Goal: Task Accomplishment & Management: Use online tool/utility

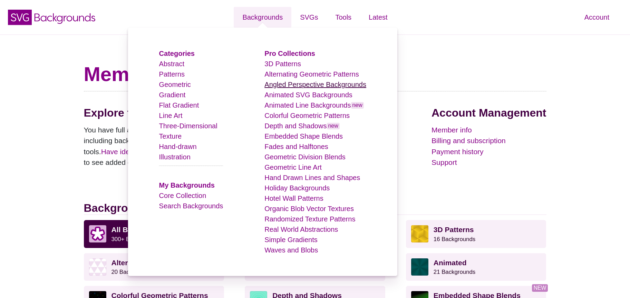
click at [312, 88] on link "Angled Perspective Backgrounds" at bounding box center [315, 85] width 102 height 8
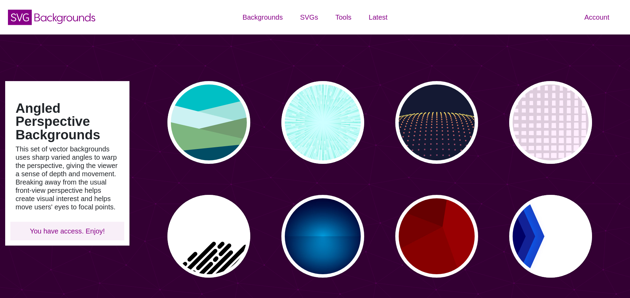
type input "#450057"
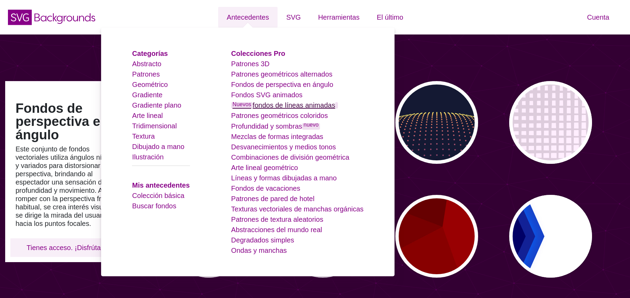
click at [311, 106] on font "fondos de líneas animadas" at bounding box center [294, 105] width 83 height 8
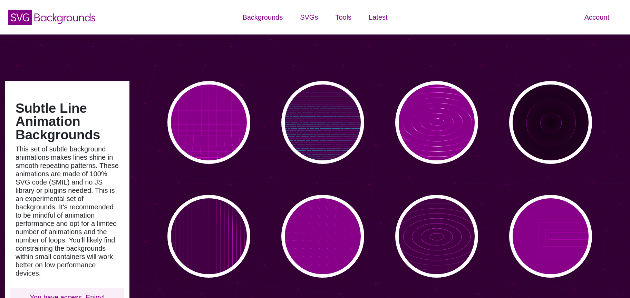
type input "#450057"
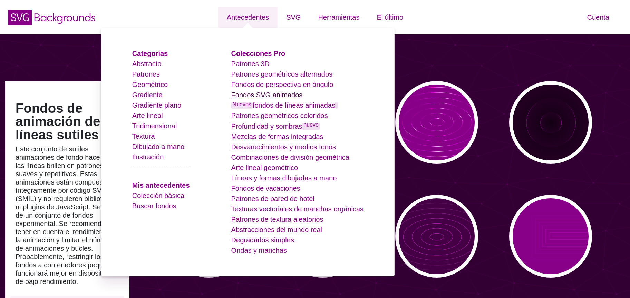
click at [276, 96] on font "Fondos SVG animados" at bounding box center [266, 95] width 71 height 8
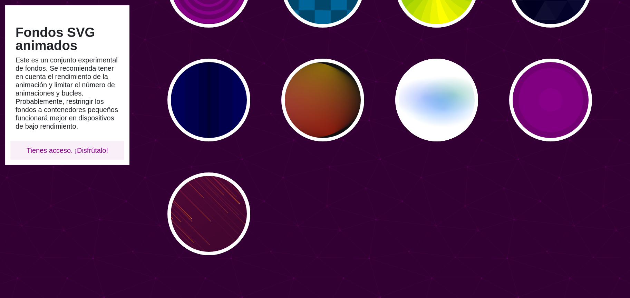
scroll to position [481, 0]
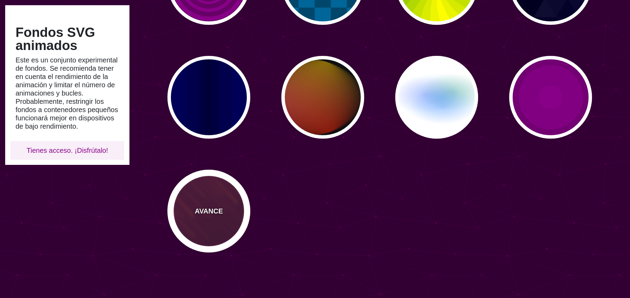
click at [202, 225] on div "AVANCE" at bounding box center [208, 211] width 83 height 83
type input "#220022"
type input "#FF7700"
type input "10"
type input "999"
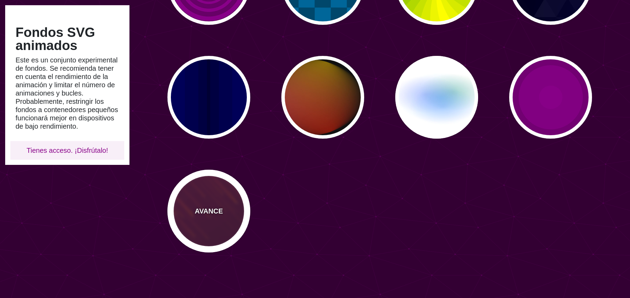
type input "3"
type input "1.5"
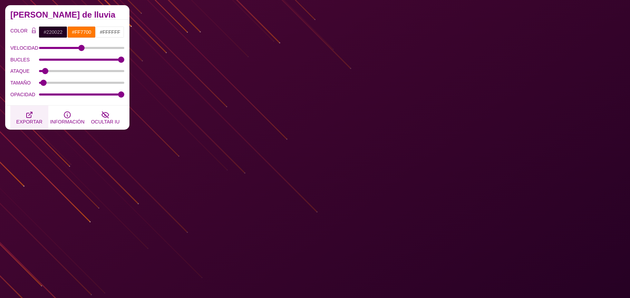
click at [38, 115] on button "EXPORTAR" at bounding box center [29, 118] width 38 height 24
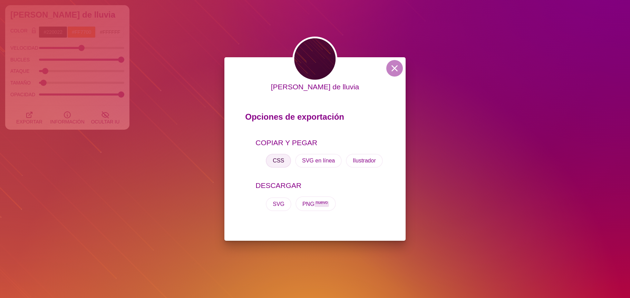
click at [275, 156] on button "CSS" at bounding box center [278, 161] width 25 height 14
click at [391, 65] on button at bounding box center [394, 68] width 17 height 17
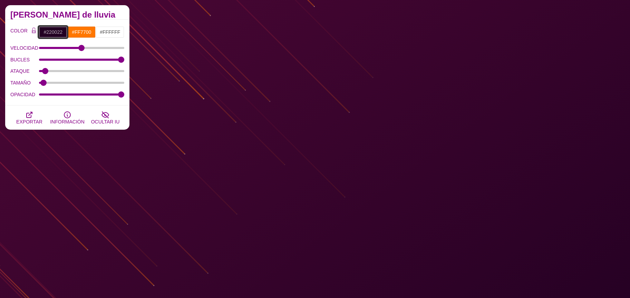
click at [50, 33] on input "#220022" at bounding box center [53, 32] width 29 height 12
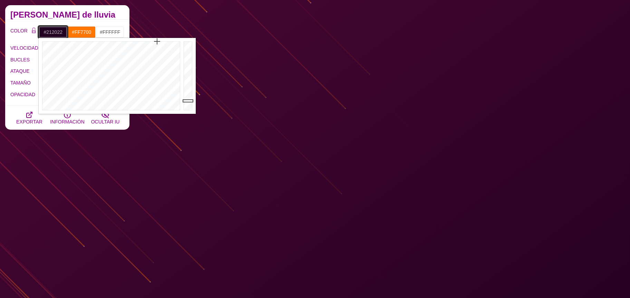
click at [142, 107] on div at bounding box center [110, 76] width 143 height 76
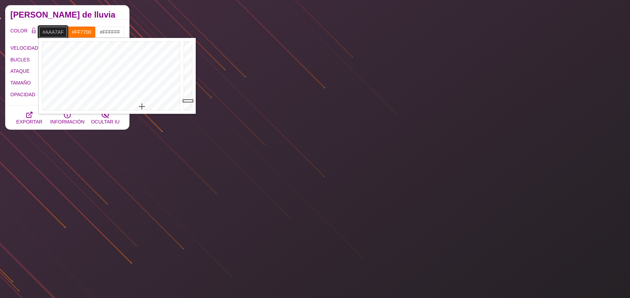
click at [187, 63] on div at bounding box center [189, 76] width 14 height 76
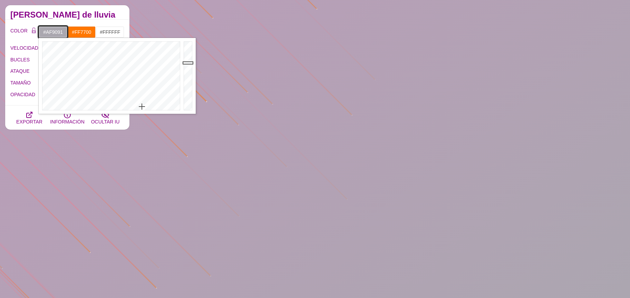
click at [179, 98] on div at bounding box center [110, 76] width 143 height 76
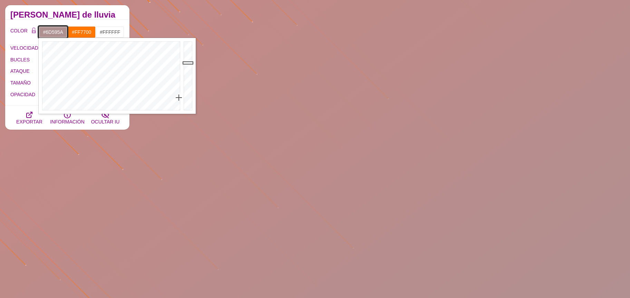
click at [192, 81] on div at bounding box center [189, 76] width 14 height 76
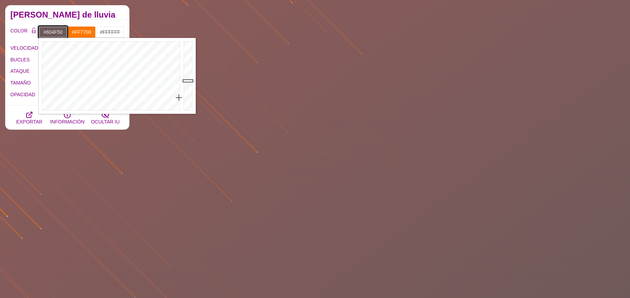
click at [186, 84] on div at bounding box center [189, 76] width 14 height 76
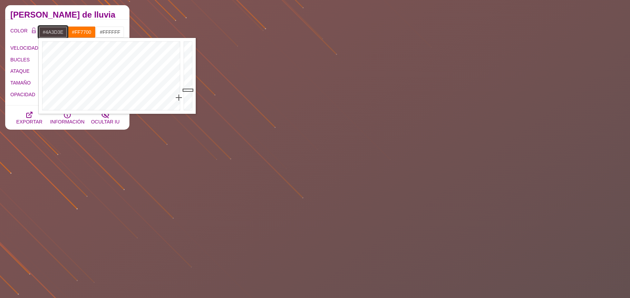
click at [185, 90] on div at bounding box center [189, 76] width 14 height 76
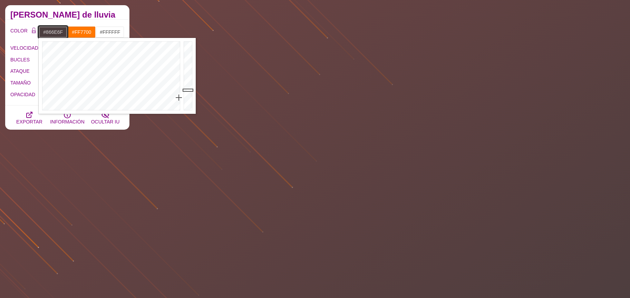
click at [190, 74] on div at bounding box center [189, 76] width 14 height 76
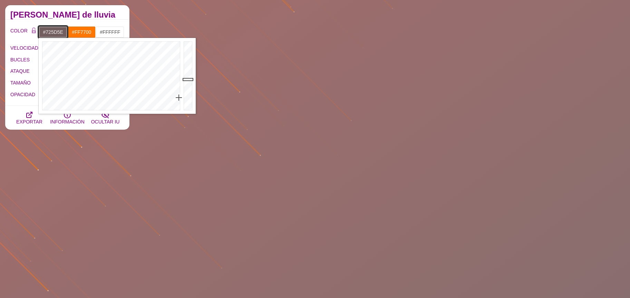
click at [187, 79] on div at bounding box center [189, 76] width 14 height 76
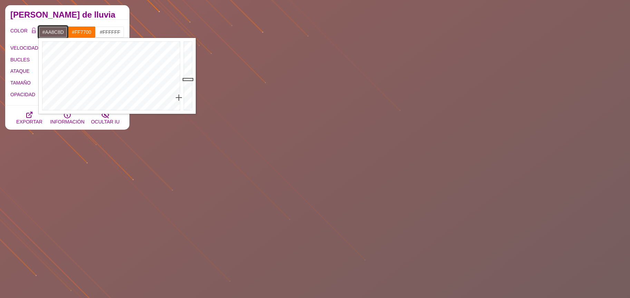
click at [186, 64] on div at bounding box center [189, 76] width 14 height 76
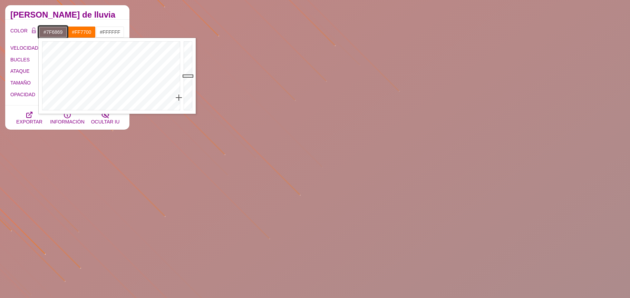
click at [188, 76] on div at bounding box center [189, 76] width 14 height 76
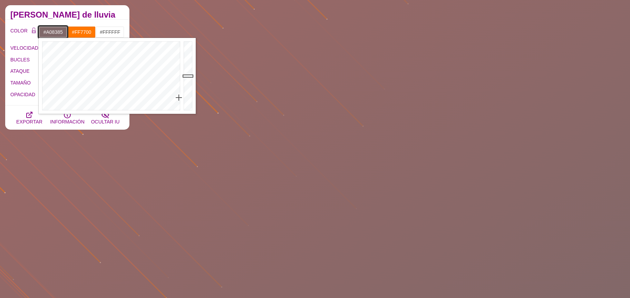
click at [188, 67] on div at bounding box center [189, 76] width 14 height 76
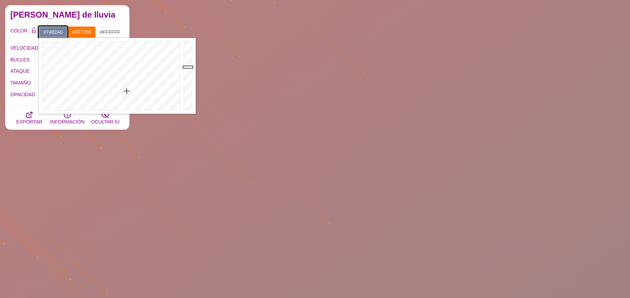
click at [127, 91] on div at bounding box center [110, 76] width 143 height 76
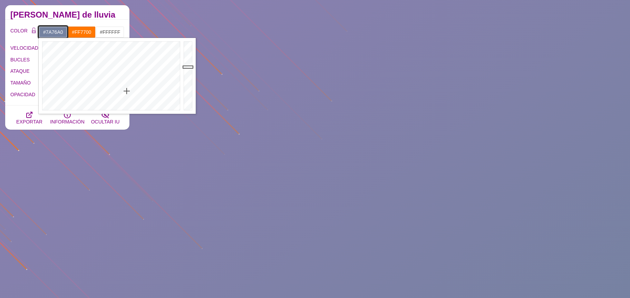
click at [136, 92] on div at bounding box center [110, 76] width 143 height 76
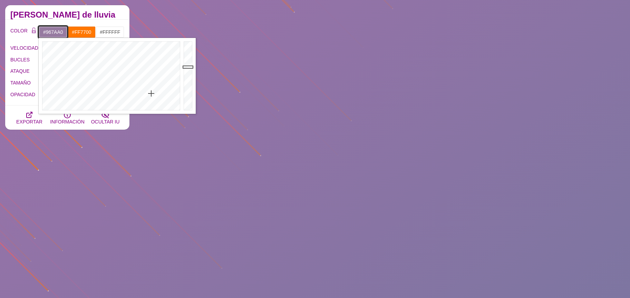
click at [151, 94] on div at bounding box center [110, 76] width 143 height 76
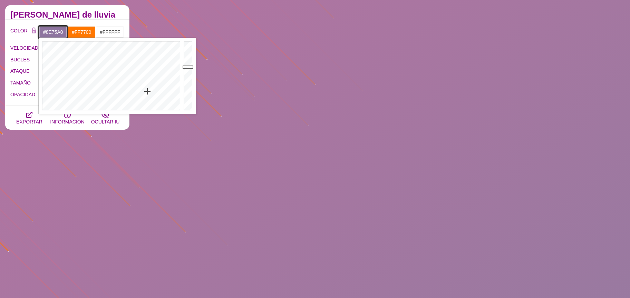
click at [147, 91] on div at bounding box center [110, 76] width 143 height 76
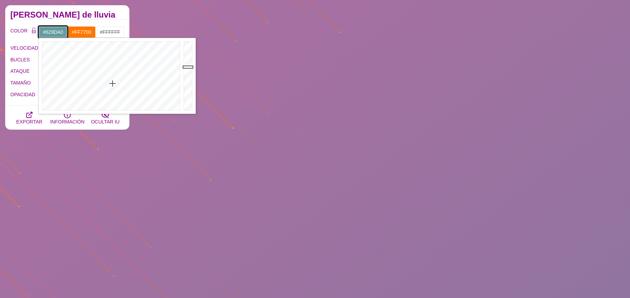
click at [112, 84] on div at bounding box center [110, 76] width 143 height 76
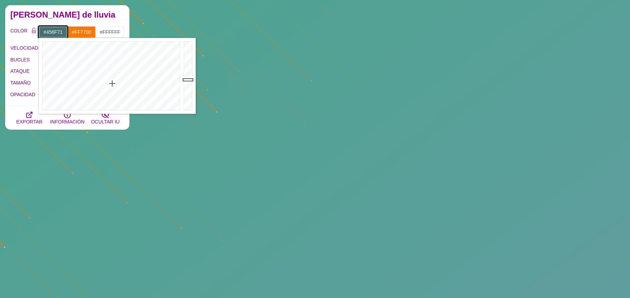
type input "#467072"
click at [188, 79] on div at bounding box center [189, 76] width 14 height 76
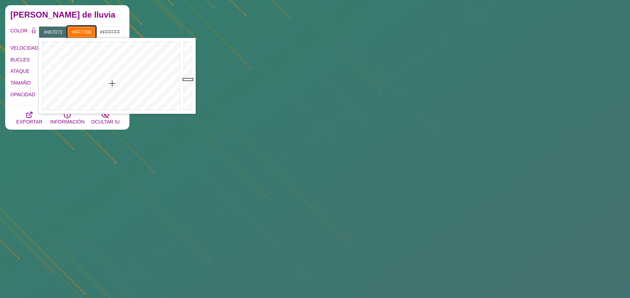
click at [84, 35] on input "#FF7700" at bounding box center [81, 32] width 29 height 12
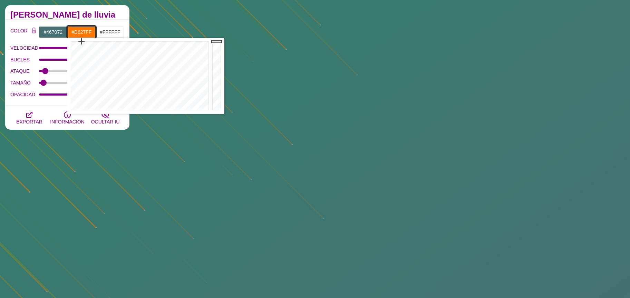
click at [181, 52] on div at bounding box center [138, 76] width 143 height 76
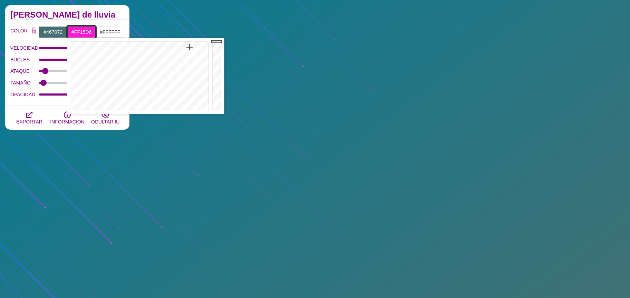
click at [190, 47] on div at bounding box center [138, 76] width 143 height 76
click at [180, 46] on div at bounding box center [138, 76] width 143 height 76
type input "#C000FF"
drag, startPoint x: 180, startPoint y: 46, endPoint x: 180, endPoint y: 40, distance: 5.9
click at [180, 40] on div at bounding box center [138, 76] width 143 height 76
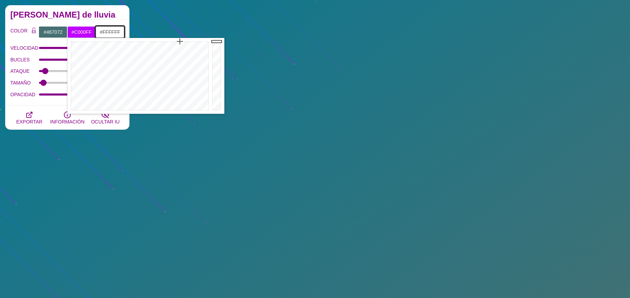
click at [112, 34] on input "#FFFFFF" at bounding box center [110, 32] width 29 height 12
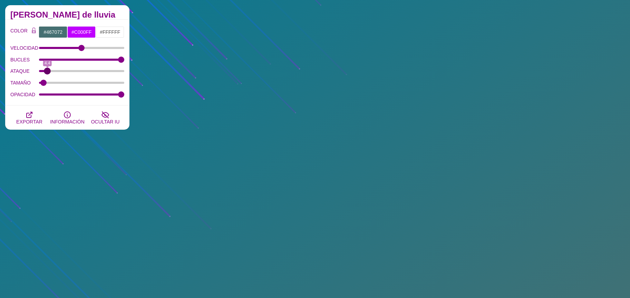
type input "4.4"
click at [47, 70] on input "ATAQUE" at bounding box center [82, 71] width 86 height 3
drag, startPoint x: 42, startPoint y: 83, endPoint x: 47, endPoint y: 82, distance: 4.2
click at [47, 82] on input "TAMAÑO" at bounding box center [82, 82] width 86 height 3
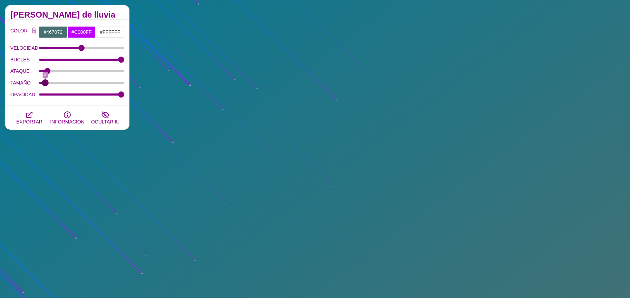
type input "2"
click at [44, 82] on input "TAMAÑO" at bounding box center [82, 82] width 86 height 3
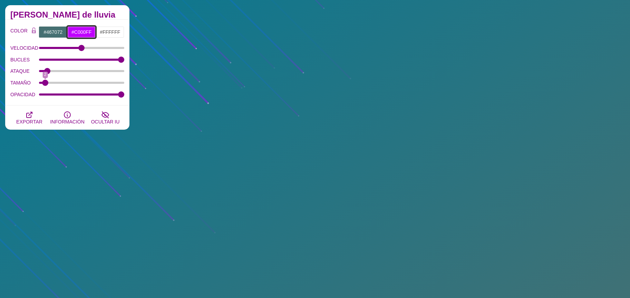
click at [81, 37] on input "#C000FF" at bounding box center [81, 32] width 29 height 12
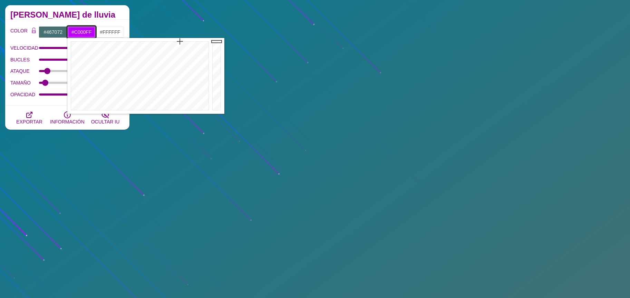
type input "#0AFDFF"
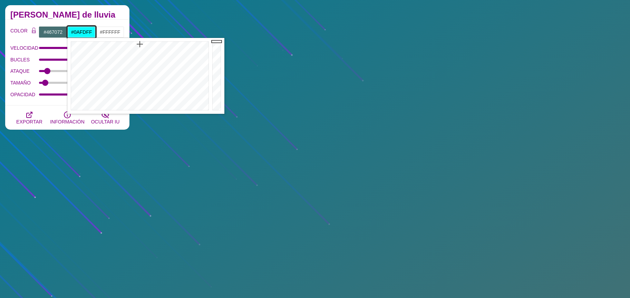
click at [140, 44] on div at bounding box center [138, 76] width 143 height 76
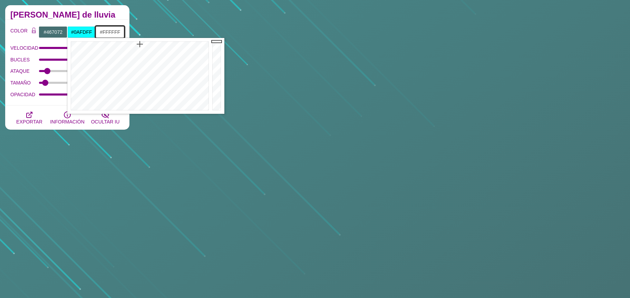
click at [110, 31] on input "#FFFFFF" at bounding box center [110, 32] width 29 height 12
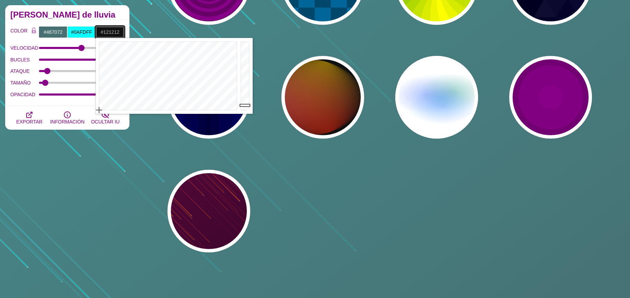
drag, startPoint x: 245, startPoint y: 94, endPoint x: 248, endPoint y: 106, distance: 12.3
click at [248, 105] on div at bounding box center [246, 76] width 14 height 76
click at [243, 46] on div at bounding box center [246, 76] width 14 height 76
type input "#FFFFFF"
drag, startPoint x: 244, startPoint y: 50, endPoint x: 242, endPoint y: 33, distance: 16.7
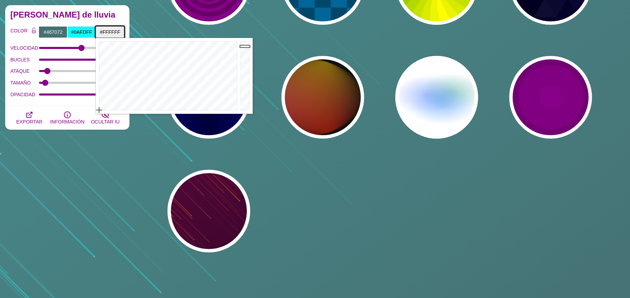
click at [245, 33] on body "SVG Backgrounds Logo Antecedentes Categorías Abstracto Patrones Geométrico Grad…" at bounding box center [315, 193] width 630 height 1348
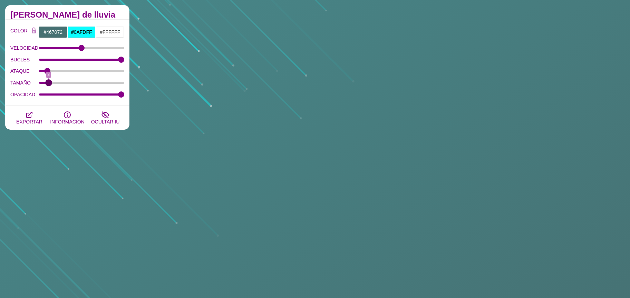
type input "3"
click at [48, 81] on input "TAMAÑO" at bounding box center [82, 82] width 86 height 3
drag, startPoint x: 83, startPoint y: 47, endPoint x: 91, endPoint y: 47, distance: 8.3
click at [91, 47] on input "VELOCIDAD" at bounding box center [82, 48] width 86 height 3
drag, startPoint x: 91, startPoint y: 47, endPoint x: 109, endPoint y: 49, distance: 17.8
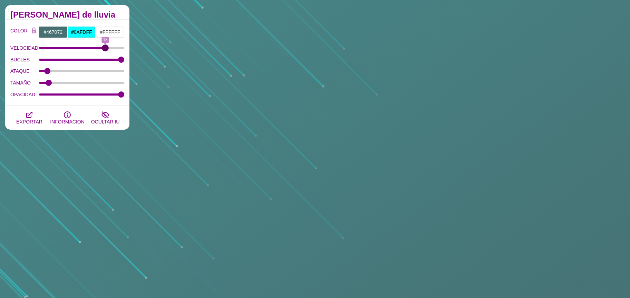
type input "13"
click at [109, 49] on input "VELOCIDAD" at bounding box center [82, 48] width 86 height 3
click at [51, 33] on input "#467072" at bounding box center [53, 32] width 29 height 12
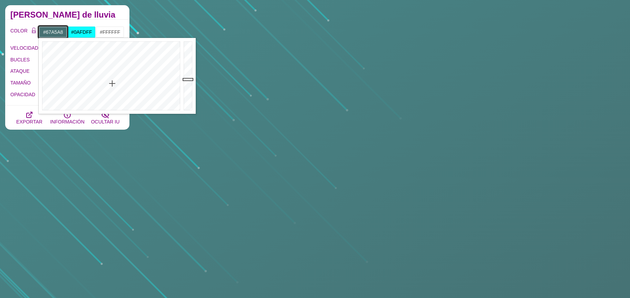
click at [188, 65] on div at bounding box center [189, 76] width 14 height 76
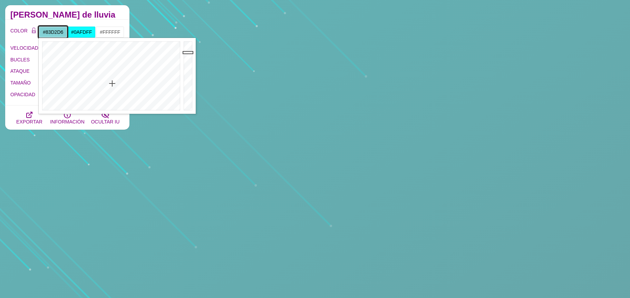
click at [187, 52] on div at bounding box center [189, 76] width 14 height 76
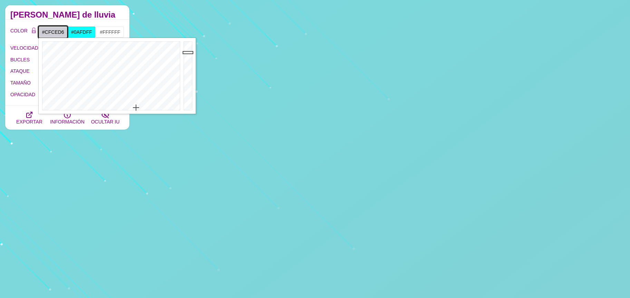
click at [136, 108] on div at bounding box center [110, 76] width 143 height 76
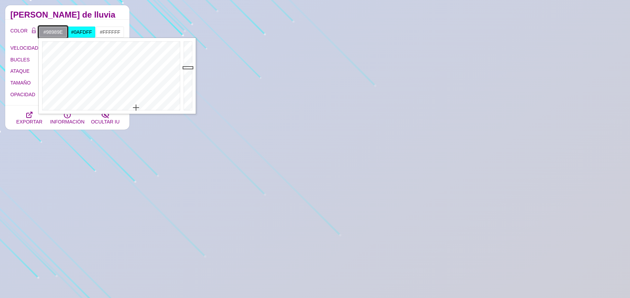
click at [189, 68] on div at bounding box center [189, 76] width 14 height 76
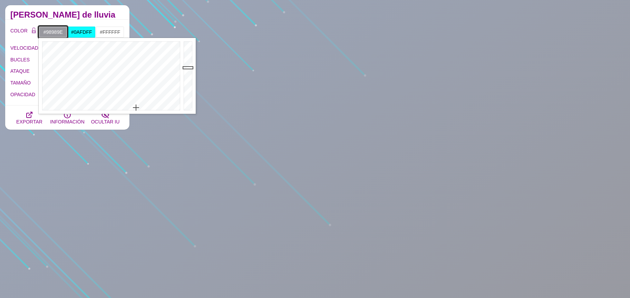
click at [189, 68] on div at bounding box center [189, 76] width 14 height 76
click at [188, 64] on div at bounding box center [189, 76] width 14 height 76
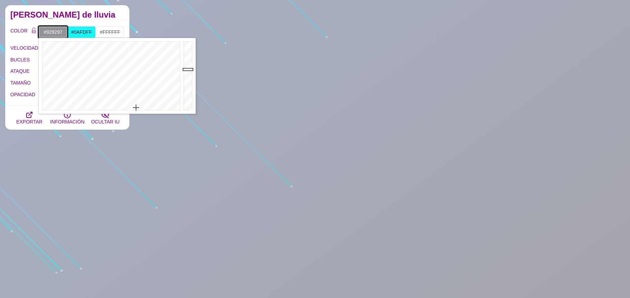
click at [187, 69] on div at bounding box center [189, 76] width 14 height 76
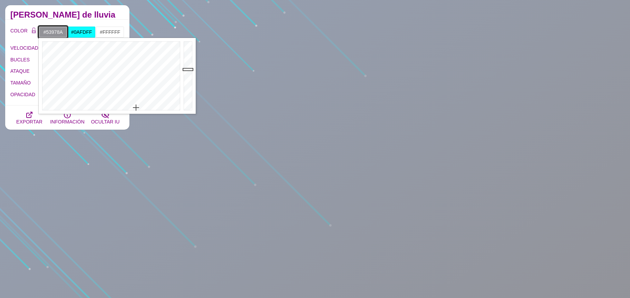
click at [107, 79] on div at bounding box center [110, 76] width 143 height 76
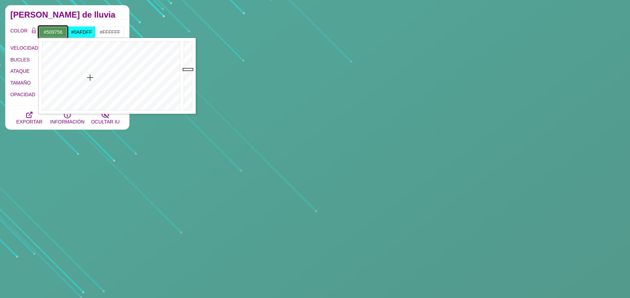
click at [90, 78] on div at bounding box center [110, 76] width 143 height 76
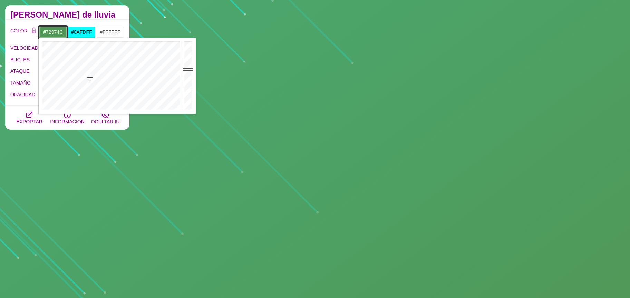
click at [77, 76] on div at bounding box center [110, 76] width 143 height 76
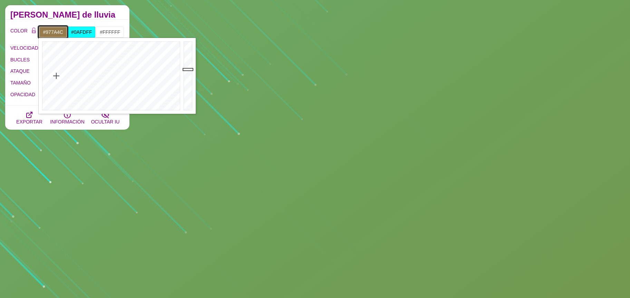
click at [56, 76] on div at bounding box center [110, 76] width 143 height 76
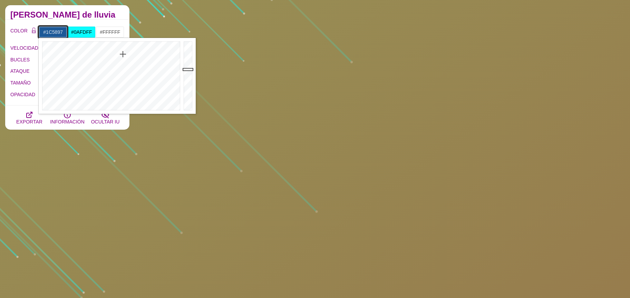
click at [123, 54] on div at bounding box center [110, 76] width 143 height 76
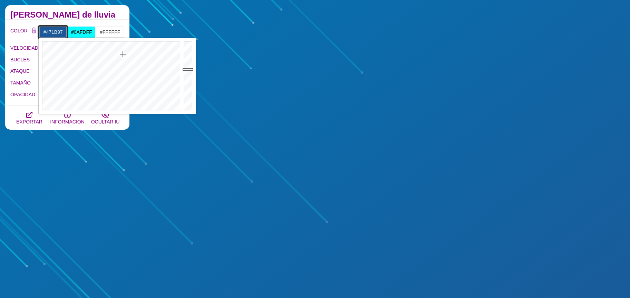
click at [142, 54] on div at bounding box center [110, 76] width 143 height 76
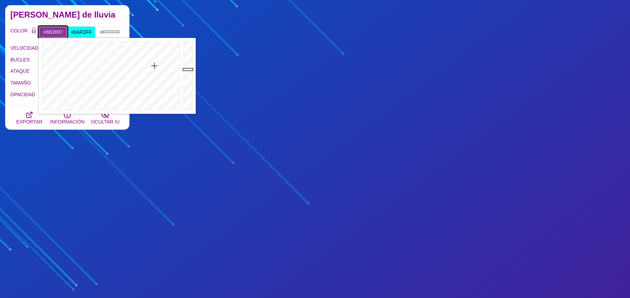
drag, startPoint x: 154, startPoint y: 66, endPoint x: 153, endPoint y: 71, distance: 5.8
click at [154, 66] on div at bounding box center [110, 76] width 143 height 76
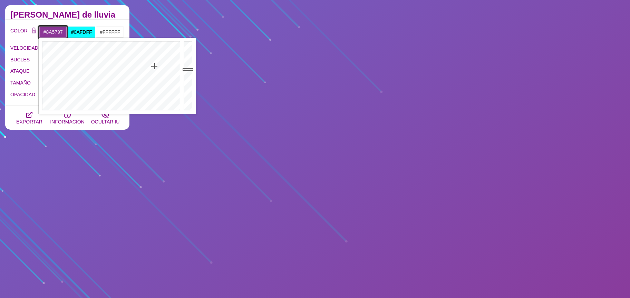
click at [152, 81] on div at bounding box center [110, 76] width 143 height 76
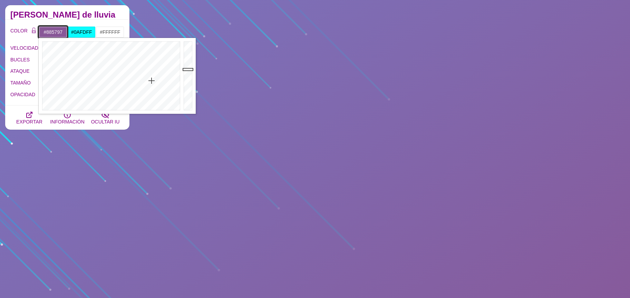
type input "#694375"
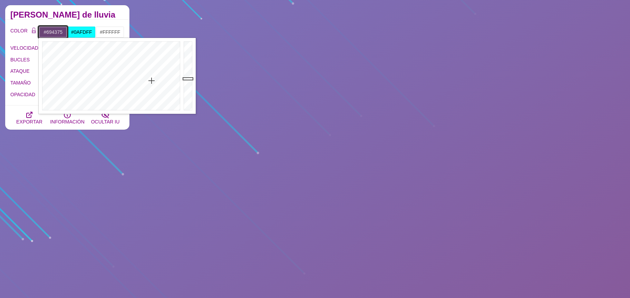
click at [188, 79] on div at bounding box center [189, 76] width 14 height 76
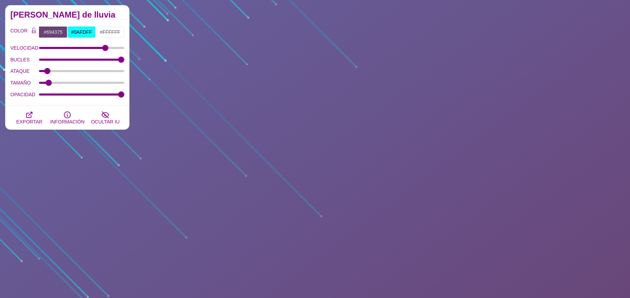
click at [110, 13] on h2 "Rayos de lluvia" at bounding box center [67, 15] width 114 height 6
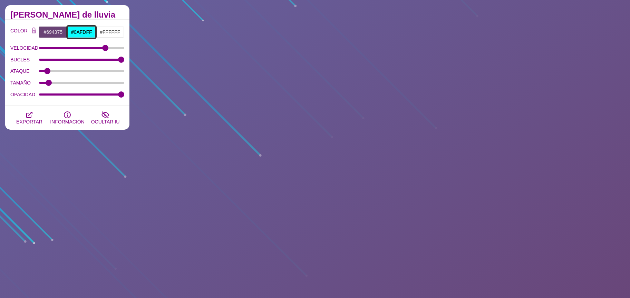
click at [80, 33] on input "#0AFDFF" at bounding box center [81, 32] width 29 height 12
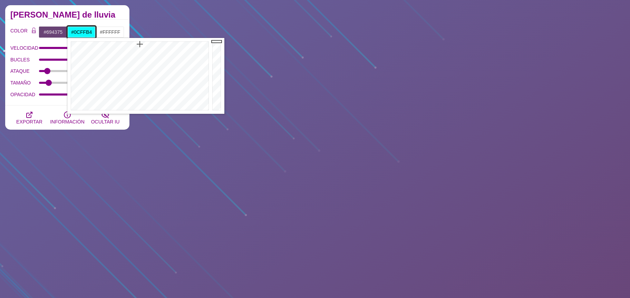
click at [133, 45] on div at bounding box center [138, 76] width 143 height 76
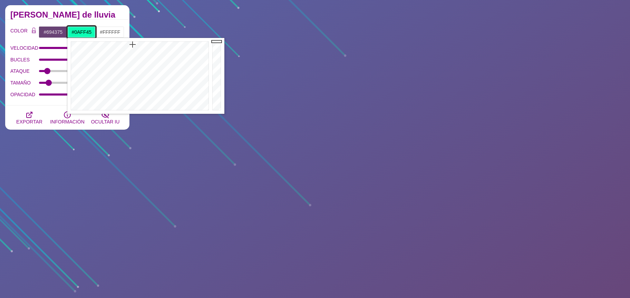
click at [122, 44] on div at bounding box center [138, 76] width 143 height 76
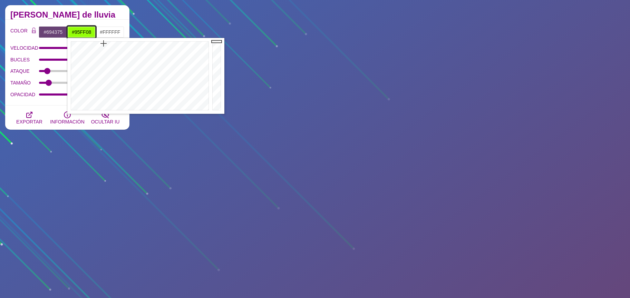
click at [104, 43] on div at bounding box center [138, 76] width 143 height 76
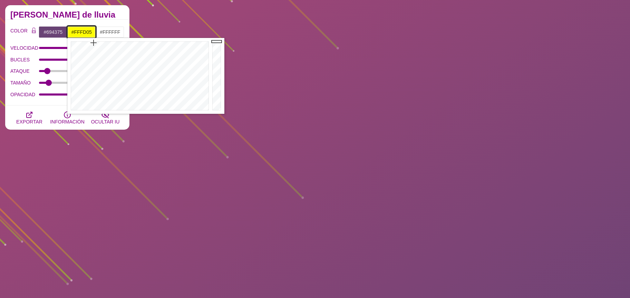
click at [94, 43] on div at bounding box center [138, 76] width 143 height 76
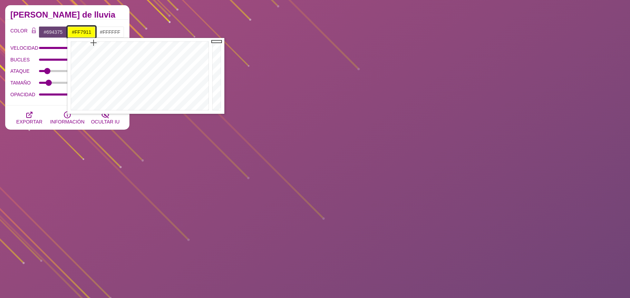
click at [81, 46] on div at bounding box center [138, 76] width 143 height 76
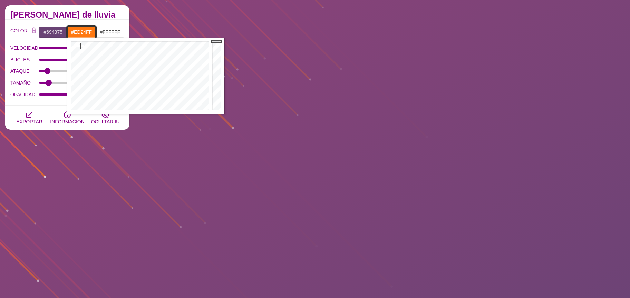
click at [184, 51] on div at bounding box center [138, 76] width 143 height 76
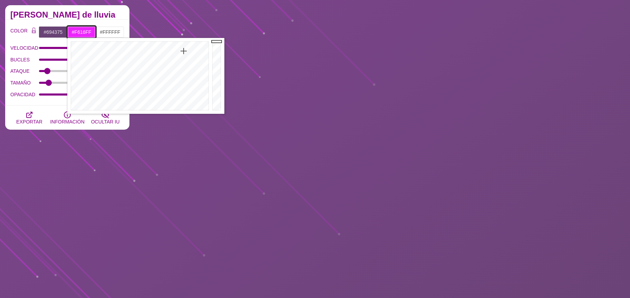
click at [185, 47] on div at bounding box center [138, 76] width 143 height 76
click at [140, 47] on div at bounding box center [138, 76] width 143 height 76
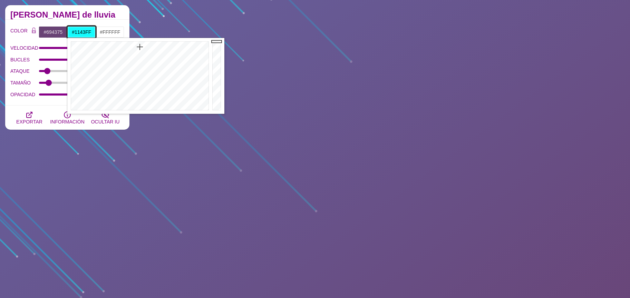
click at [158, 46] on div at bounding box center [138, 76] width 143 height 76
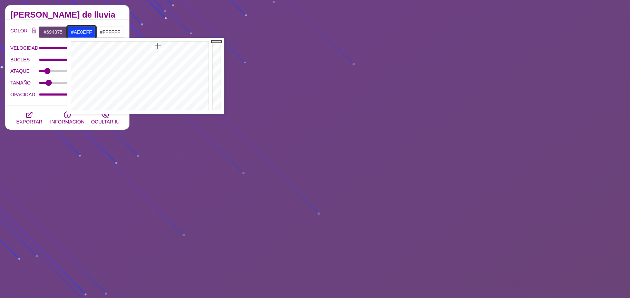
click at [178, 45] on div at bounding box center [138, 76] width 143 height 76
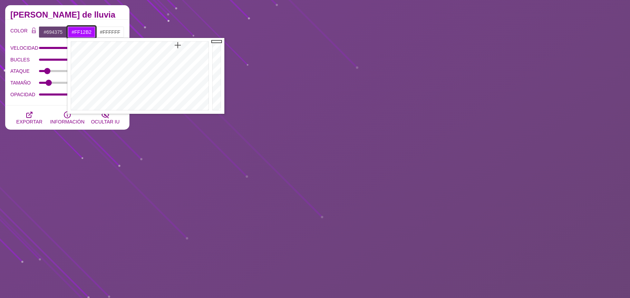
click at [193, 46] on div at bounding box center [138, 76] width 143 height 76
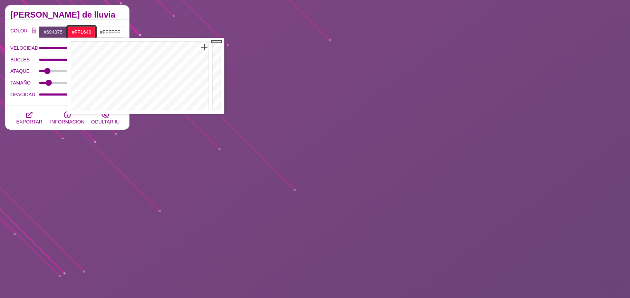
click at [204, 47] on div at bounding box center [138, 76] width 143 height 76
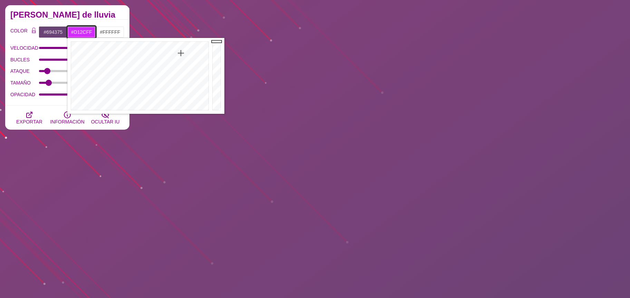
click at [181, 53] on div at bounding box center [138, 76] width 143 height 76
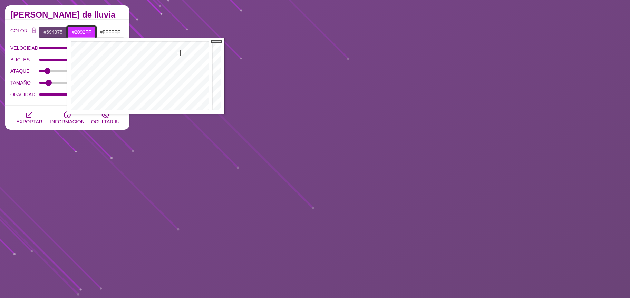
drag, startPoint x: 151, startPoint y: 50, endPoint x: 145, endPoint y: 50, distance: 5.5
click at [151, 50] on div at bounding box center [138, 76] width 143 height 76
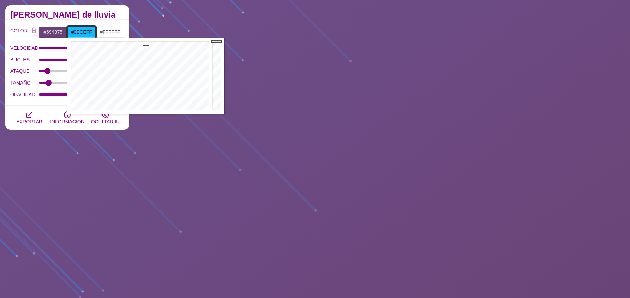
click at [144, 45] on div at bounding box center [138, 76] width 143 height 76
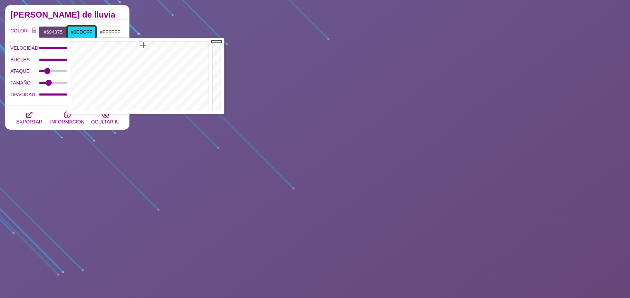
type input "#0DE0FF"
click at [143, 45] on div at bounding box center [138, 76] width 143 height 76
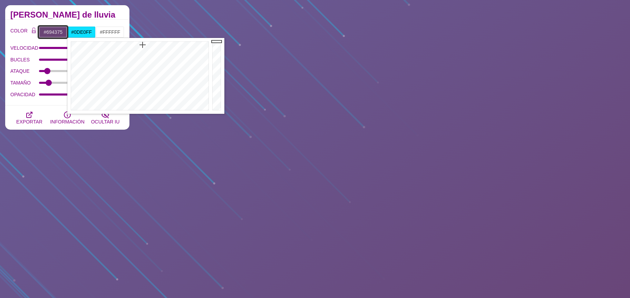
click at [51, 26] on input "#694375" at bounding box center [53, 32] width 29 height 12
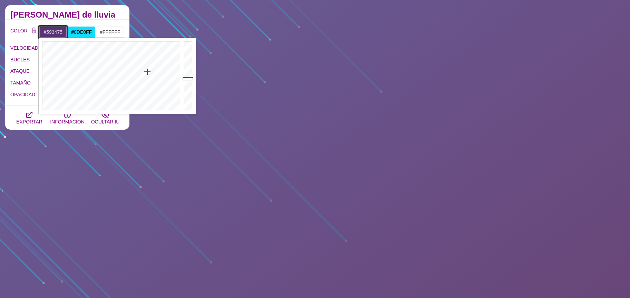
click at [147, 72] on div at bounding box center [110, 76] width 143 height 76
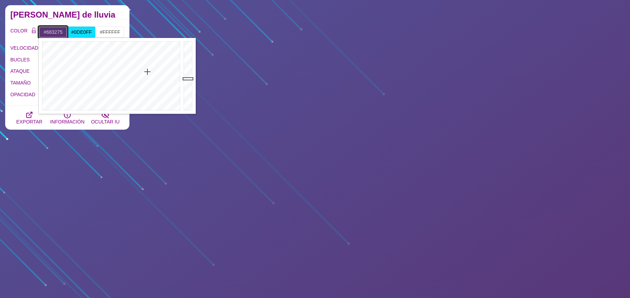
click at [153, 71] on div at bounding box center [110, 76] width 143 height 76
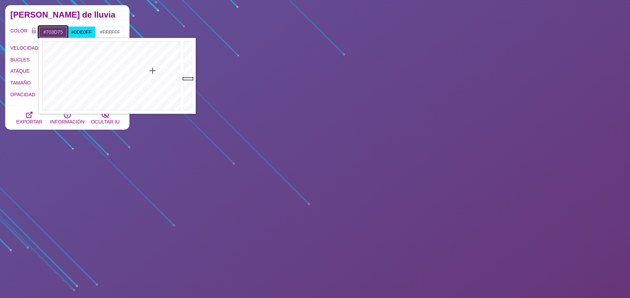
click at [155, 77] on div at bounding box center [110, 76] width 143 height 76
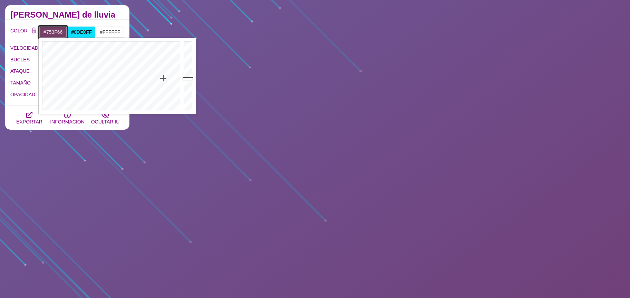
click at [163, 78] on div at bounding box center [110, 76] width 143 height 76
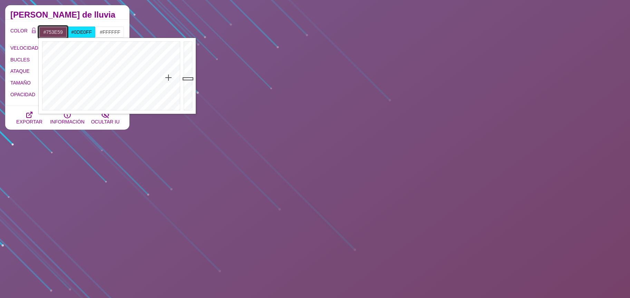
click at [168, 78] on div at bounding box center [110, 76] width 143 height 76
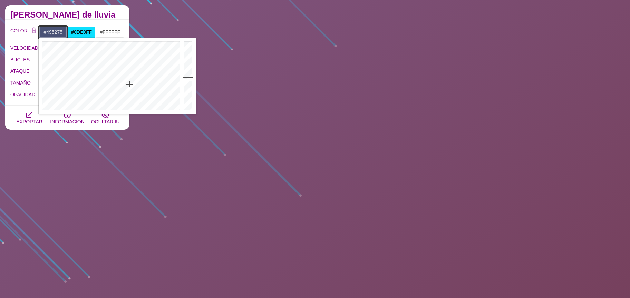
click at [129, 84] on div at bounding box center [110, 76] width 143 height 76
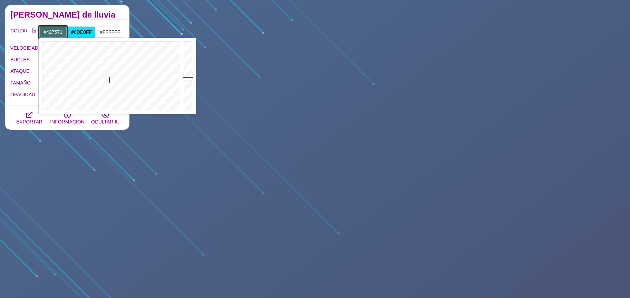
click at [109, 80] on div at bounding box center [110, 76] width 143 height 76
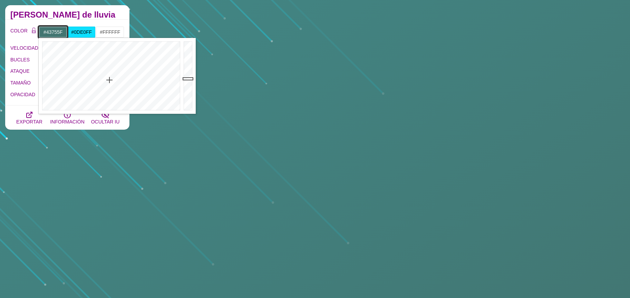
click at [101, 81] on div at bounding box center [110, 76] width 143 height 76
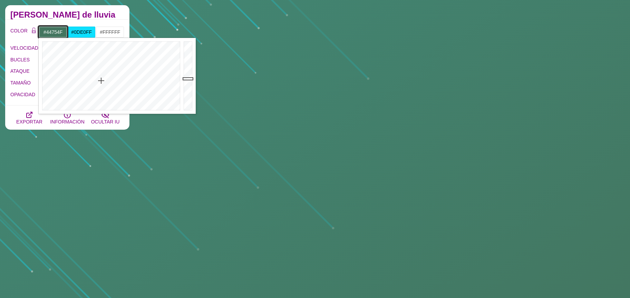
click at [94, 81] on div at bounding box center [110, 76] width 143 height 76
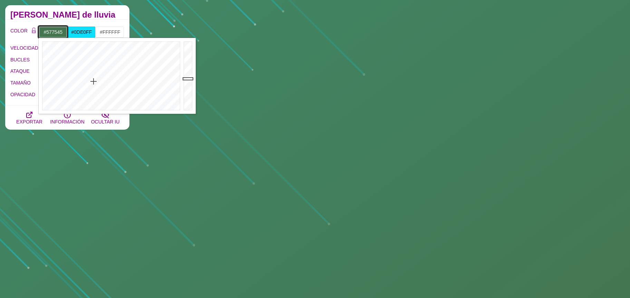
click at [79, 82] on div at bounding box center [110, 76] width 143 height 76
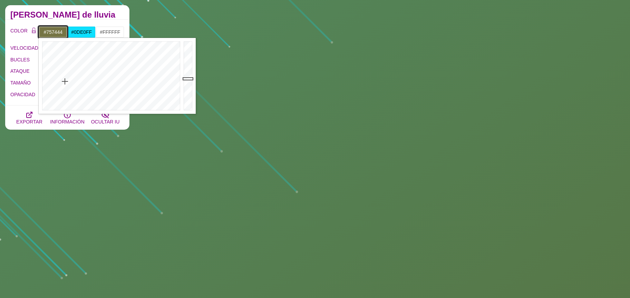
drag, startPoint x: 65, startPoint y: 81, endPoint x: 60, endPoint y: 82, distance: 4.5
click at [64, 81] on div at bounding box center [110, 76] width 143 height 76
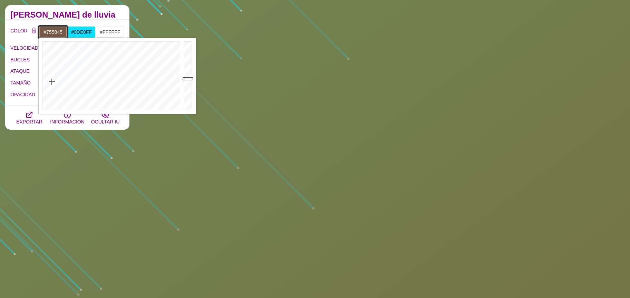
click at [52, 82] on div at bounding box center [110, 76] width 143 height 76
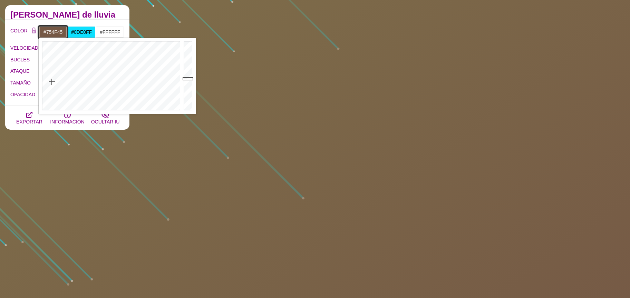
click at [47, 82] on div at bounding box center [110, 76] width 143 height 76
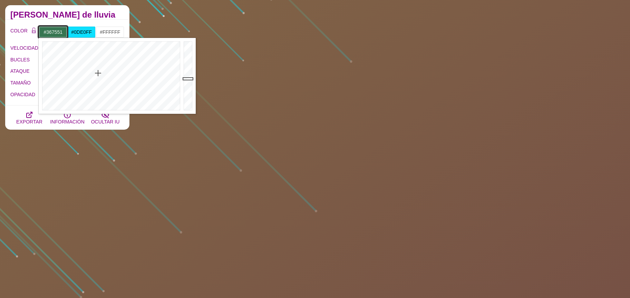
click at [98, 73] on div at bounding box center [110, 76] width 143 height 76
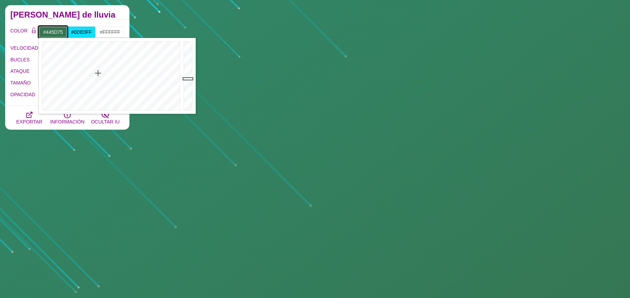
click at [122, 81] on div at bounding box center [110, 76] width 143 height 76
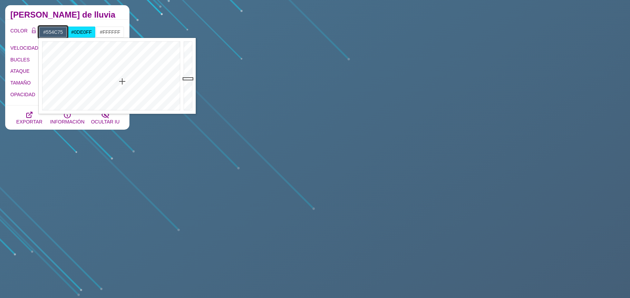
click at [139, 86] on div at bounding box center [110, 76] width 143 height 76
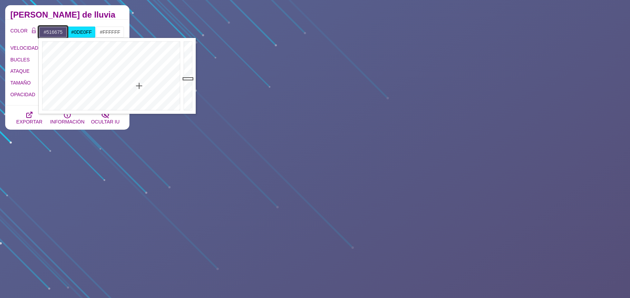
click at [121, 89] on div at bounding box center [110, 76] width 143 height 76
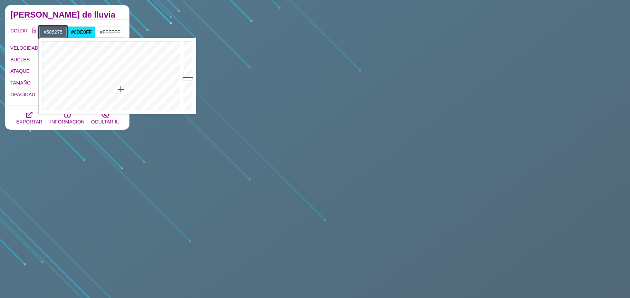
click at [133, 89] on div at bounding box center [110, 76] width 143 height 76
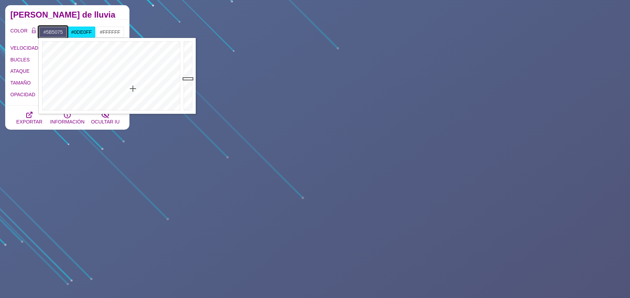
click at [141, 89] on div at bounding box center [110, 76] width 143 height 76
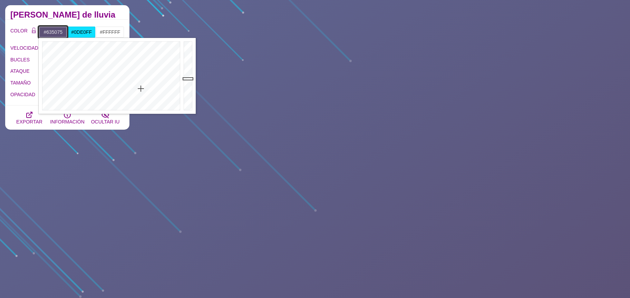
click at [146, 89] on div at bounding box center [110, 76] width 143 height 76
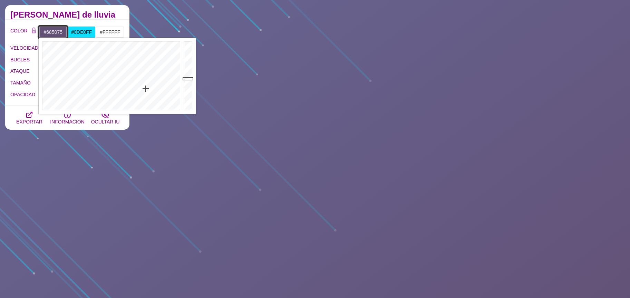
click at [149, 89] on div at bounding box center [110, 76] width 143 height 76
click at [155, 87] on div at bounding box center [110, 76] width 143 height 76
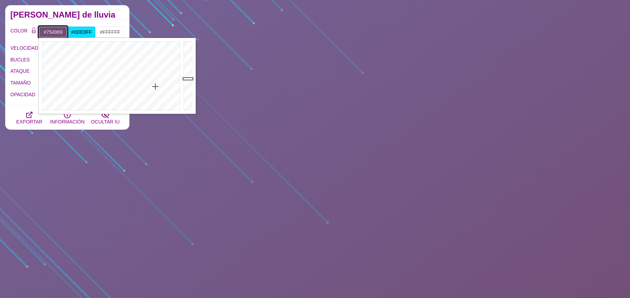
click at [163, 84] on div at bounding box center [110, 76] width 143 height 76
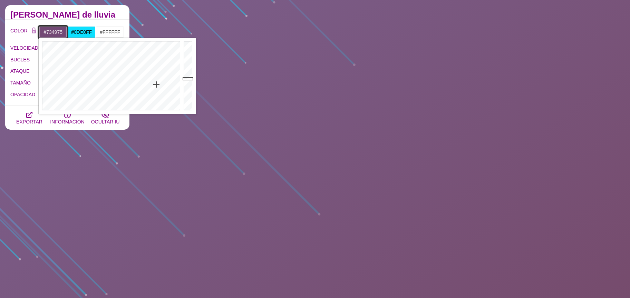
click at [156, 85] on div at bounding box center [110, 76] width 143 height 76
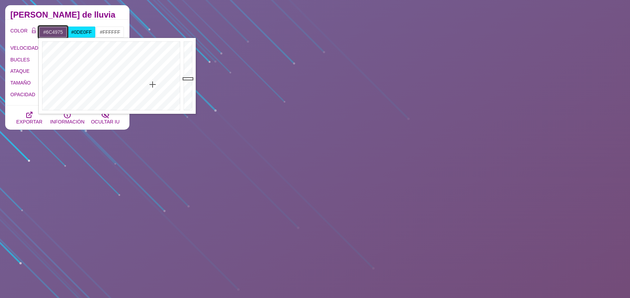
click at [153, 85] on div at bounding box center [110, 76] width 143 height 76
click at [122, 84] on div at bounding box center [110, 76] width 143 height 76
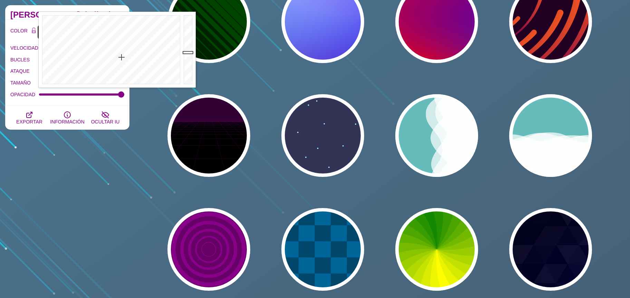
scroll to position [170, 0]
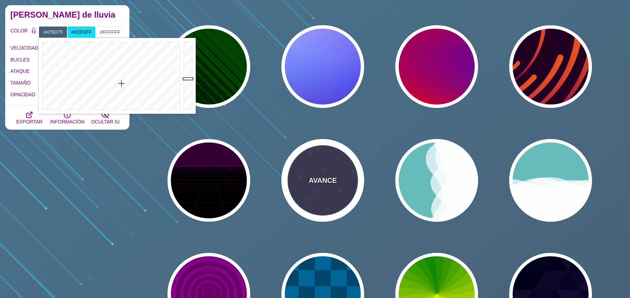
click at [351, 193] on div "AVANCE" at bounding box center [322, 180] width 83 height 83
type input "#333355"
type input "#AAEEFF"
type input "15"
type input "40"
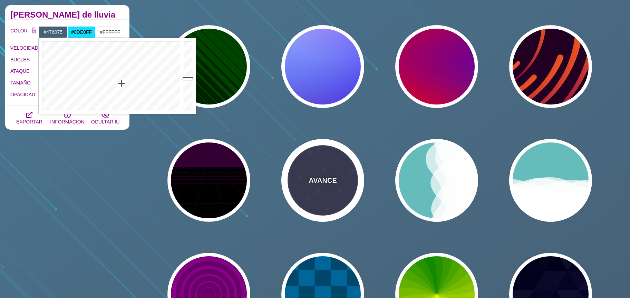
type input "5"
type input "1"
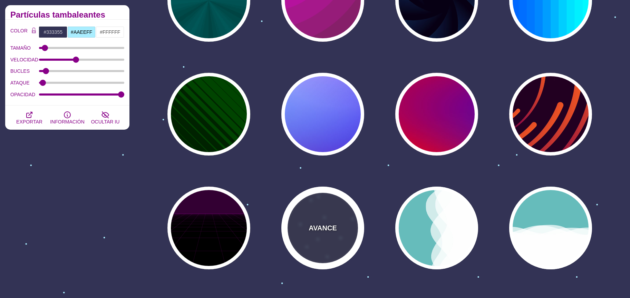
scroll to position [119, 0]
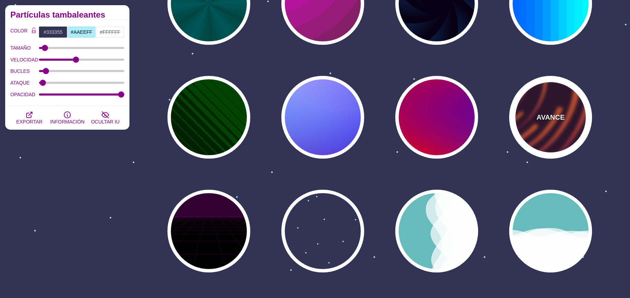
click at [537, 123] on div "AVANCE" at bounding box center [550, 117] width 83 height 83
type input "#220022"
type input "#EE5522"
type input "#220022"
type input "50"
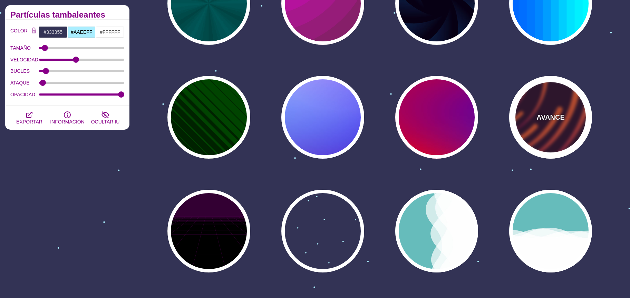
type input "99"
type input "0"
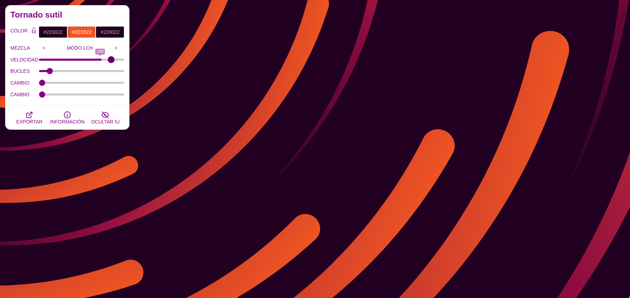
drag, startPoint x: 61, startPoint y: 61, endPoint x: 111, endPoint y: 64, distance: 49.5
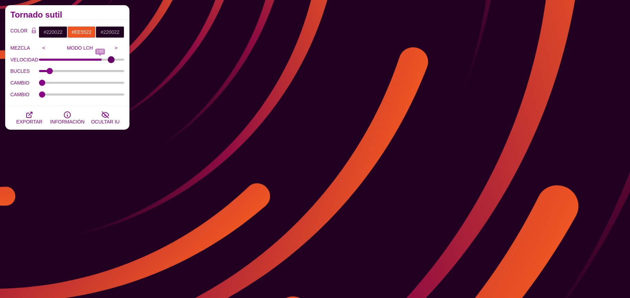
click at [111, 61] on input "VELOCIDAD" at bounding box center [82, 59] width 86 height 3
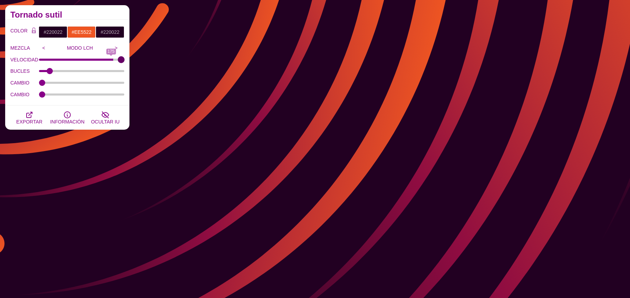
drag, startPoint x: 111, startPoint y: 60, endPoint x: 128, endPoint y: 63, distance: 17.5
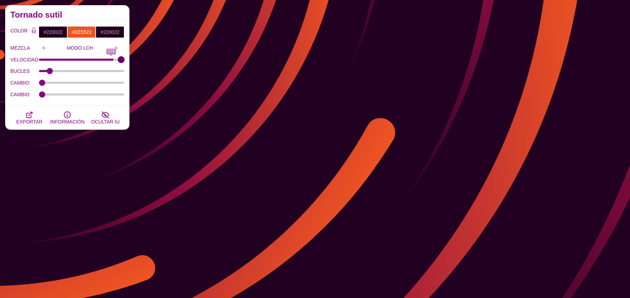
type input "200"
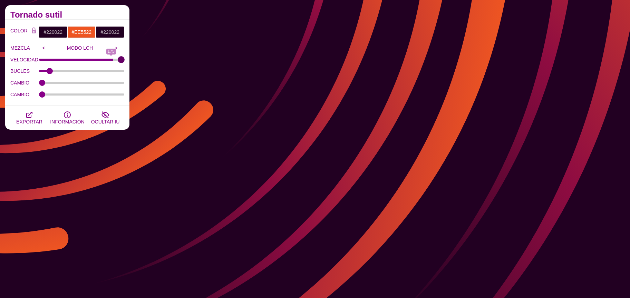
click at [125, 61] on input "VELOCIDAD" at bounding box center [82, 59] width 86 height 3
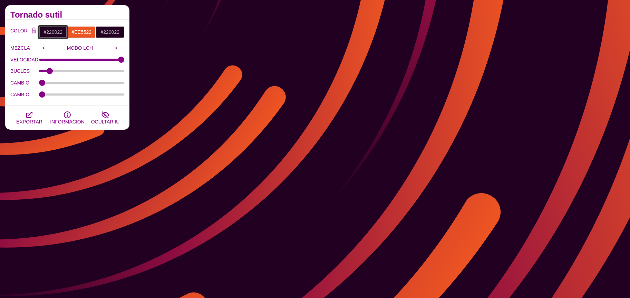
click at [59, 30] on input "#220022" at bounding box center [53, 32] width 29 height 12
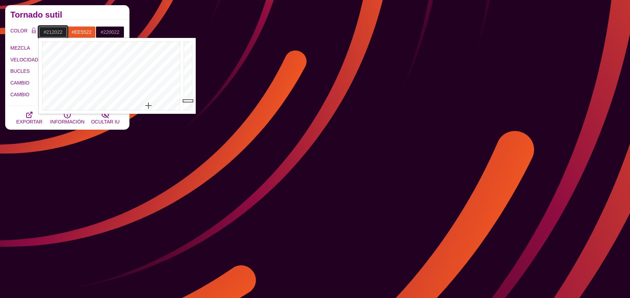
click at [148, 106] on div at bounding box center [110, 76] width 143 height 76
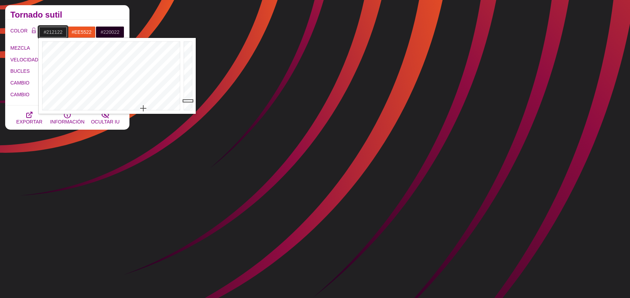
drag, startPoint x: 149, startPoint y: 106, endPoint x: 143, endPoint y: 108, distance: 6.7
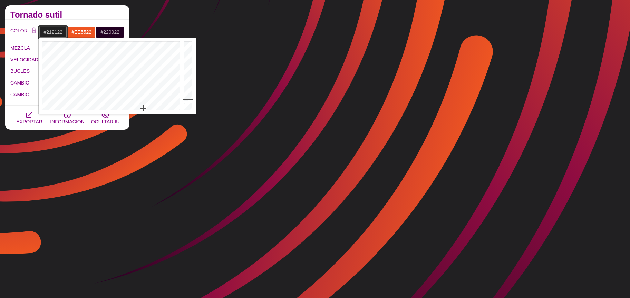
click at [143, 108] on div at bounding box center [110, 76] width 143 height 76
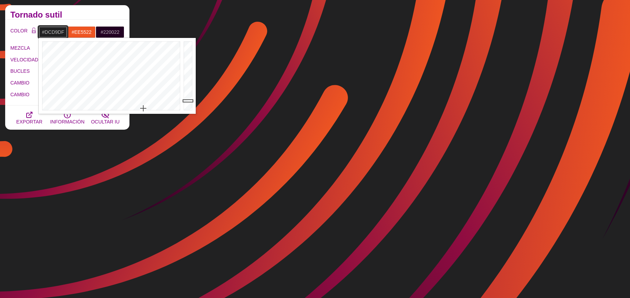
click at [187, 50] on div at bounding box center [189, 76] width 14 height 76
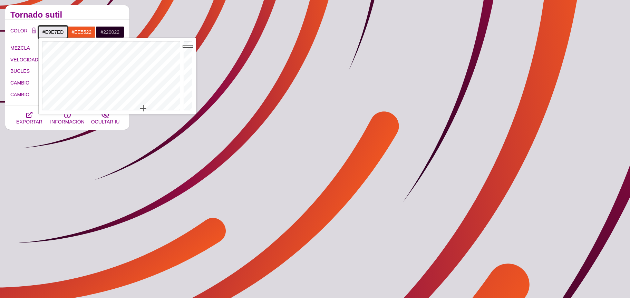
click at [187, 46] on div at bounding box center [189, 76] width 14 height 76
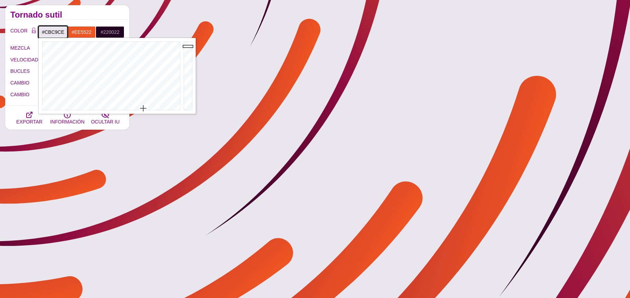
click at [186, 55] on div at bounding box center [189, 76] width 14 height 76
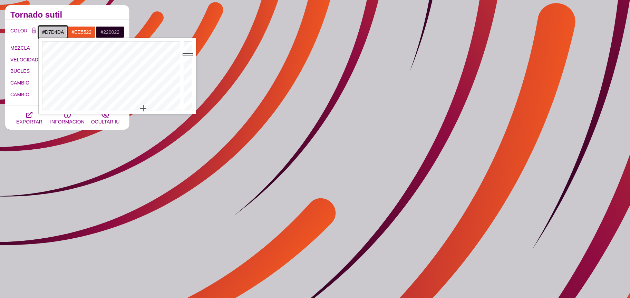
click at [186, 51] on div at bounding box center [189, 76] width 14 height 76
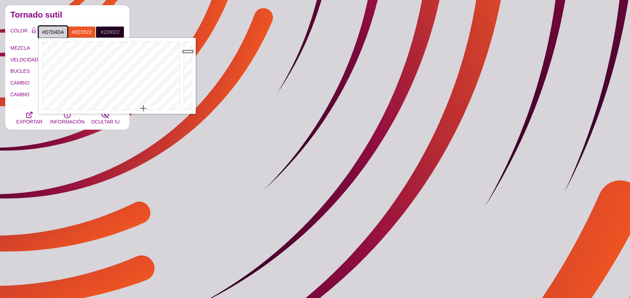
type input "#D0CED3"
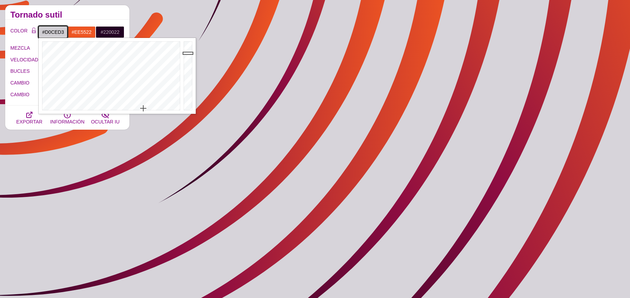
click at [188, 53] on div at bounding box center [189, 76] width 14 height 76
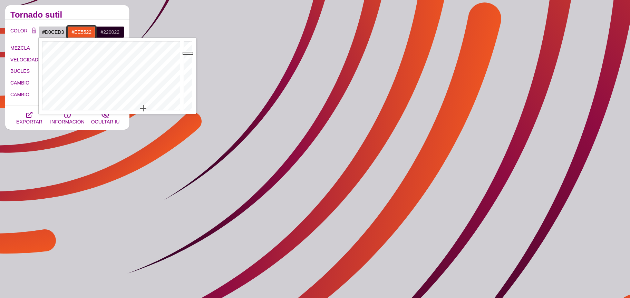
click at [81, 36] on input "#EE5522" at bounding box center [81, 32] width 29 height 12
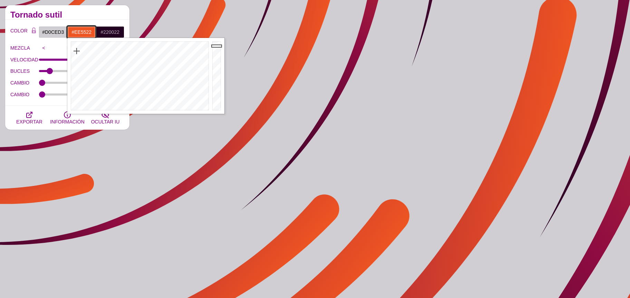
type input "#742AEE"
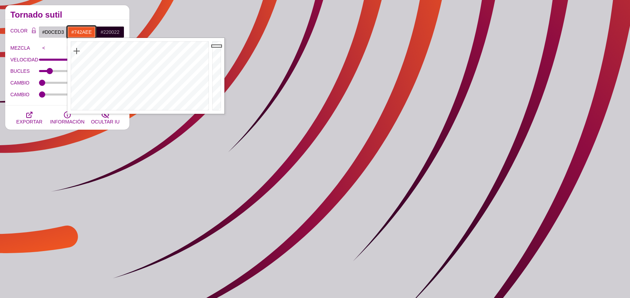
click at [171, 54] on div at bounding box center [138, 76] width 143 height 76
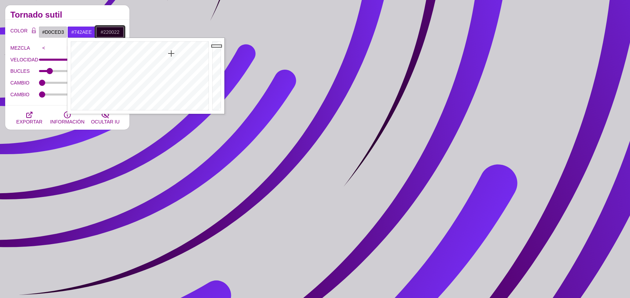
click at [109, 35] on input "#220022" at bounding box center [110, 32] width 29 height 12
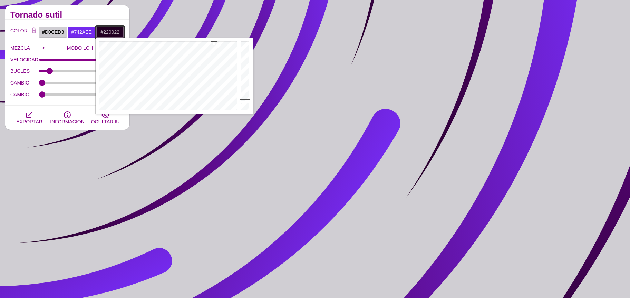
type input "#060006"
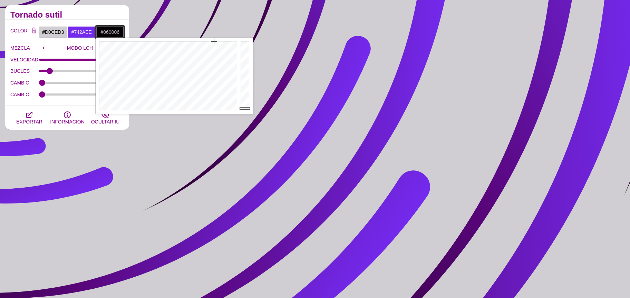
click at [246, 108] on div at bounding box center [246, 76] width 14 height 76
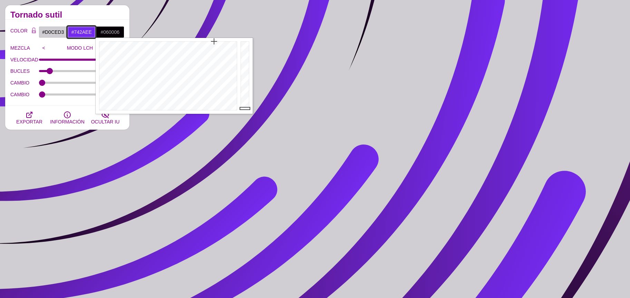
click at [83, 32] on input "#742AEE" at bounding box center [81, 32] width 29 height 12
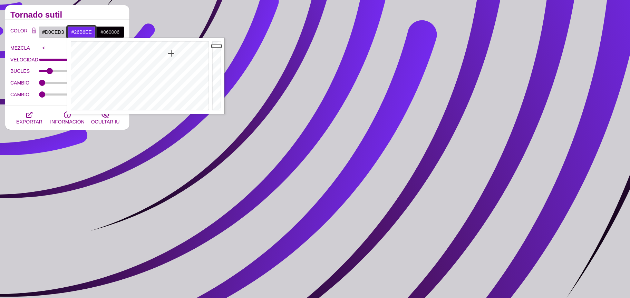
click at [146, 52] on div at bounding box center [138, 76] width 143 height 76
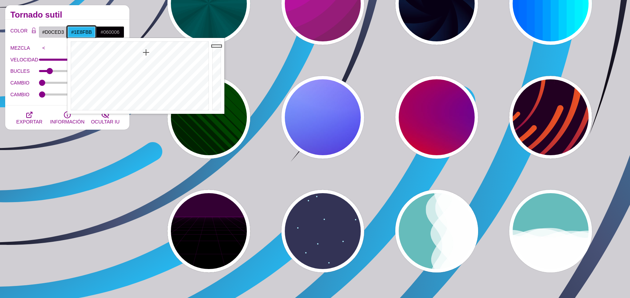
click at [219, 59] on div at bounding box center [218, 76] width 14 height 76
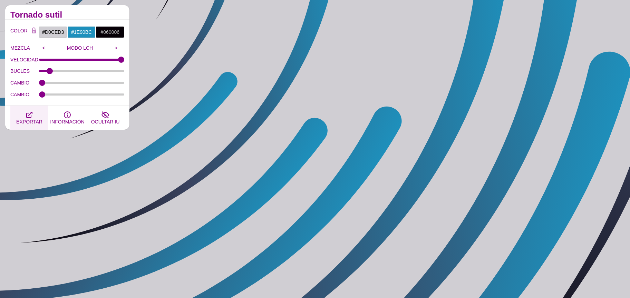
click at [30, 117] on icon "button" at bounding box center [29, 115] width 8 height 8
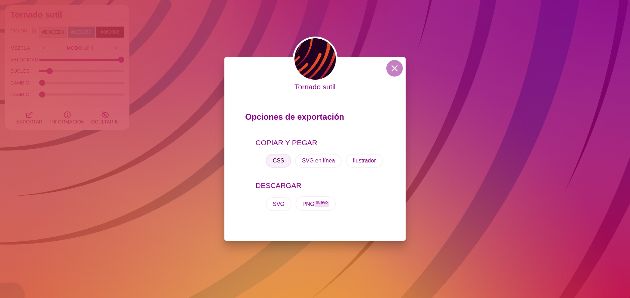
click at [283, 158] on button "CSS" at bounding box center [278, 161] width 25 height 14
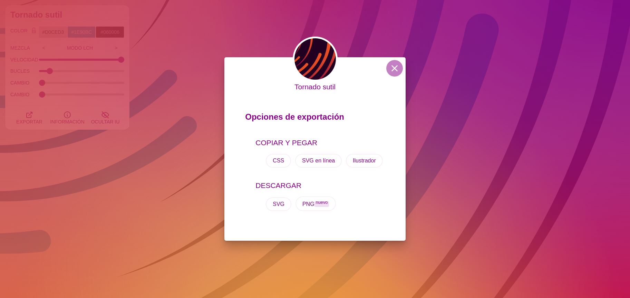
click at [185, 65] on div "Tornado sutil Opciones de exportación COPIAR Y PEGAR CSS SVG en línea Ilustrado…" at bounding box center [315, 149] width 630 height 298
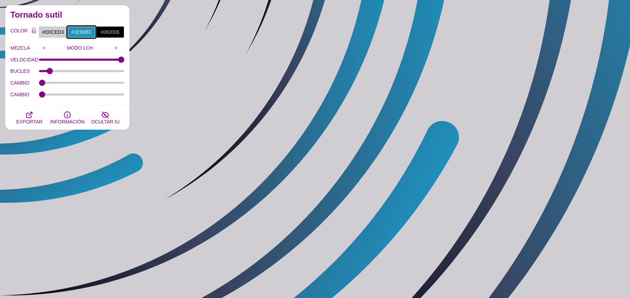
click at [89, 28] on input "#1E90BC" at bounding box center [81, 32] width 29 height 12
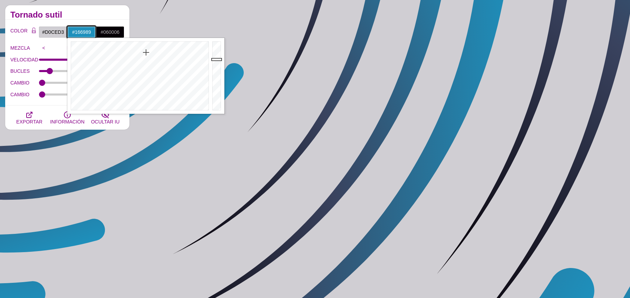
click at [213, 73] on div at bounding box center [218, 76] width 14 height 76
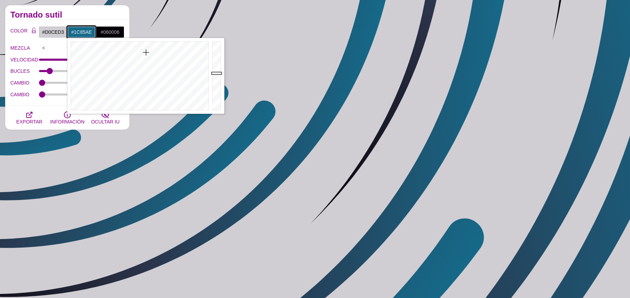
drag, startPoint x: 214, startPoint y: 63, endPoint x: 215, endPoint y: 59, distance: 3.8
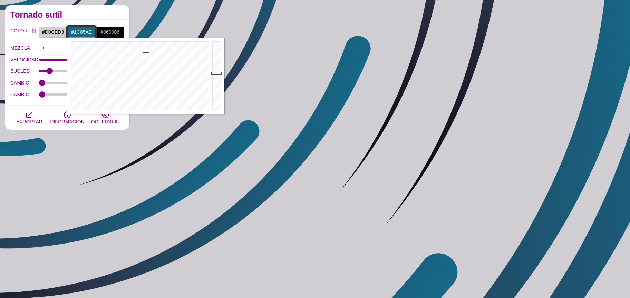
type input "#1C86AF"
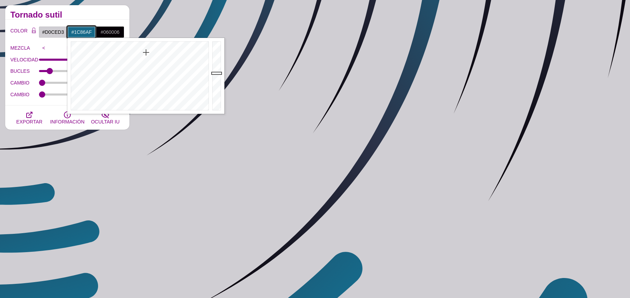
click at [214, 63] on div at bounding box center [218, 76] width 14 height 76
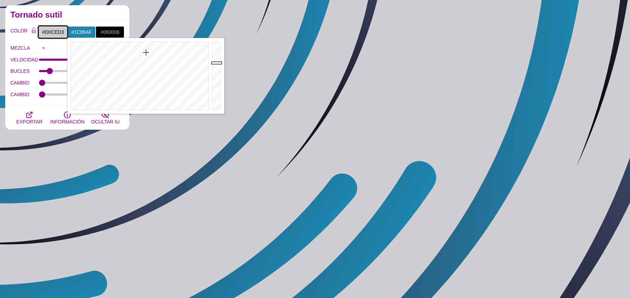
click at [50, 33] on input "#D0CED3" at bounding box center [53, 32] width 29 height 12
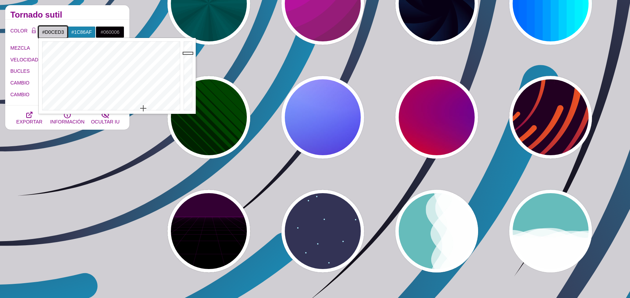
type input "#E7E5EA"
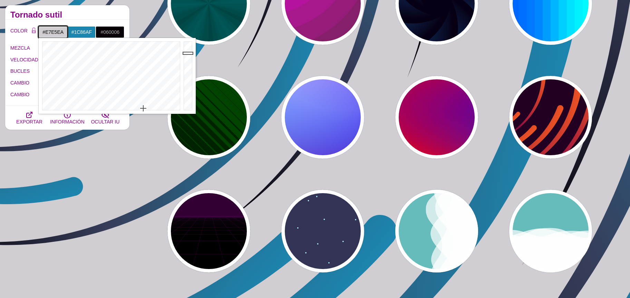
click at [189, 47] on div at bounding box center [189, 76] width 14 height 76
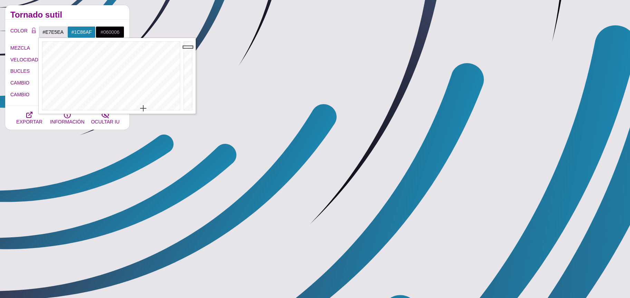
click at [24, 61] on font "VELOCIDAD" at bounding box center [24, 60] width 28 height 6
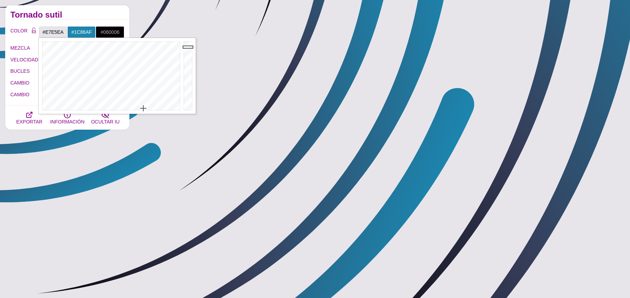
click at [39, 61] on input "VELOCIDAD" at bounding box center [82, 59] width 86 height 3
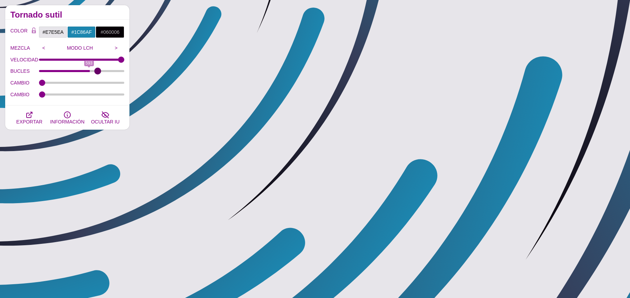
drag, startPoint x: 51, startPoint y: 70, endPoint x: 98, endPoint y: 69, distance: 46.3
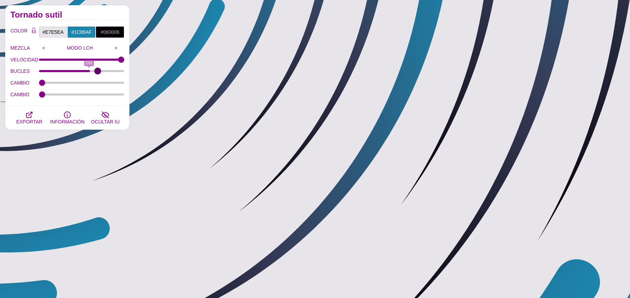
type input "706"
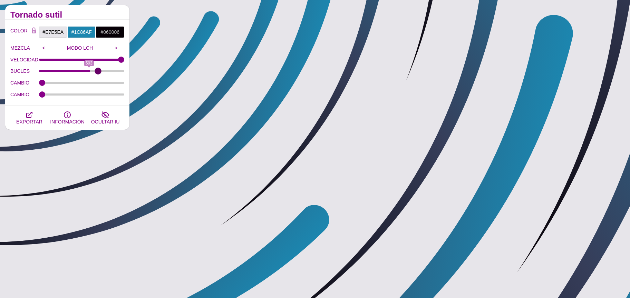
click at [98, 70] on input "BUCLES" at bounding box center [82, 71] width 86 height 3
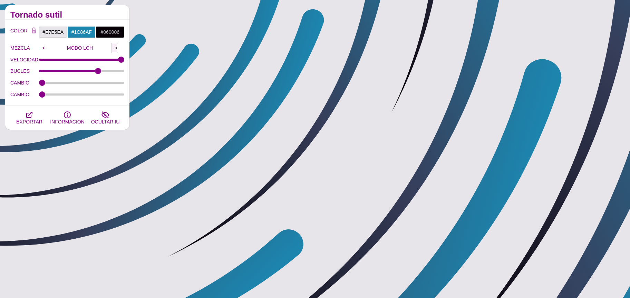
click at [113, 47] on input ">" at bounding box center [114, 48] width 7 height 10
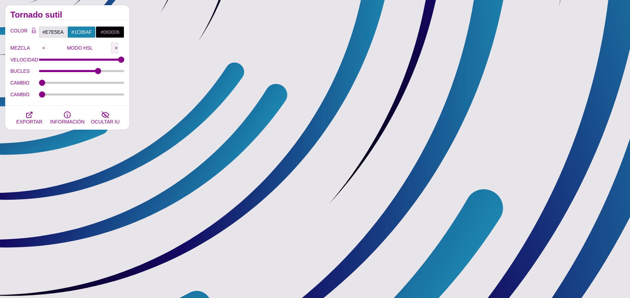
click at [113, 47] on input ">" at bounding box center [114, 48] width 7 height 10
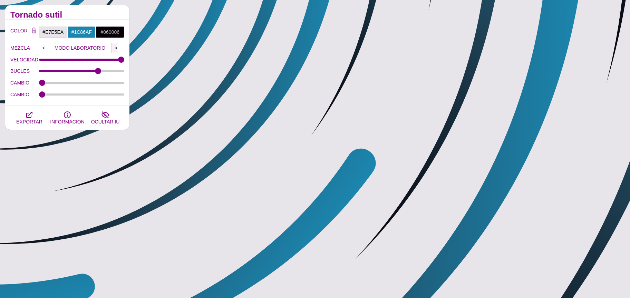
click at [113, 47] on input ">" at bounding box center [114, 48] width 7 height 10
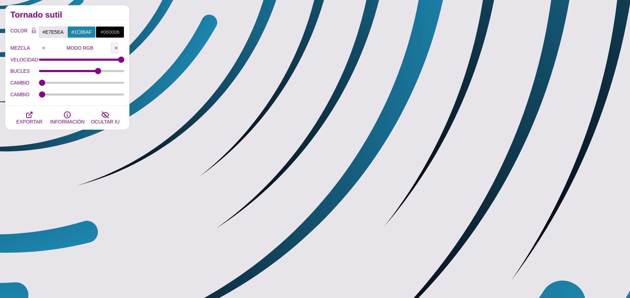
click at [113, 47] on input ">" at bounding box center [114, 48] width 7 height 10
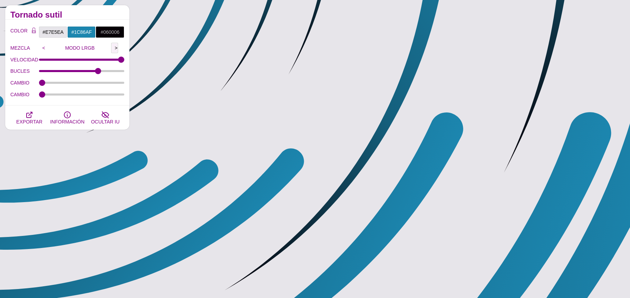
click at [113, 47] on input ">" at bounding box center [114, 48] width 7 height 10
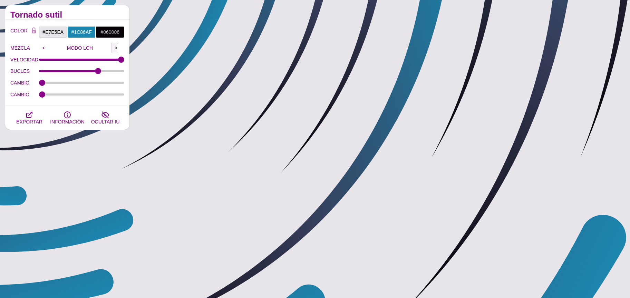
click at [113, 47] on input ">" at bounding box center [114, 48] width 7 height 10
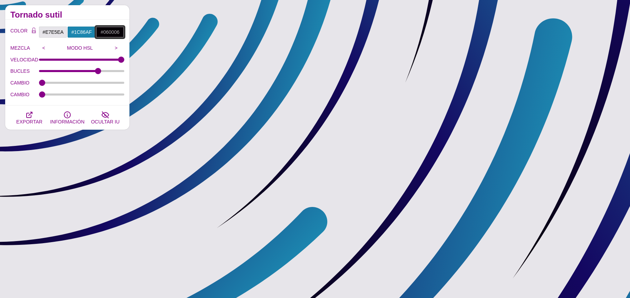
click at [111, 27] on input "#060006" at bounding box center [110, 32] width 29 height 12
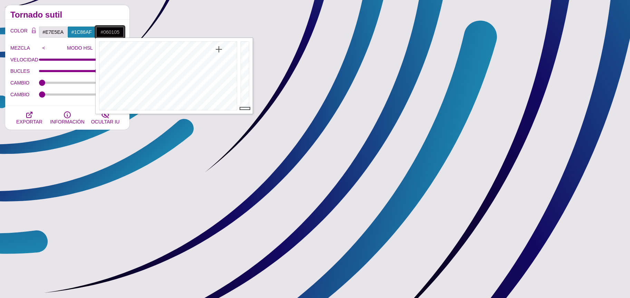
click at [219, 49] on div at bounding box center [167, 76] width 143 height 76
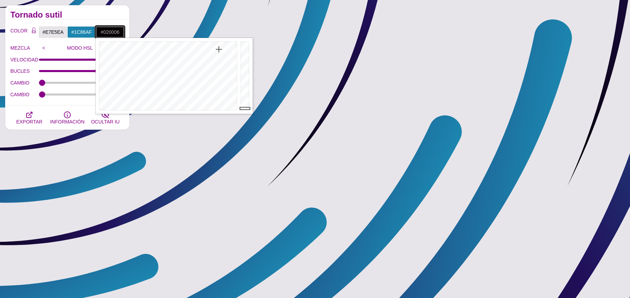
click at [196, 47] on div at bounding box center [167, 76] width 143 height 76
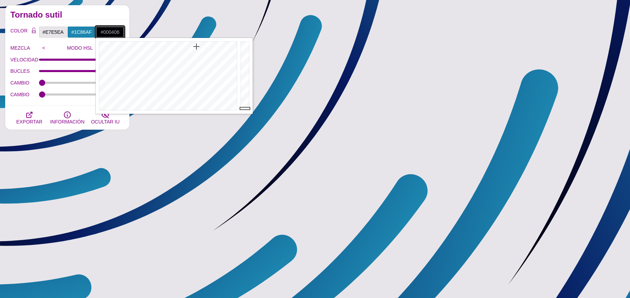
click at [175, 42] on div at bounding box center [167, 76] width 143 height 76
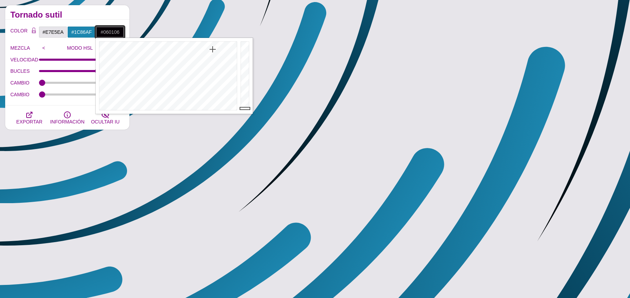
click at [213, 49] on div at bounding box center [167, 76] width 143 height 76
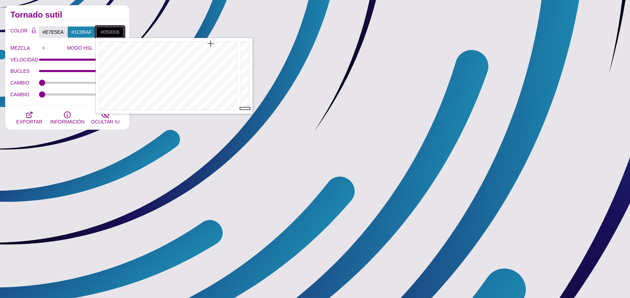
drag, startPoint x: 211, startPoint y: 48, endPoint x: 211, endPoint y: 43, distance: 4.5
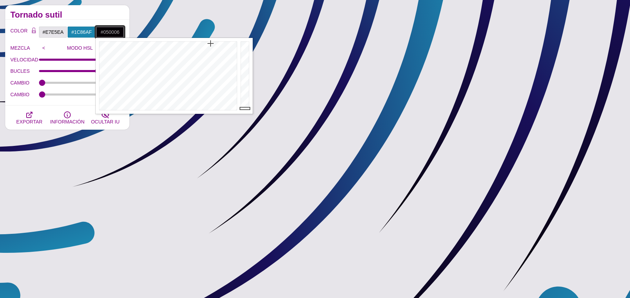
click at [211, 43] on div at bounding box center [167, 76] width 143 height 76
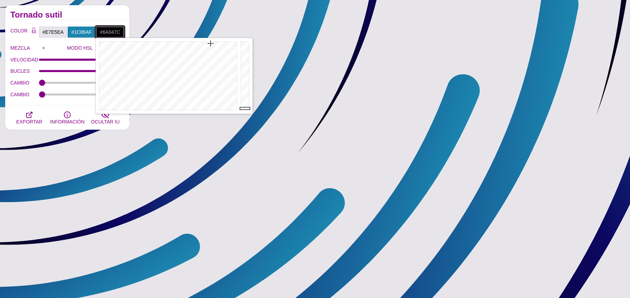
click at [244, 77] on div at bounding box center [246, 76] width 14 height 76
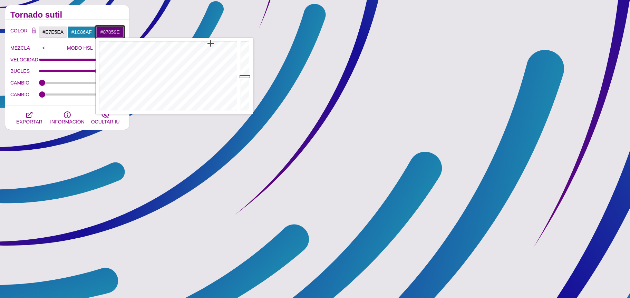
click at [244, 68] on div at bounding box center [246, 76] width 14 height 76
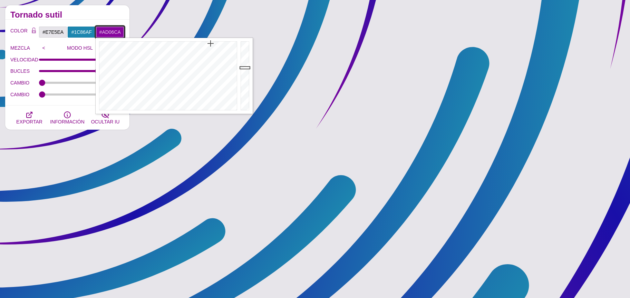
click at [246, 56] on div at bounding box center [246, 76] width 14 height 76
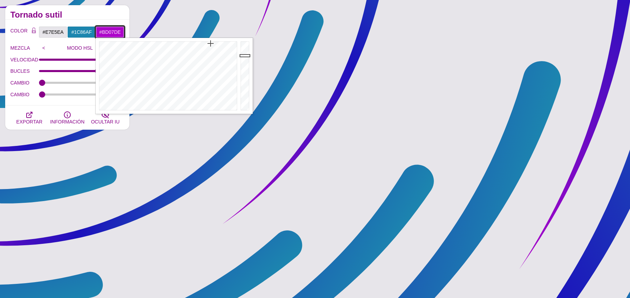
click at [246, 50] on div at bounding box center [246, 76] width 14 height 76
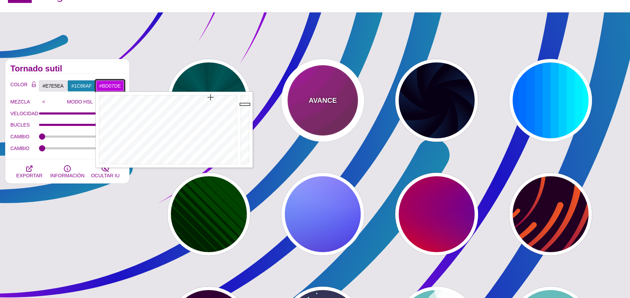
scroll to position [16, 0]
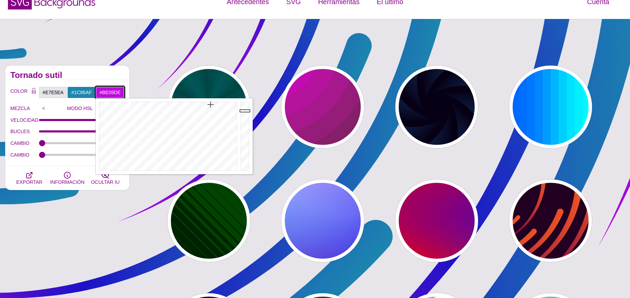
drag, startPoint x: 216, startPoint y: 106, endPoint x: 210, endPoint y: 104, distance: 6.5
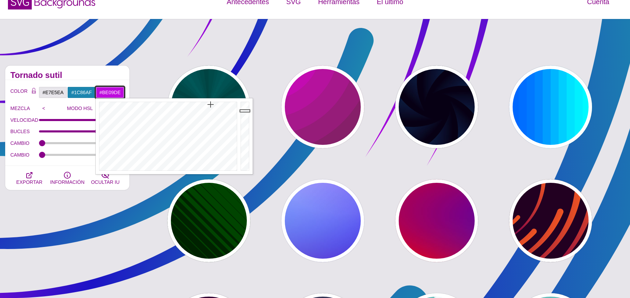
type input "#B407DE"
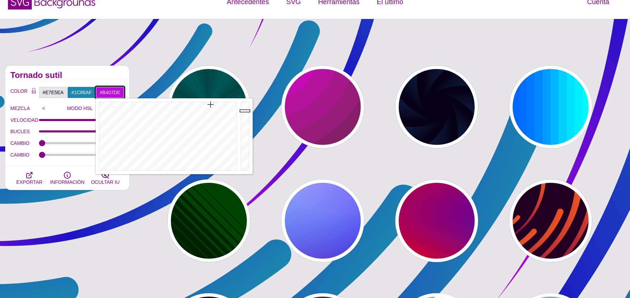
click at [210, 104] on div at bounding box center [167, 136] width 143 height 76
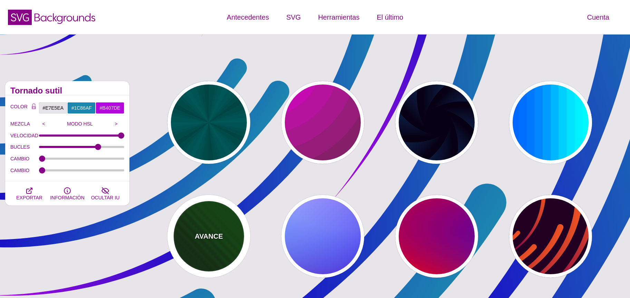
click at [219, 225] on div "AVANCE" at bounding box center [208, 236] width 83 height 83
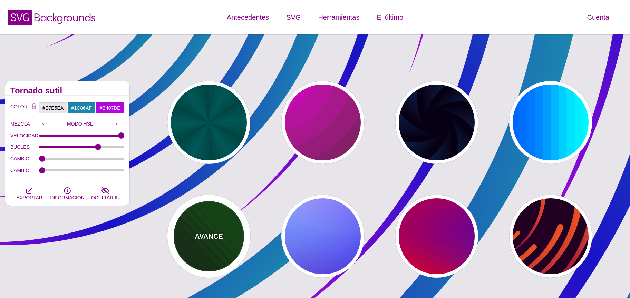
type input "#002200"
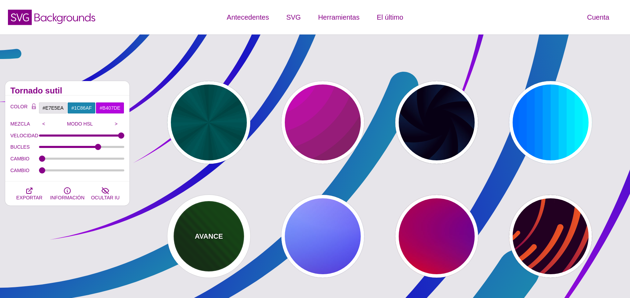
type input "#004400"
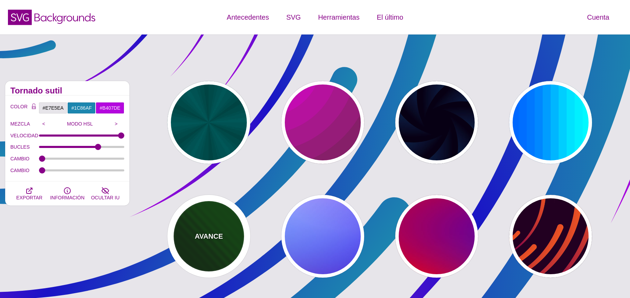
type input "0"
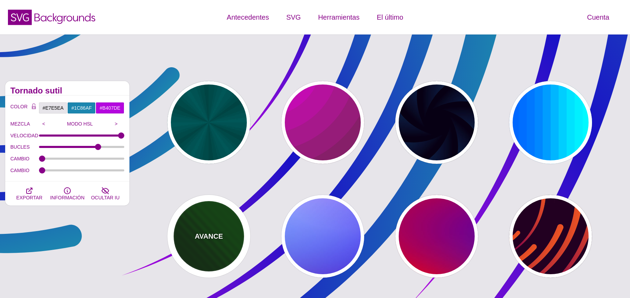
type input "1"
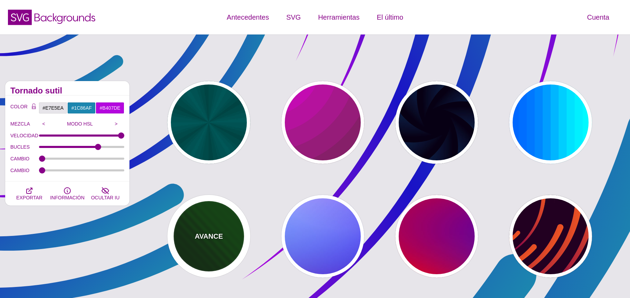
type input "5"
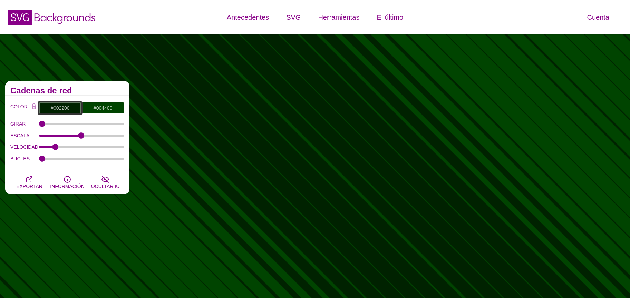
click at [64, 106] on input "#002200" at bounding box center [60, 108] width 43 height 12
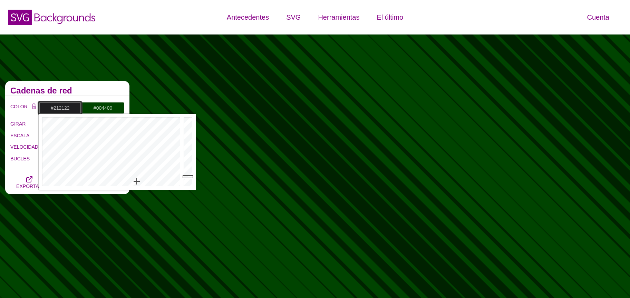
drag, startPoint x: 137, startPoint y: 182, endPoint x: 139, endPoint y: 184, distance: 3.9
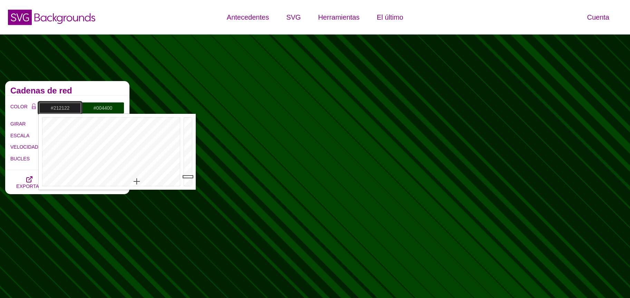
click at [139, 184] on div at bounding box center [110, 152] width 143 height 76
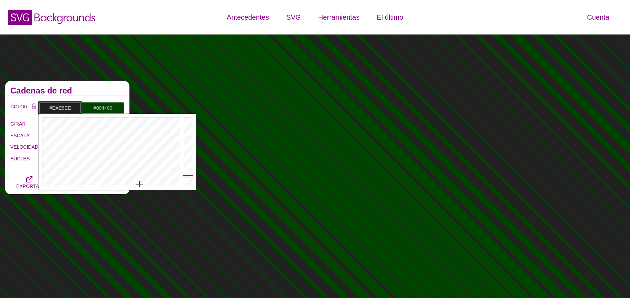
click at [187, 122] on div at bounding box center [189, 152] width 14 height 76
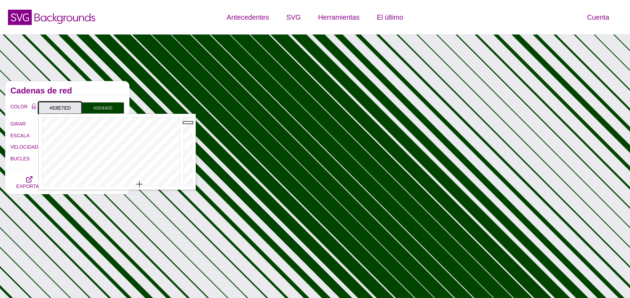
type input "#FAF9FF"
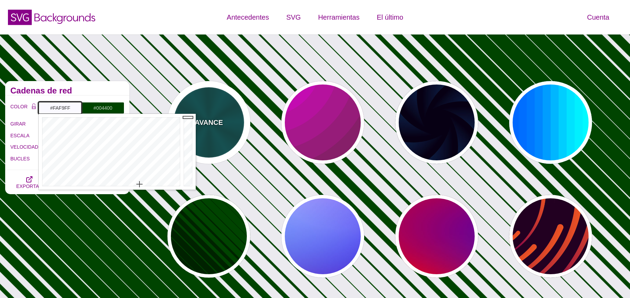
drag, startPoint x: 188, startPoint y: 123, endPoint x: 186, endPoint y: 108, distance: 15.0
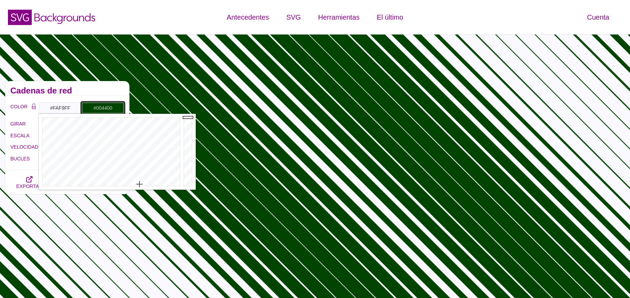
click at [100, 109] on input "#004400" at bounding box center [102, 108] width 43 height 12
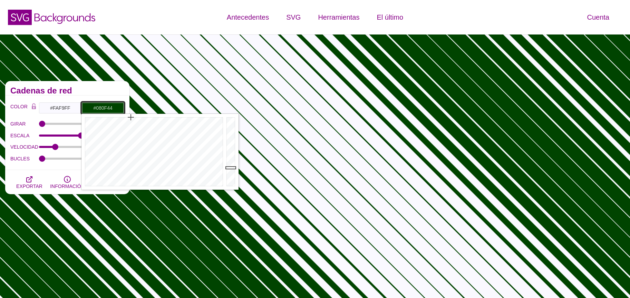
click at [174, 125] on div at bounding box center [152, 152] width 143 height 76
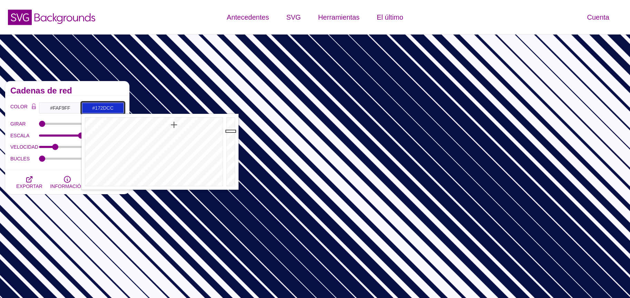
click at [228, 131] on div at bounding box center [232, 152] width 14 height 76
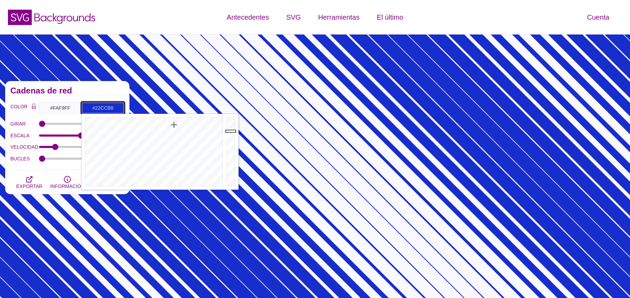
click at [151, 129] on div at bounding box center [152, 152] width 143 height 76
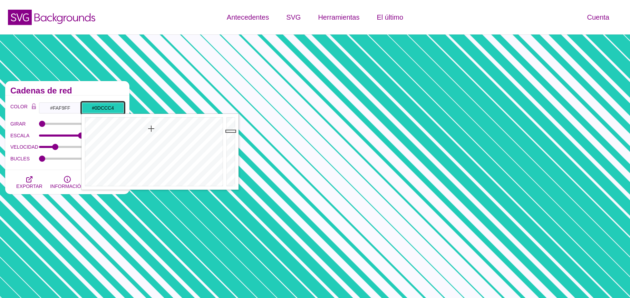
click at [153, 122] on div at bounding box center [152, 152] width 143 height 76
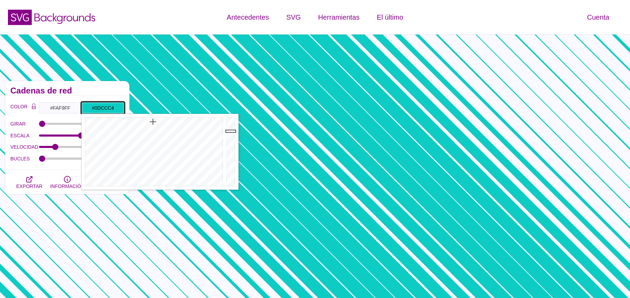
type input "#0CBAB3"
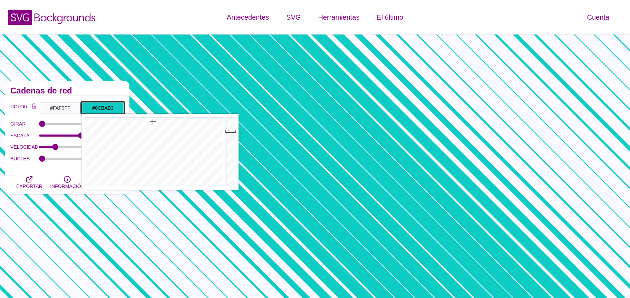
click at [230, 136] on div at bounding box center [232, 152] width 14 height 76
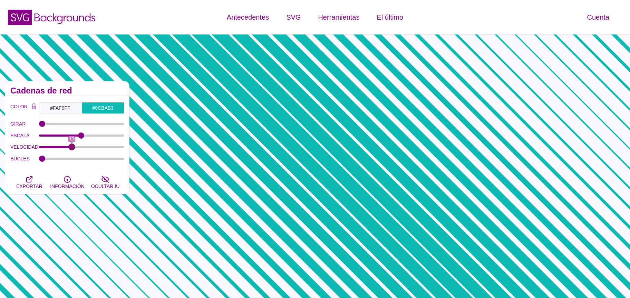
drag, startPoint x: 62, startPoint y: 147, endPoint x: 72, endPoint y: 147, distance: 9.7
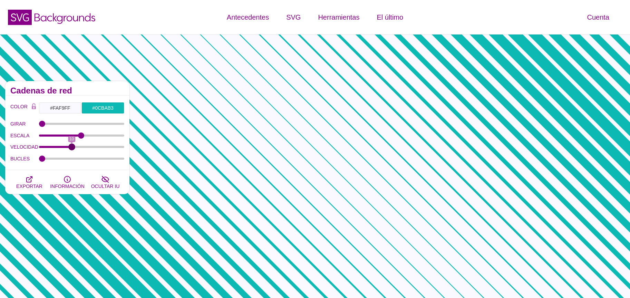
type input "10"
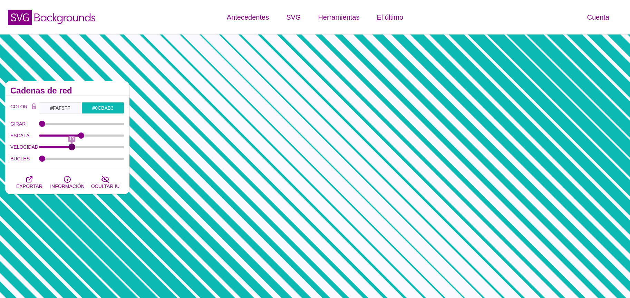
click at [72, 147] on input "VELOCIDAD" at bounding box center [82, 147] width 86 height 3
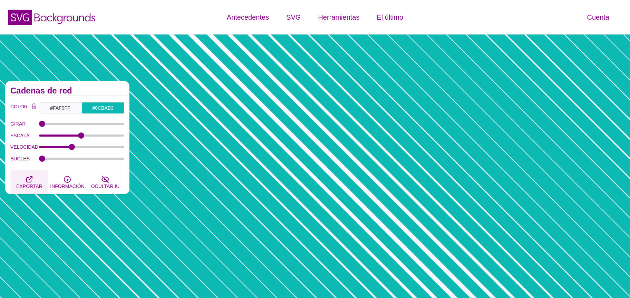
click at [27, 178] on icon "button" at bounding box center [30, 180] width 6 height 6
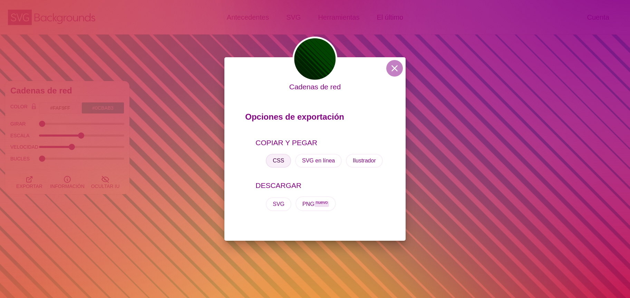
click at [283, 159] on button "CSS" at bounding box center [278, 161] width 25 height 14
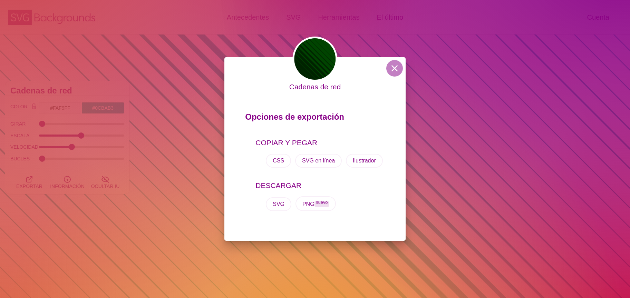
click at [178, 100] on div "Cadenas de red Opciones de exportación COPIAR Y PEGAR CSS SVG en línea Ilustrad…" at bounding box center [315, 149] width 630 height 298
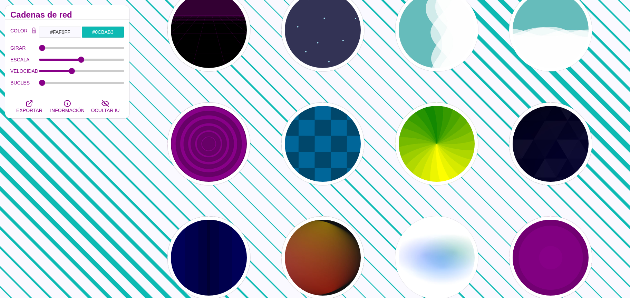
scroll to position [324, 0]
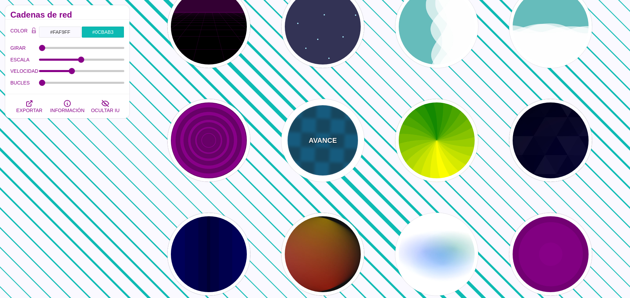
click at [308, 150] on div "AVANCE" at bounding box center [322, 140] width 83 height 83
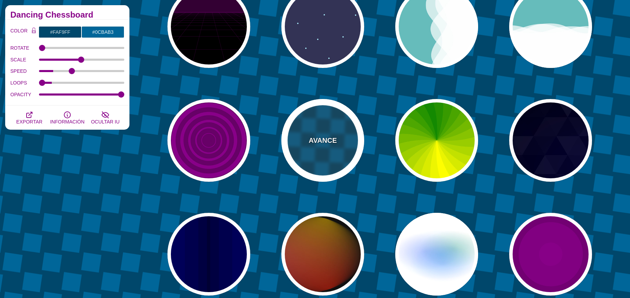
type input "#00476B"
type input "#006699"
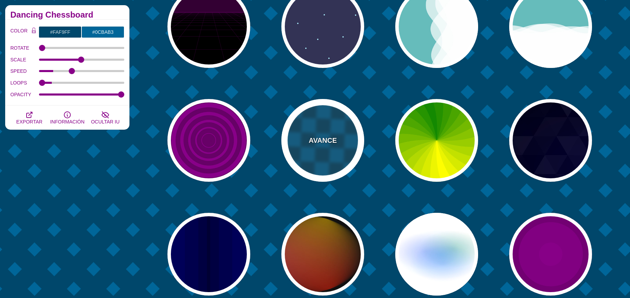
type input "5"
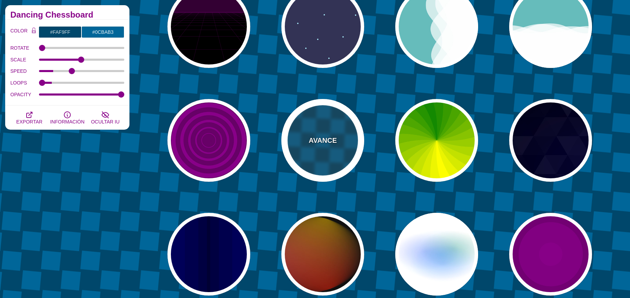
type input "15"
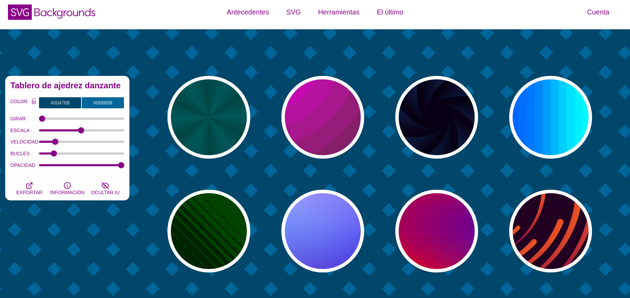
scroll to position [0, 0]
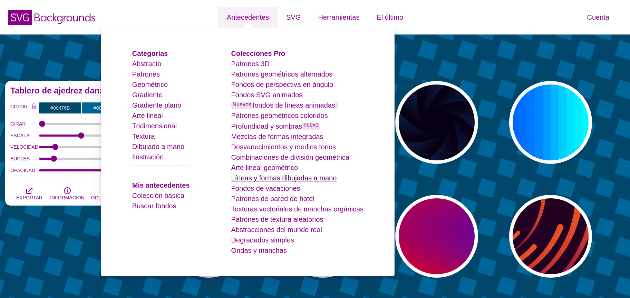
click at [278, 178] on font "Líneas y formas dibujadas a mano" at bounding box center [284, 178] width 106 height 8
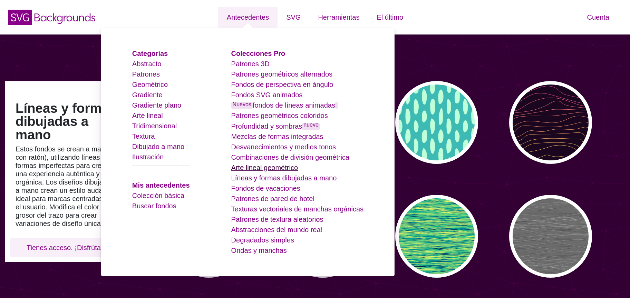
click at [255, 172] on font "Arte lineal geométrico" at bounding box center [264, 168] width 67 height 8
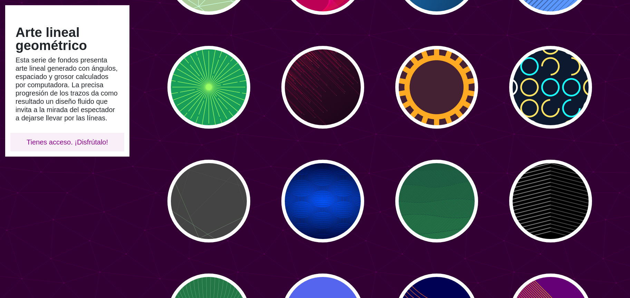
scroll to position [154, 0]
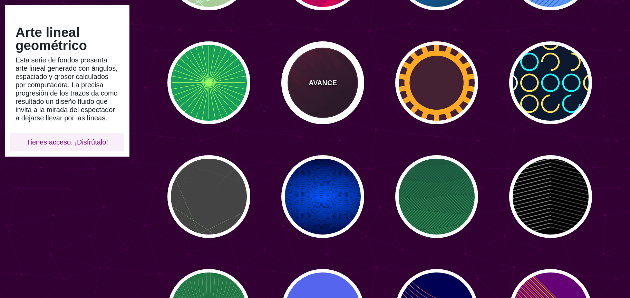
click at [305, 80] on div "AVANCE" at bounding box center [322, 82] width 83 height 83
type input "#110011"
type input "#FF4400"
type input "2"
type input "5"
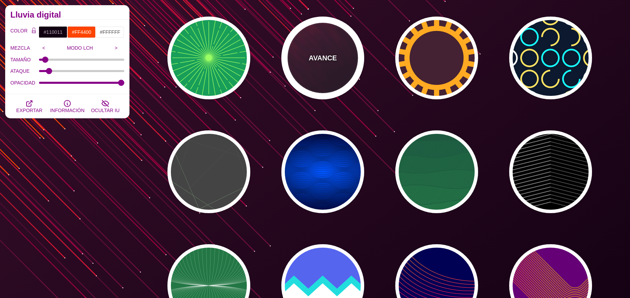
scroll to position [153, 0]
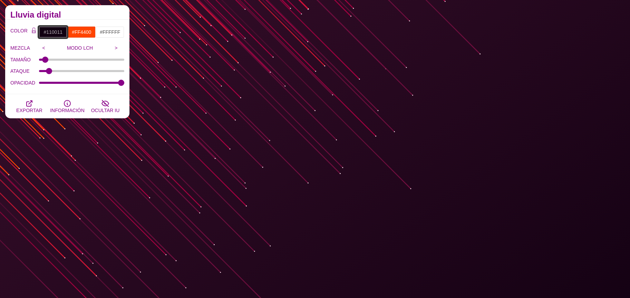
click at [51, 31] on input "#110011" at bounding box center [53, 32] width 29 height 12
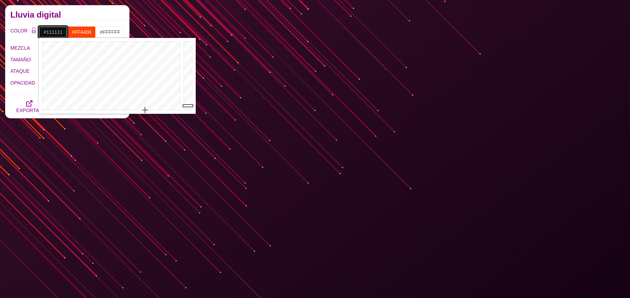
click at [145, 112] on div at bounding box center [110, 76] width 143 height 76
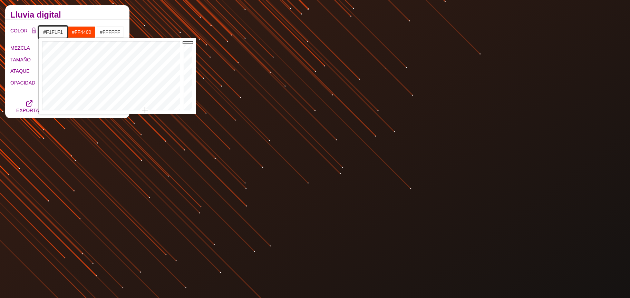
type input "#FBFBFB"
drag, startPoint x: 187, startPoint y: 58, endPoint x: 188, endPoint y: 42, distance: 15.2
click at [188, 42] on div at bounding box center [189, 76] width 14 height 76
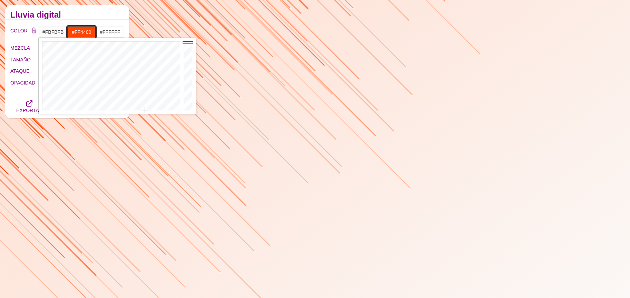
click at [79, 30] on input "#FF4400" at bounding box center [81, 32] width 29 height 12
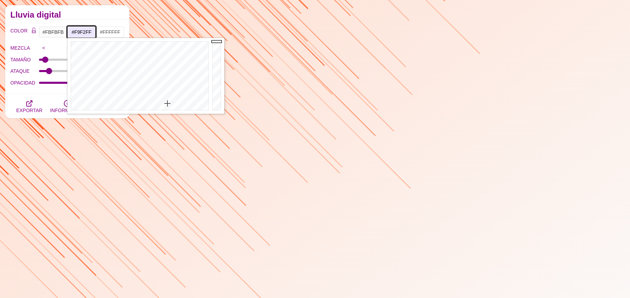
drag, startPoint x: 163, startPoint y: 101, endPoint x: 175, endPoint y: 107, distance: 12.8
click at [175, 107] on div at bounding box center [138, 76] width 143 height 76
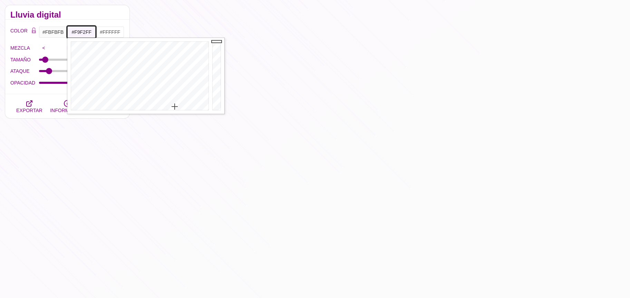
type input "#0A0A0A"
click at [219, 107] on div at bounding box center [218, 76] width 14 height 76
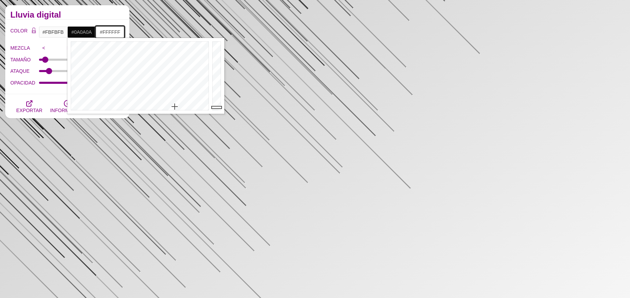
click at [106, 32] on input "#FFFFFF" at bounding box center [110, 32] width 29 height 12
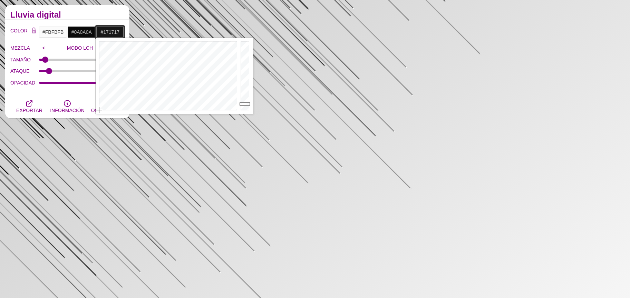
click at [244, 104] on div at bounding box center [246, 76] width 14 height 76
click at [246, 108] on div at bounding box center [246, 76] width 14 height 76
click at [245, 60] on div at bounding box center [246, 76] width 14 height 76
click at [245, 74] on div at bounding box center [246, 76] width 14 height 76
click at [244, 88] on div at bounding box center [246, 76] width 14 height 76
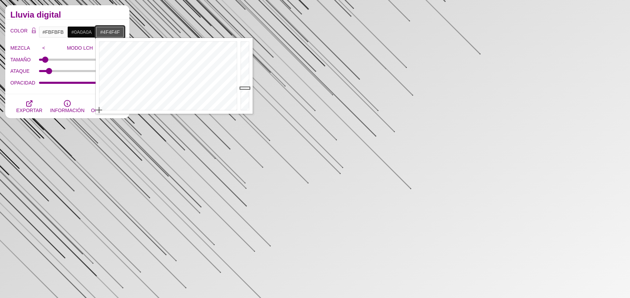
click at [244, 89] on div at bounding box center [246, 76] width 14 height 76
drag, startPoint x: 244, startPoint y: 95, endPoint x: 243, endPoint y: 103, distance: 8.3
click at [244, 95] on div at bounding box center [246, 76] width 14 height 76
click at [243, 103] on div at bounding box center [246, 76] width 14 height 76
type input "#000000"
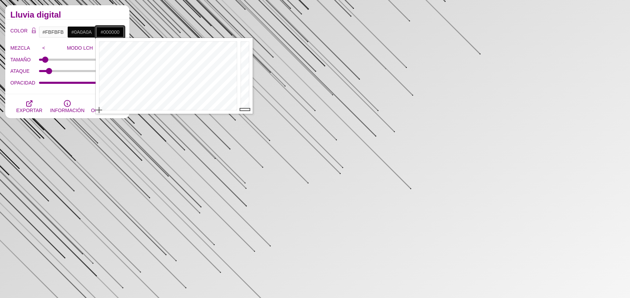
drag, startPoint x: 243, startPoint y: 103, endPoint x: 243, endPoint y: 111, distance: 7.6
click at [243, 111] on div at bounding box center [246, 76] width 14 height 76
click at [86, 37] on input "#0A0A0A" at bounding box center [81, 32] width 29 height 12
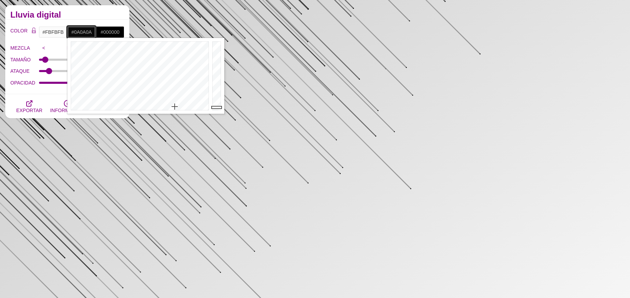
type input "#625F64"
click at [213, 83] on div at bounding box center [218, 76] width 14 height 76
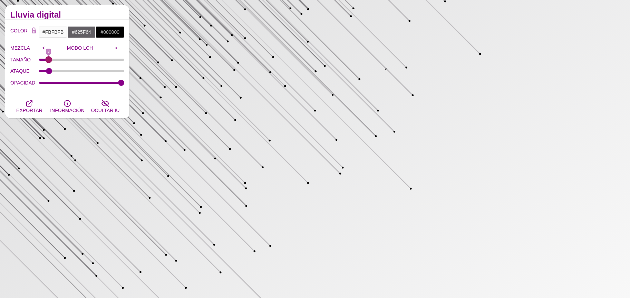
type input "2"
click at [45, 61] on input "TAMAÑO" at bounding box center [82, 59] width 86 height 3
drag, startPoint x: 52, startPoint y: 71, endPoint x: 45, endPoint y: 70, distance: 6.6
type input "2.7"
click at [45, 70] on input "ATAQUE" at bounding box center [82, 71] width 86 height 3
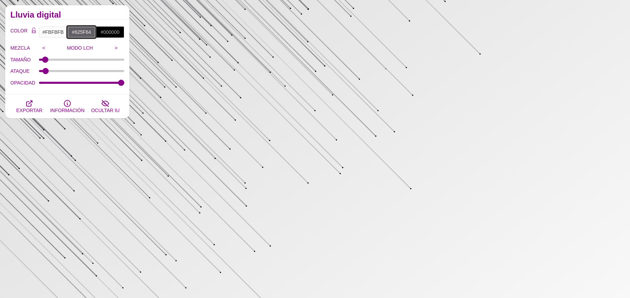
click at [76, 33] on input "#625F64" at bounding box center [81, 32] width 29 height 12
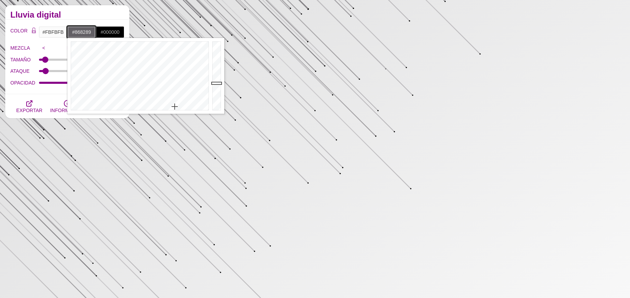
click at [216, 73] on div at bounding box center [218, 76] width 14 height 76
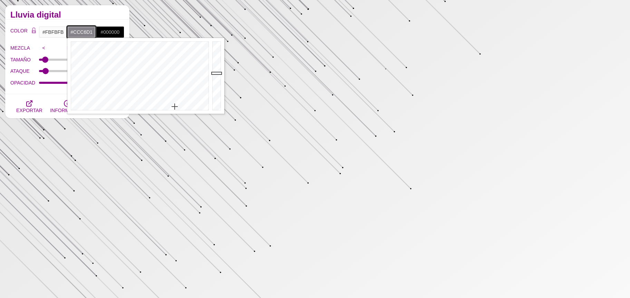
click at [216, 54] on div at bounding box center [218, 76] width 14 height 76
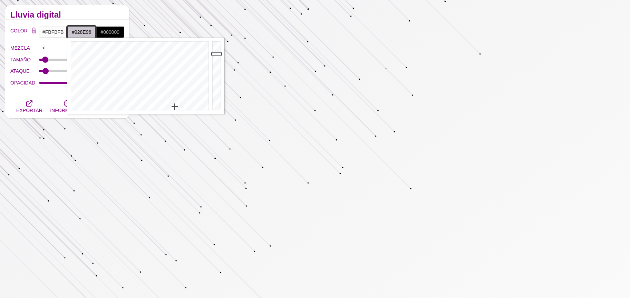
click at [215, 70] on div at bounding box center [218, 76] width 14 height 76
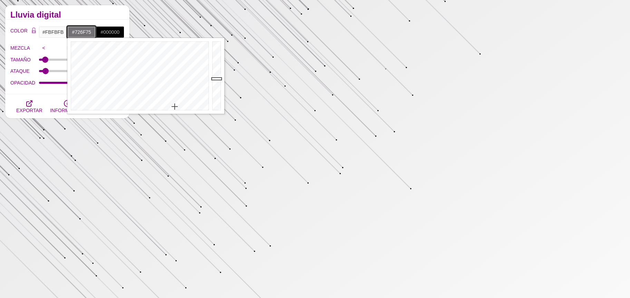
click at [216, 79] on div at bounding box center [218, 76] width 14 height 76
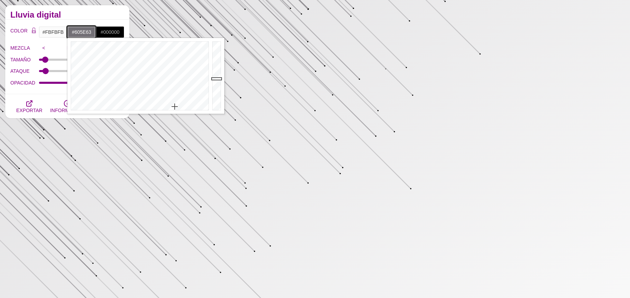
type input "#5F5C61"
drag, startPoint x: 216, startPoint y: 79, endPoint x: 216, endPoint y: 84, distance: 5.2
click at [216, 84] on div at bounding box center [218, 76] width 14 height 76
click at [25, 89] on div "COLOR #FBFBFB #5F5C61 #000000 #444444 #555555 #666666 #777777 #888888 #999999 M…" at bounding box center [67, 57] width 124 height 75
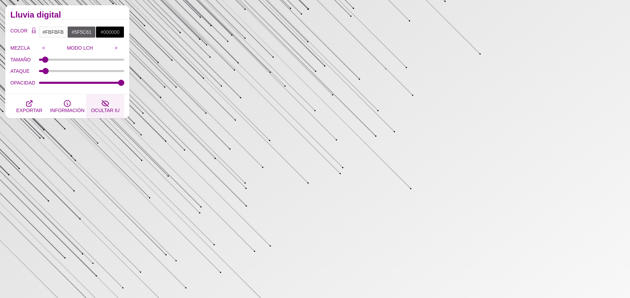
click at [103, 104] on icon "button" at bounding box center [105, 103] width 8 height 8
click at [115, 102] on button "OCULTAR IU" at bounding box center [105, 106] width 38 height 24
click at [108, 104] on icon "button" at bounding box center [105, 103] width 8 height 8
click at [108, 104] on icon "button" at bounding box center [105, 103] width 7 height 6
click at [27, 104] on icon "button" at bounding box center [30, 104] width 6 height 6
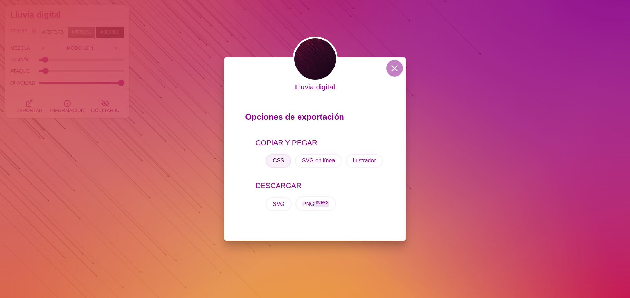
click at [274, 159] on font "CSS" at bounding box center [278, 161] width 11 height 6
click at [207, 82] on div "Lluvia digital Opciones de exportación COPIAR Y PEGAR CSS SVG en línea Ilustrad…" at bounding box center [315, 149] width 630 height 298
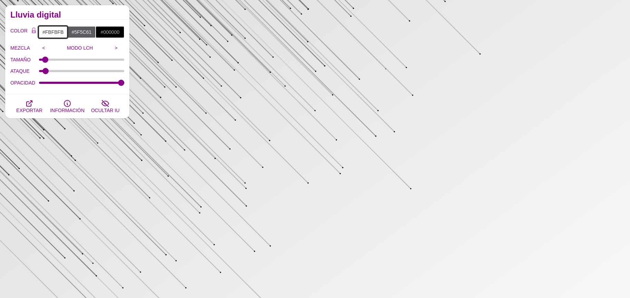
click at [57, 30] on input "#FBFBFB" at bounding box center [53, 32] width 29 height 12
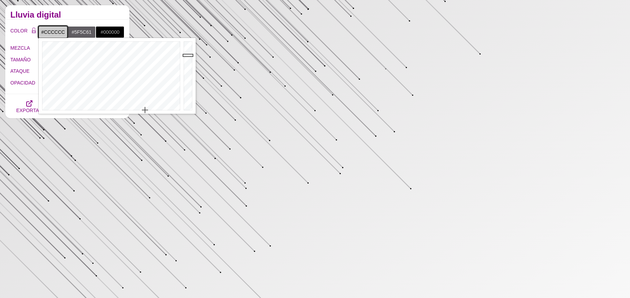
click at [189, 55] on div at bounding box center [189, 76] width 14 height 76
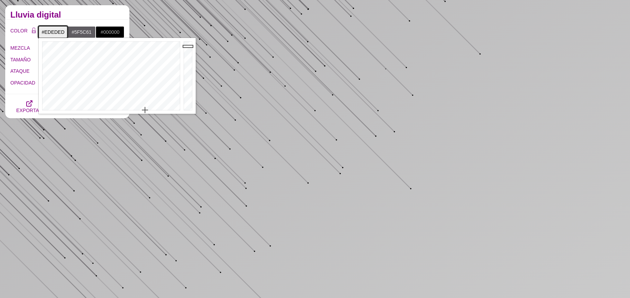
click at [187, 46] on div at bounding box center [189, 76] width 14 height 76
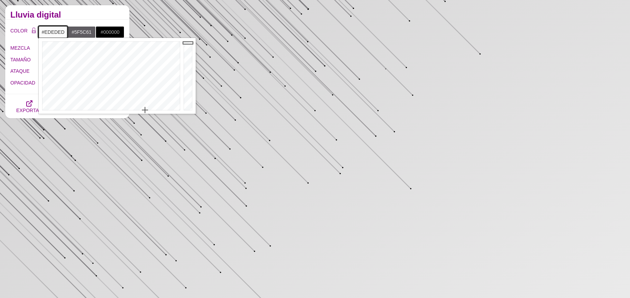
type input "#FAFAFA"
click at [188, 43] on div at bounding box center [189, 76] width 14 height 76
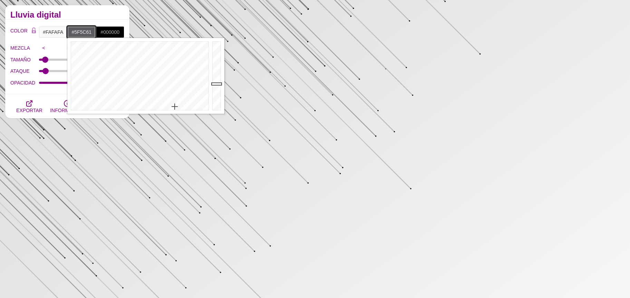
click at [80, 31] on input "#5F5C61" at bounding box center [81, 32] width 29 height 12
click at [137, 55] on div at bounding box center [138, 76] width 143 height 76
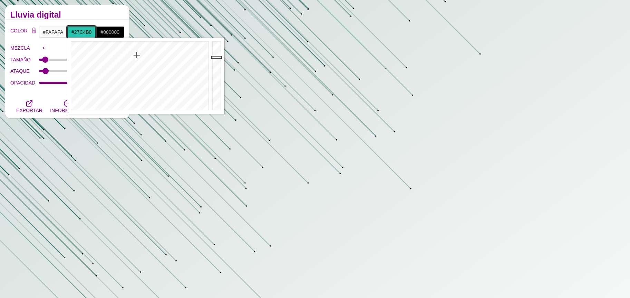
click at [216, 57] on div at bounding box center [218, 76] width 14 height 76
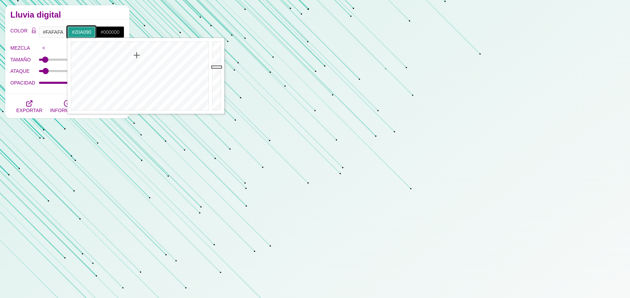
click at [213, 67] on div at bounding box center [218, 76] width 14 height 76
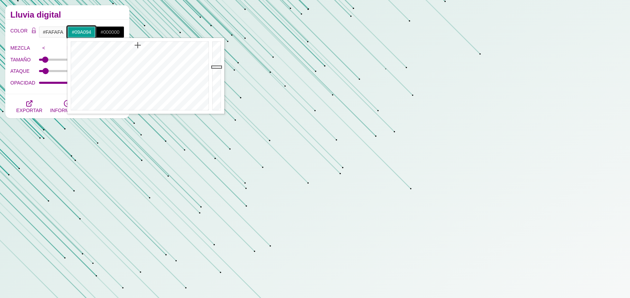
drag, startPoint x: 142, startPoint y: 47, endPoint x: 138, endPoint y: 45, distance: 4.6
click at [138, 45] on div at bounding box center [138, 76] width 143 height 76
drag, startPoint x: 149, startPoint y: 44, endPoint x: 155, endPoint y: 43, distance: 6.6
click at [149, 44] on div at bounding box center [138, 76] width 143 height 76
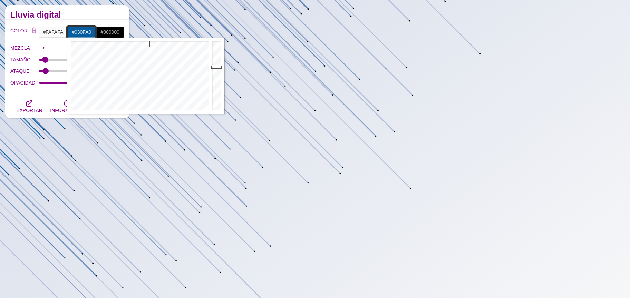
click at [162, 43] on div at bounding box center [138, 76] width 143 height 76
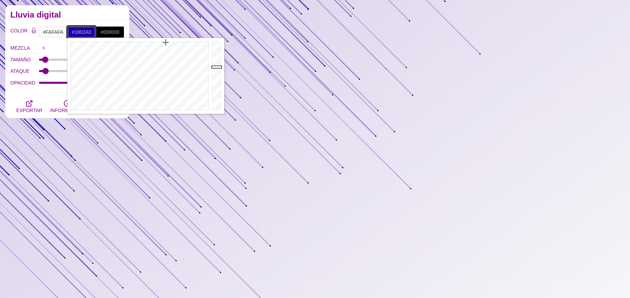
click at [166, 42] on div at bounding box center [138, 76] width 143 height 76
click at [172, 45] on div at bounding box center [138, 76] width 143 height 76
click at [215, 51] on div at bounding box center [218, 76] width 14 height 76
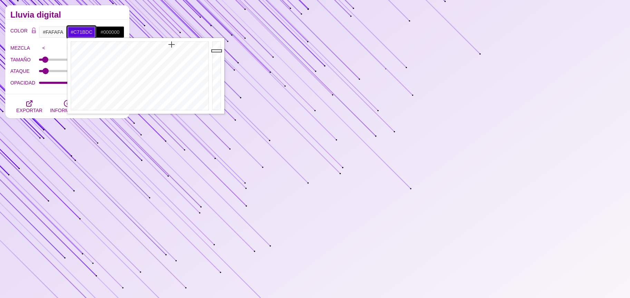
click at [183, 50] on div at bounding box center [138, 76] width 143 height 76
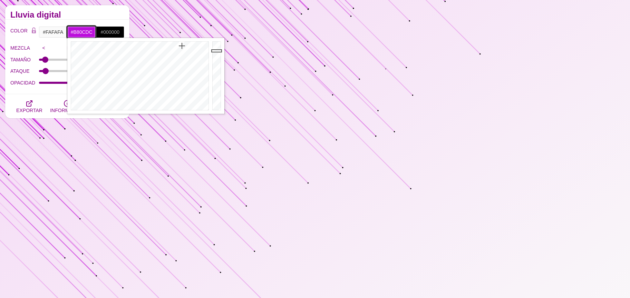
click at [182, 45] on div at bounding box center [138, 76] width 143 height 76
click at [194, 46] on div at bounding box center [138, 76] width 143 height 76
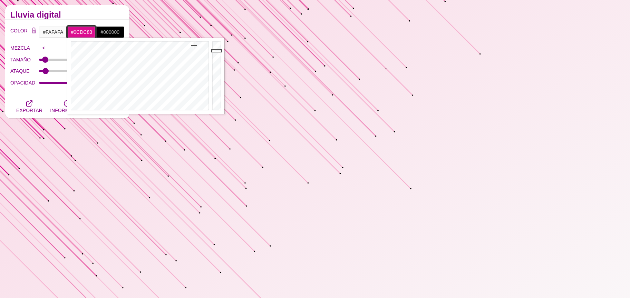
click at [130, 45] on div at bounding box center [138, 76] width 143 height 76
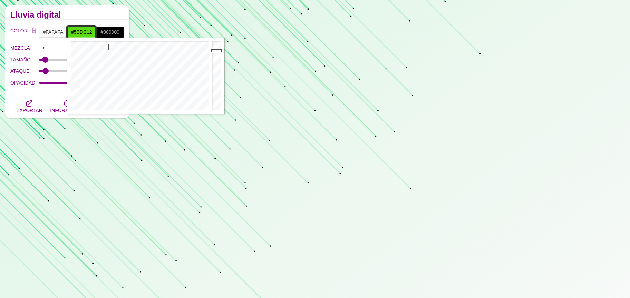
click at [108, 47] on div at bounding box center [138, 76] width 143 height 76
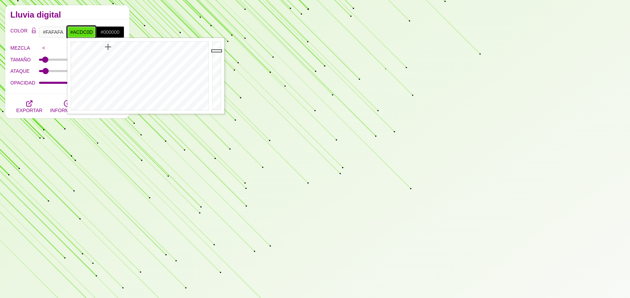
click at [99, 46] on div at bounding box center [138, 76] width 143 height 76
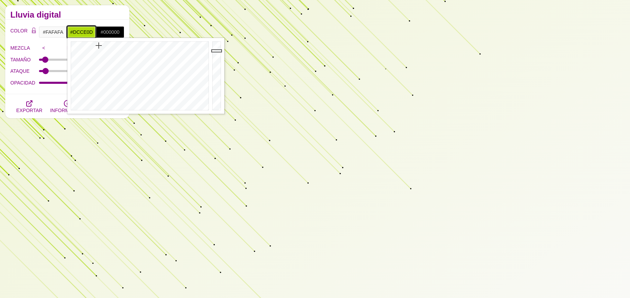
click at [92, 46] on div at bounding box center [138, 76] width 143 height 76
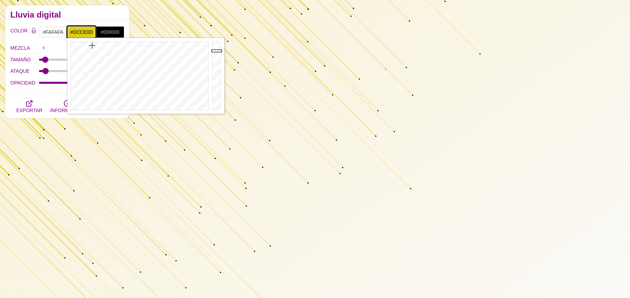
click at [79, 46] on div at bounding box center [138, 76] width 143 height 76
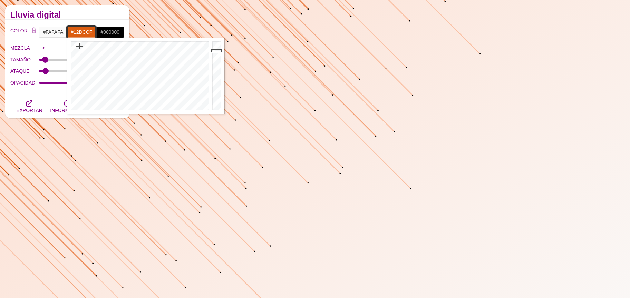
click at [137, 47] on div at bounding box center [138, 76] width 143 height 76
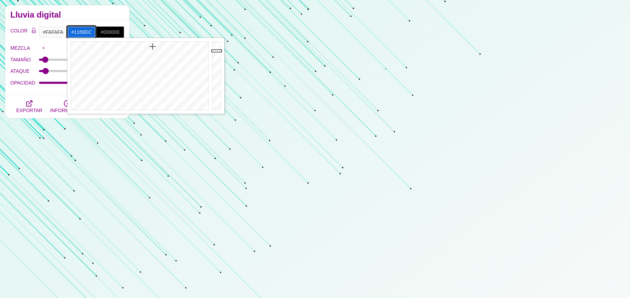
click at [153, 47] on div at bounding box center [138, 76] width 143 height 76
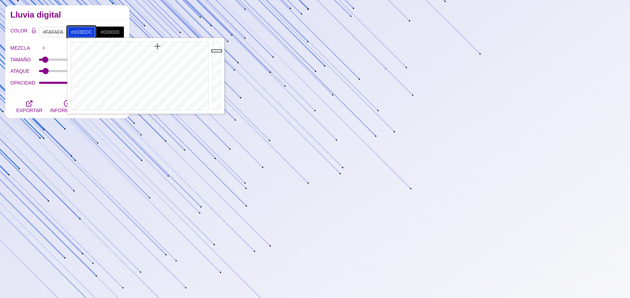
click at [157, 46] on div at bounding box center [138, 76] width 143 height 76
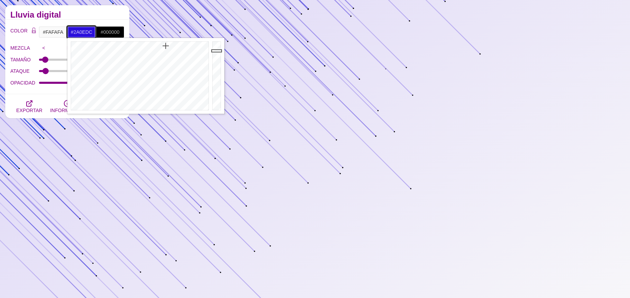
click at [166, 46] on div at bounding box center [138, 76] width 143 height 76
click at [167, 46] on div at bounding box center [138, 76] width 143 height 76
click at [165, 41] on div at bounding box center [138, 76] width 143 height 76
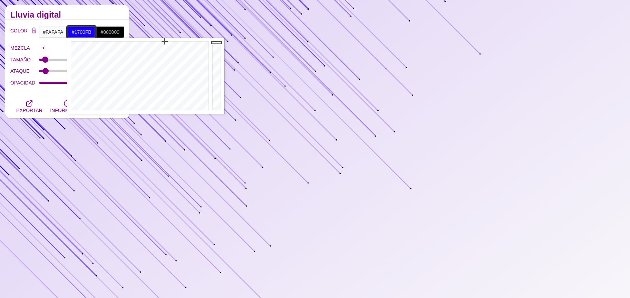
drag, startPoint x: 216, startPoint y: 48, endPoint x: 214, endPoint y: 42, distance: 5.7
click at [214, 42] on div at bounding box center [218, 76] width 14 height 76
click at [139, 45] on div at bounding box center [138, 76] width 143 height 76
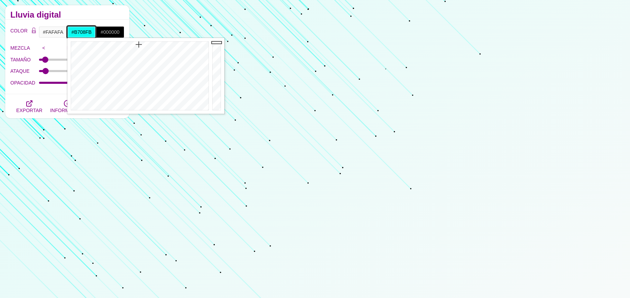
click at [179, 43] on div at bounding box center [138, 76] width 143 height 76
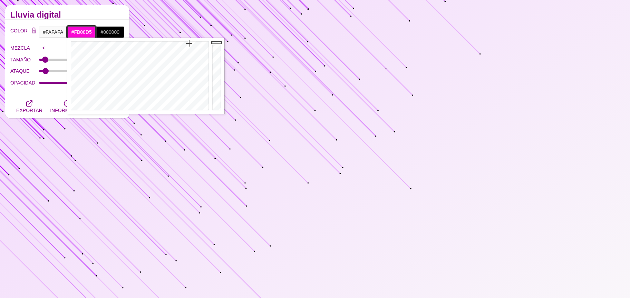
click at [189, 43] on div at bounding box center [138, 76] width 143 height 76
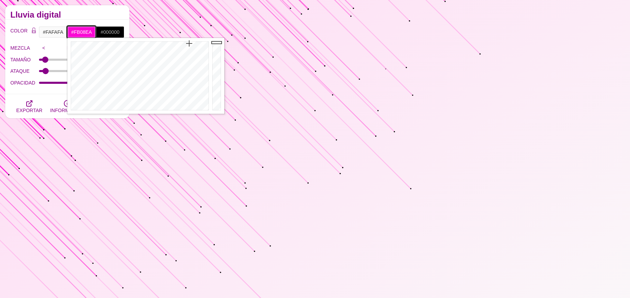
click at [187, 43] on div at bounding box center [138, 76] width 143 height 76
drag, startPoint x: 187, startPoint y: 43, endPoint x: 183, endPoint y: 43, distance: 3.8
click at [183, 43] on div at bounding box center [138, 76] width 143 height 76
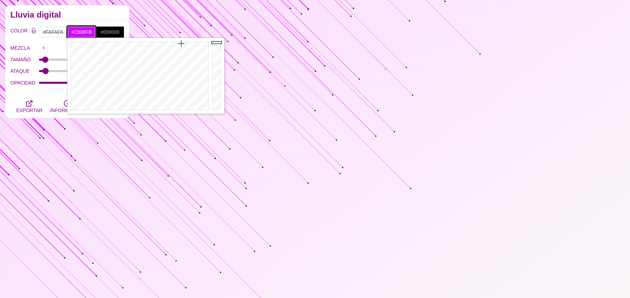
click at [181, 43] on div at bounding box center [138, 76] width 143 height 76
click at [183, 44] on div at bounding box center [138, 76] width 143 height 76
click at [34, 101] on button "EXPORTAR" at bounding box center [29, 106] width 38 height 24
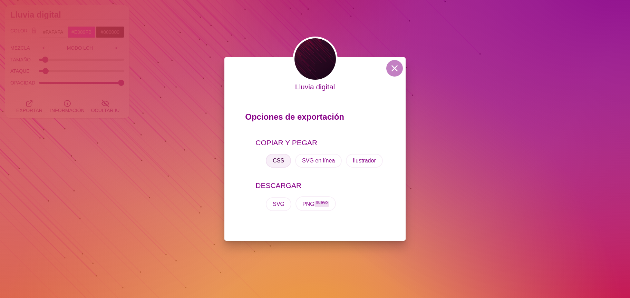
click at [275, 161] on font "CSS" at bounding box center [278, 161] width 11 height 6
click at [552, 180] on div "Lluvia digital Opciones de exportación COPIAR Y PEGAR CSS SVG en línea Ilustrad…" at bounding box center [315, 149] width 630 height 298
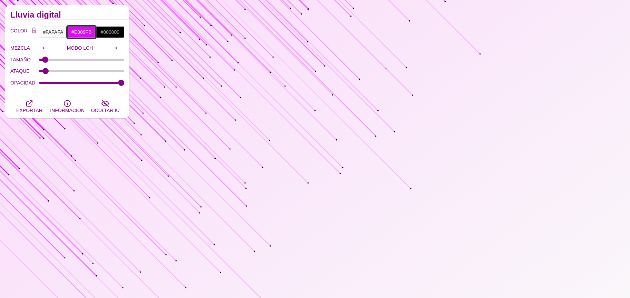
click at [76, 28] on input "#E009FB" at bounding box center [81, 32] width 29 height 12
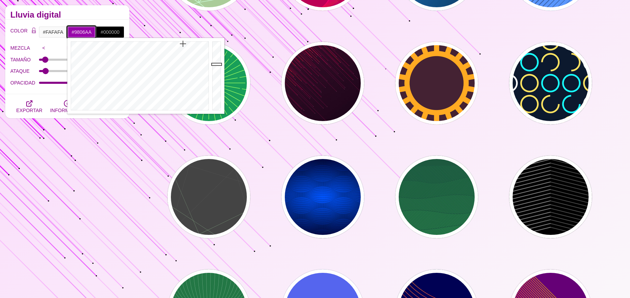
click at [218, 64] on div at bounding box center [218, 76] width 14 height 76
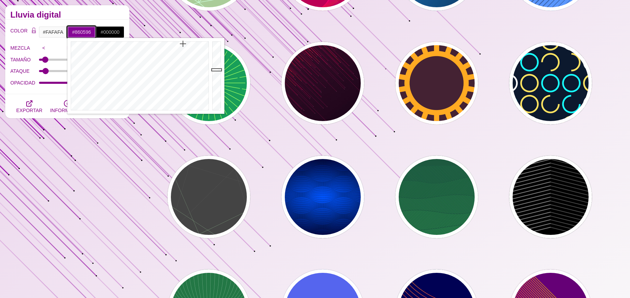
click at [216, 70] on div at bounding box center [218, 76] width 14 height 76
click at [214, 76] on div at bounding box center [218, 76] width 14 height 76
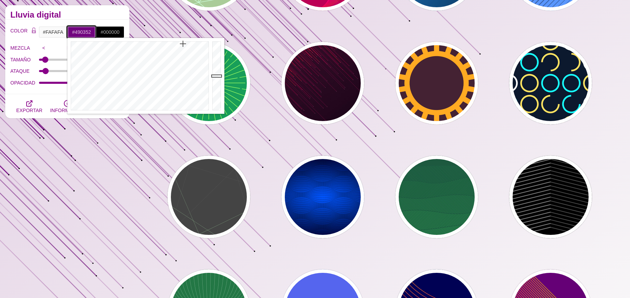
click at [216, 88] on div at bounding box center [218, 76] width 14 height 76
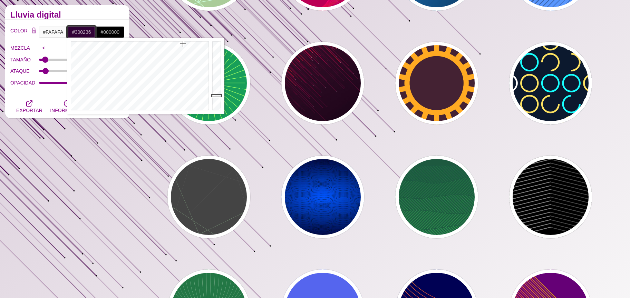
click at [214, 96] on div at bounding box center [218, 76] width 14 height 76
drag, startPoint x: 214, startPoint y: 96, endPoint x: 215, endPoint y: 107, distance: 11.8
click at [215, 107] on div at bounding box center [218, 76] width 14 height 76
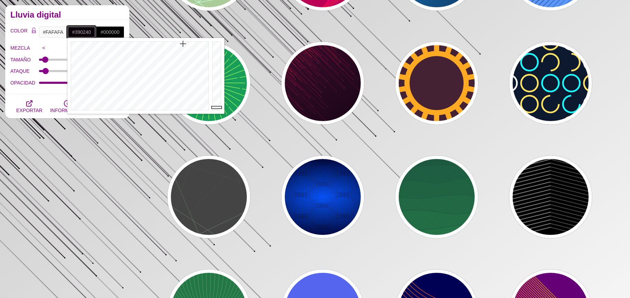
click at [214, 93] on div at bounding box center [218, 76] width 14 height 76
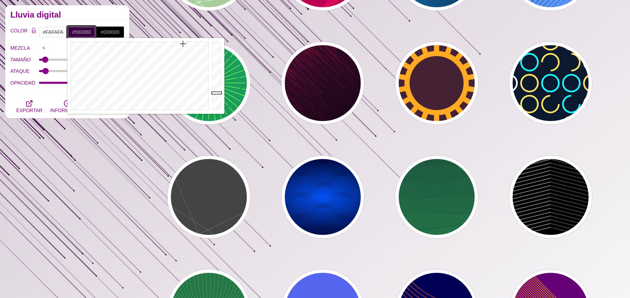
click at [214, 84] on div at bounding box center [218, 76] width 14 height 76
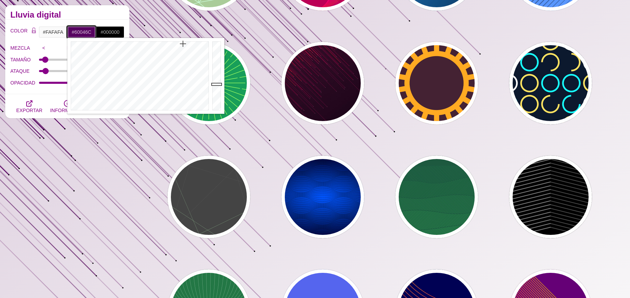
click at [215, 81] on div at bounding box center [218, 76] width 14 height 76
click at [215, 71] on div at bounding box center [218, 76] width 14 height 76
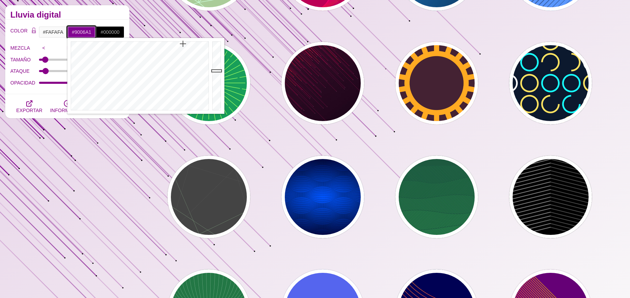
click at [215, 67] on div at bounding box center [218, 76] width 14 height 76
click at [216, 66] on div at bounding box center [218, 76] width 14 height 76
type input "#63046F"
click at [212, 80] on div at bounding box center [218, 76] width 14 height 76
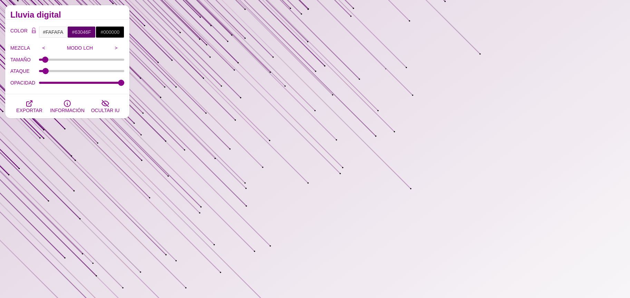
click at [27, 88] on div "OPACIDAD" at bounding box center [67, 83] width 114 height 12
click at [100, 97] on button "OCULTAR IU" at bounding box center [105, 106] width 38 height 24
click at [78, 32] on input "#63046F" at bounding box center [81, 32] width 29 height 12
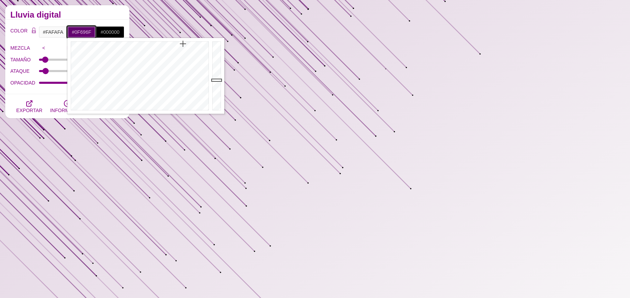
click at [141, 51] on div at bounding box center [138, 76] width 143 height 76
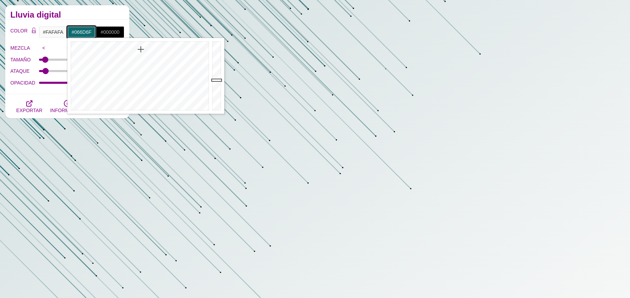
drag, startPoint x: 141, startPoint y: 51, endPoint x: 140, endPoint y: 45, distance: 5.6
click at [140, 45] on div at bounding box center [138, 76] width 143 height 76
click at [118, 41] on div at bounding box center [138, 76] width 143 height 76
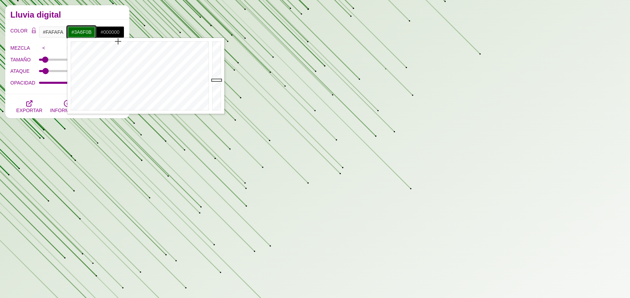
click at [106, 48] on div at bounding box center [138, 76] width 143 height 76
drag, startPoint x: 90, startPoint y: 46, endPoint x: 126, endPoint y: 49, distance: 35.7
click at [90, 46] on div at bounding box center [138, 76] width 143 height 76
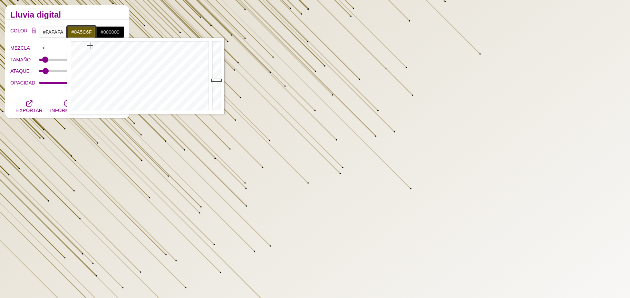
drag, startPoint x: 144, startPoint y: 48, endPoint x: 149, endPoint y: 48, distance: 5.5
click at [144, 48] on div at bounding box center [138, 76] width 143 height 76
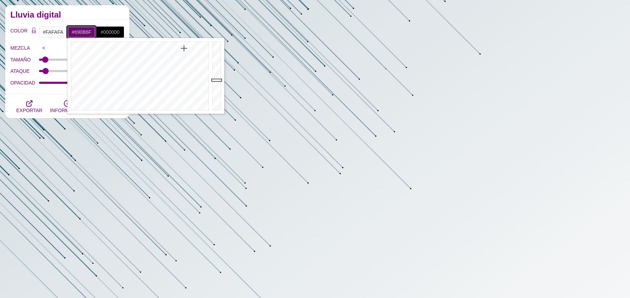
click at [184, 48] on div at bounding box center [138, 76] width 143 height 76
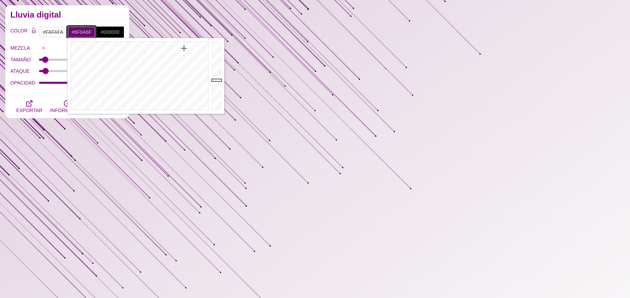
drag, startPoint x: 185, startPoint y: 48, endPoint x: 189, endPoint y: 46, distance: 3.7
click at [186, 48] on div at bounding box center [138, 76] width 143 height 76
drag, startPoint x: 191, startPoint y: 46, endPoint x: 185, endPoint y: 46, distance: 5.9
click at [191, 46] on div at bounding box center [138, 76] width 143 height 76
click at [184, 46] on div at bounding box center [138, 76] width 143 height 76
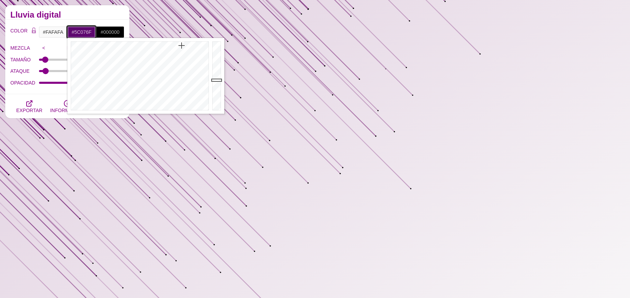
click at [181, 46] on div at bounding box center [138, 76] width 143 height 76
click at [180, 46] on div at bounding box center [138, 76] width 143 height 76
click at [183, 45] on div at bounding box center [138, 76] width 143 height 76
click at [217, 79] on div at bounding box center [218, 76] width 14 height 76
drag, startPoint x: 217, startPoint y: 80, endPoint x: 217, endPoint y: 84, distance: 4.5
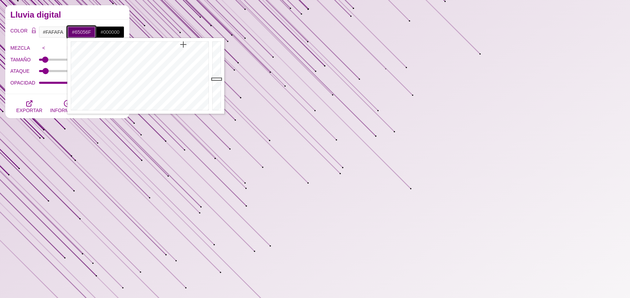
click at [217, 81] on div at bounding box center [218, 76] width 14 height 76
click at [217, 86] on div at bounding box center [218, 76] width 14 height 76
type input "#4F0457"
click at [217, 87] on div at bounding box center [218, 76] width 14 height 76
click at [49, 90] on div "COLOR #FAFAFA #4F0457 #000000 #444444 #555555 #666666 #777777 #888888 #999999 M…" at bounding box center [67, 57] width 124 height 75
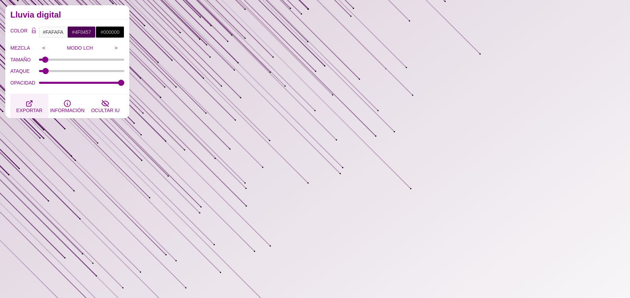
click at [36, 101] on button "EXPORTAR" at bounding box center [29, 106] width 38 height 24
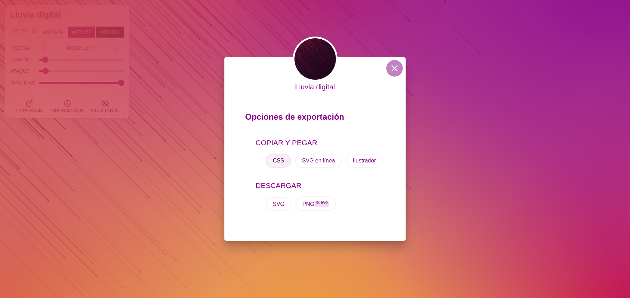
click at [279, 159] on font "CSS" at bounding box center [278, 161] width 11 height 6
click at [195, 106] on div "Lluvia digital Opciones de exportación COPIAR Y PEGAR CSS SVG en línea Ilustrad…" at bounding box center [315, 149] width 630 height 298
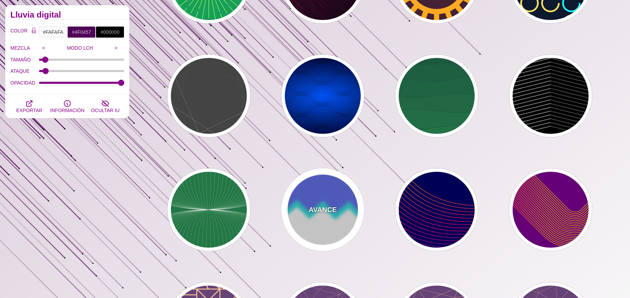
scroll to position [255, 0]
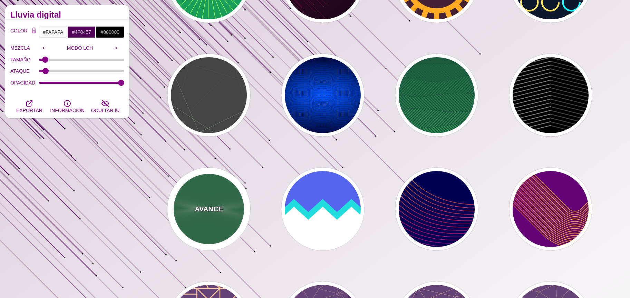
click at [221, 206] on font "AVANCE" at bounding box center [209, 209] width 28 height 8
type input "#227744"
type input "#DDFFCC"
type input "#FFFFFF"
type input "0"
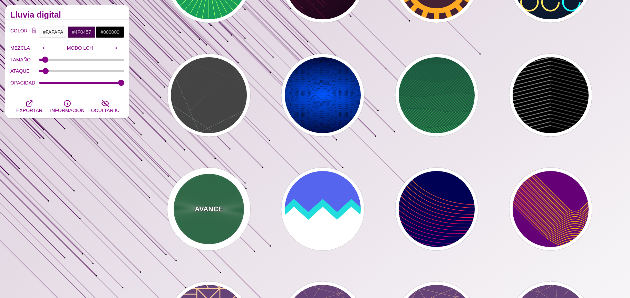
type input "0"
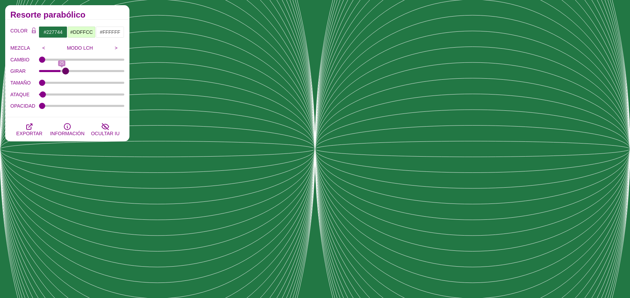
drag, startPoint x: 41, startPoint y: 70, endPoint x: 65, endPoint y: 71, distance: 24.2
type input "30"
click at [65, 71] on input "GIRAR" at bounding box center [82, 71] width 86 height 3
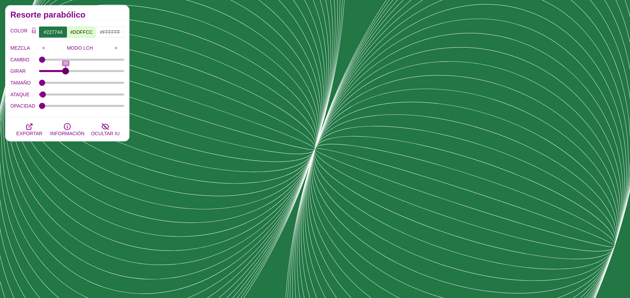
click at [66, 71] on input "GIRAR" at bounding box center [82, 71] width 86 height 3
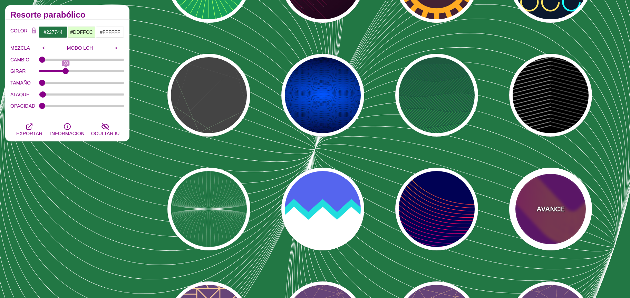
click at [533, 201] on div "AVANCE" at bounding box center [550, 209] width 83 height 83
type input "#660077"
type input "#FFBB00"
type input "#0000FF"
type input "1"
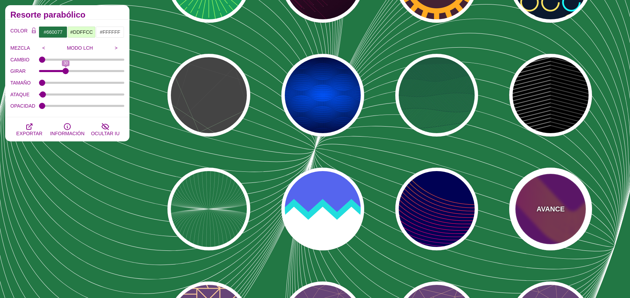
type input "2"
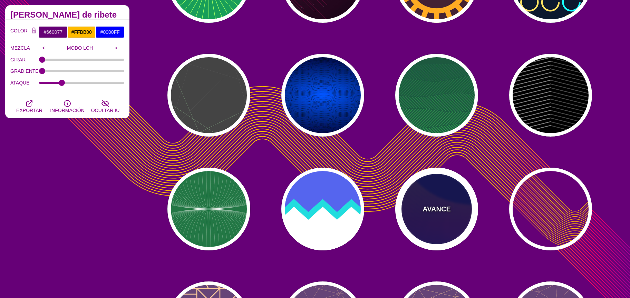
click at [458, 218] on div "AVANCE" at bounding box center [436, 209] width 83 height 83
type input "#000055"
type input "4"
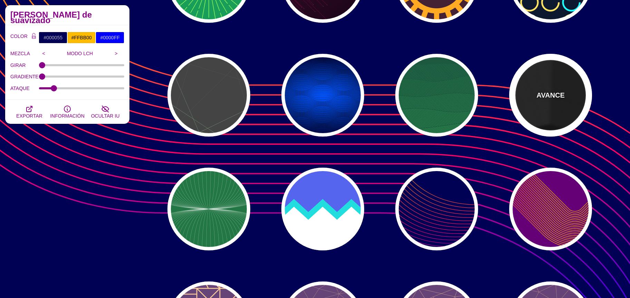
click at [528, 109] on div "AVANCE" at bounding box center [550, 95] width 83 height 83
type input "#000000"
type input "#333333"
type input "#666666"
type input "0"
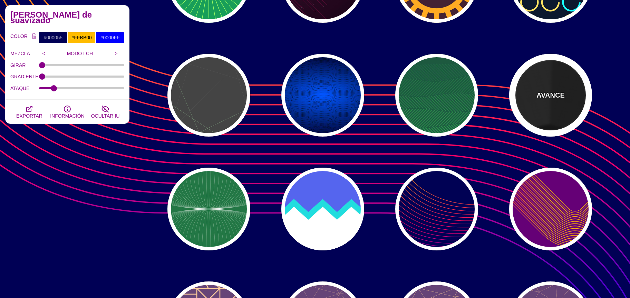
type input "0"
type input "10"
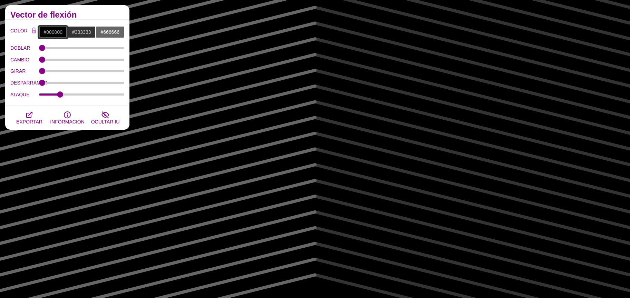
click at [52, 31] on input "#000000" at bounding box center [53, 32] width 29 height 12
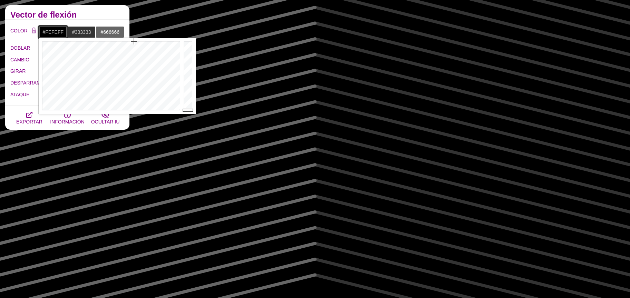
click at [144, 110] on div at bounding box center [110, 76] width 143 height 76
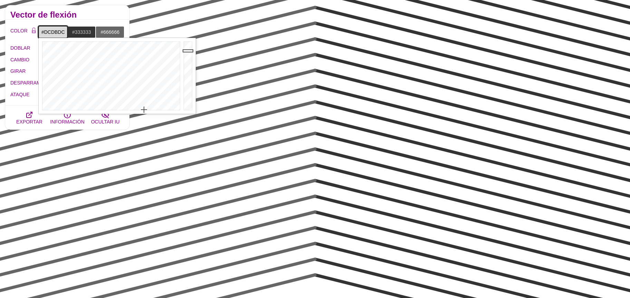
click at [184, 51] on div at bounding box center [189, 76] width 14 height 76
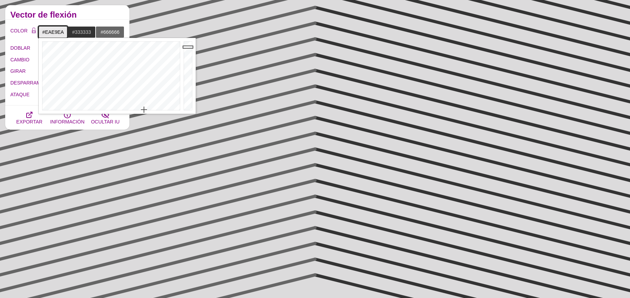
drag, startPoint x: 184, startPoint y: 51, endPoint x: 185, endPoint y: 47, distance: 3.9
click at [185, 47] on div at bounding box center [189, 76] width 14 height 76
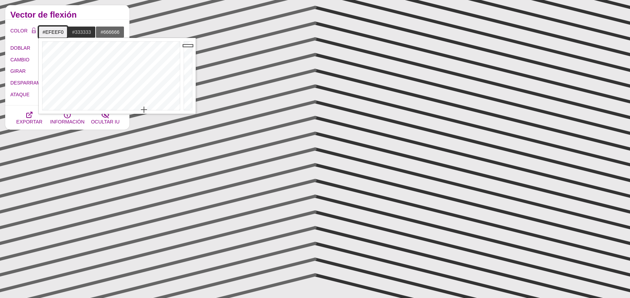
type input "#F0F0F1"
click at [184, 45] on div at bounding box center [189, 76] width 14 height 76
click at [86, 33] on input "#333333" at bounding box center [81, 32] width 29 height 12
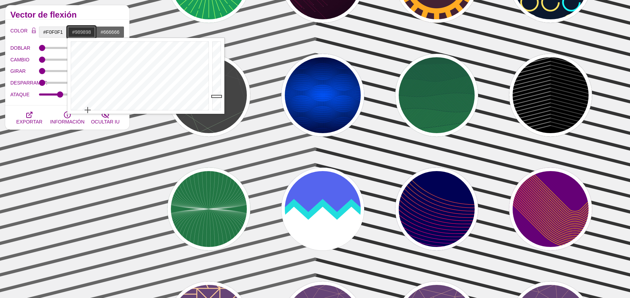
click at [214, 69] on div at bounding box center [218, 76] width 14 height 76
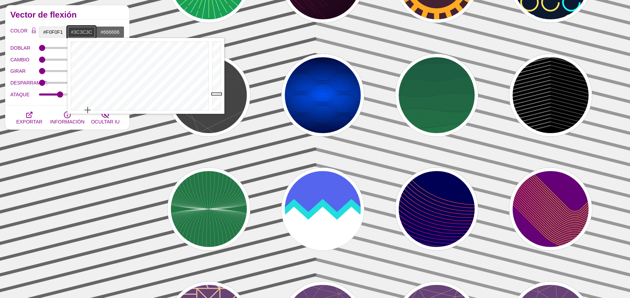
drag, startPoint x: 216, startPoint y: 90, endPoint x: 216, endPoint y: 94, distance: 4.2
click at [216, 94] on div at bounding box center [218, 76] width 14 height 76
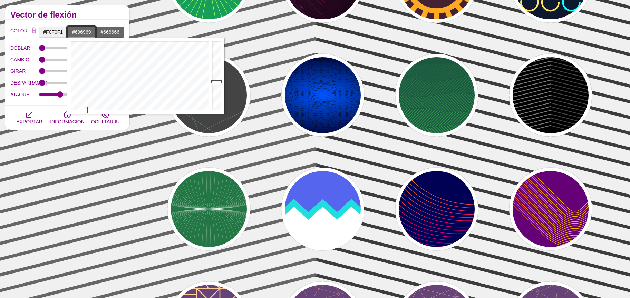
click at [213, 82] on div at bounding box center [218, 76] width 14 height 76
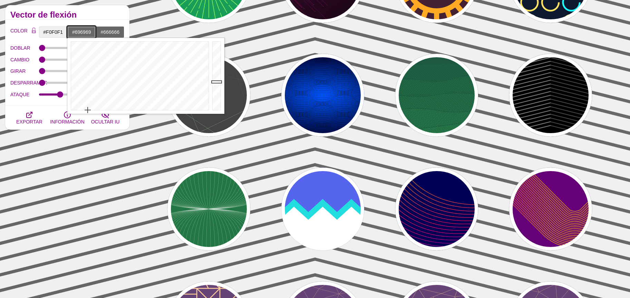
type input "#C0C0C0"
click at [213, 58] on div at bounding box center [218, 76] width 14 height 76
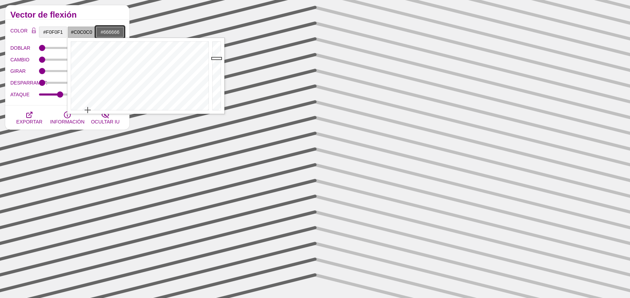
click at [113, 34] on input "#666666" at bounding box center [110, 32] width 29 height 12
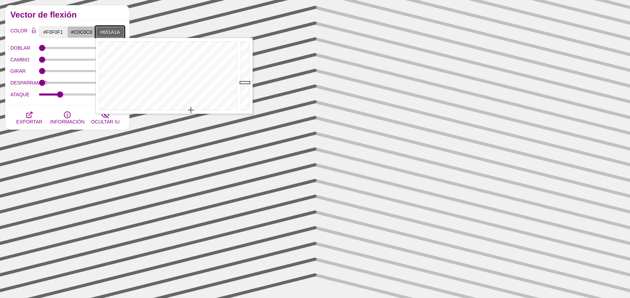
click at [238, 59] on div at bounding box center [167, 76] width 143 height 76
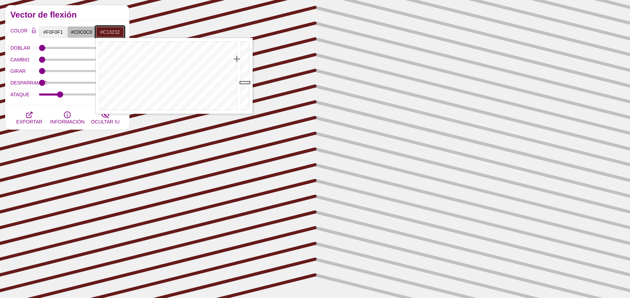
click at [243, 58] on div at bounding box center [246, 76] width 14 height 76
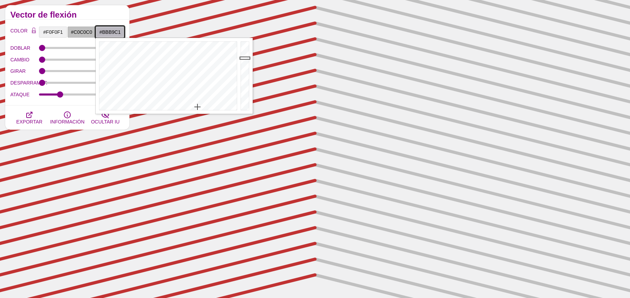
click at [197, 107] on div at bounding box center [167, 76] width 143 height 76
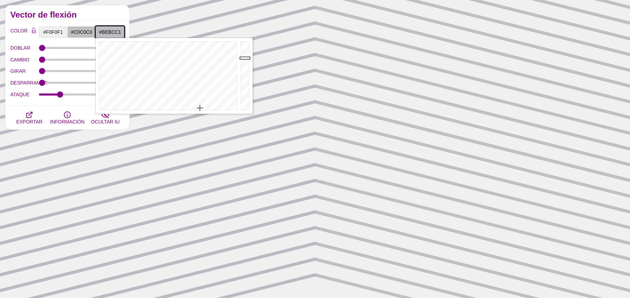
click at [200, 108] on div at bounding box center [167, 76] width 143 height 76
click at [244, 56] on div at bounding box center [246, 76] width 14 height 76
click at [246, 48] on div at bounding box center [246, 76] width 14 height 76
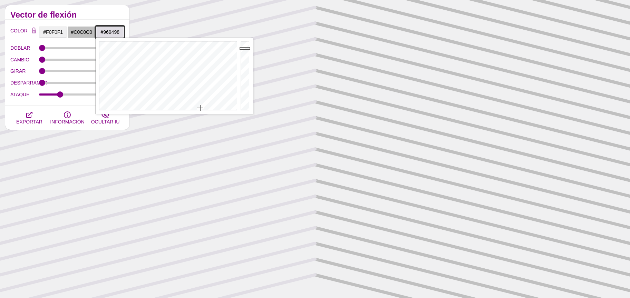
click at [244, 69] on div at bounding box center [246, 76] width 14 height 76
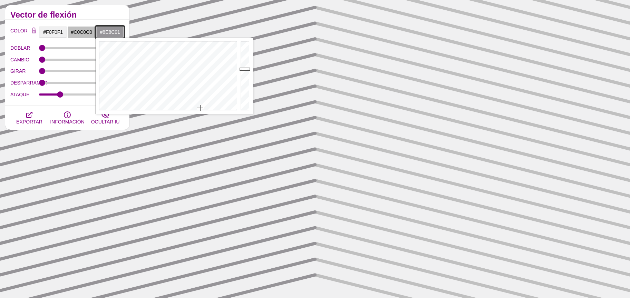
click at [244, 71] on div at bounding box center [246, 76] width 14 height 76
type input "#9D9BA0"
drag, startPoint x: 244, startPoint y: 71, endPoint x: 243, endPoint y: 67, distance: 4.2
click at [243, 67] on div at bounding box center [246, 76] width 14 height 76
click at [87, 22] on div "COLOR #F0F0F1 #C0C0C0 #9D9BA0 #444444 #555555 #666666 #777777 #888888 #999999 M…" at bounding box center [67, 63] width 124 height 86
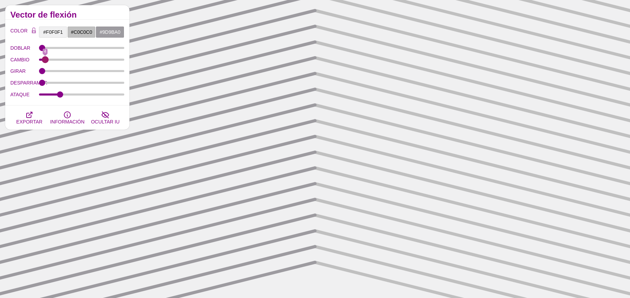
type input "0"
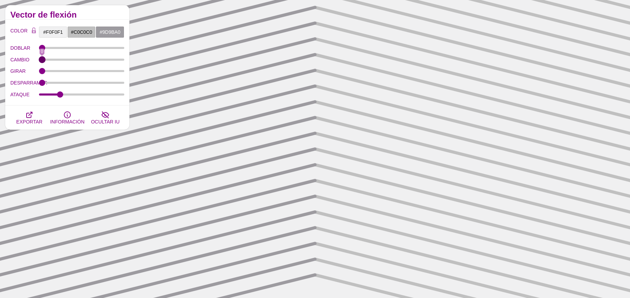
drag, startPoint x: 49, startPoint y: 59, endPoint x: 33, endPoint y: 68, distance: 18.7
click at [39, 61] on input "CAMBIO" at bounding box center [82, 59] width 86 height 3
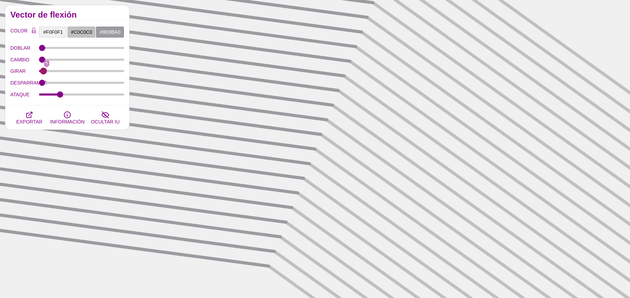
type input "0"
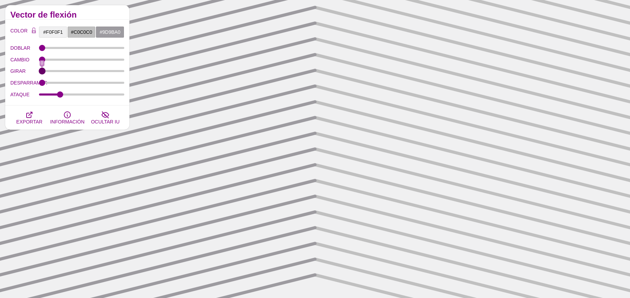
drag, startPoint x: 43, startPoint y: 70, endPoint x: 27, endPoint y: 71, distance: 16.2
click at [39, 71] on input "GIRAR" at bounding box center [82, 71] width 86 height 3
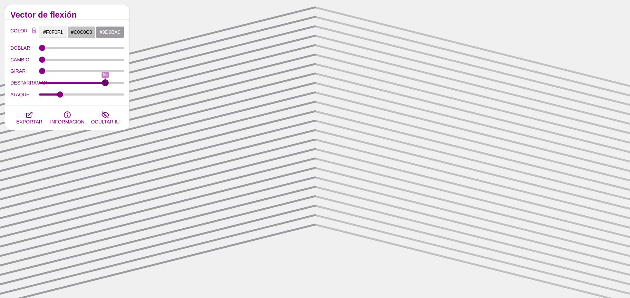
drag, startPoint x: 41, startPoint y: 83, endPoint x: 105, endPoint y: 77, distance: 63.8
type input "80"
click at [105, 81] on input "DESPARRAMAR" at bounding box center [82, 82] width 86 height 3
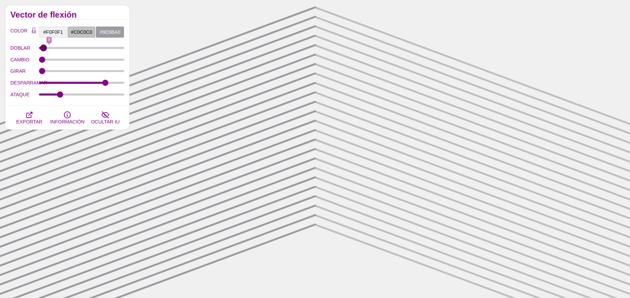
type input "0"
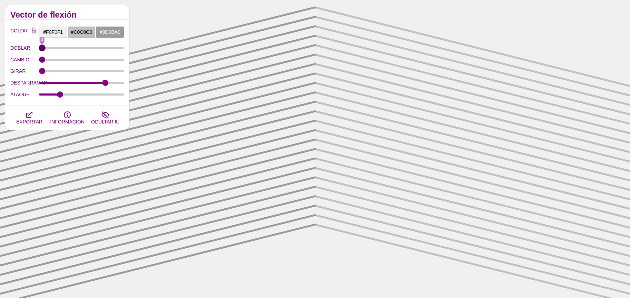
drag, startPoint x: 39, startPoint y: 49, endPoint x: 30, endPoint y: 50, distance: 9.0
click at [39, 47] on input "DOBLAR" at bounding box center [82, 48] width 86 height 3
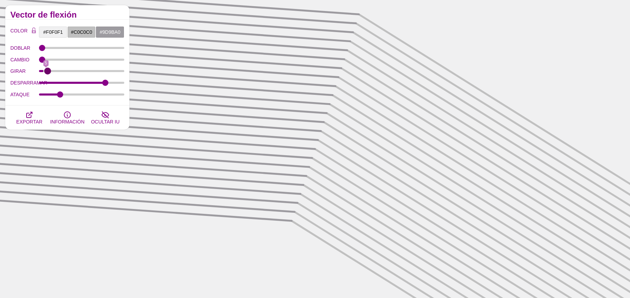
type input "0"
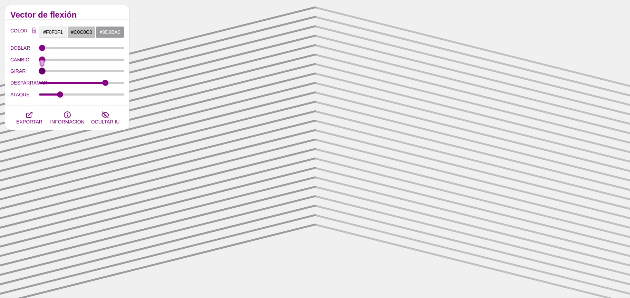
drag, startPoint x: 41, startPoint y: 71, endPoint x: 43, endPoint y: 62, distance: 8.9
click at [39, 70] on input "GIRAR" at bounding box center [82, 71] width 86 height 3
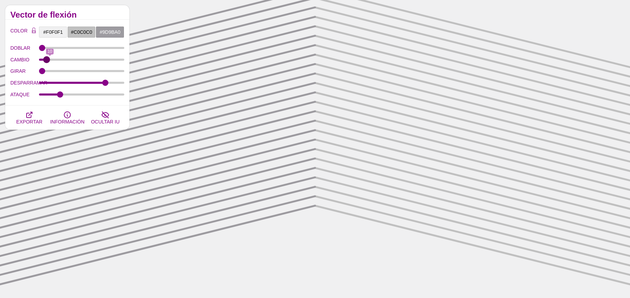
type input "0"
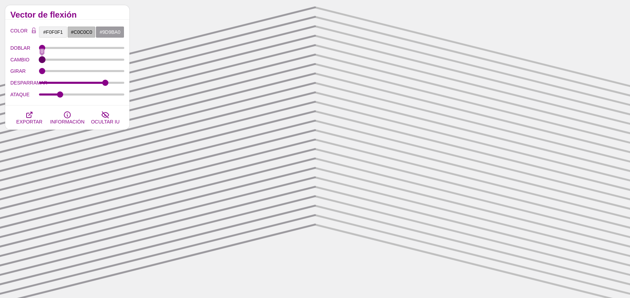
drag, startPoint x: 41, startPoint y: 58, endPoint x: 30, endPoint y: 58, distance: 11.7
click at [39, 58] on input "CAMBIO" at bounding box center [82, 59] width 86 height 3
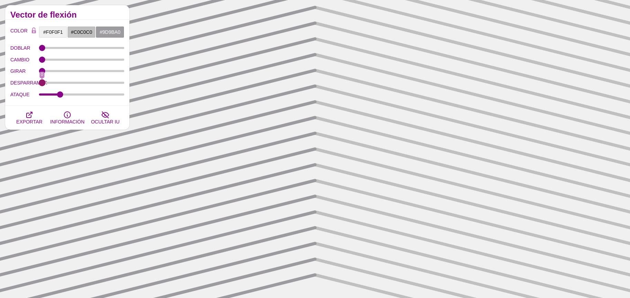
drag, startPoint x: 107, startPoint y: 84, endPoint x: 15, endPoint y: 68, distance: 93.2
type input "0"
click at [39, 81] on input "DESPARRAMAR" at bounding box center [82, 82] width 86 height 3
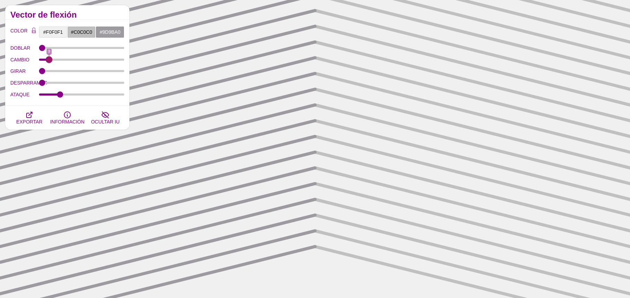
type input "0"
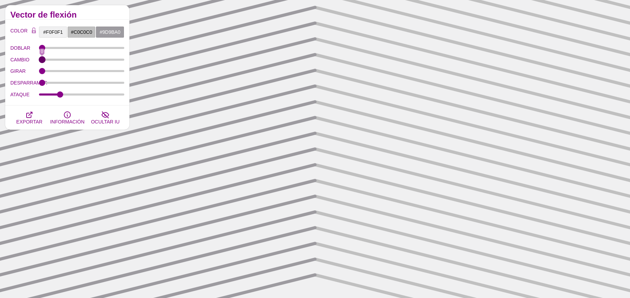
drag, startPoint x: 42, startPoint y: 58, endPoint x: 0, endPoint y: 54, distance: 42.0
click at [39, 58] on input "CAMBIO" at bounding box center [82, 59] width 86 height 3
type input "8.8"
click at [58, 95] on input "ATAQUE" at bounding box center [82, 94] width 86 height 3
click at [77, 35] on input "#C0C0C0" at bounding box center [81, 32] width 29 height 12
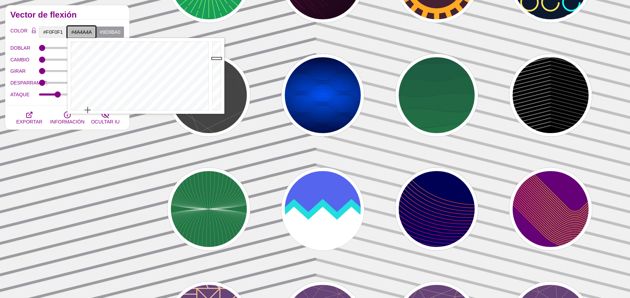
click at [211, 90] on div at bounding box center [218, 76] width 14 height 76
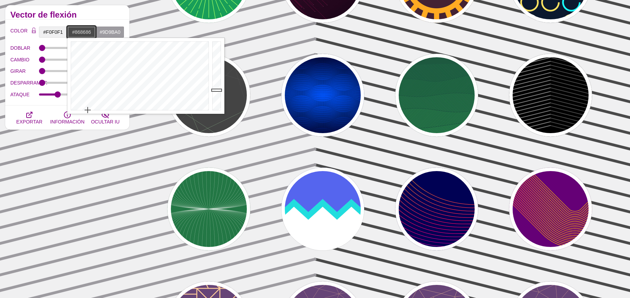
type input "#888888"
click at [215, 74] on div at bounding box center [218, 76] width 14 height 76
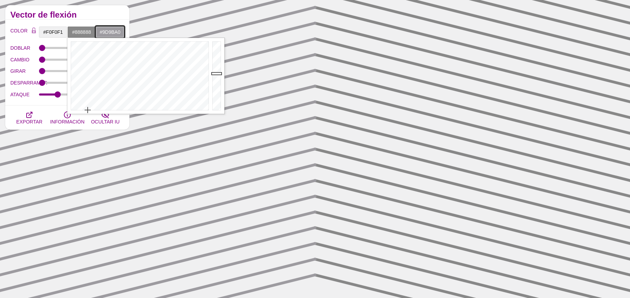
click at [106, 33] on input "#9D9BA0" at bounding box center [110, 32] width 29 height 12
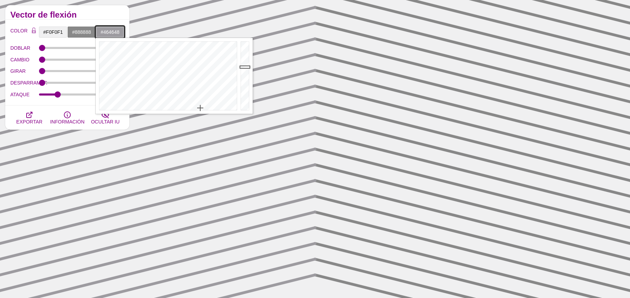
click at [241, 91] on div at bounding box center [246, 76] width 14 height 76
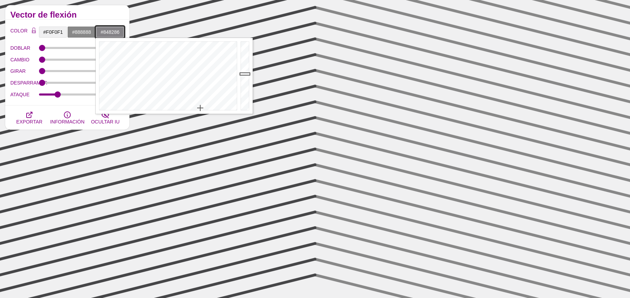
click at [245, 74] on div at bounding box center [246, 76] width 14 height 76
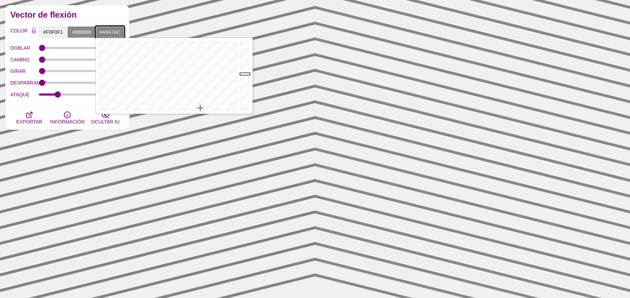
click at [245, 64] on div at bounding box center [246, 76] width 14 height 76
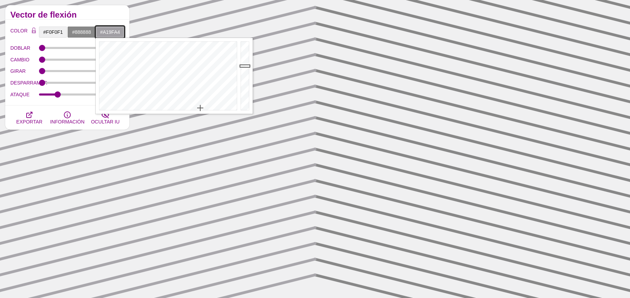
click at [246, 66] on div at bounding box center [246, 76] width 14 height 76
click at [245, 70] on div at bounding box center [246, 76] width 14 height 76
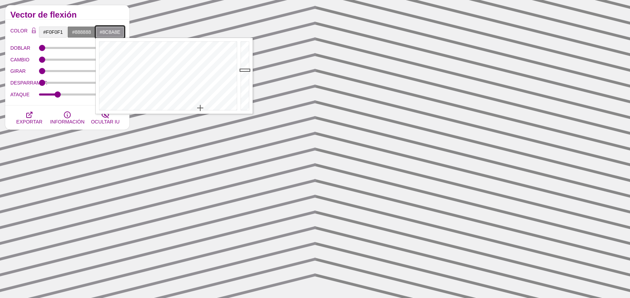
click at [245, 72] on div at bounding box center [246, 76] width 14 height 76
click at [242, 66] on div at bounding box center [246, 76] width 14 height 76
drag, startPoint x: 241, startPoint y: 60, endPoint x: 243, endPoint y: 56, distance: 5.3
click at [242, 59] on div at bounding box center [246, 76] width 14 height 76
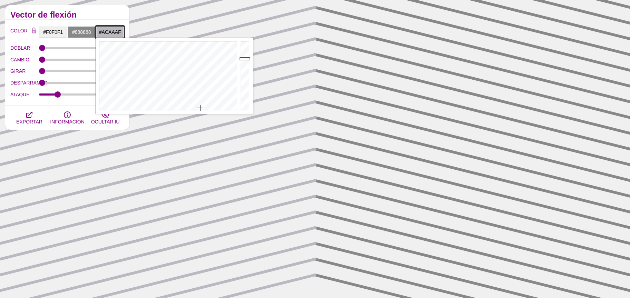
click at [246, 63] on div at bounding box center [246, 76] width 14 height 76
click at [243, 55] on div at bounding box center [246, 76] width 14 height 76
click at [246, 65] on div at bounding box center [246, 76] width 14 height 76
type input "#C3C1C7"
click at [241, 57] on div at bounding box center [246, 76] width 14 height 76
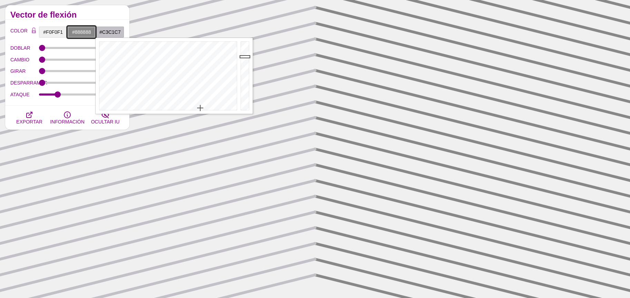
click at [76, 31] on input "#888888" at bounding box center [81, 32] width 29 height 12
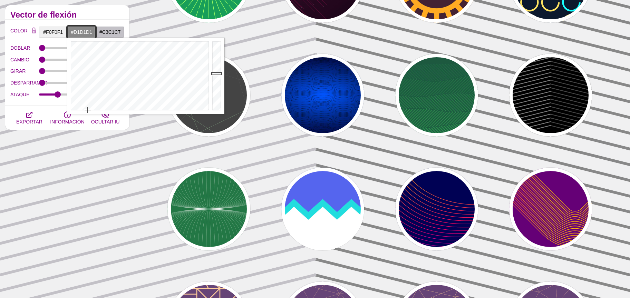
click at [216, 54] on div at bounding box center [218, 76] width 14 height 76
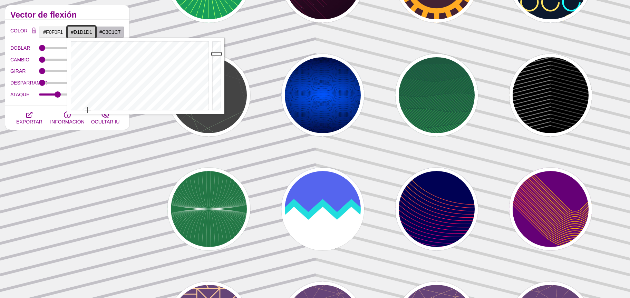
type input "#CCCCCC"
click at [217, 55] on div at bounding box center [218, 76] width 14 height 76
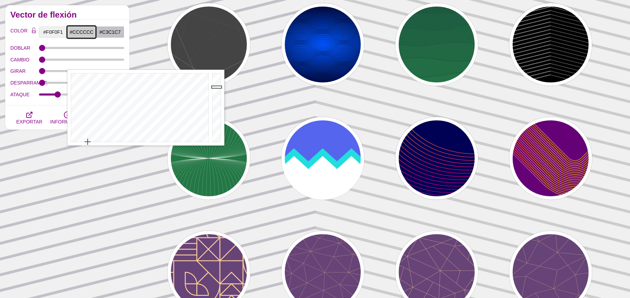
scroll to position [358, 0]
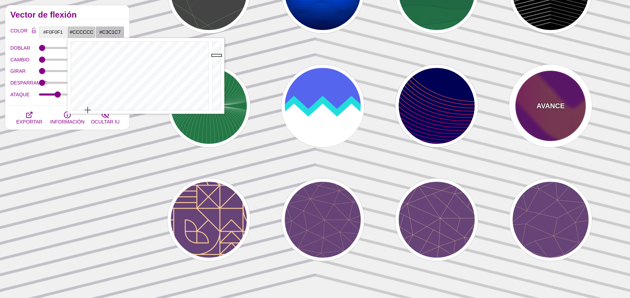
click at [554, 125] on div "AVANCE" at bounding box center [550, 106] width 83 height 83
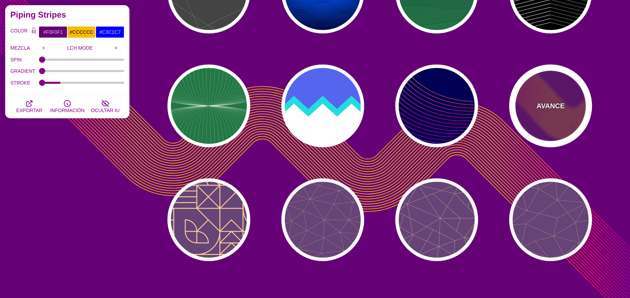
type input "#660077"
type input "#FFBB00"
type input "#0000FF"
type input "1"
type input "2"
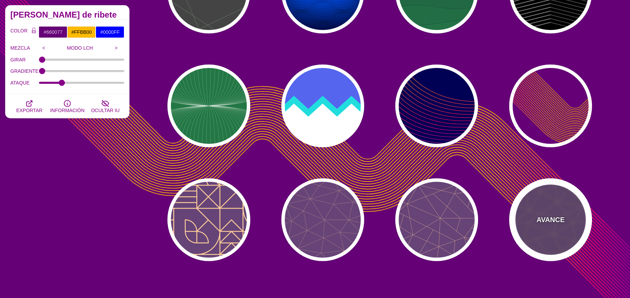
click at [558, 232] on div "AVANCE" at bounding box center [550, 219] width 83 height 83
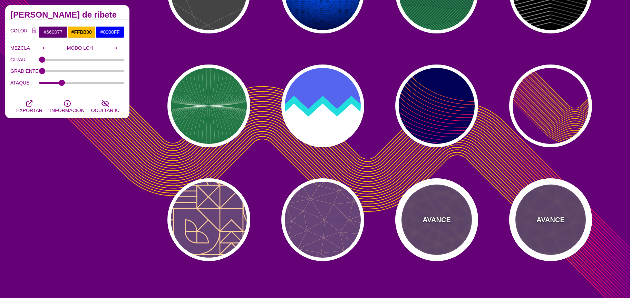
type input "#664477"
type input "#FFCC99"
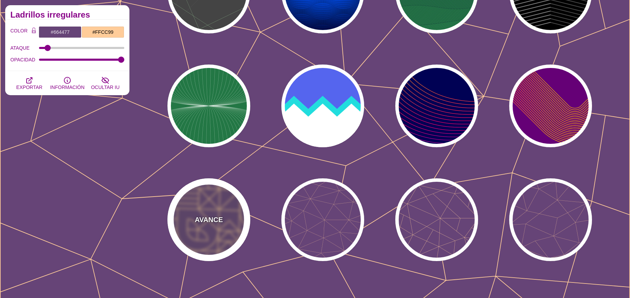
click at [210, 222] on font "AVANCE" at bounding box center [209, 220] width 28 height 8
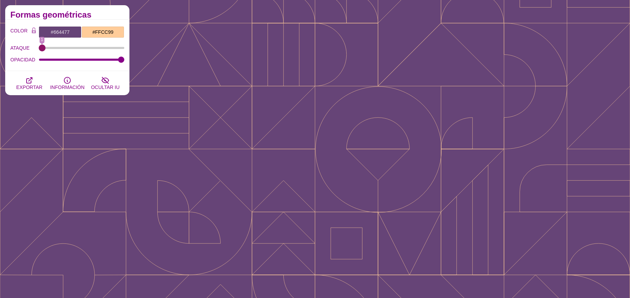
drag, startPoint x: 41, startPoint y: 48, endPoint x: 35, endPoint y: 46, distance: 6.4
type input "1"
click at [39, 47] on input "ATAQUE" at bounding box center [82, 48] width 86 height 3
click at [35, 46] on label "ATAQUE" at bounding box center [24, 47] width 29 height 9
click at [39, 47] on input "ATAQUE" at bounding box center [82, 48] width 86 height 3
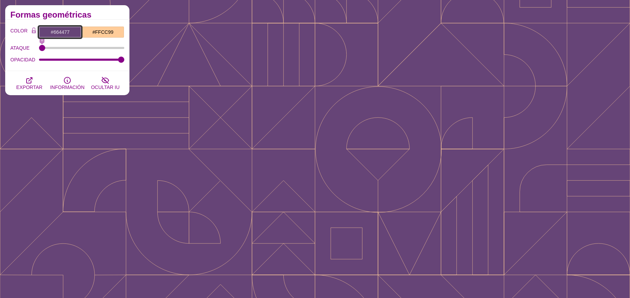
click at [51, 31] on input "#664477" at bounding box center [60, 32] width 43 height 12
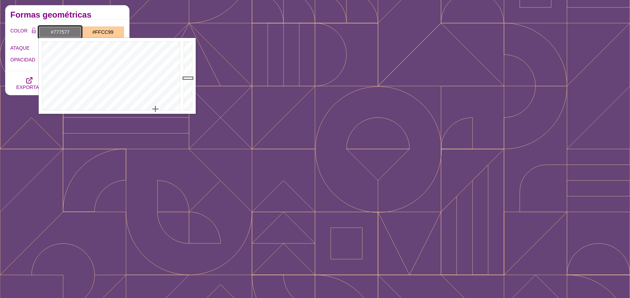
click at [155, 109] on div at bounding box center [110, 76] width 143 height 76
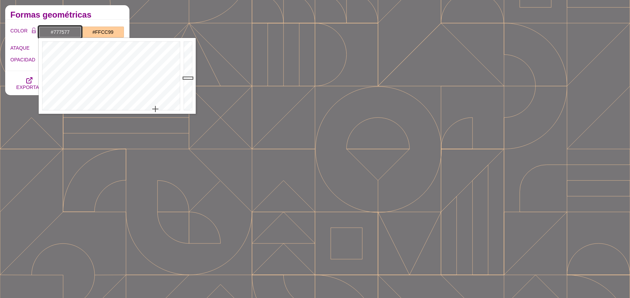
type input "#E1DEE1"
click at [187, 49] on div at bounding box center [189, 76] width 14 height 76
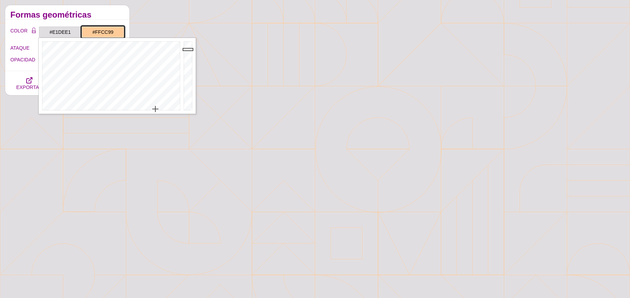
click at [104, 37] on input "#FFCC99" at bounding box center [102, 32] width 43 height 12
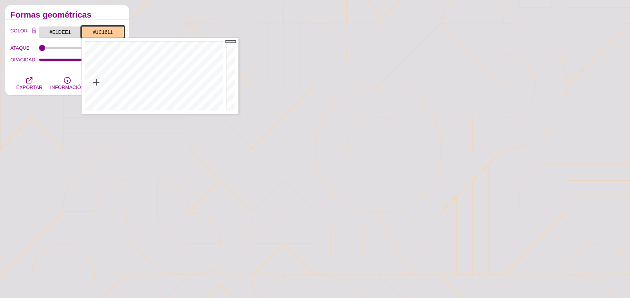
type input "#16110D"
click at [233, 104] on div at bounding box center [232, 76] width 14 height 76
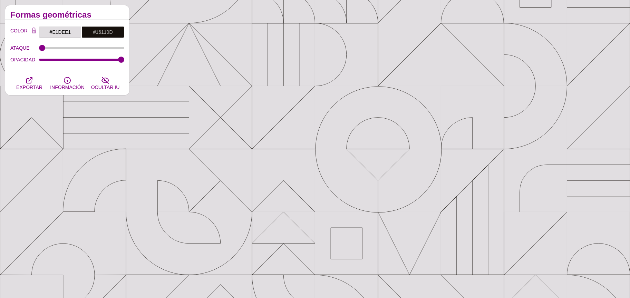
click at [46, 46] on div "ATAQUE 1" at bounding box center [67, 48] width 114 height 12
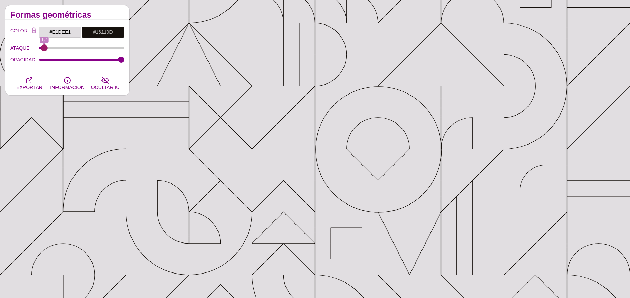
type input "1"
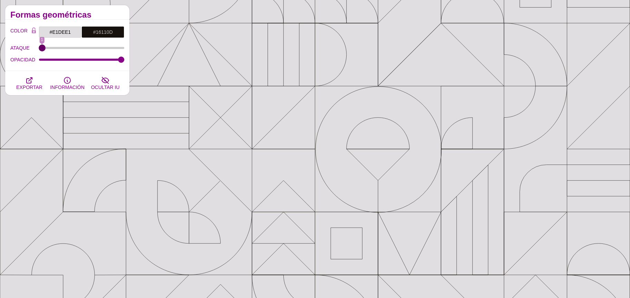
drag, startPoint x: 44, startPoint y: 47, endPoint x: 11, endPoint y: 52, distance: 33.5
click at [39, 49] on input "ATAQUE" at bounding box center [82, 48] width 86 height 3
drag, startPoint x: 117, startPoint y: 59, endPoint x: 85, endPoint y: 64, distance: 33.1
type input "0.54"
click at [85, 61] on input "OPACIDAD" at bounding box center [82, 59] width 86 height 3
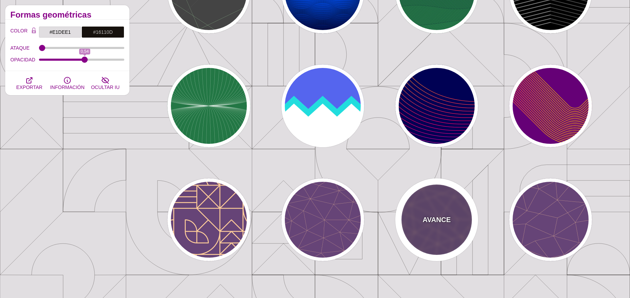
click at [457, 214] on div "AVANCE" at bounding box center [436, 219] width 83 height 83
type input "#664477"
type input "#FFCC99"
type input "2"
type input "1"
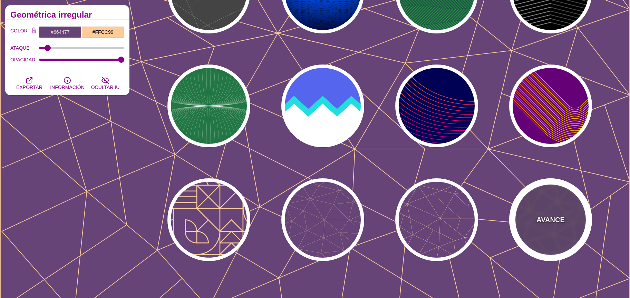
click at [529, 220] on div "AVANCE" at bounding box center [550, 219] width 83 height 83
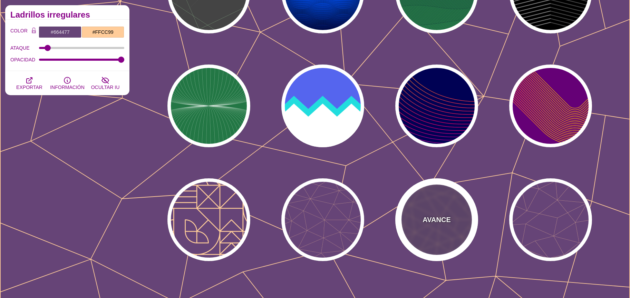
click at [448, 207] on div "AVANCE" at bounding box center [436, 219] width 83 height 83
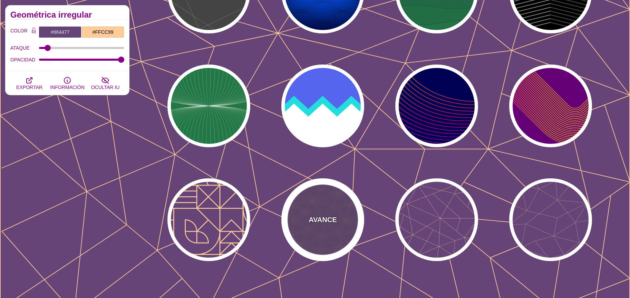
click at [348, 205] on div "AVANCE" at bounding box center [322, 219] width 83 height 83
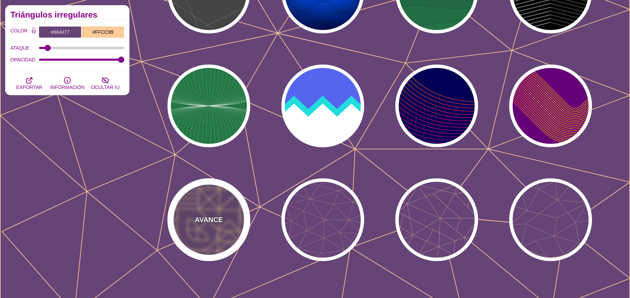
click at [242, 210] on div "AVANCE" at bounding box center [208, 219] width 83 height 83
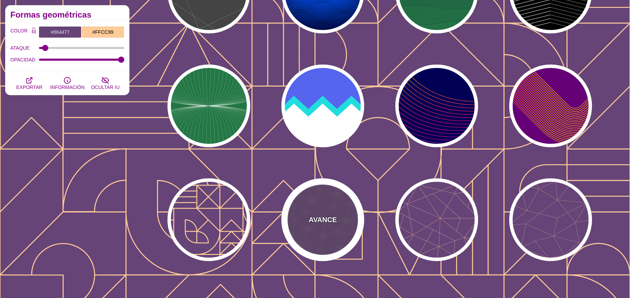
click at [343, 221] on div "AVANCE" at bounding box center [322, 219] width 83 height 83
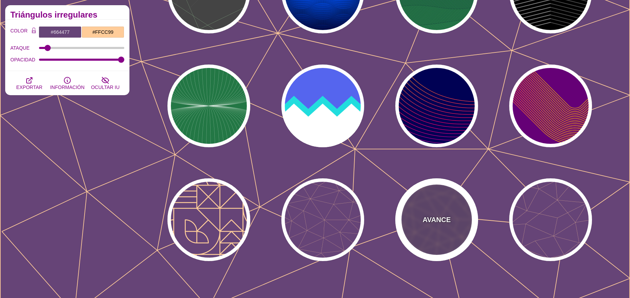
click at [397, 215] on div "AVANCE" at bounding box center [436, 219] width 83 height 83
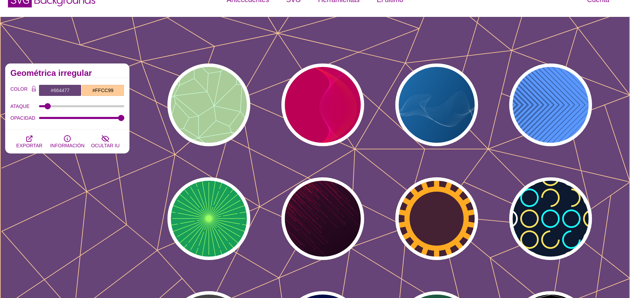
scroll to position [0, 0]
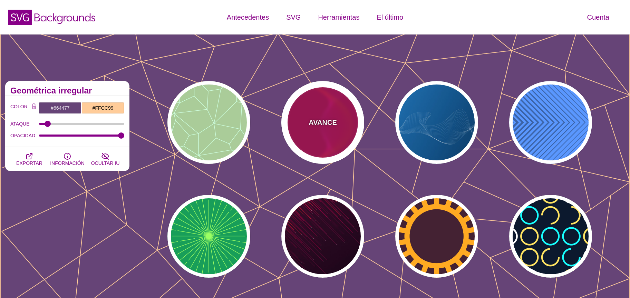
click at [305, 132] on div "AVANCE" at bounding box center [322, 122] width 83 height 83
type input "#BB0055"
type input "#FF4400"
type input "#FF22BB"
type input "0"
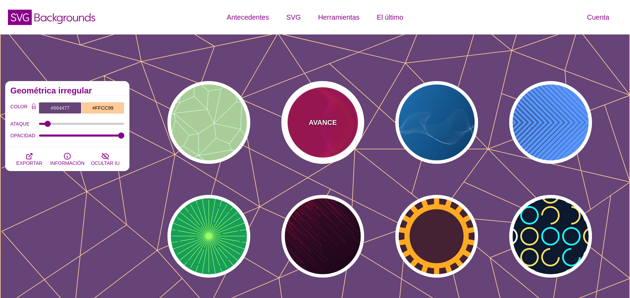
type input "1"
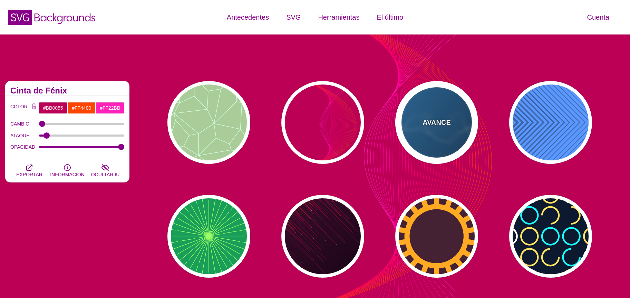
click at [416, 133] on div "AVANCE" at bounding box center [436, 122] width 83 height 83
type input "#2277BB"
type input "#002244"
type input "#FFFFFF"
type input "1"
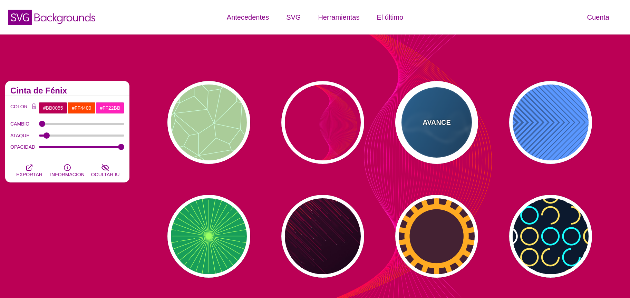
type input "0.5"
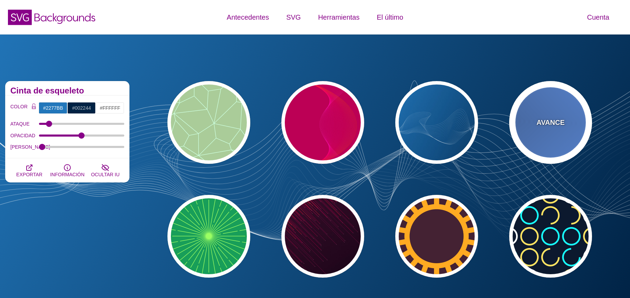
click at [541, 141] on div "AVANCE" at bounding box center [550, 122] width 83 height 83
type input "#2C68A8"
type input "#439EFF"
type input "0"
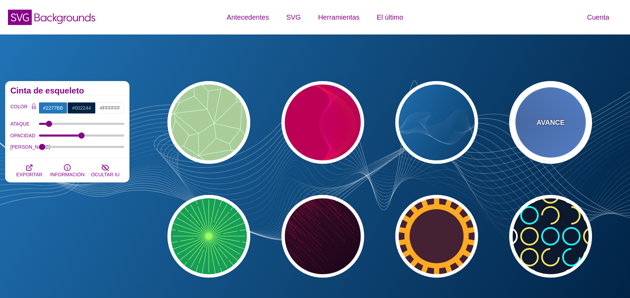
type input "1"
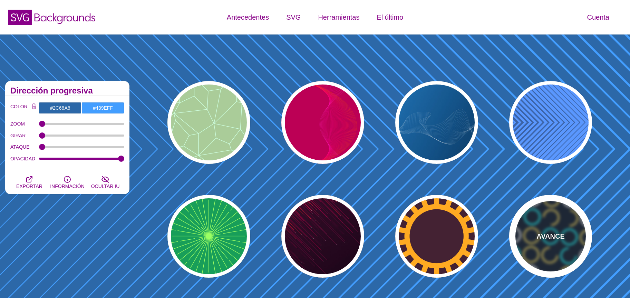
click at [547, 227] on div "AVANCE" at bounding box center [550, 236] width 83 height 83
type input "#0C192E"
type input "#17FFFF"
type input "#FFE261"
type input "15"
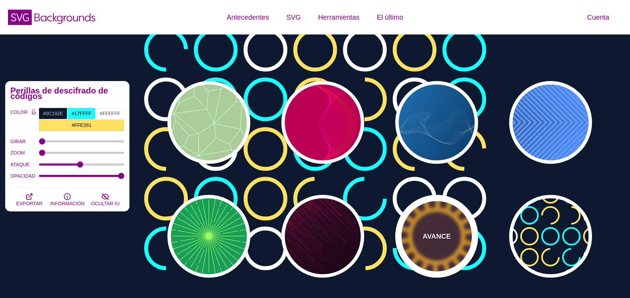
click at [463, 235] on div "AVANCE" at bounding box center [436, 236] width 83 height 83
type input "#442233"
type input "#FFAA22"
type input "200"
type input "35"
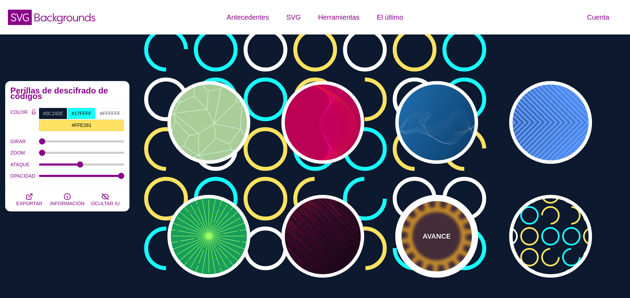
type input "1"
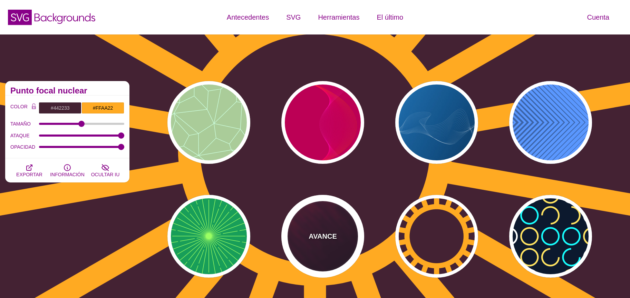
click at [357, 249] on div "AVANCE" at bounding box center [322, 236] width 83 height 83
type input "#110011"
type input "#FF4400"
type input "2"
type input "5"
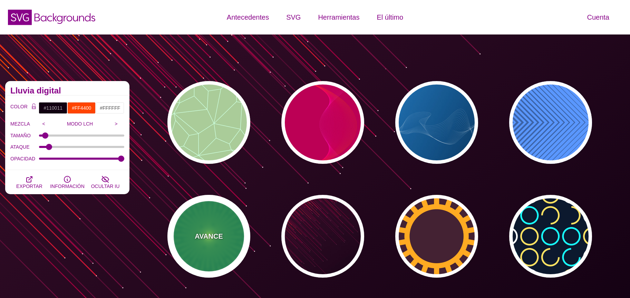
click at [223, 221] on div "AVANCE" at bounding box center [208, 236] width 83 height 83
type input "#189E59"
type input "#9BFF63"
type input "0"
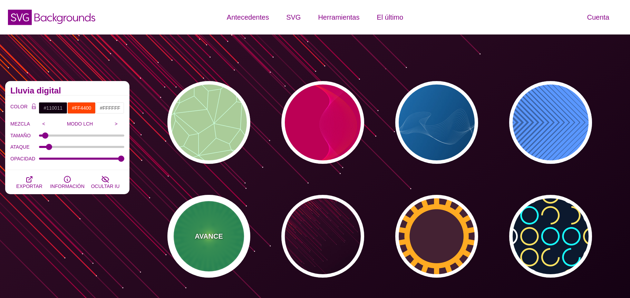
type input "0"
type input "5"
type input "1"
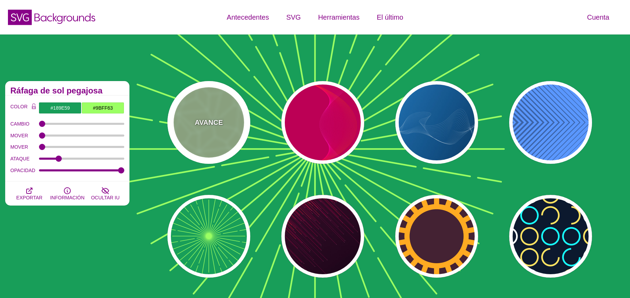
click at [220, 116] on div "AVANCE" at bounding box center [208, 122] width 83 height 83
type input "#AACC99"
type input "#CCFFDD"
type input "5"
type input "1"
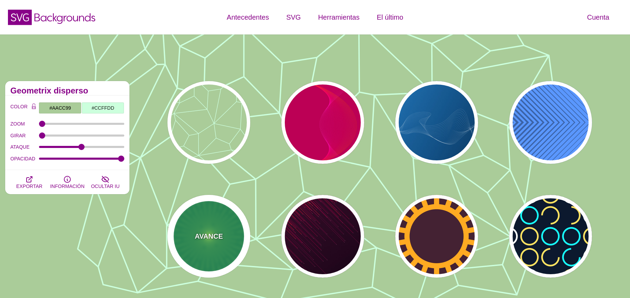
click at [221, 228] on div "AVANCE" at bounding box center [208, 236] width 83 height 83
type input "#189E59"
type input "#9BFF63"
type input "0"
type input "5"
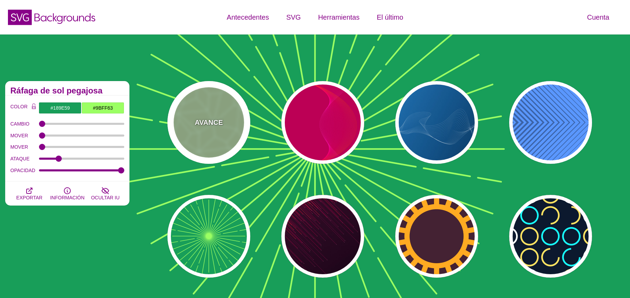
click at [207, 136] on div "AVANCE" at bounding box center [208, 122] width 83 height 83
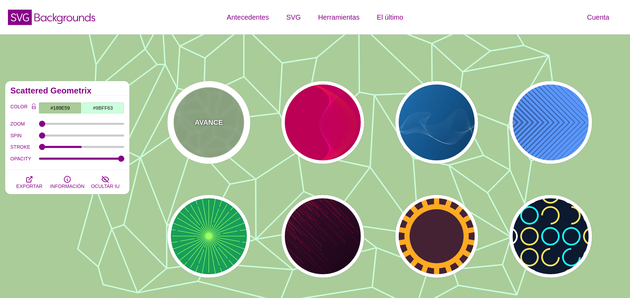
type input "#AACC99"
type input "#CCFFDD"
type input "5"
type input "1"
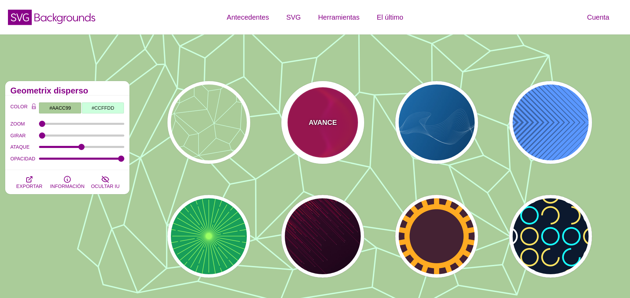
click at [328, 133] on div "AVANCE" at bounding box center [322, 122] width 83 height 83
type input "#BB0055"
type input "#FF4400"
type input "#FF22BB"
type input "1"
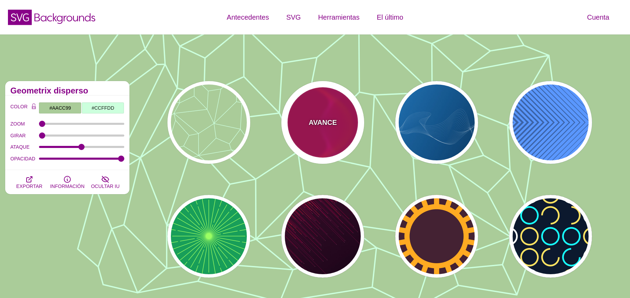
type input "1"
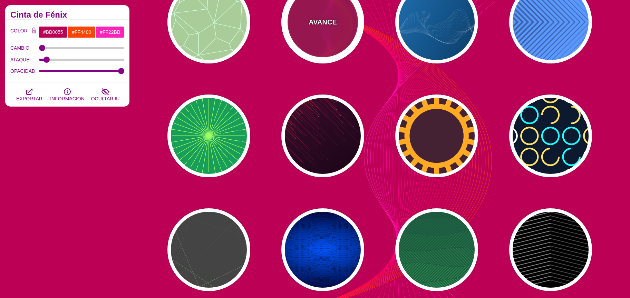
scroll to position [103, 0]
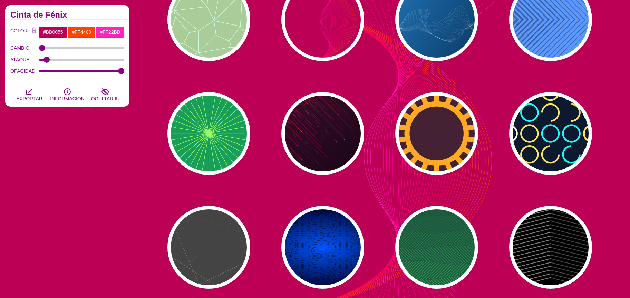
click at [258, 249] on div "AVANCE AVANCE AVANCE AVANCE AVANCE AVANCE AVANCE AVANCE AVANCE AVANCE AVANCE AV…" at bounding box center [382, 247] width 495 height 549
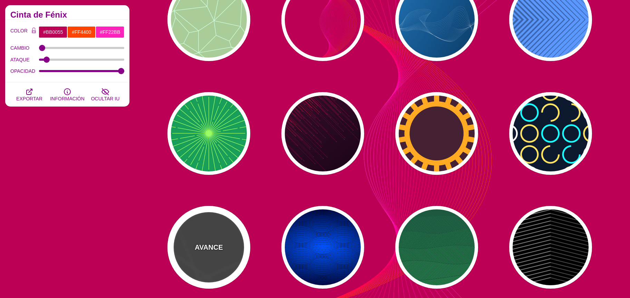
drag, startPoint x: 234, startPoint y: 244, endPoint x: 239, endPoint y: 240, distance: 6.9
click at [236, 244] on div "AVANCE" at bounding box center [208, 247] width 83 height 83
type input "#444444"
type input "#555555"
type input "#BBFFBB"
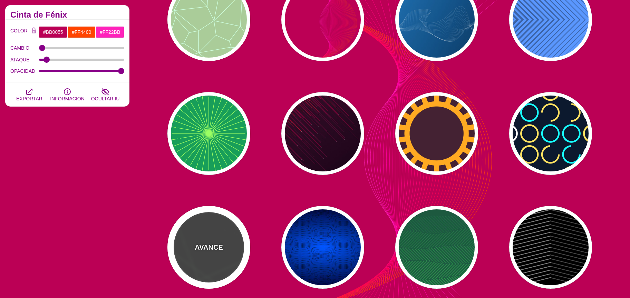
type input "1"
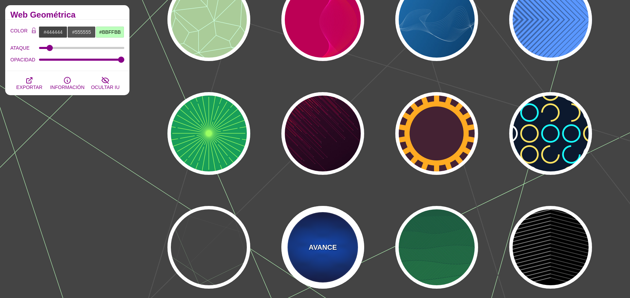
click at [308, 242] on div "AVANCE" at bounding box center [322, 247] width 83 height 83
type input "#0055FF"
type input "#000033"
type input "#000000"
type input "0"
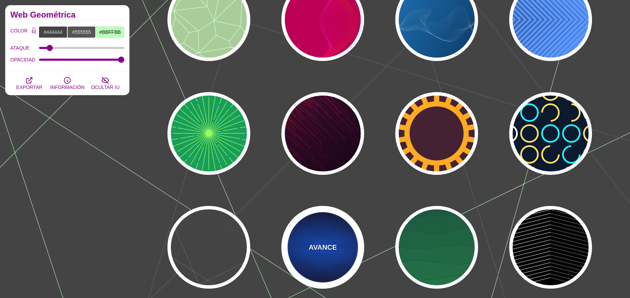
type input "0.25"
type input "15"
type input "50"
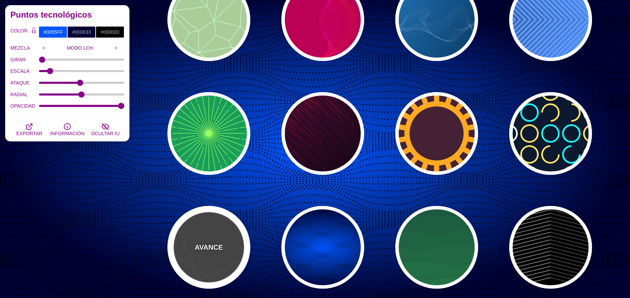
click at [231, 249] on div "AVANCE" at bounding box center [208, 247] width 83 height 83
type input "#444444"
type input "#555555"
type input "#BBFFBB"
type input "1"
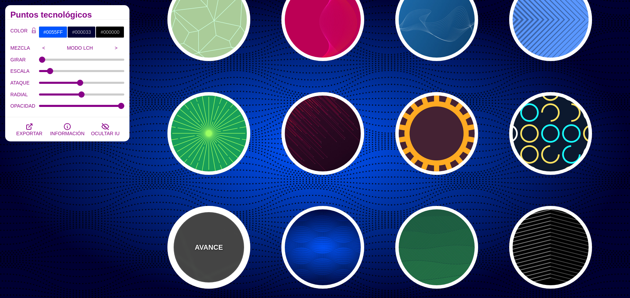
type input "1"
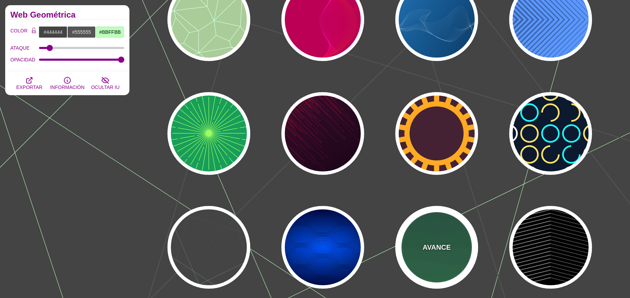
click at [454, 248] on div "AVANCE" at bounding box center [436, 247] width 83 height 83
type input "#1C5940"
type input "#32A150"
type input "0"
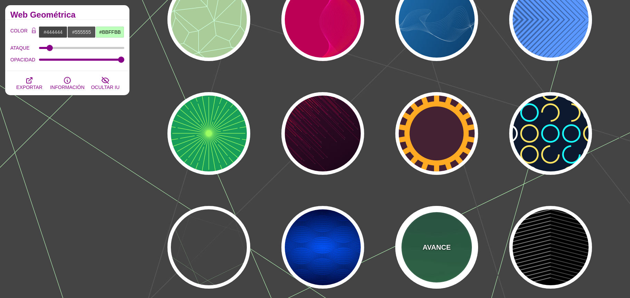
type input "0"
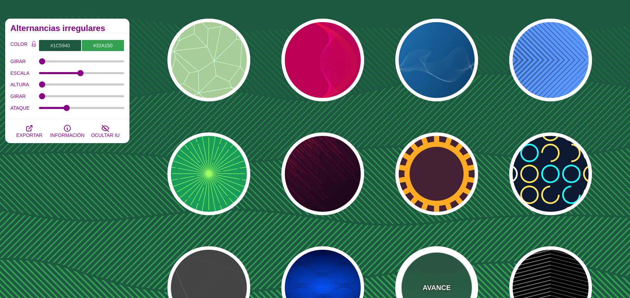
scroll to position [0, 0]
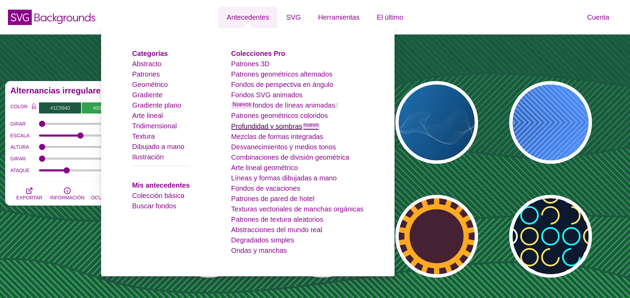
click at [285, 125] on font "Profundidad y sombras" at bounding box center [266, 127] width 71 height 8
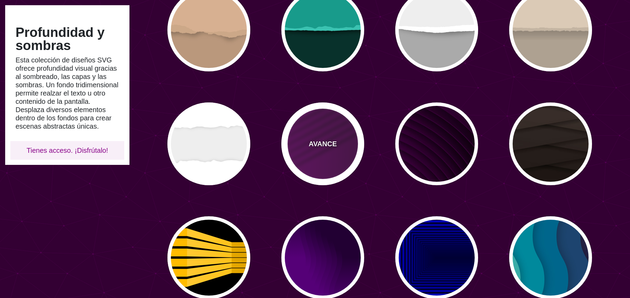
scroll to position [207, 0]
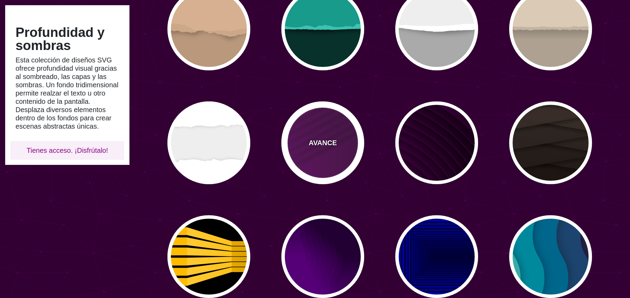
click at [341, 163] on div "AVANCE" at bounding box center [322, 142] width 83 height 83
type input "#330033"
type input "#770077"
type input "#000000"
type input "0"
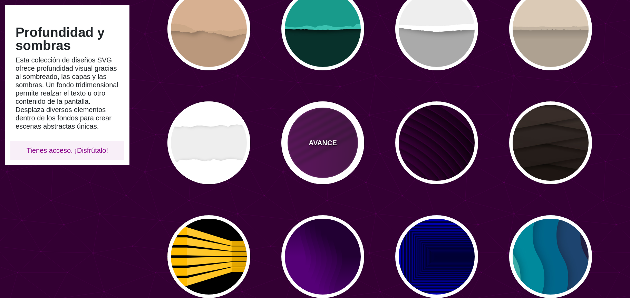
type input "0"
type input "0.5"
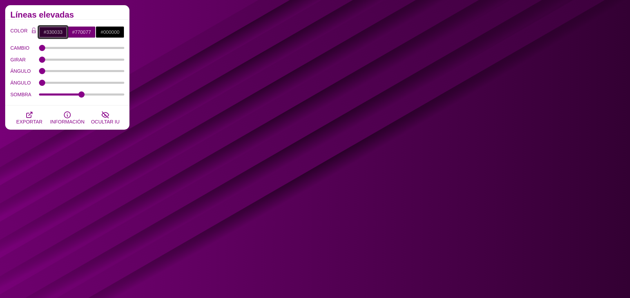
click at [54, 31] on input "#330033" at bounding box center [53, 32] width 29 height 12
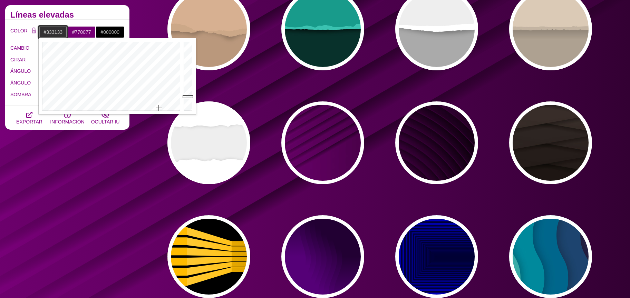
click at [159, 108] on div at bounding box center [110, 76] width 143 height 76
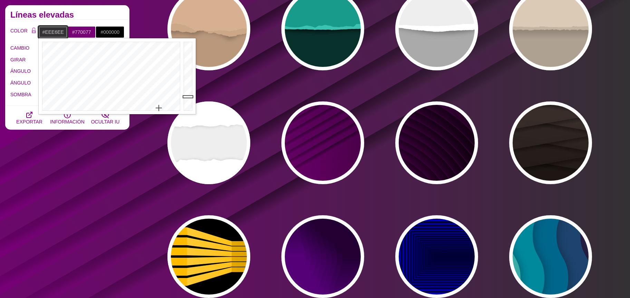
click at [191, 46] on div at bounding box center [189, 76] width 14 height 76
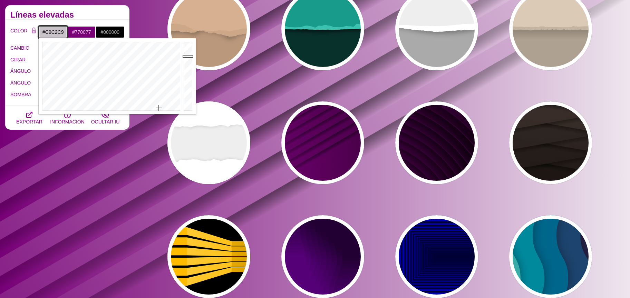
click at [190, 56] on div at bounding box center [189, 76] width 14 height 76
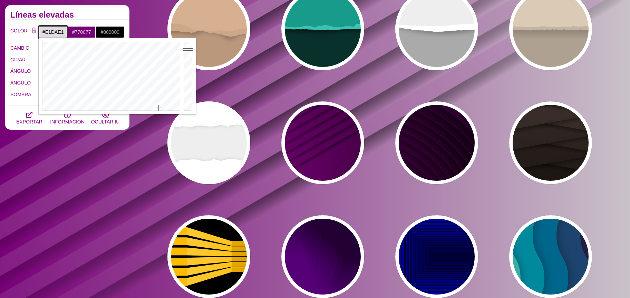
type input "#E3DBE2"
click at [189, 49] on div at bounding box center [189, 76] width 14 height 76
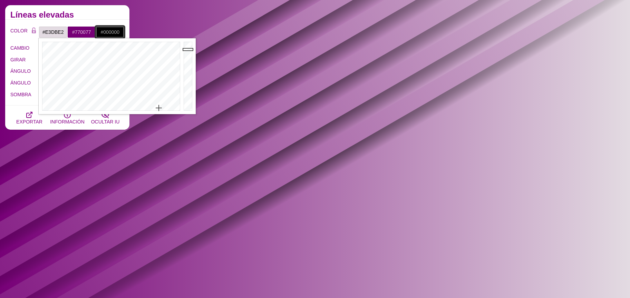
click at [107, 32] on input "#000000" at bounding box center [110, 32] width 29 height 12
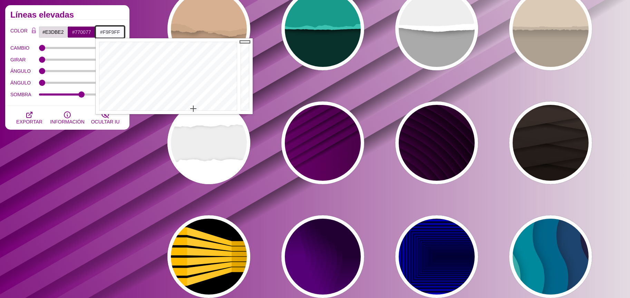
click at [193, 108] on div at bounding box center [167, 76] width 143 height 76
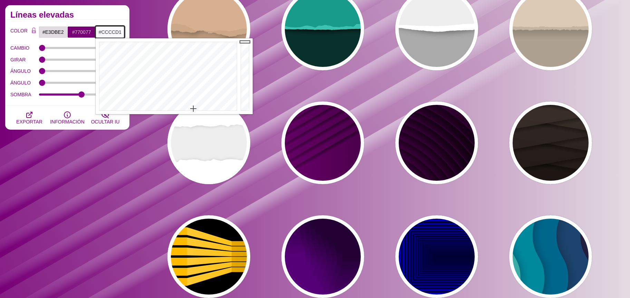
click at [244, 54] on div at bounding box center [246, 76] width 14 height 76
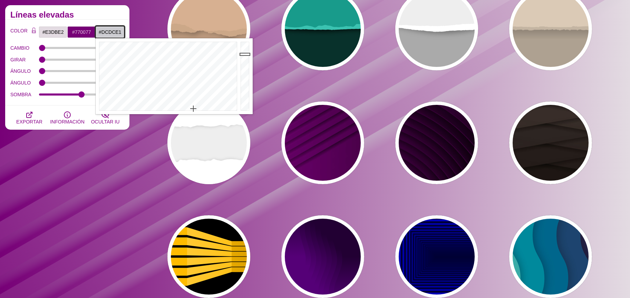
type input "#DEDDE3"
drag, startPoint x: 243, startPoint y: 49, endPoint x: 199, endPoint y: 49, distance: 44.2
click at [243, 49] on div at bounding box center [246, 76] width 14 height 76
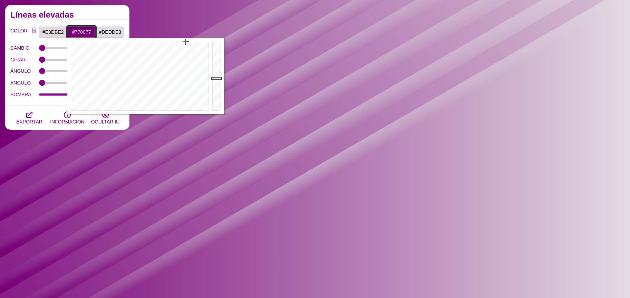
click at [87, 29] on input "#770077" at bounding box center [81, 32] width 29 height 12
click at [170, 111] on div at bounding box center [138, 76] width 143 height 76
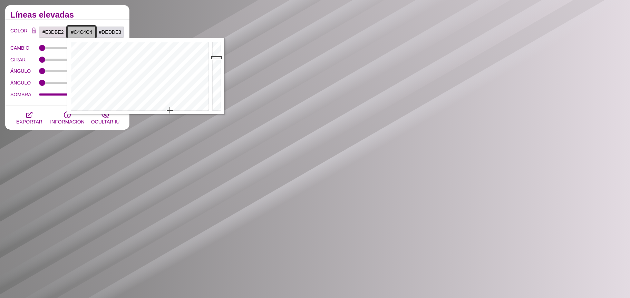
click at [216, 57] on div at bounding box center [218, 76] width 14 height 76
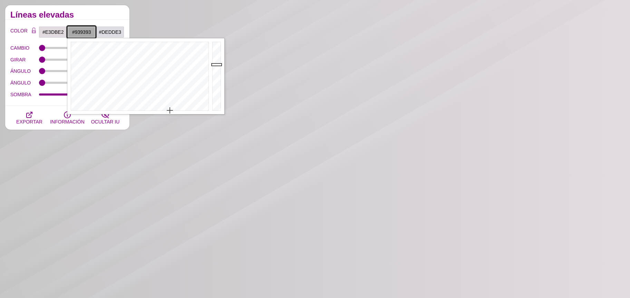
drag, startPoint x: 216, startPoint y: 64, endPoint x: 217, endPoint y: 70, distance: 6.2
click at [217, 70] on div at bounding box center [218, 76] width 14 height 76
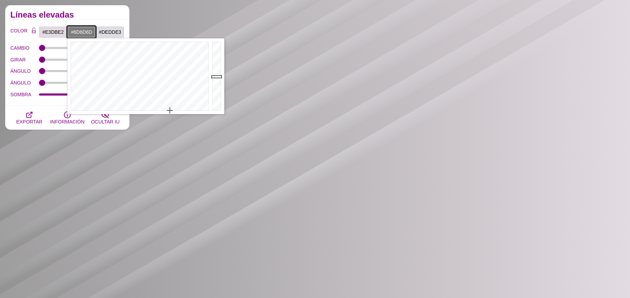
drag, startPoint x: 217, startPoint y: 76, endPoint x: 217, endPoint y: 81, distance: 4.5
click at [217, 81] on div at bounding box center [218, 76] width 14 height 76
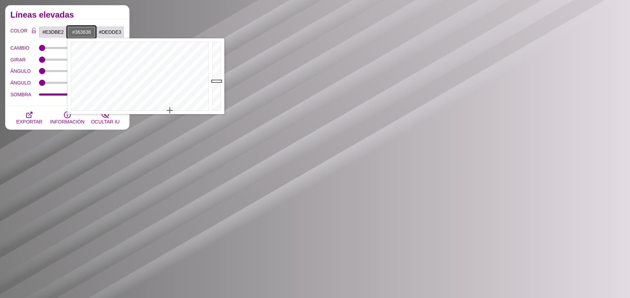
click at [216, 96] on div at bounding box center [218, 76] width 14 height 76
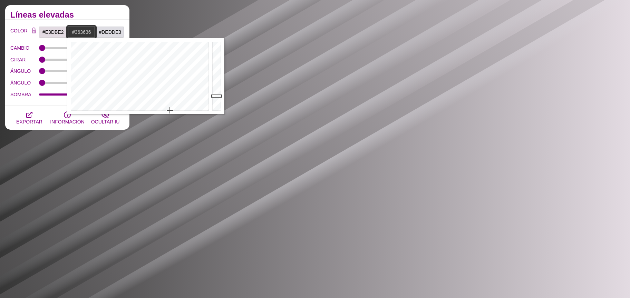
type input "#636363"
click at [216, 84] on div at bounding box center [218, 76] width 14 height 76
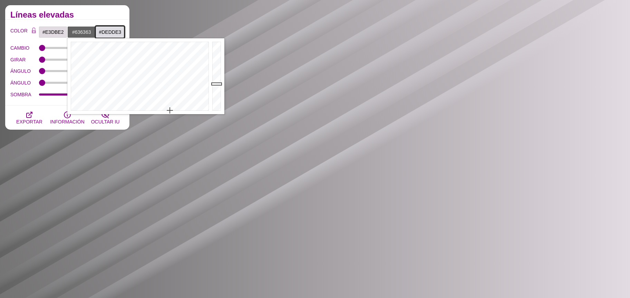
click at [111, 33] on input "#DEDDE3" at bounding box center [110, 32] width 29 height 12
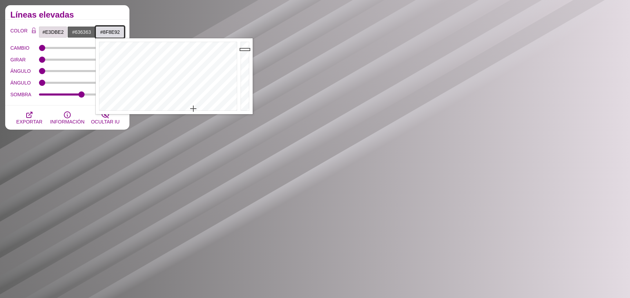
click at [243, 71] on div at bounding box center [246, 76] width 14 height 76
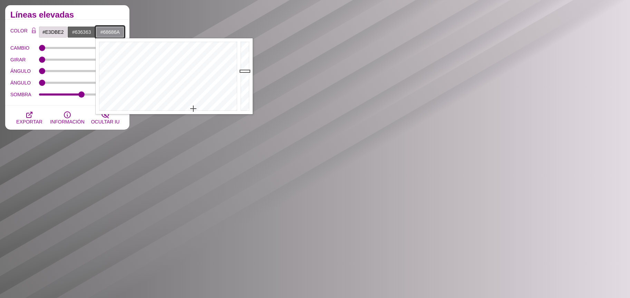
click at [242, 82] on div at bounding box center [246, 76] width 14 height 76
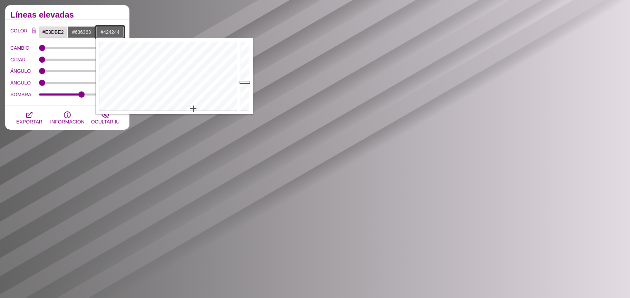
click at [242, 92] on div at bounding box center [246, 76] width 14 height 76
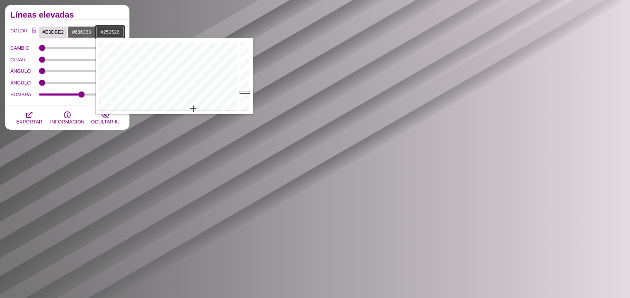
click at [243, 100] on div at bounding box center [246, 76] width 14 height 76
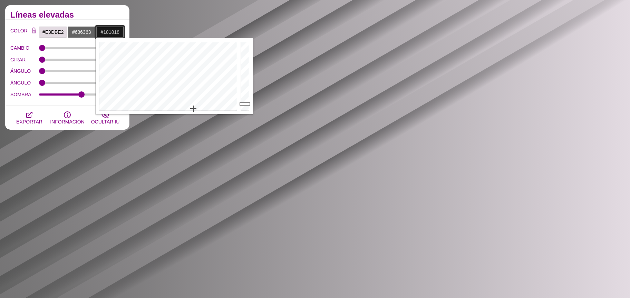
click at [244, 104] on div at bounding box center [246, 76] width 14 height 76
click at [245, 107] on div at bounding box center [246, 76] width 14 height 76
type input "#2D2D2E"
click at [243, 98] on div at bounding box center [246, 76] width 14 height 76
click at [52, 30] on input "#E3DBE2" at bounding box center [53, 32] width 29 height 12
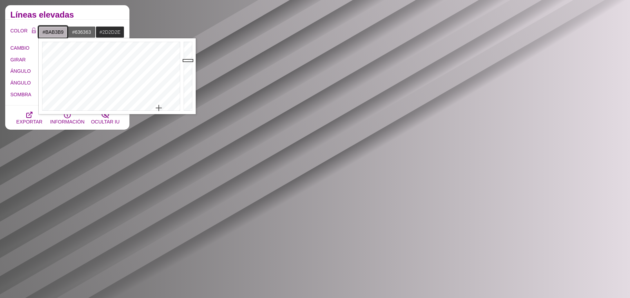
click at [186, 60] on div at bounding box center [189, 76] width 14 height 76
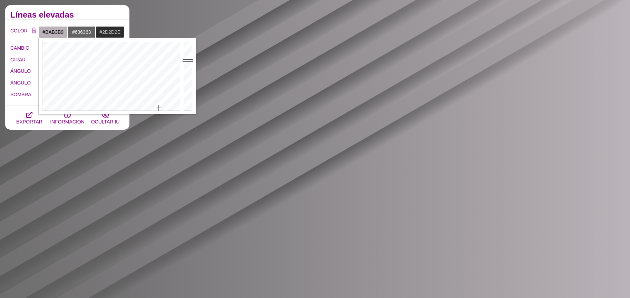
click at [46, 19] on font "Líneas elevadas" at bounding box center [42, 14] width 64 height 9
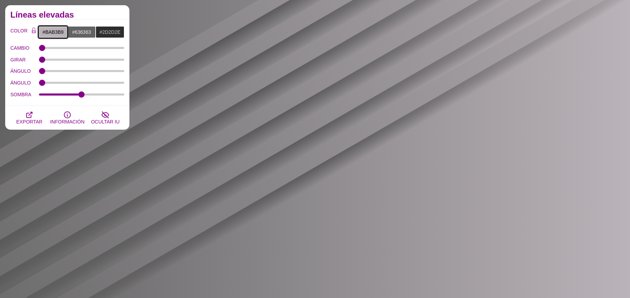
click at [56, 29] on input "#BAB3B9" at bounding box center [53, 32] width 29 height 12
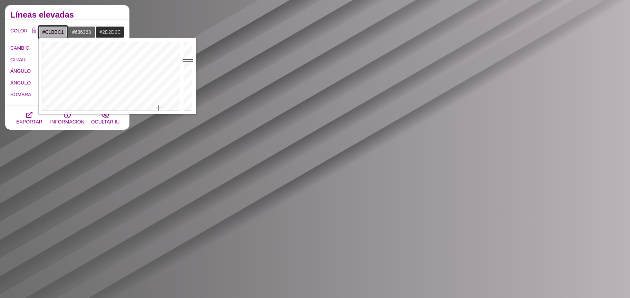
click at [188, 58] on div at bounding box center [189, 76] width 14 height 76
click at [186, 55] on div at bounding box center [189, 76] width 14 height 76
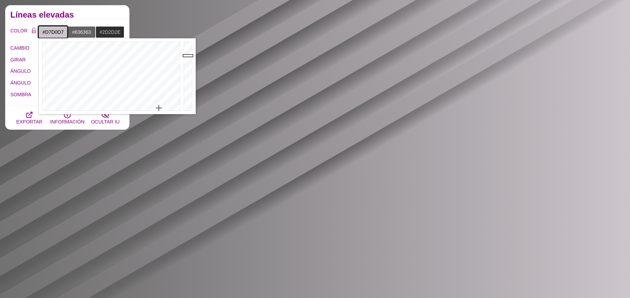
click at [186, 52] on div at bounding box center [189, 76] width 14 height 76
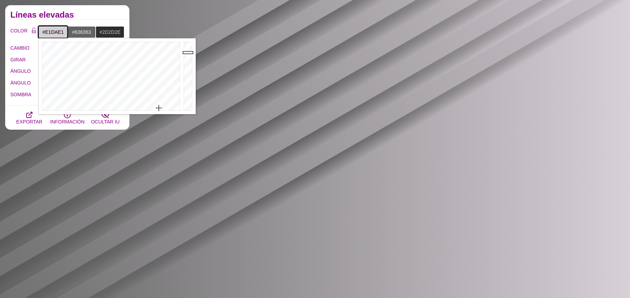
click at [186, 49] on div at bounding box center [189, 76] width 14 height 76
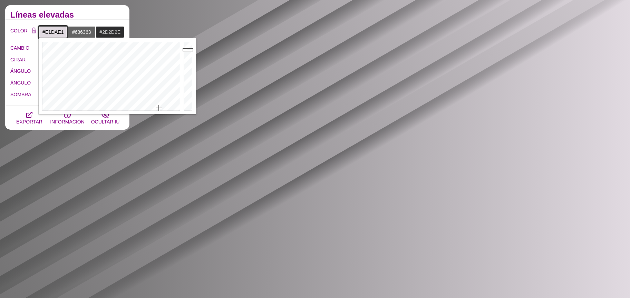
type input "#F3EBF3"
click at [188, 45] on div at bounding box center [189, 76] width 14 height 76
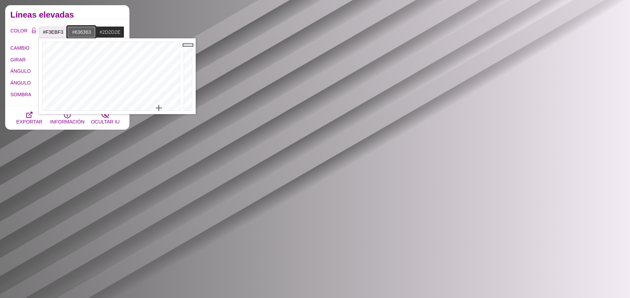
click at [76, 30] on input "#636363" at bounding box center [81, 32] width 29 height 12
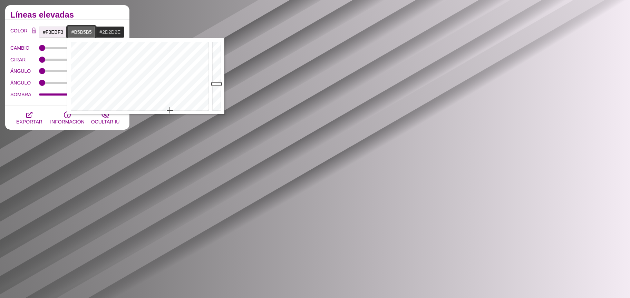
click at [213, 61] on div at bounding box center [218, 76] width 14 height 76
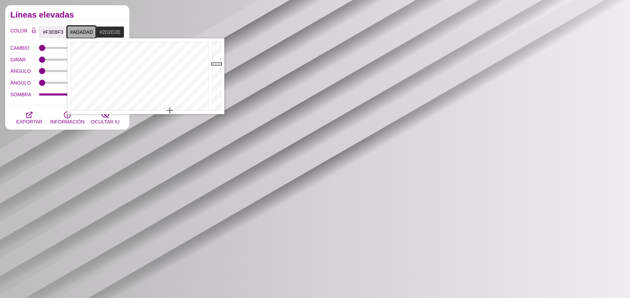
click at [215, 64] on div at bounding box center [218, 76] width 14 height 76
type input "#A6A6A6"
click at [215, 65] on div at bounding box center [218, 76] width 14 height 76
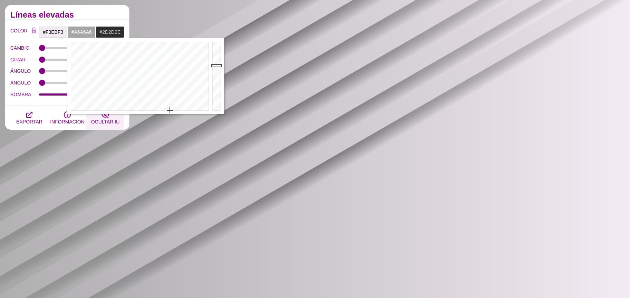
click at [99, 118] on button "OCULTAR IU" at bounding box center [105, 118] width 38 height 24
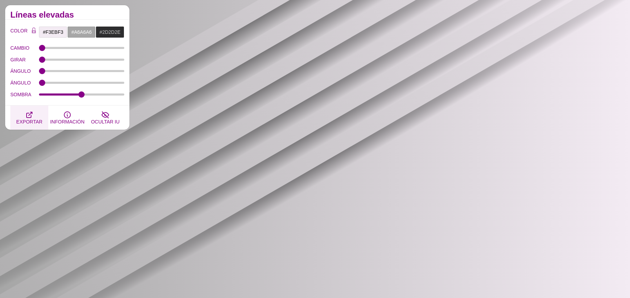
click at [35, 114] on button "EXPORTAR" at bounding box center [29, 118] width 38 height 24
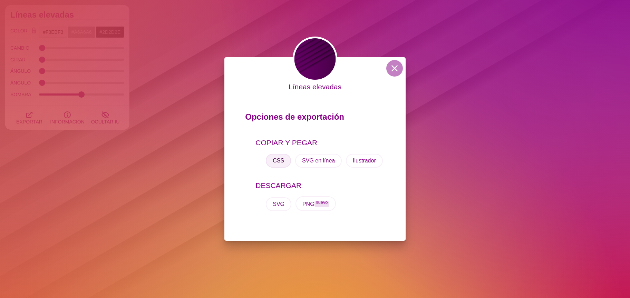
click at [280, 158] on font "CSS" at bounding box center [278, 161] width 11 height 6
click at [198, 124] on div "Líneas elevadas Opciones de exportación COPIAR Y PEGAR CSS SVG en línea Ilustra…" at bounding box center [315, 149] width 630 height 298
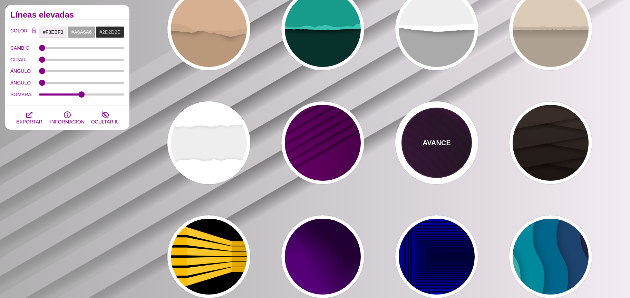
drag, startPoint x: 418, startPoint y: 158, endPoint x: 423, endPoint y: 157, distance: 4.7
click at [423, 157] on div "AVANCE" at bounding box center [436, 142] width 83 height 83
type input "#110011"
type input "#550055"
type input "#000000"
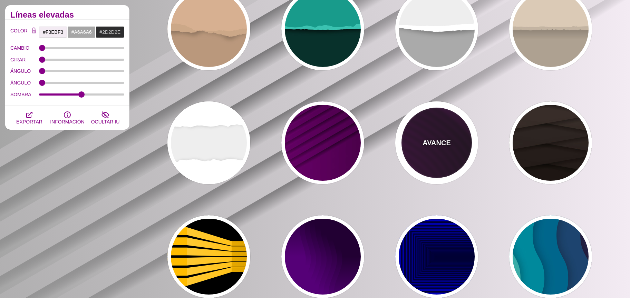
type input "#330033"
type input "4000"
type input "10"
type input "1"
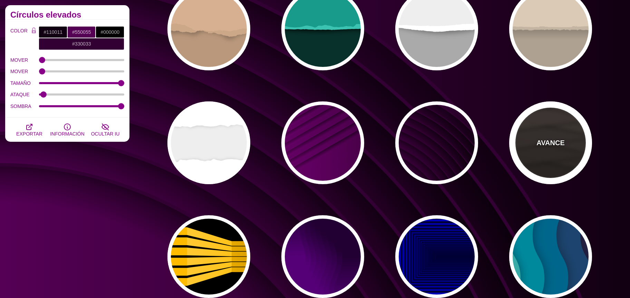
click at [554, 153] on div "AVANCE" at bounding box center [550, 142] width 83 height 83
type input "#1C1612"
type input "#4D3D37"
type input "0"
type input "0.9"
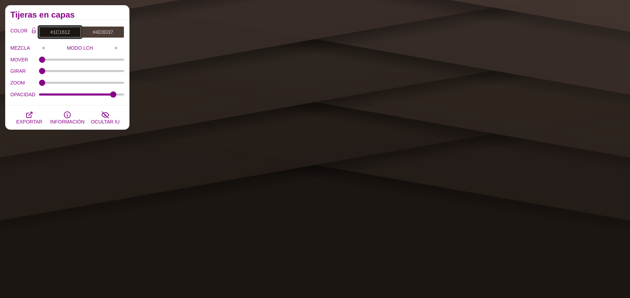
click at [74, 28] on input "#1C1612" at bounding box center [60, 32] width 43 height 12
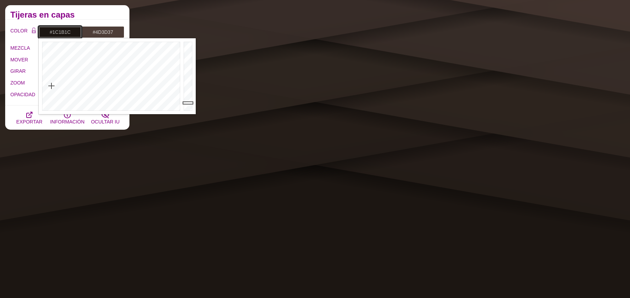
click at [166, 109] on div at bounding box center [110, 76] width 143 height 76
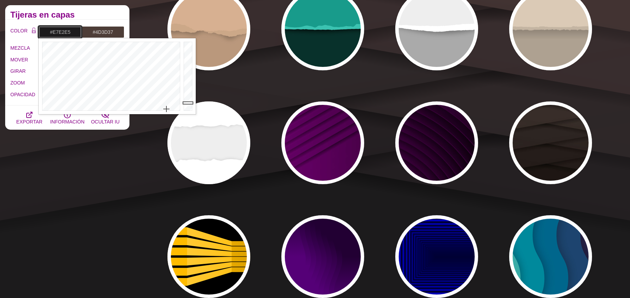
click at [190, 48] on div at bounding box center [189, 76] width 14 height 76
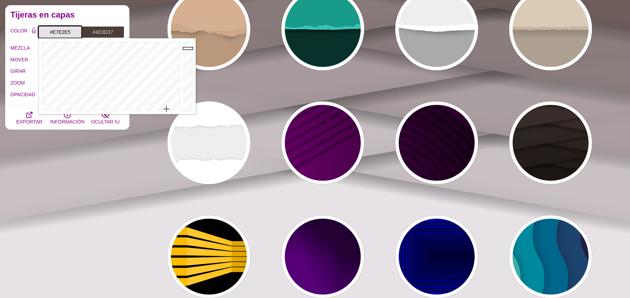
type input "#C8C4C6"
click at [191, 56] on div at bounding box center [189, 76] width 14 height 76
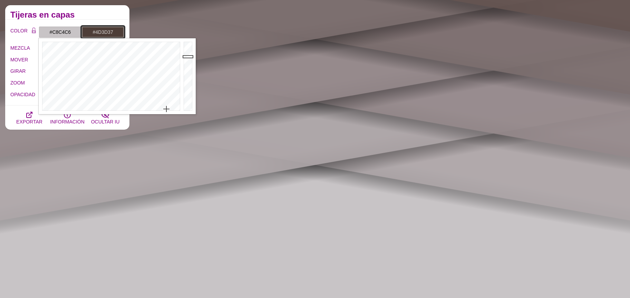
click at [106, 34] on input "#4D3D37" at bounding box center [102, 32] width 43 height 12
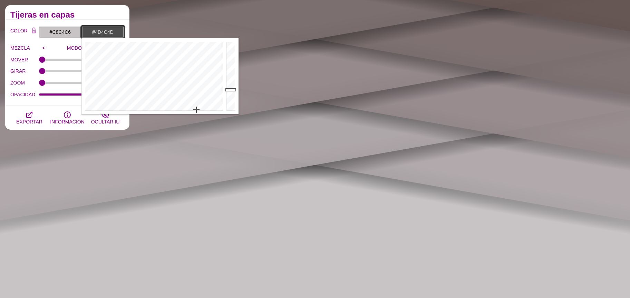
click at [196, 109] on div at bounding box center [152, 76] width 143 height 76
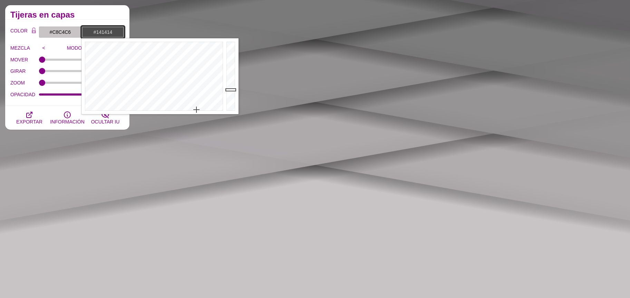
click at [227, 105] on div at bounding box center [232, 76] width 14 height 76
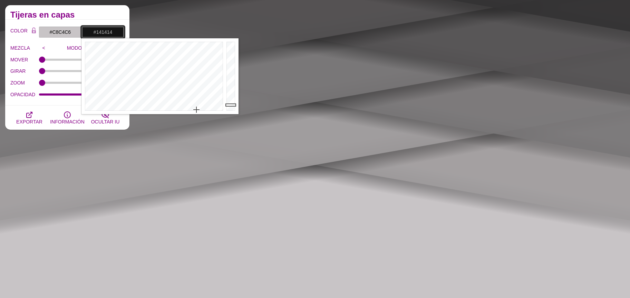
type input "#2F2F2F"
click at [232, 97] on div at bounding box center [232, 76] width 14 height 76
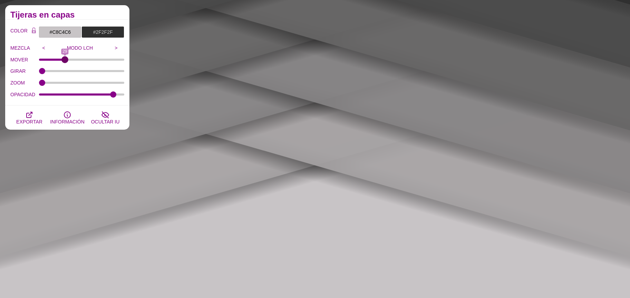
drag, startPoint x: 41, startPoint y: 61, endPoint x: 65, endPoint y: 59, distance: 23.2
type input "29"
click at [65, 59] on input "MOVER" at bounding box center [82, 59] width 86 height 3
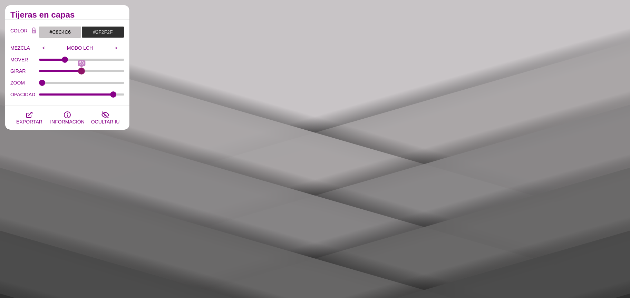
drag, startPoint x: 42, startPoint y: 73, endPoint x: 81, endPoint y: 72, distance: 39.4
type input "50"
click at [81, 72] on input "GIRAR" at bounding box center [82, 71] width 86 height 3
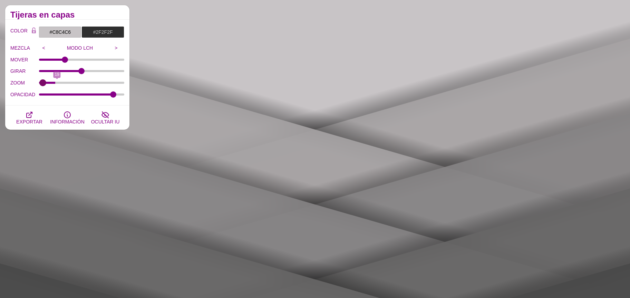
type input "0"
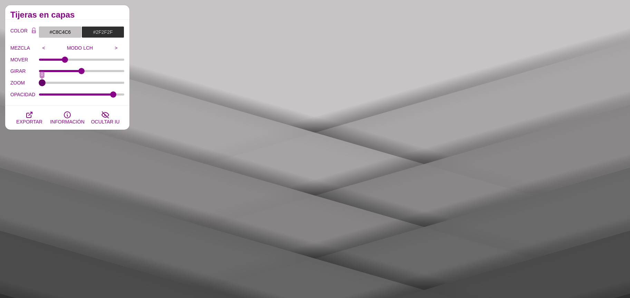
drag, startPoint x: 43, startPoint y: 82, endPoint x: 34, endPoint y: 84, distance: 9.5
click at [39, 84] on input "ZOOM" at bounding box center [82, 82] width 86 height 3
click at [108, 94] on input "OPACIDAD" at bounding box center [82, 94] width 86 height 3
drag, startPoint x: 87, startPoint y: 96, endPoint x: 127, endPoint y: 100, distance: 40.2
type input "1"
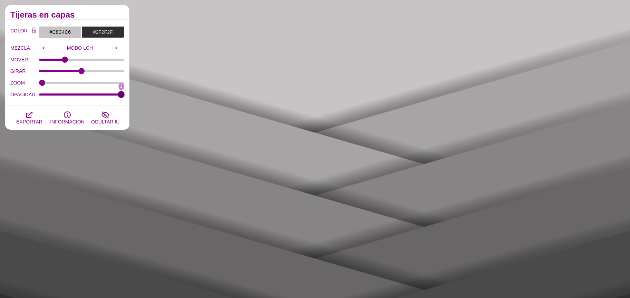
click at [125, 96] on input "OPACIDAD" at bounding box center [82, 94] width 86 height 3
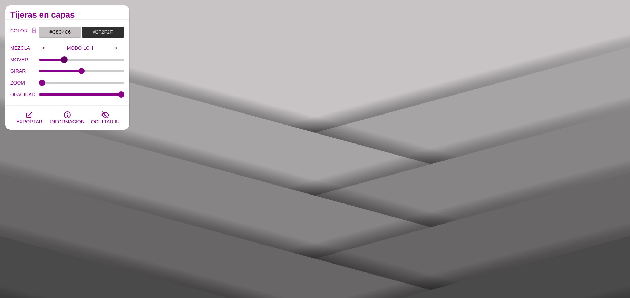
drag, startPoint x: 65, startPoint y: 59, endPoint x: 64, endPoint y: 71, distance: 11.4
type input "28"
click at [64, 61] on input "MOVER" at bounding box center [82, 59] width 86 height 3
click at [100, 33] on input "#2F2F2F" at bounding box center [102, 32] width 43 height 12
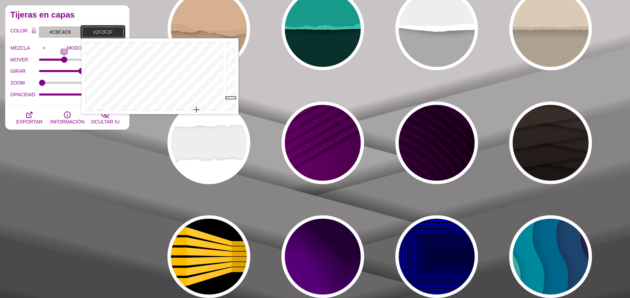
type input "#A8A6A8"
click at [230, 65] on div at bounding box center [232, 76] width 14 height 76
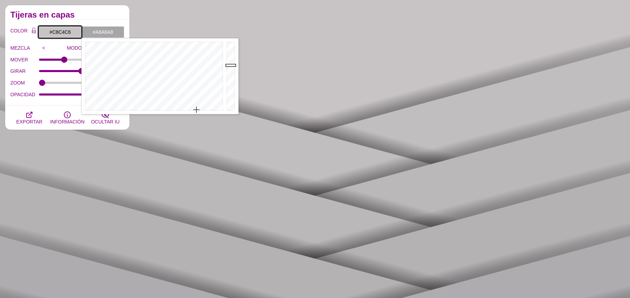
click at [69, 36] on input "#C8C4C6" at bounding box center [60, 32] width 43 height 12
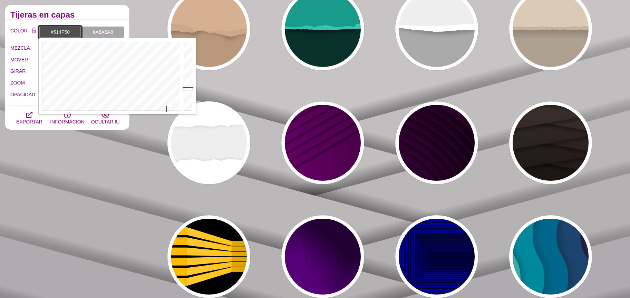
click at [186, 88] on div at bounding box center [189, 76] width 14 height 76
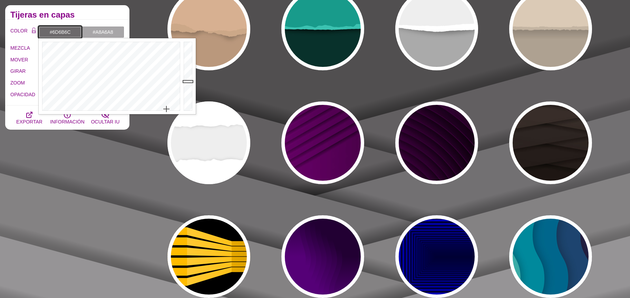
drag, startPoint x: 188, startPoint y: 81, endPoint x: 187, endPoint y: 77, distance: 4.6
click at [187, 81] on div at bounding box center [189, 76] width 14 height 76
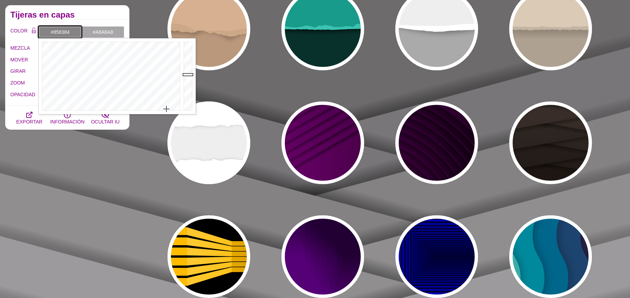
click at [187, 74] on div at bounding box center [189, 76] width 14 height 76
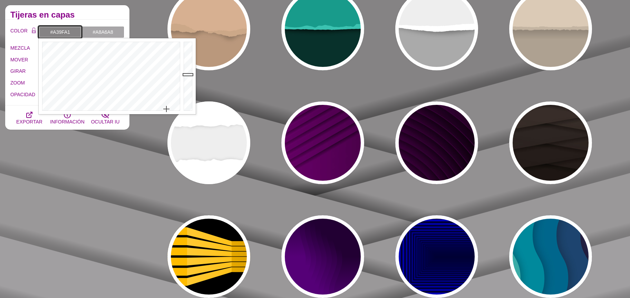
click at [186, 66] on div at bounding box center [189, 76] width 14 height 76
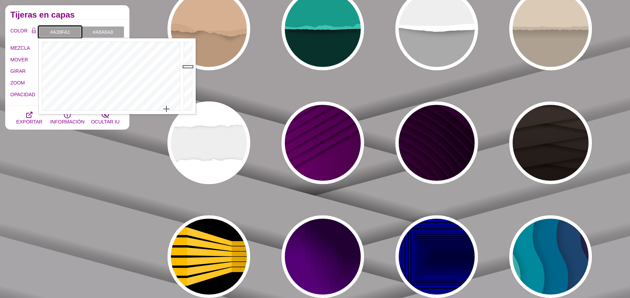
type input "#C1BEC0"
click at [184, 58] on div at bounding box center [189, 76] width 14 height 76
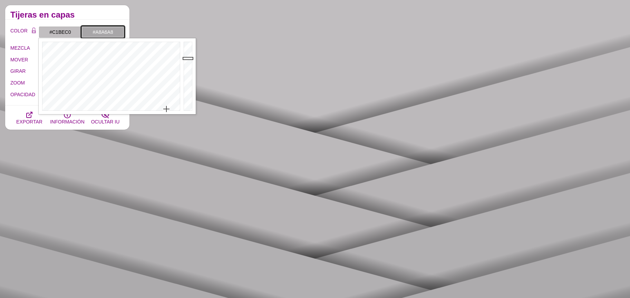
click at [96, 34] on input "#A8A6A8" at bounding box center [102, 32] width 43 height 12
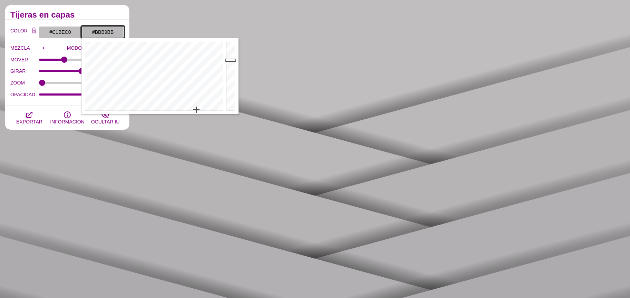
click at [229, 60] on div at bounding box center [232, 76] width 14 height 76
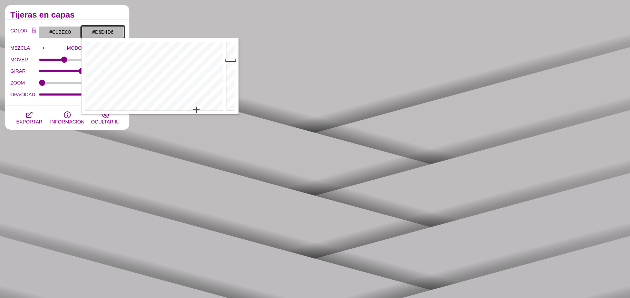
click at [229, 52] on div at bounding box center [232, 76] width 14 height 76
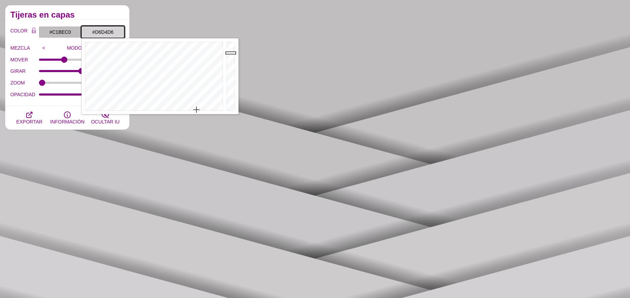
type input "#918F91"
click at [230, 71] on div at bounding box center [232, 76] width 14 height 76
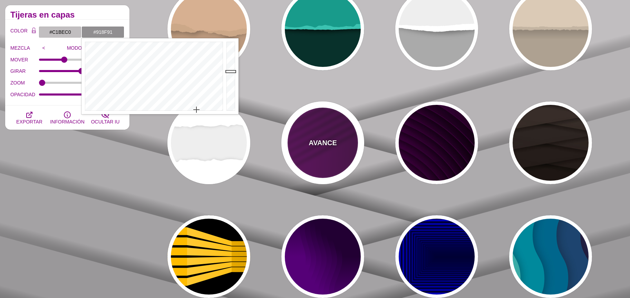
click at [310, 148] on div "AVANCE" at bounding box center [322, 142] width 83 height 83
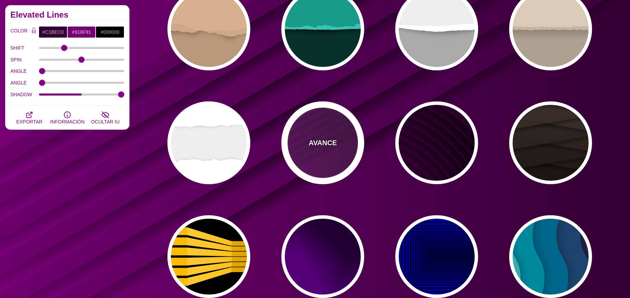
type input "#330033"
type input "#770077"
type input "0"
type input "1"
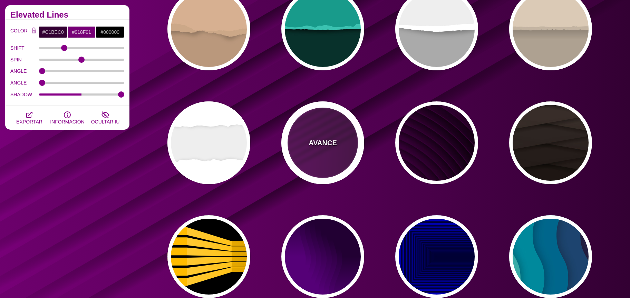
type input "0.5"
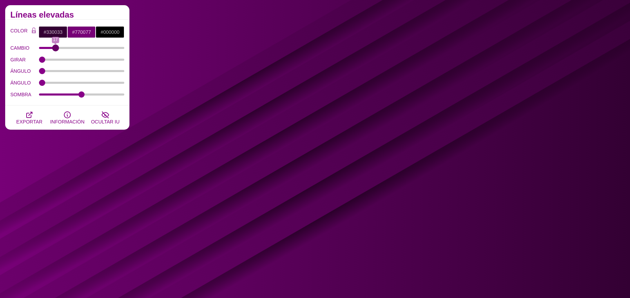
type input "0"
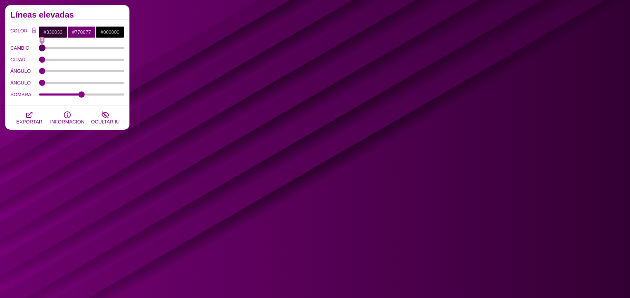
drag, startPoint x: 48, startPoint y: 48, endPoint x: 30, endPoint y: 44, distance: 18.1
click at [39, 47] on input "CAMBIO" at bounding box center [82, 48] width 86 height 3
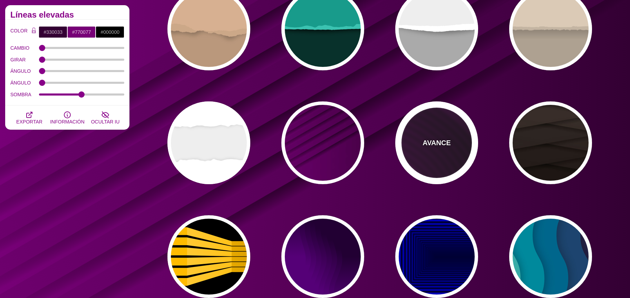
click at [421, 143] on div "AVANCE" at bounding box center [436, 142] width 83 height 83
type input "#110011"
type input "#550055"
type input "4000"
type input "10"
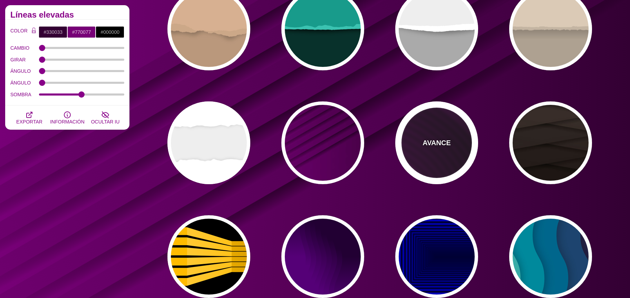
type input "1"
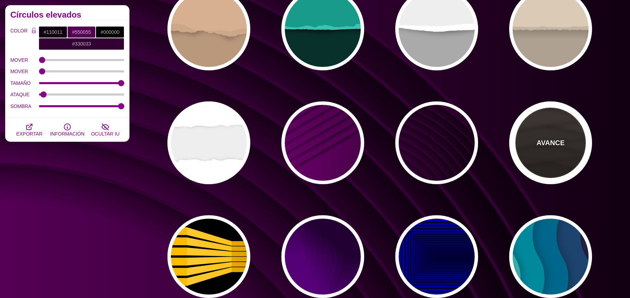
click at [556, 140] on font "AVANCE" at bounding box center [550, 143] width 28 height 8
type input "#1C1612"
type input "#4D3D37"
type input "0"
type input "0.9"
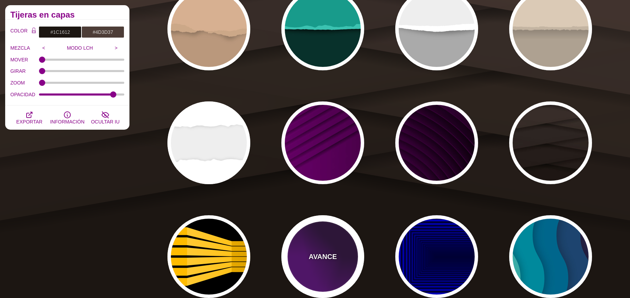
click at [333, 253] on font "AVANCE" at bounding box center [323, 257] width 28 height 8
type input "#550077"
type input "#220033"
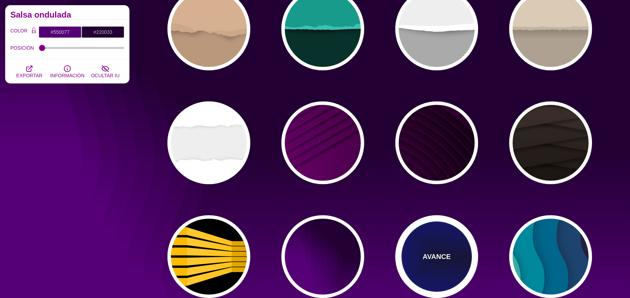
click at [448, 258] on font "AVANCE" at bounding box center [437, 257] width 28 height 8
type input "#000033"
type input "#0000CC"
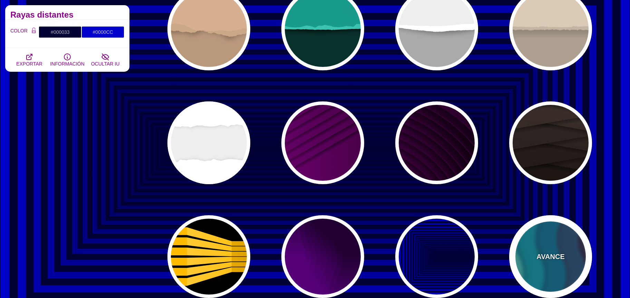
click at [538, 244] on div "AVANCE" at bounding box center [550, 256] width 83 height 83
type input "#220022"
type input "#77CCAA"
type input "0.3"
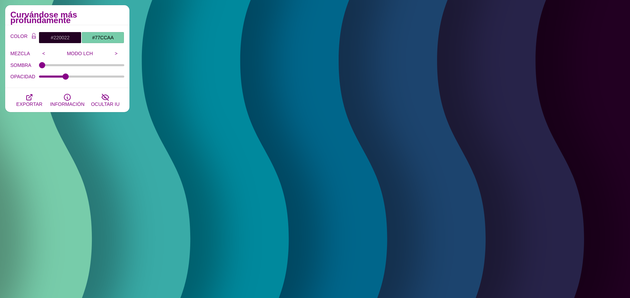
click at [65, 46] on div "COLOR #220022 #77CCAA #000000 #330033 #555555 #666666 #777777 #888888 #999999 M…" at bounding box center [67, 57] width 114 height 51
click at [55, 43] on div "COLOR #220022 #77CCAA #000000 #330033 #555555 #666666 #777777 #888888 #999999 M…" at bounding box center [67, 57] width 114 height 51
click at [49, 40] on input "#220022" at bounding box center [60, 38] width 43 height 12
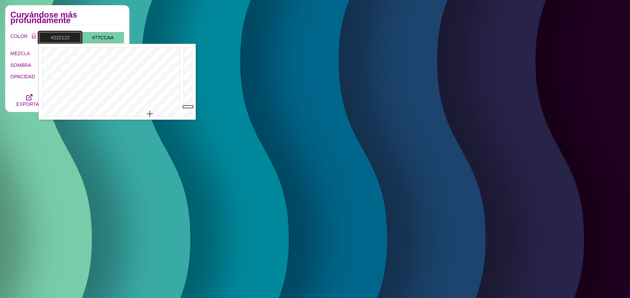
click at [150, 114] on div at bounding box center [110, 82] width 143 height 76
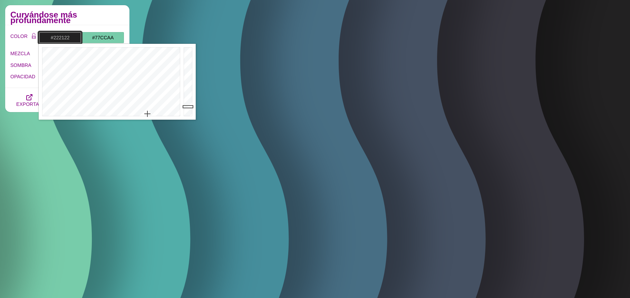
drag, startPoint x: 147, startPoint y: 114, endPoint x: 144, endPoint y: 115, distance: 3.6
click at [144, 115] on div at bounding box center [110, 82] width 143 height 76
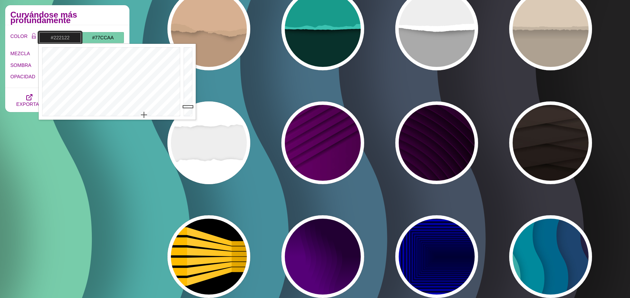
type input "#C9C7CA"
click at [186, 61] on div at bounding box center [189, 82] width 14 height 76
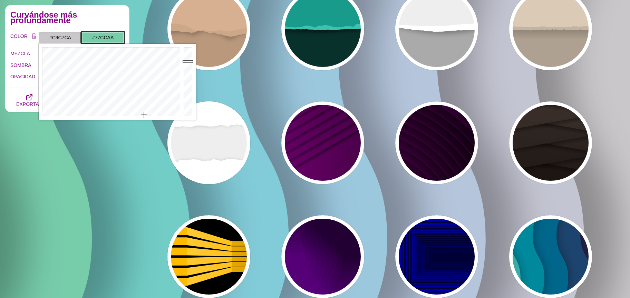
click at [116, 38] on input "#77CCAA" at bounding box center [102, 38] width 43 height 12
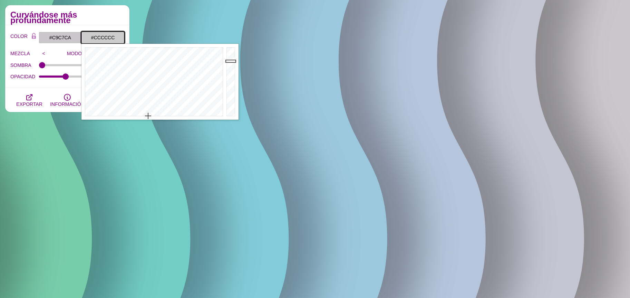
click at [148, 116] on div at bounding box center [152, 82] width 143 height 76
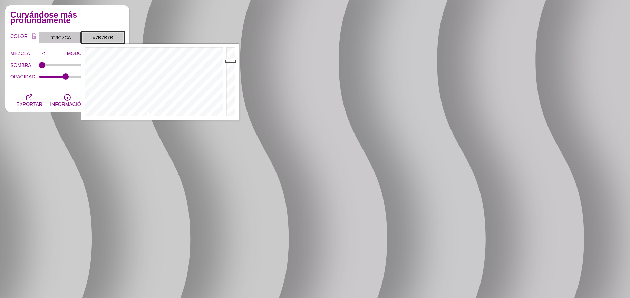
click at [233, 83] on div at bounding box center [232, 82] width 14 height 76
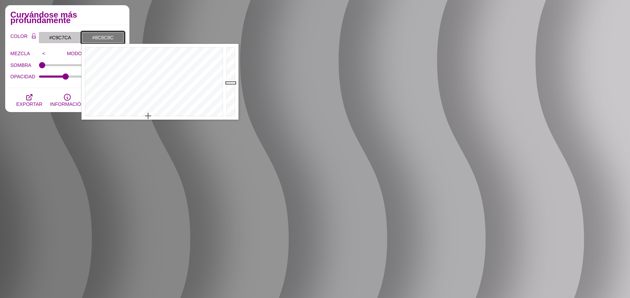
click at [232, 78] on div at bounding box center [232, 82] width 14 height 76
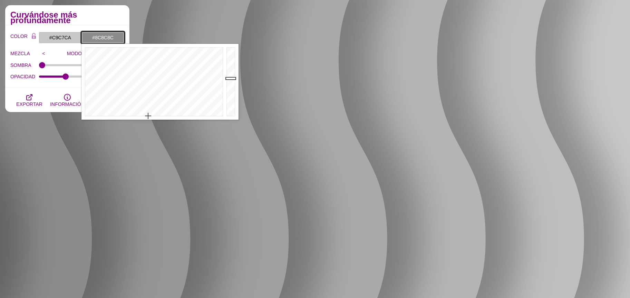
type input "#A1A1A1"
click at [231, 72] on div at bounding box center [232, 82] width 14 height 76
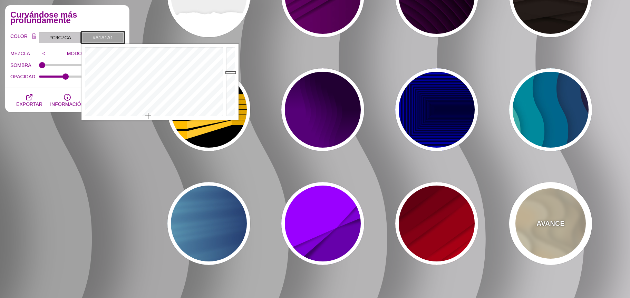
scroll to position [361, 0]
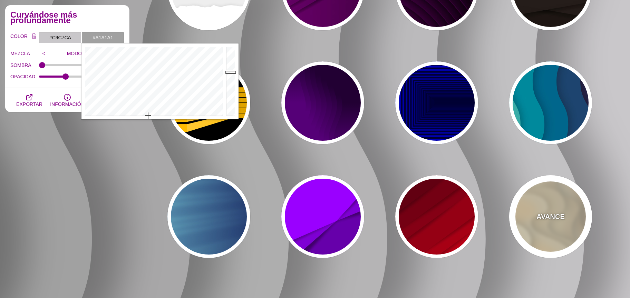
click at [561, 224] on div "AVANCE" at bounding box center [550, 216] width 83 height 83
type input "#FFF7D7"
type input "#57250C"
type input "#FF8B28"
type input "0.7"
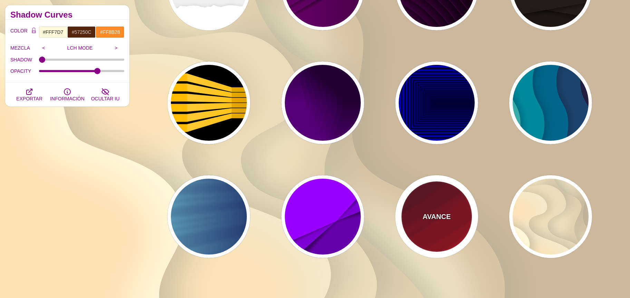
click at [464, 214] on div "AVANCE" at bounding box center [436, 216] width 83 height 83
type input "#FF0000"
type input "#330000"
type input "0"
type input "0.5"
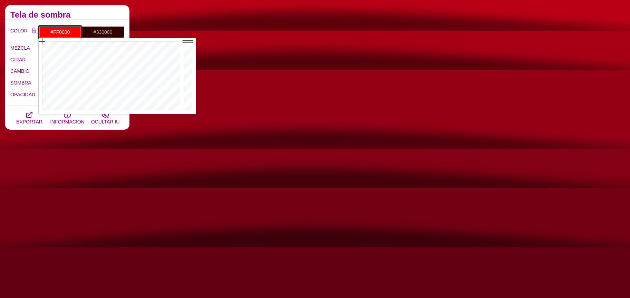
click at [71, 32] on input "#FF0000" at bounding box center [60, 32] width 43 height 12
type input "#F6FFFE"
click at [108, 108] on div at bounding box center [110, 76] width 143 height 76
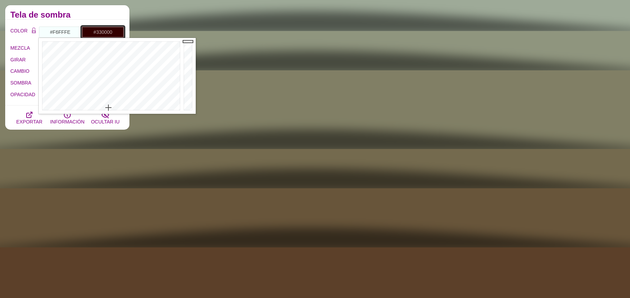
click at [102, 31] on input "#330000" at bounding box center [102, 32] width 43 height 12
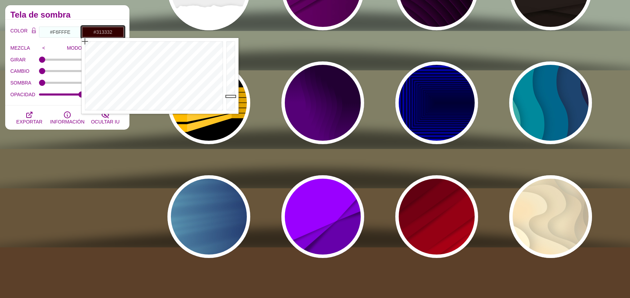
click at [143, 108] on div at bounding box center [152, 76] width 143 height 76
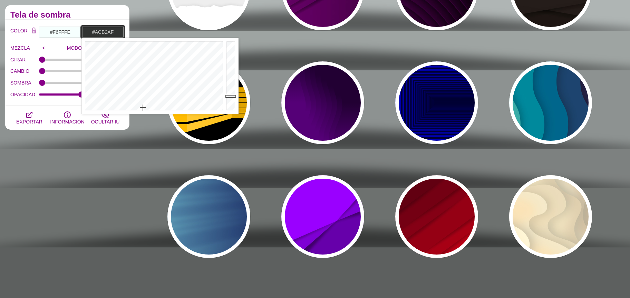
click at [231, 62] on div at bounding box center [232, 76] width 14 height 76
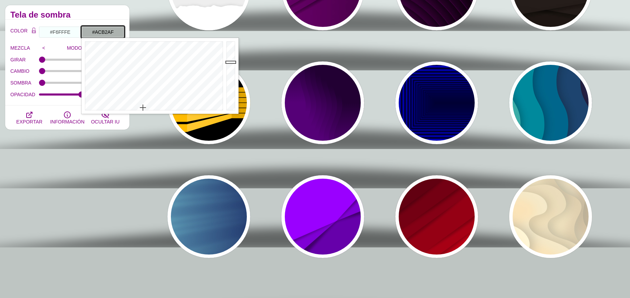
type input "#8C918E"
click at [229, 71] on div at bounding box center [232, 76] width 14 height 76
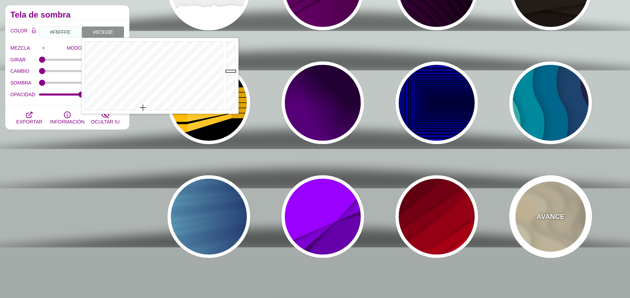
click at [565, 212] on div "AVANCE" at bounding box center [550, 216] width 83 height 83
type input "#FFF7D7"
type input "#57250C"
type input "0.7"
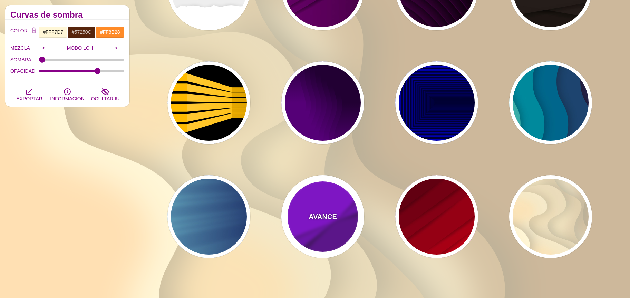
click at [320, 223] on div "AVANCE" at bounding box center [322, 216] width 83 height 83
type input "#9900FF"
type input "#6600AA"
type input "0.5"
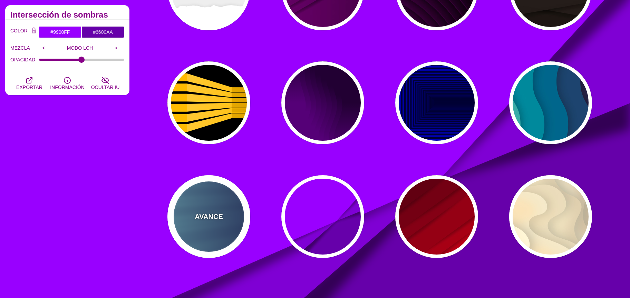
click at [216, 198] on div "AVANCE" at bounding box center [208, 216] width 83 height 83
type input "#000044"
type input "#99FFFF"
type input "1"
type input "0.25"
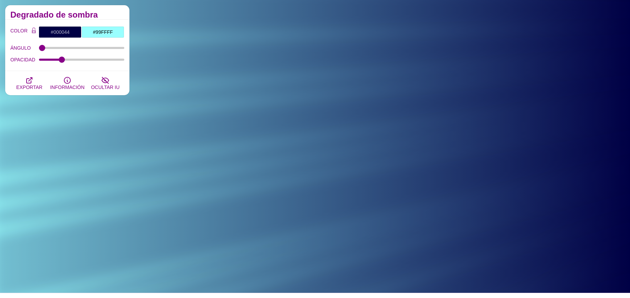
scroll to position [414, 0]
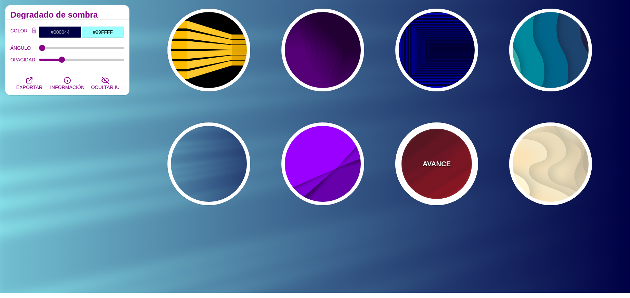
click at [435, 161] on font "AVANCE" at bounding box center [437, 164] width 28 height 8
type input "#FF0000"
type input "#330000"
type input "0"
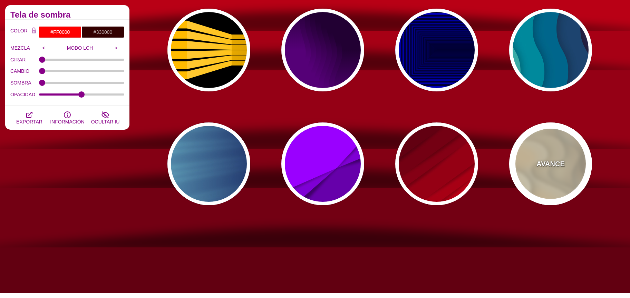
click at [552, 164] on font "AVANCE" at bounding box center [550, 164] width 28 height 8
type input "#FFF7D7"
type input "#57250C"
type input "0.7"
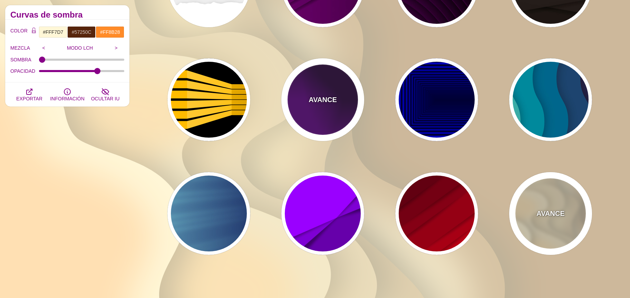
scroll to position [363, 0]
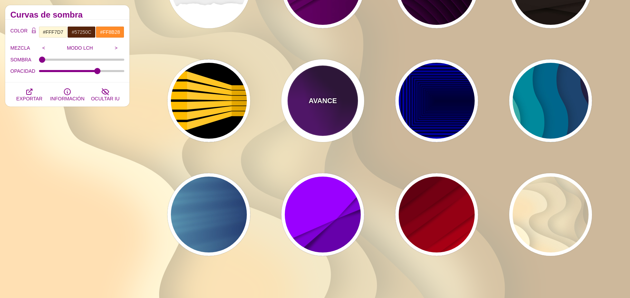
click at [340, 108] on div "AVANCE" at bounding box center [322, 100] width 83 height 83
type input "#550077"
type input "#220033"
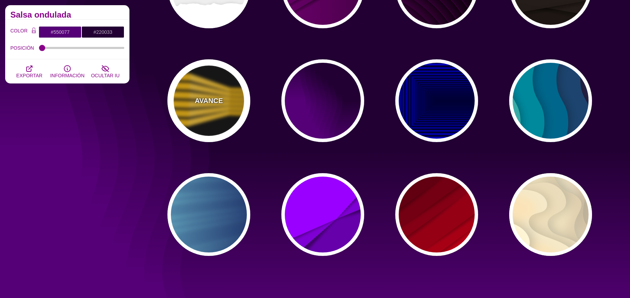
click at [216, 97] on font "AVANCE" at bounding box center [209, 101] width 28 height 8
type input "#000000"
type input "#FFBB00"
type input "900"
type input "100"
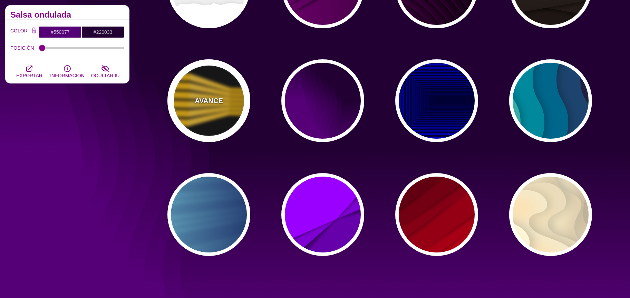
type input "1"
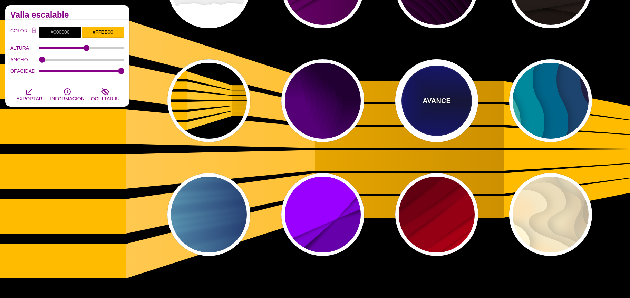
click at [438, 106] on div "AVANCE" at bounding box center [436, 100] width 83 height 83
type input "#000033"
type input "#0000CC"
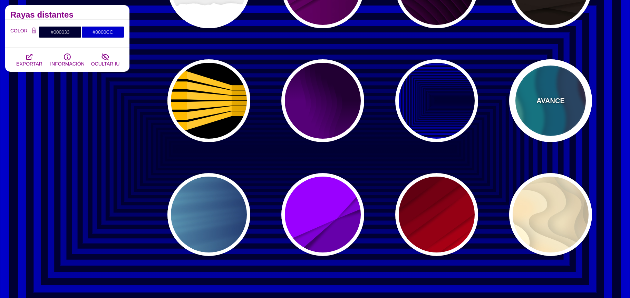
click at [571, 108] on div "AVANCE" at bounding box center [550, 100] width 83 height 83
type input "#220022"
type input "#77CCAA"
type input "0"
type input "0.3"
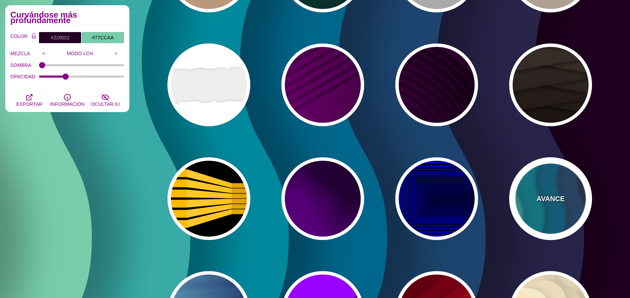
scroll to position [260, 0]
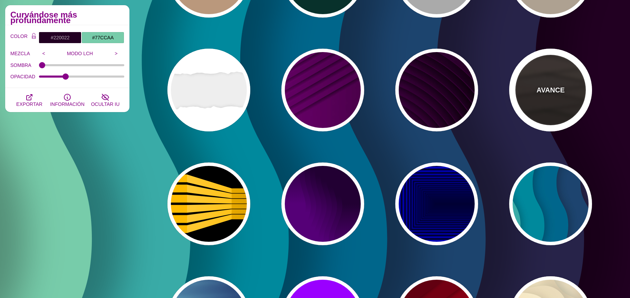
click at [533, 111] on div "AVANCE" at bounding box center [550, 90] width 83 height 83
type input "#1C1612"
type input "#4D3D37"
type input "0"
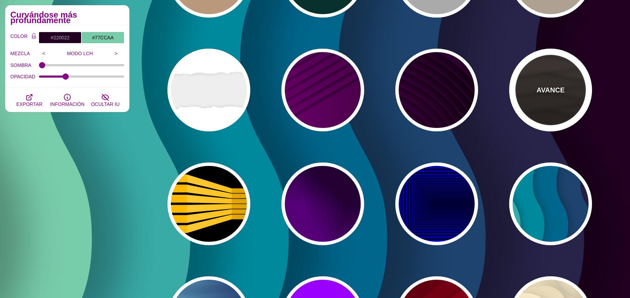
type input "0.9"
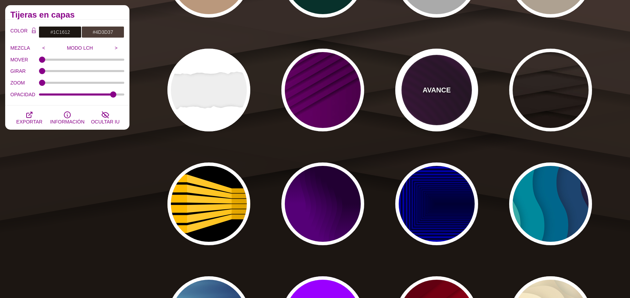
click at [442, 100] on div "AVANCE" at bounding box center [436, 90] width 83 height 83
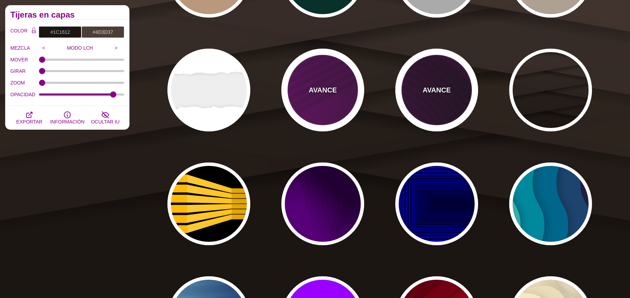
type input "#110011"
type input "#550055"
type input "#000000"
type input "4000"
type input "10"
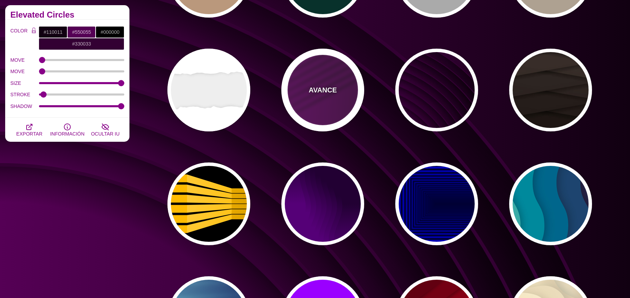
drag, startPoint x: 340, startPoint y: 90, endPoint x: 329, endPoint y: 90, distance: 11.4
click at [340, 90] on div "AVANCE" at bounding box center [322, 90] width 83 height 83
type input "#330033"
type input "#770077"
type input "1"
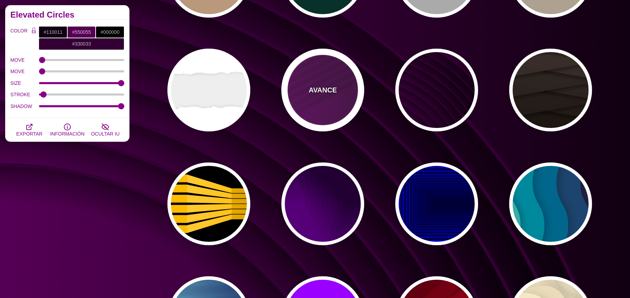
type input "1"
type input "0.5"
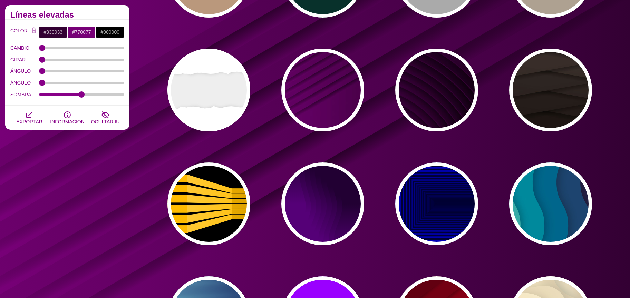
click at [256, 88] on div "AVANCE AVANCE AVANCE AVANCE AVANCE AVANCE AVANCE AVANCE AVANCE AVANCE AVANCE AV…" at bounding box center [382, 90] width 495 height 549
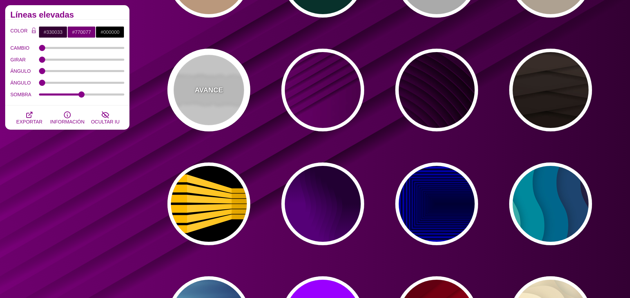
click at [241, 90] on div "AVANCE" at bounding box center [208, 90] width 83 height 83
type input "#EEEEEE"
type input "#FFFFFF"
type input "0.2"
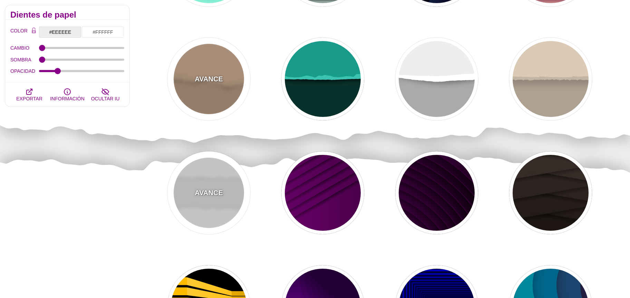
scroll to position [157, 0]
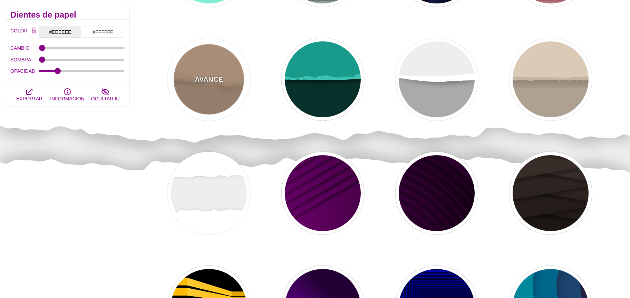
click at [206, 112] on div "AVANCE" at bounding box center [208, 79] width 83 height 83
type input "#BA987C"
type input "#D7B090"
type input "#CCA788"
type input "0"
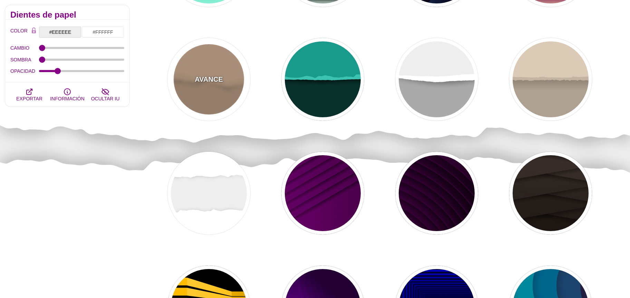
type input "0.5"
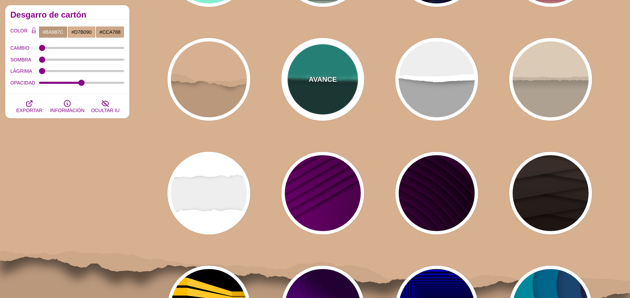
click at [329, 104] on div "AVANCE" at bounding box center [322, 79] width 83 height 83
type input "#08312B"
type input "#189B8A"
type input "#3BC3B0"
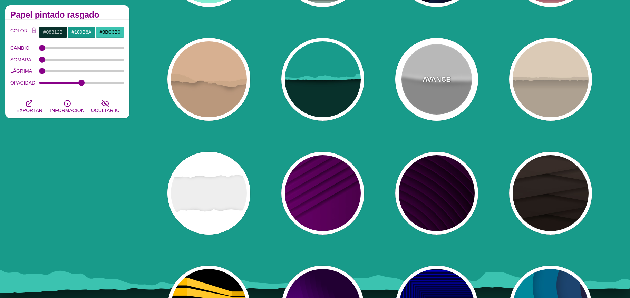
click at [439, 94] on div "AVANCE" at bounding box center [436, 79] width 83 height 83
type input "#AAAAAA"
type input "#FFFFFF"
type input "#EEEEEE"
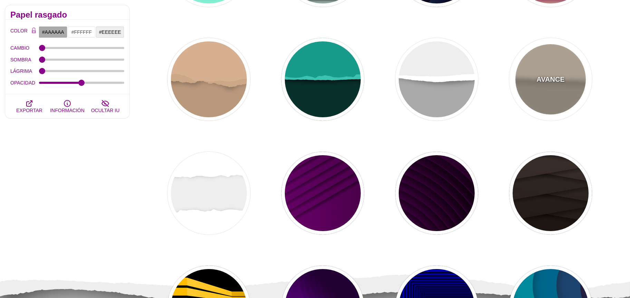
click at [553, 82] on font "AVANCE" at bounding box center [550, 80] width 28 height 8
type input "#AEA191"
type input "#DACAB5"
type input "#C3B4A2"
type input "0.7"
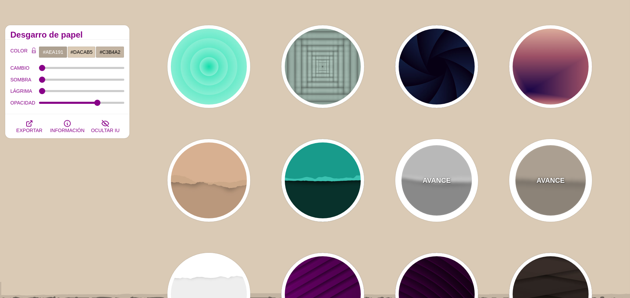
scroll to position [40, 0]
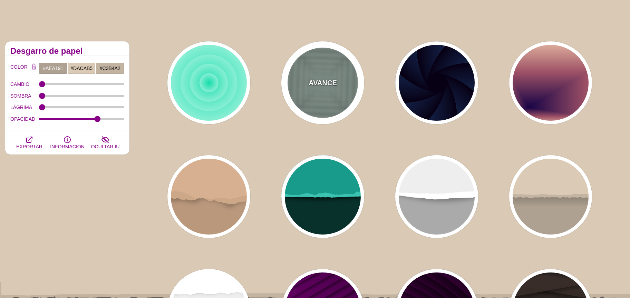
click at [341, 94] on div "AVANCE" at bounding box center [322, 82] width 83 height 83
type input "#ABC3B9"
type input "0.5"
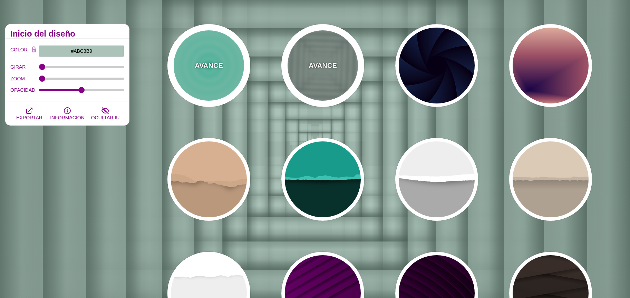
scroll to position [55, 0]
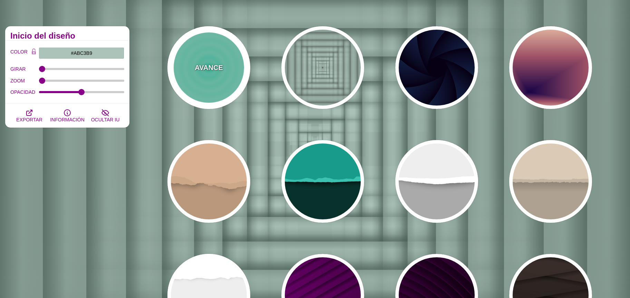
click at [226, 66] on div "AVANCE" at bounding box center [208, 67] width 83 height 83
type input "#11DDAA"
type input "#FFFFFF"
type input "1"
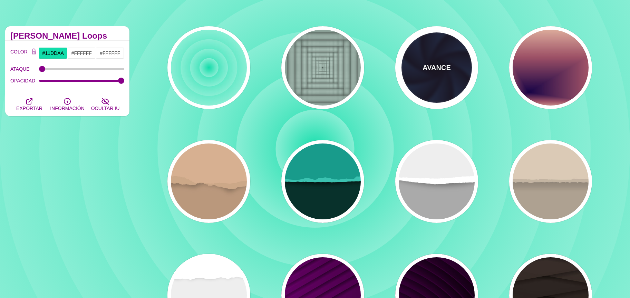
click at [459, 87] on div "AVANCE" at bounding box center [436, 67] width 83 height 83
type input "#070014"
type input "#1A3666"
type input "#99FFFF"
type input "0"
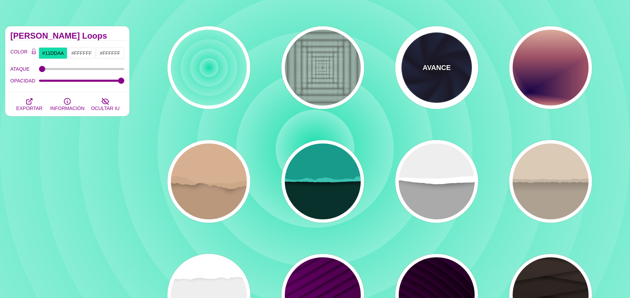
type input "1"
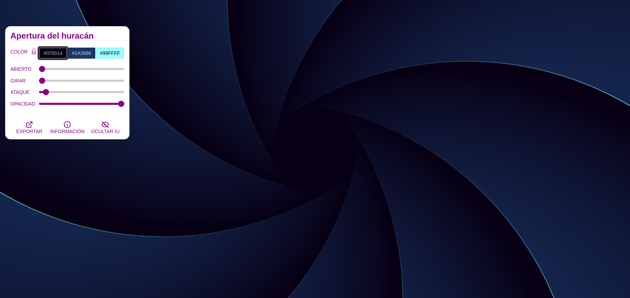
click at [62, 49] on input "#070014" at bounding box center [53, 53] width 29 height 12
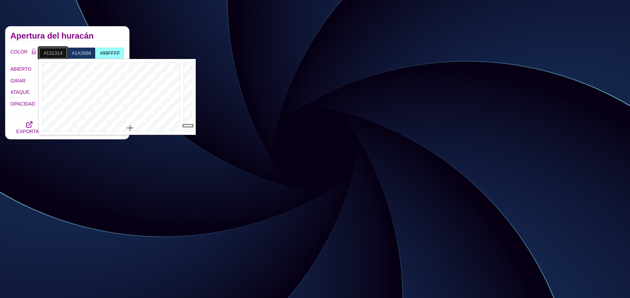
click at [130, 128] on div at bounding box center [110, 97] width 143 height 76
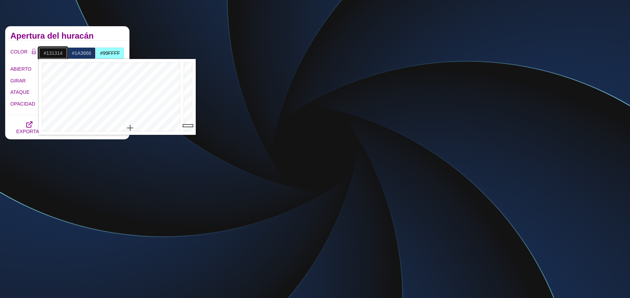
type input "#C3C4CC"
click at [190, 76] on div at bounding box center [189, 97] width 14 height 76
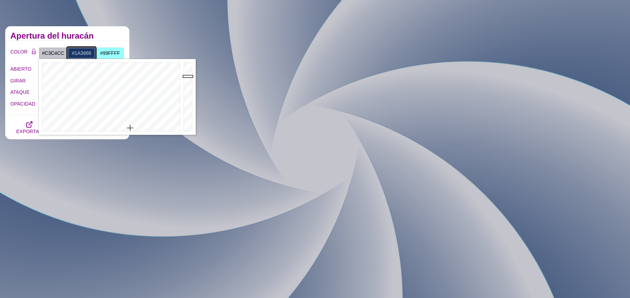
click at [87, 51] on input "#1A3666" at bounding box center [81, 53] width 29 height 12
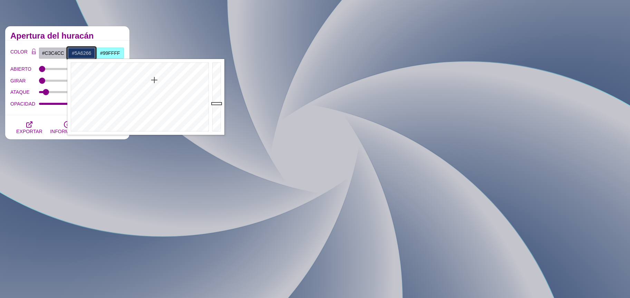
type input "#5C6266"
click at [149, 124] on div at bounding box center [138, 97] width 143 height 76
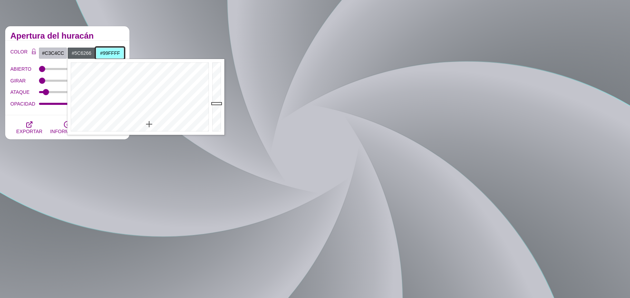
click at [116, 53] on input "#99FFFF" at bounding box center [110, 53] width 29 height 12
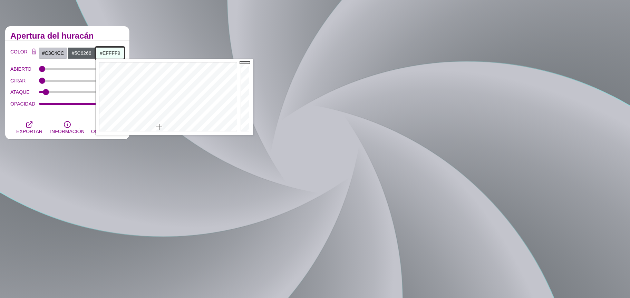
click at [159, 127] on div at bounding box center [167, 97] width 143 height 76
type input "#C9D6D1"
click at [244, 73] on div at bounding box center [246, 97] width 14 height 76
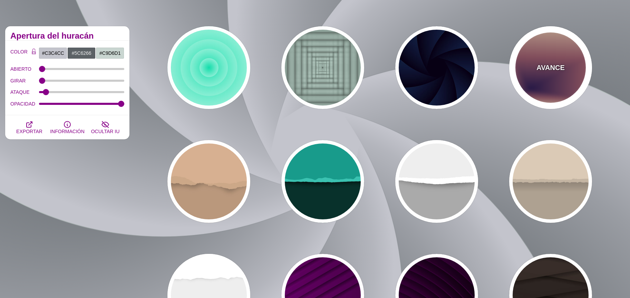
click at [545, 69] on font "AVANCE" at bounding box center [550, 68] width 28 height 8
type input "#EEC6AB"
type input "#170346"
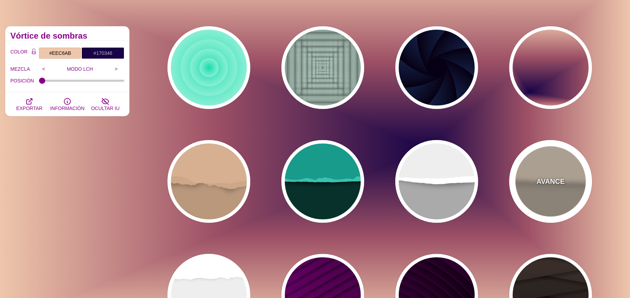
click at [546, 185] on font "AVANCE" at bounding box center [550, 182] width 28 height 8
type input "#AEA191"
type input "#DACAB5"
type input "#C3B4A2"
type input "0"
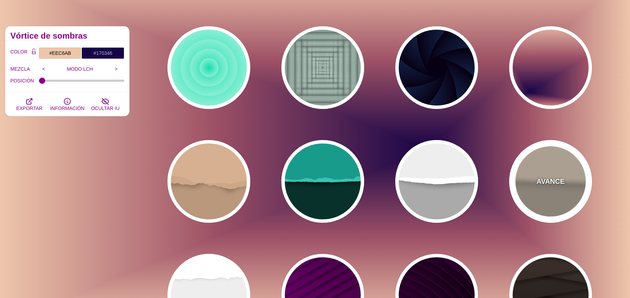
type input "0.7"
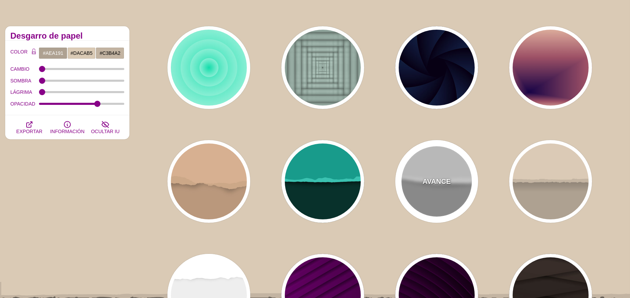
click at [458, 190] on div "AVANCE" at bounding box center [436, 181] width 83 height 83
type input "#AAAAAA"
type input "#FFFFFF"
type input "#EEEEEE"
type input "0.5"
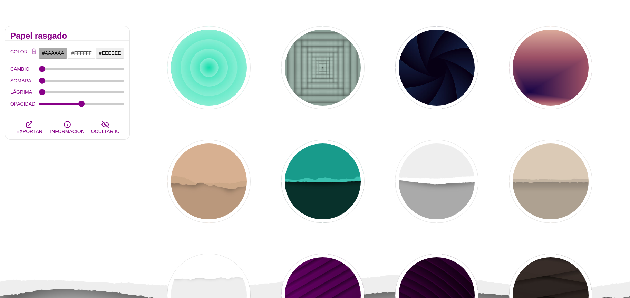
click at [507, 174] on div "AVANCE AVANCE AVANCE AVANCE AVANCE AVANCE AVANCE AVANCE AVANCE AVANCE AVANCE AV…" at bounding box center [382, 295] width 495 height 549
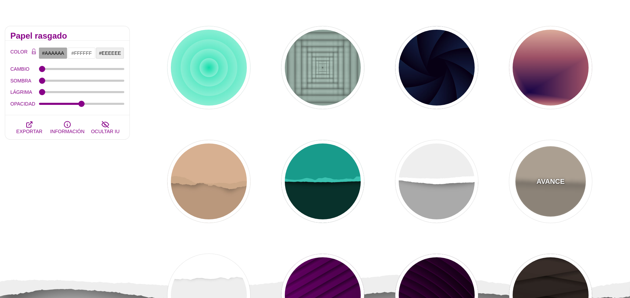
click at [518, 174] on div "AVANCE" at bounding box center [550, 181] width 83 height 83
type input "#AEA191"
type input "#DACAB5"
type input "#C3B4A2"
type input "0.7"
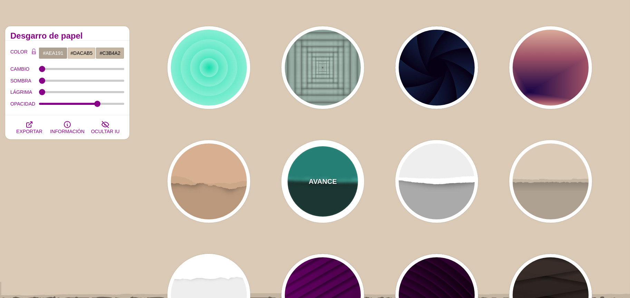
click at [303, 180] on div "AVANCE" at bounding box center [322, 181] width 83 height 83
type input "#08312B"
type input "#189B8A"
type input "#3BC3B0"
type input "0.5"
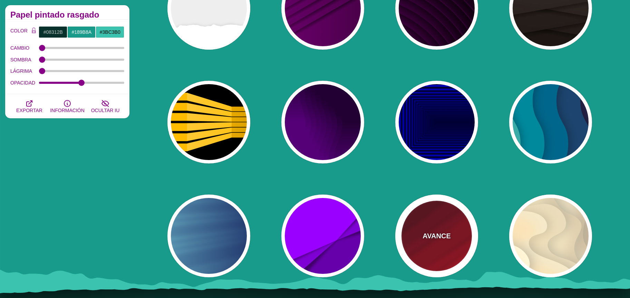
scroll to position [374, 0]
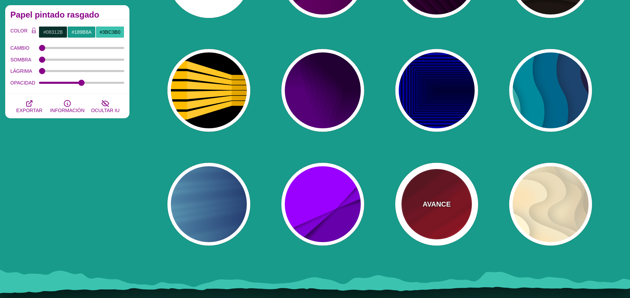
click at [463, 209] on div "AVANCE" at bounding box center [436, 204] width 83 height 83
type input "#FF0000"
type input "#330000"
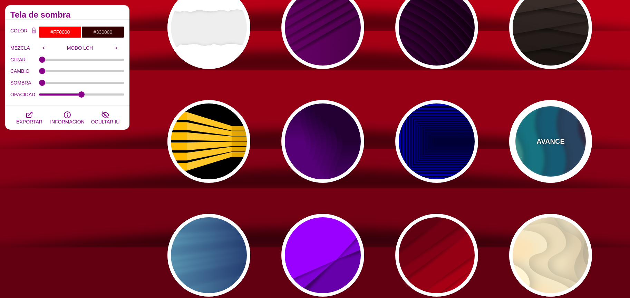
click at [553, 149] on div "AVANCE" at bounding box center [550, 141] width 83 height 83
type input "#220022"
type input "#77CCAA"
type input "0.3"
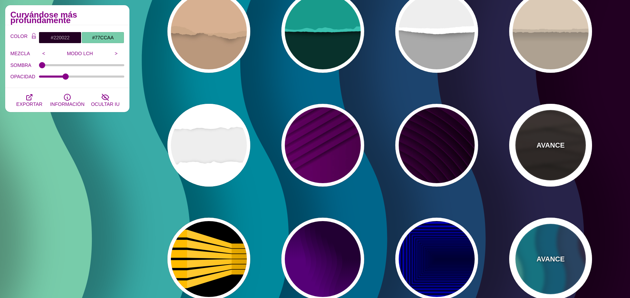
scroll to position [203, 0]
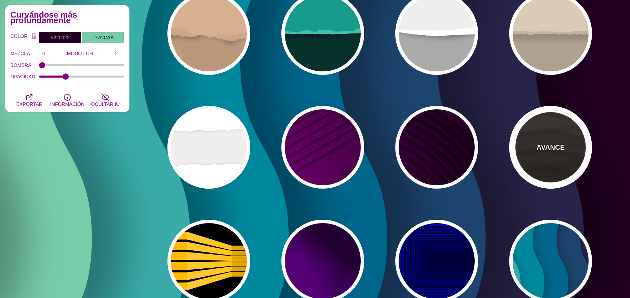
click at [547, 151] on font "AVANCE" at bounding box center [550, 148] width 28 height 8
type input "#1C1612"
type input "#4D3D37"
type input "0"
type input "0.9"
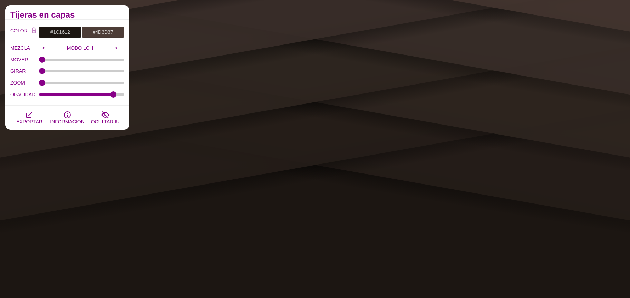
scroll to position [152, 0]
drag, startPoint x: 57, startPoint y: 30, endPoint x: 61, endPoint y: 36, distance: 7.4
click at [57, 29] on input "#1C1612" at bounding box center [60, 32] width 43 height 12
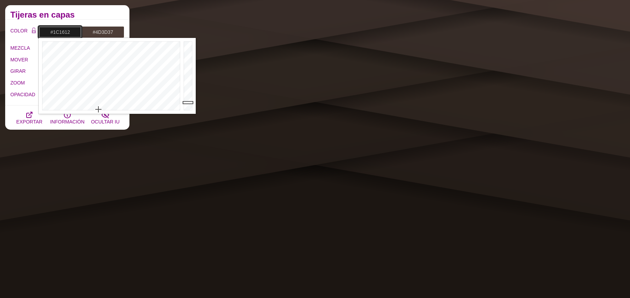
type input "#1C1C1C"
click at [99, 109] on div at bounding box center [110, 76] width 143 height 76
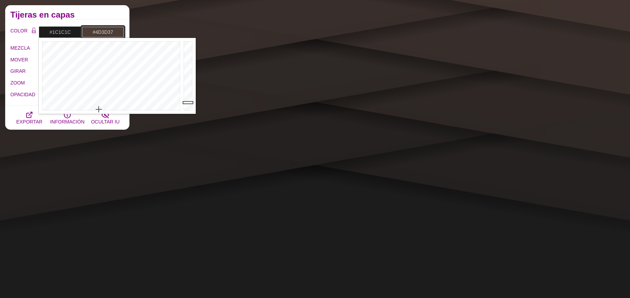
click at [106, 33] on input "#4D3D37" at bounding box center [102, 32] width 43 height 12
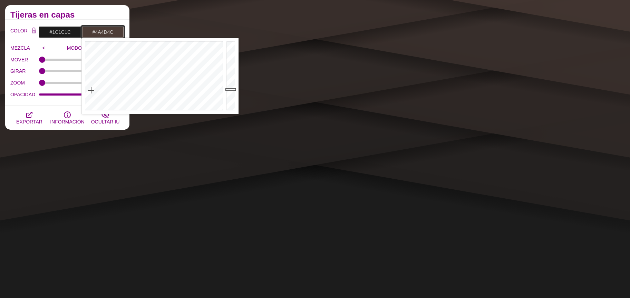
click at [144, 107] on div at bounding box center [152, 76] width 143 height 76
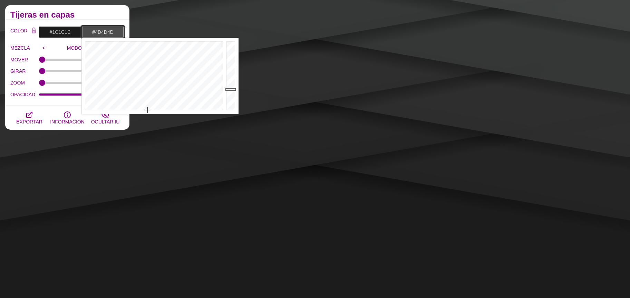
drag, startPoint x: 144, startPoint y: 110, endPoint x: 149, endPoint y: 112, distance: 4.9
click at [149, 112] on div at bounding box center [152, 76] width 143 height 76
type input "#D3D3D3"
click at [229, 53] on div at bounding box center [232, 76] width 14 height 76
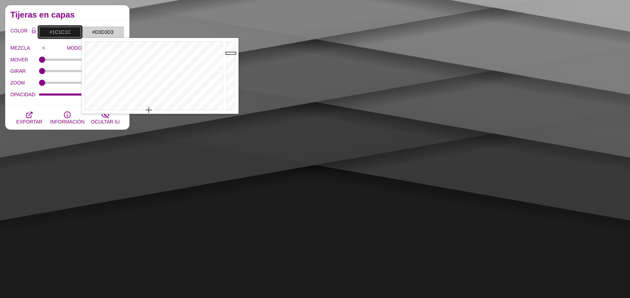
click at [68, 31] on input "#1C1C1C" at bounding box center [60, 32] width 43 height 12
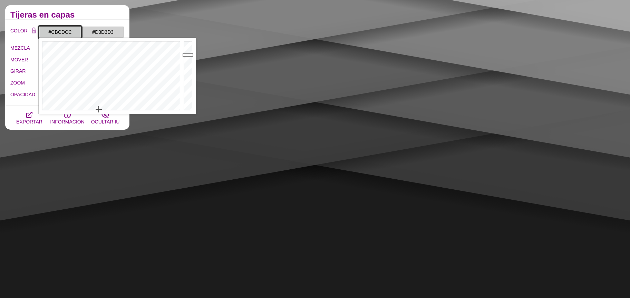
click at [187, 55] on div at bounding box center [189, 76] width 14 height 76
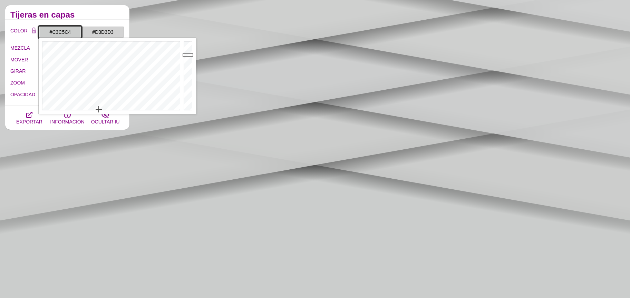
click at [187, 57] on div at bounding box center [189, 76] width 14 height 76
type input "#B9BBBA"
drag, startPoint x: 186, startPoint y: 53, endPoint x: 188, endPoint y: 60, distance: 6.7
click at [188, 60] on div at bounding box center [189, 76] width 14 height 76
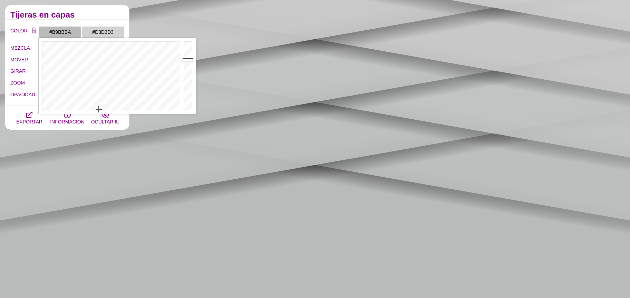
click at [16, 75] on label "GIRAR" at bounding box center [24, 71] width 29 height 9
click at [39, 72] on input "GIRAR" at bounding box center [82, 71] width 86 height 3
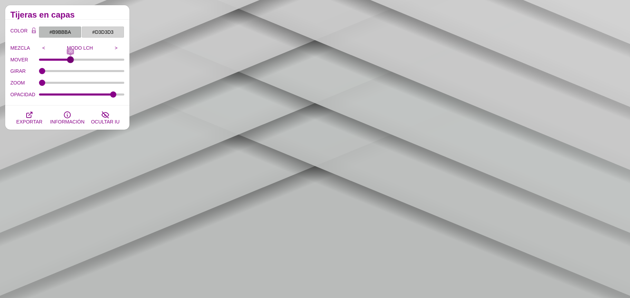
drag, startPoint x: 51, startPoint y: 61, endPoint x: 70, endPoint y: 60, distance: 19.0
type input "36"
click at [70, 60] on input "MOVER" at bounding box center [82, 59] width 86 height 3
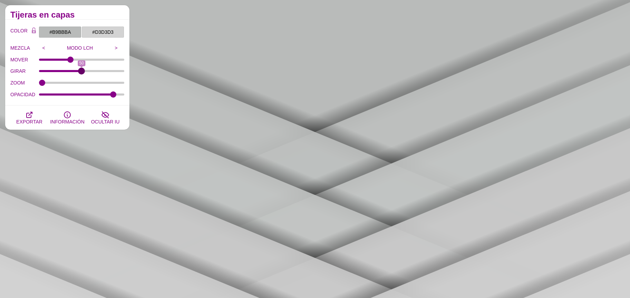
drag, startPoint x: 40, startPoint y: 69, endPoint x: 81, endPoint y: 75, distance: 41.4
type input "50"
click at [81, 72] on input "GIRAR" at bounding box center [82, 71] width 86 height 3
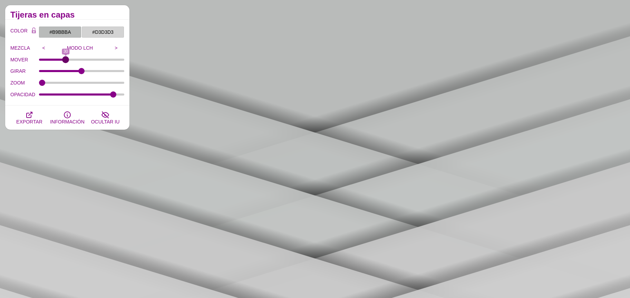
drag, startPoint x: 70, startPoint y: 59, endPoint x: 66, endPoint y: 59, distance: 4.8
type input "30"
click at [66, 59] on input "MOVER" at bounding box center [82, 59] width 86 height 3
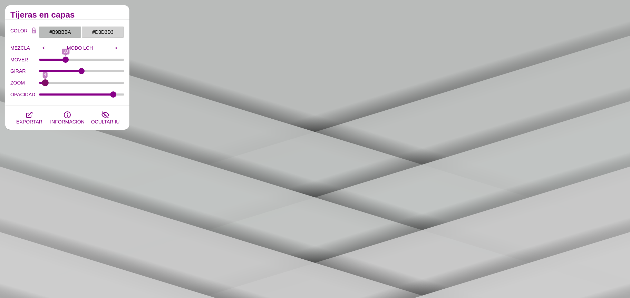
type input "0"
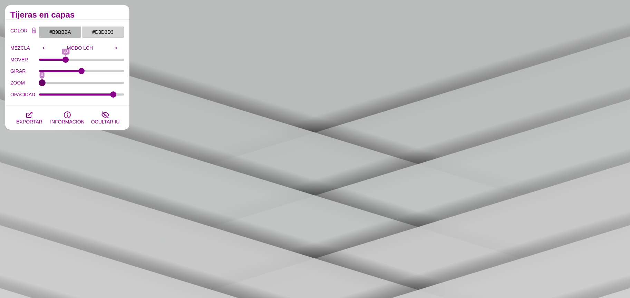
drag, startPoint x: 42, startPoint y: 83, endPoint x: 30, endPoint y: 83, distance: 11.4
click at [39, 83] on input "ZOOM" at bounding box center [82, 82] width 86 height 3
click at [115, 45] on input ">" at bounding box center [114, 48] width 7 height 10
click at [115, 47] on input ">" at bounding box center [114, 48] width 7 height 10
click at [115, 48] on input ">" at bounding box center [114, 48] width 7 height 10
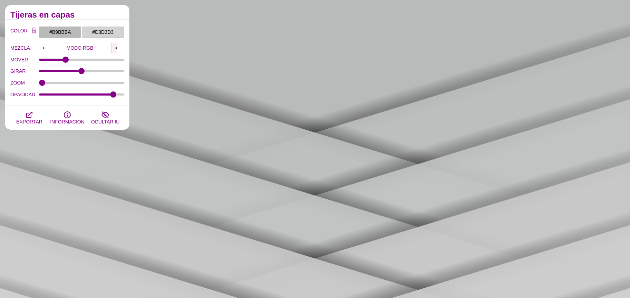
click at [113, 50] on input ">" at bounding box center [114, 48] width 7 height 10
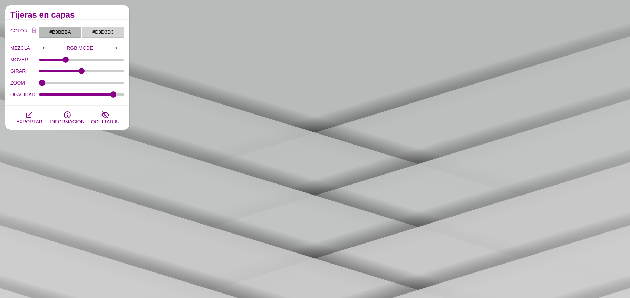
click at [110, 57] on div "MOVER 30" at bounding box center [67, 60] width 114 height 12
click at [113, 49] on input ">" at bounding box center [114, 48] width 7 height 10
drag, startPoint x: 110, startPoint y: 94, endPoint x: 133, endPoint y: 91, distance: 22.3
type input "1"
click at [125, 93] on input "OPACIDAD" at bounding box center [82, 94] width 86 height 3
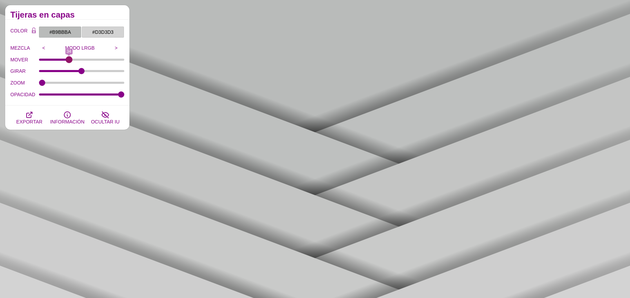
drag, startPoint x: 66, startPoint y: 59, endPoint x: 70, endPoint y: 62, distance: 5.2
type input "34"
click at [69, 60] on input "MOVER" at bounding box center [82, 59] width 86 height 3
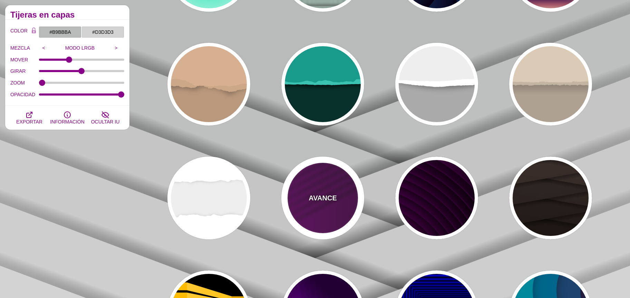
click at [335, 185] on div "AVANCE" at bounding box center [322, 198] width 83 height 83
type input "#330033"
type input "#770077"
type input "#000000"
type input "0"
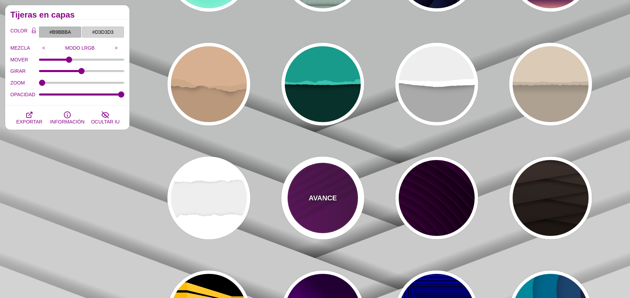
type input "0"
type input "1"
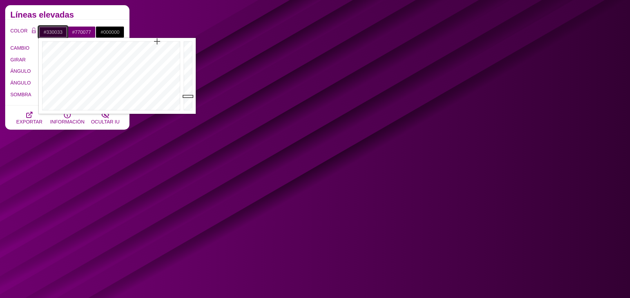
click at [45, 32] on input "#330033" at bounding box center [53, 32] width 29 height 12
drag, startPoint x: 127, startPoint y: 110, endPoint x: 133, endPoint y: 110, distance: 5.9
click at [129, 110] on div at bounding box center [110, 76] width 143 height 76
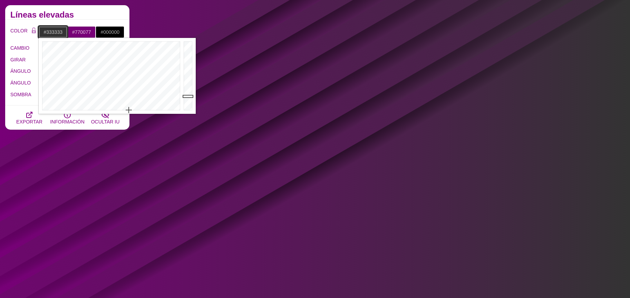
type input "#D5D5D5"
click at [184, 53] on div at bounding box center [189, 76] width 14 height 76
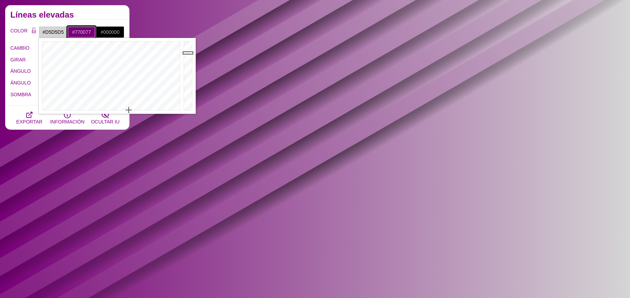
click at [88, 35] on input "#770077" at bounding box center [81, 32] width 29 height 12
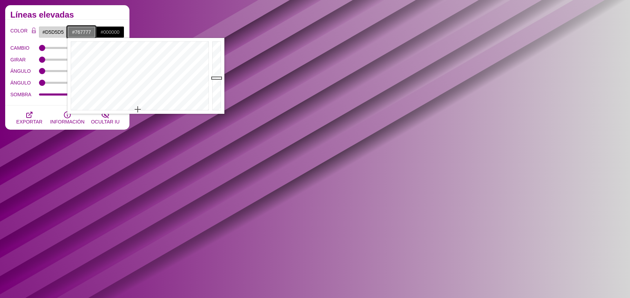
click at [138, 109] on div at bounding box center [138, 76] width 143 height 76
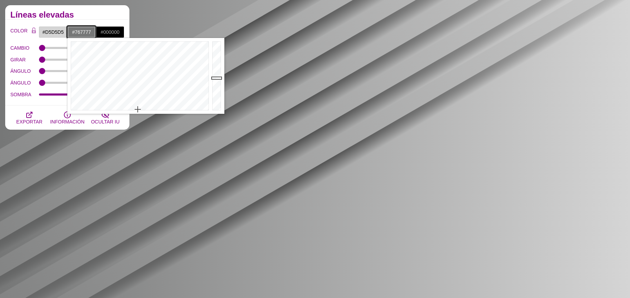
type input "#C8CACA"
click at [215, 56] on div at bounding box center [218, 76] width 14 height 76
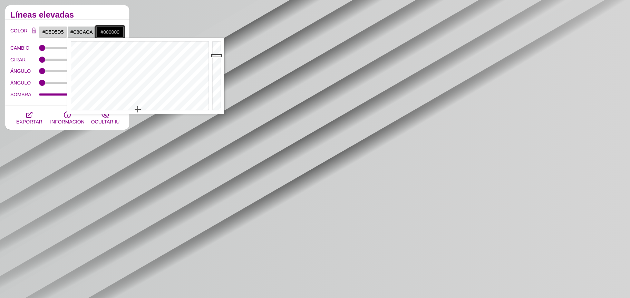
click at [105, 36] on input "#000000" at bounding box center [110, 32] width 29 height 12
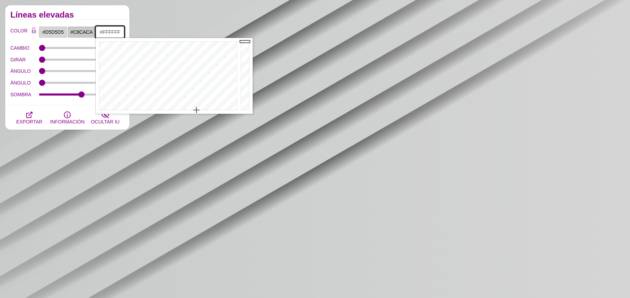
click at [196, 112] on div at bounding box center [167, 76] width 143 height 76
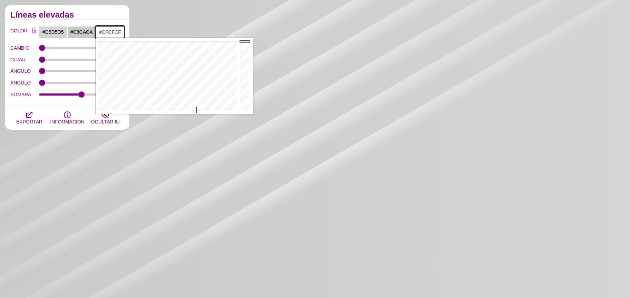
click at [243, 54] on div at bounding box center [246, 76] width 14 height 76
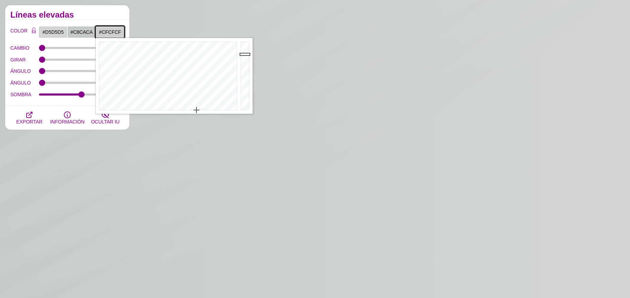
click at [243, 80] on div at bounding box center [246, 76] width 14 height 76
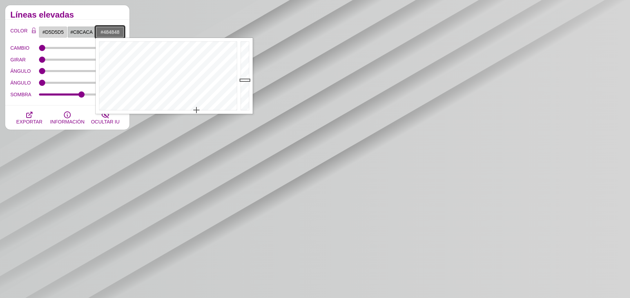
click at [242, 91] on div at bounding box center [246, 76] width 14 height 76
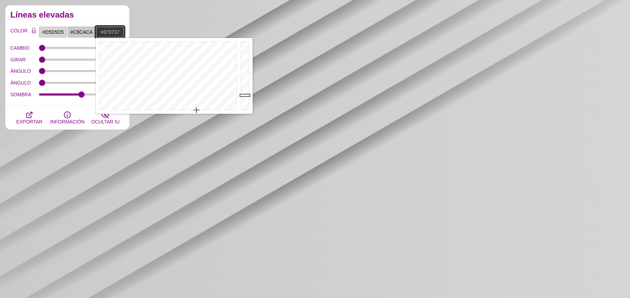
click at [242, 95] on div at bounding box center [246, 76] width 14 height 76
click at [244, 99] on div at bounding box center [246, 76] width 14 height 76
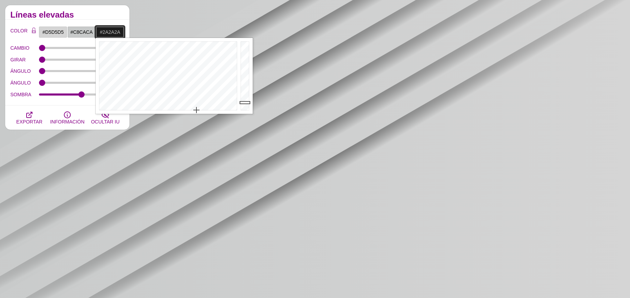
type input "#1C1C1C"
click at [244, 103] on div at bounding box center [246, 76] width 14 height 76
click at [243, 103] on div at bounding box center [246, 76] width 14 height 76
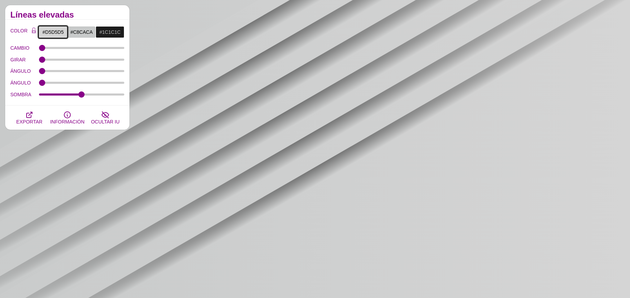
click at [58, 31] on input "#D5D5D5" at bounding box center [53, 32] width 29 height 12
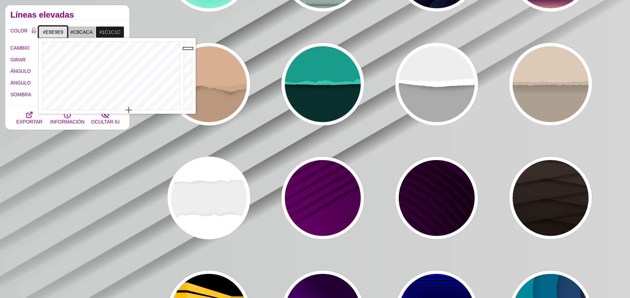
drag, startPoint x: 188, startPoint y: 48, endPoint x: 185, endPoint y: 47, distance: 3.6
click at [185, 47] on div at bounding box center [189, 76] width 14 height 76
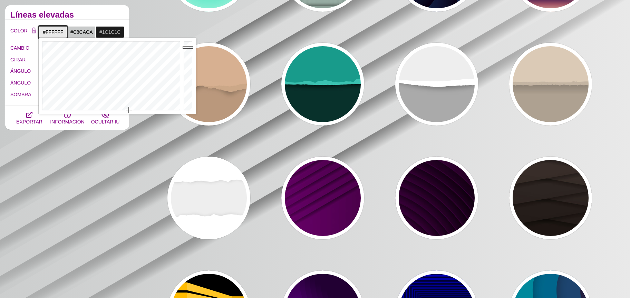
click at [186, 41] on div at bounding box center [189, 76] width 14 height 76
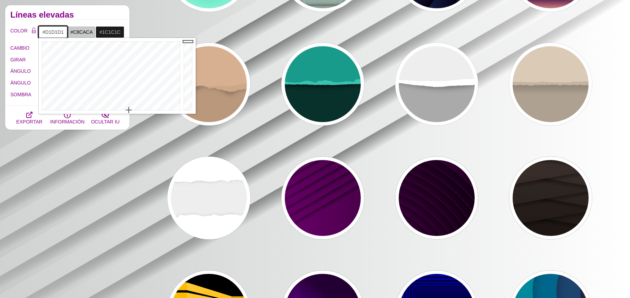
click at [184, 54] on div at bounding box center [189, 76] width 14 height 76
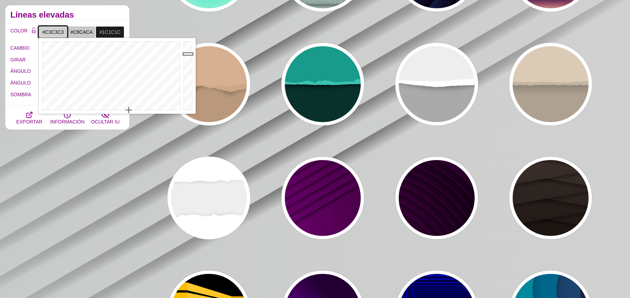
click at [186, 58] on div at bounding box center [189, 76] width 14 height 76
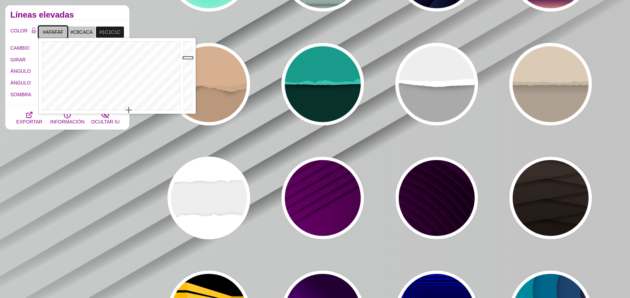
click at [186, 63] on div at bounding box center [189, 76] width 14 height 76
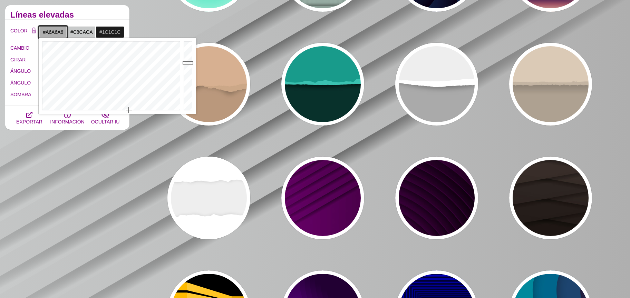
click at [184, 65] on div at bounding box center [189, 76] width 14 height 76
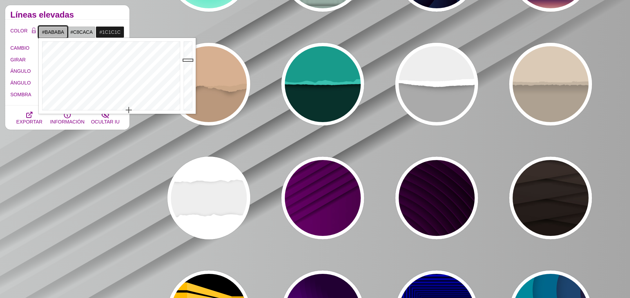
click at [185, 60] on div at bounding box center [189, 76] width 14 height 76
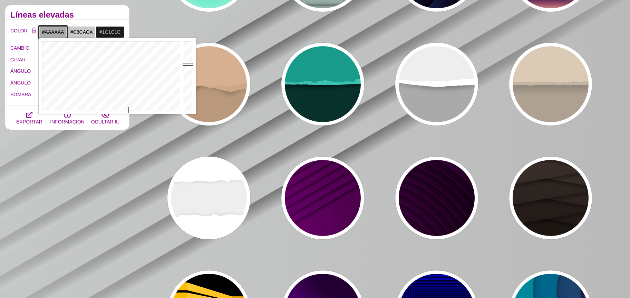
click at [185, 64] on div at bounding box center [189, 76] width 14 height 76
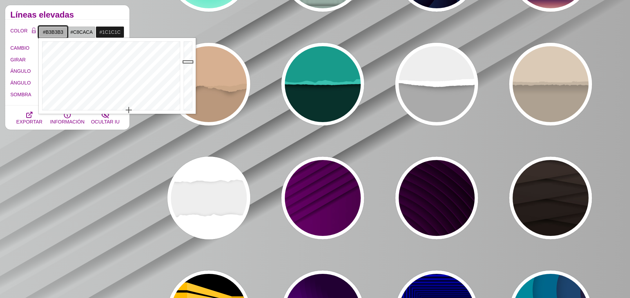
click at [186, 62] on div at bounding box center [189, 76] width 14 height 76
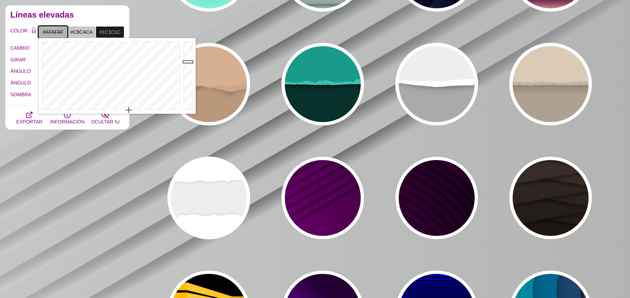
click at [188, 63] on div at bounding box center [189, 76] width 14 height 76
click at [82, 38] on div at bounding box center [110, 76] width 143 height 76
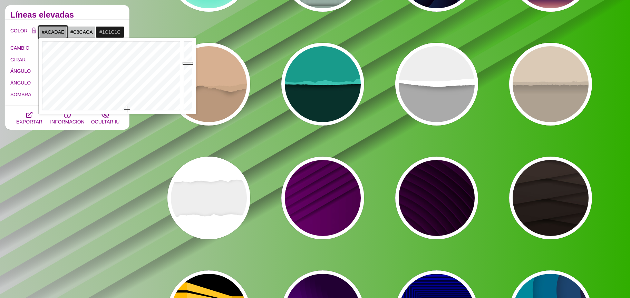
type input "#AEAEAE"
click at [127, 110] on div at bounding box center [110, 76] width 143 height 76
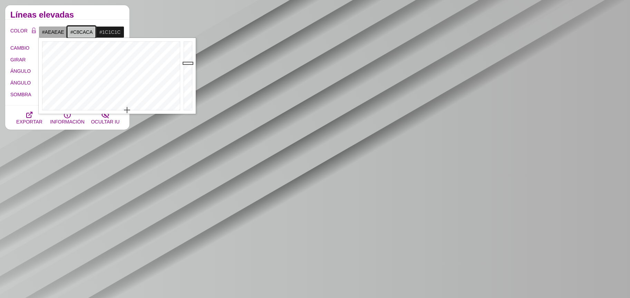
click at [81, 32] on input "#C8CACA" at bounding box center [81, 32] width 29 height 12
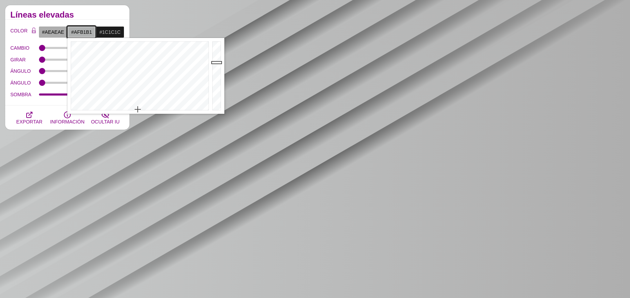
click at [218, 62] on div at bounding box center [218, 76] width 14 height 76
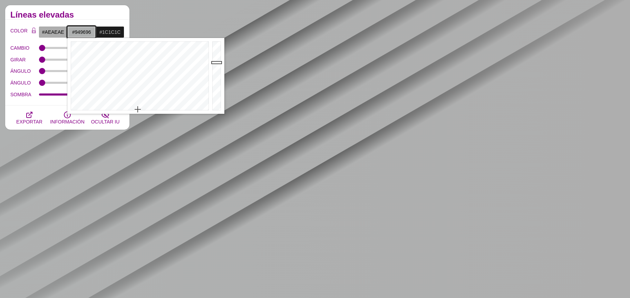
click at [217, 70] on div at bounding box center [218, 76] width 14 height 76
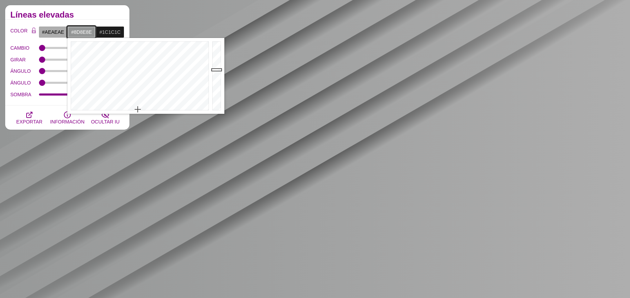
drag, startPoint x: 216, startPoint y: 72, endPoint x: 214, endPoint y: 76, distance: 4.3
click at [216, 72] on div at bounding box center [218, 76] width 14 height 76
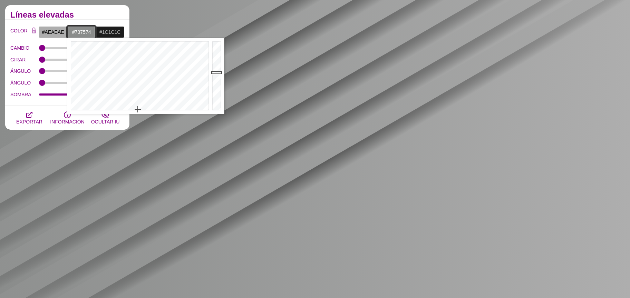
click at [212, 79] on div at bounding box center [218, 76] width 14 height 76
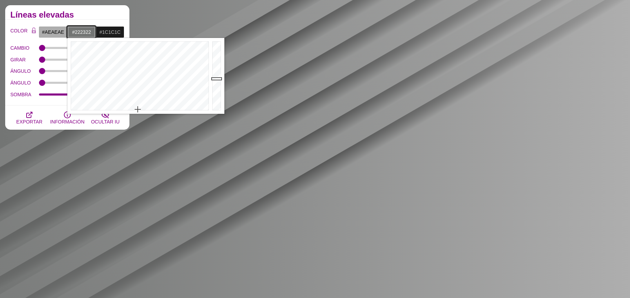
drag, startPoint x: 214, startPoint y: 97, endPoint x: 212, endPoint y: 105, distance: 7.5
click at [212, 101] on div at bounding box center [218, 76] width 14 height 76
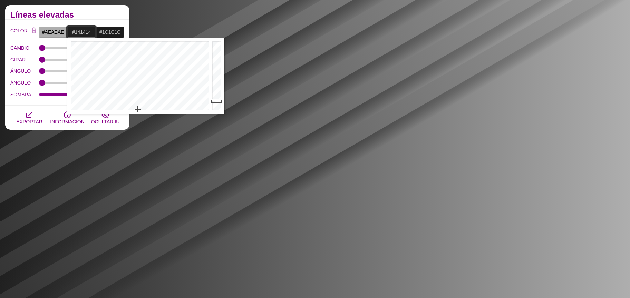
click at [212, 105] on div at bounding box center [218, 76] width 14 height 76
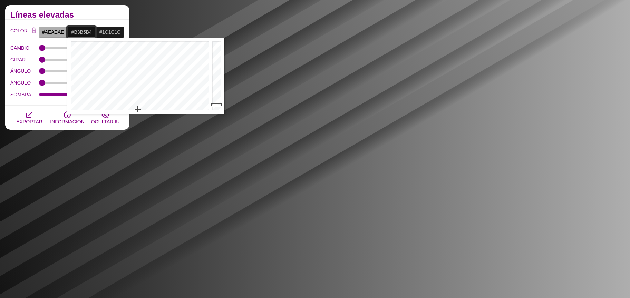
click at [214, 61] on div at bounding box center [218, 76] width 14 height 76
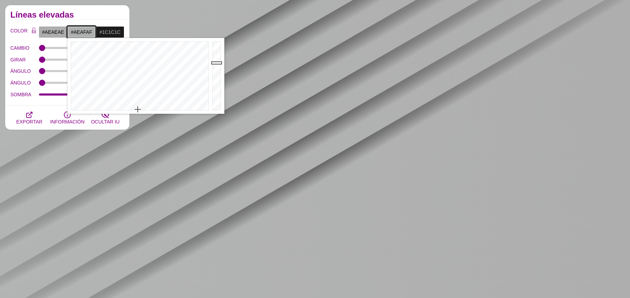
click at [217, 63] on div at bounding box center [218, 76] width 14 height 76
click at [216, 60] on div at bounding box center [218, 76] width 14 height 76
drag, startPoint x: 216, startPoint y: 59, endPoint x: 215, endPoint y: 55, distance: 4.9
click at [215, 55] on div at bounding box center [218, 76] width 14 height 76
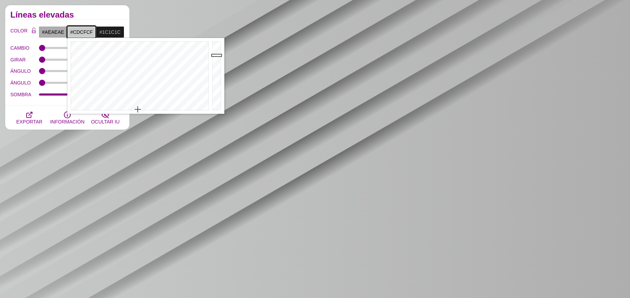
click at [215, 54] on div at bounding box center [218, 76] width 14 height 76
click at [214, 58] on div at bounding box center [218, 76] width 14 height 76
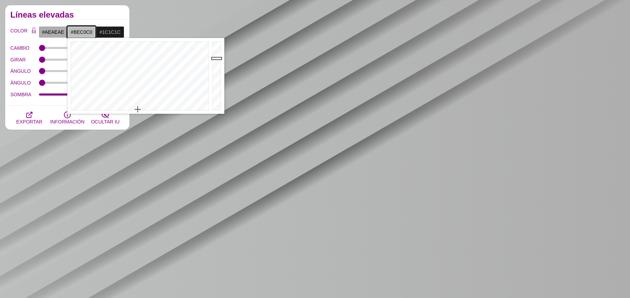
type input "#D3D5D4"
click at [213, 53] on div at bounding box center [218, 76] width 14 height 76
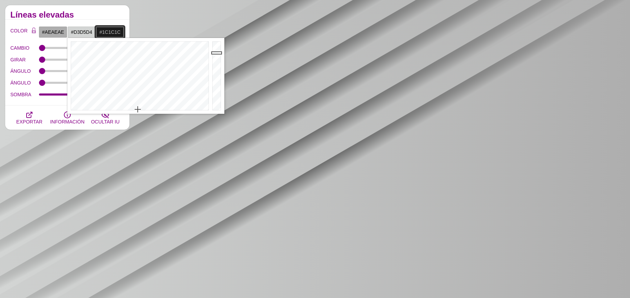
click at [104, 30] on input "#1C1C1C" at bounding box center [110, 32] width 29 height 12
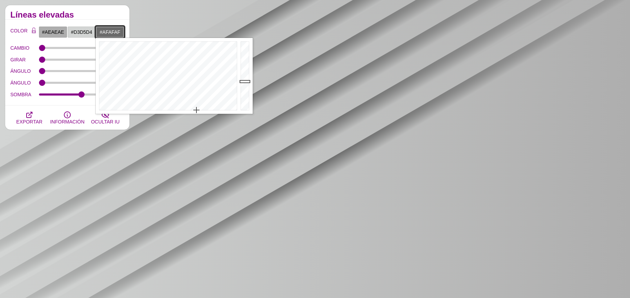
drag, startPoint x: 240, startPoint y: 103, endPoint x: 243, endPoint y: 52, distance: 50.5
click at [243, 56] on div at bounding box center [246, 76] width 14 height 76
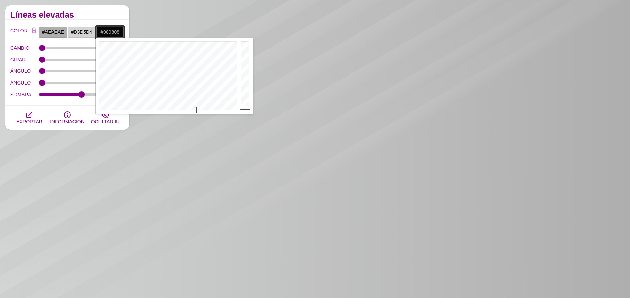
drag, startPoint x: 243, startPoint y: 83, endPoint x: 245, endPoint y: 108, distance: 24.9
click at [245, 108] on div at bounding box center [246, 76] width 14 height 76
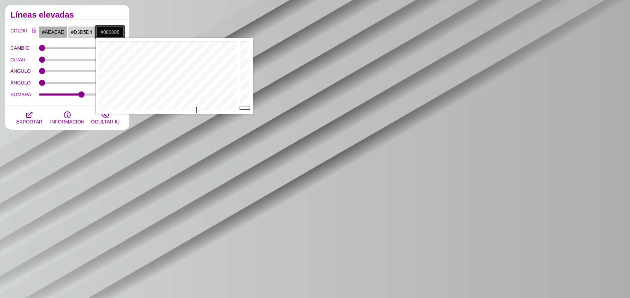
type input "#000000"
drag, startPoint x: 246, startPoint y: 108, endPoint x: 248, endPoint y: 113, distance: 4.9
click at [248, 113] on div at bounding box center [246, 76] width 14 height 76
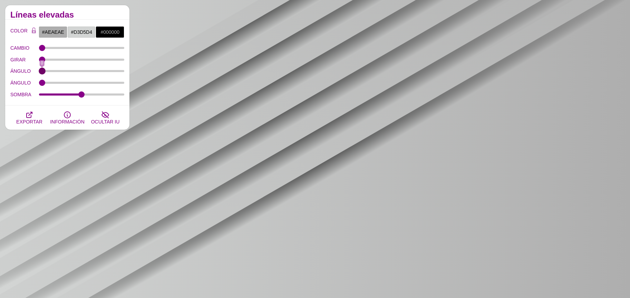
drag, startPoint x: 47, startPoint y: 74, endPoint x: 25, endPoint y: 91, distance: 27.7
click at [39, 72] on input "ÁNGULO" at bounding box center [82, 71] width 86 height 3
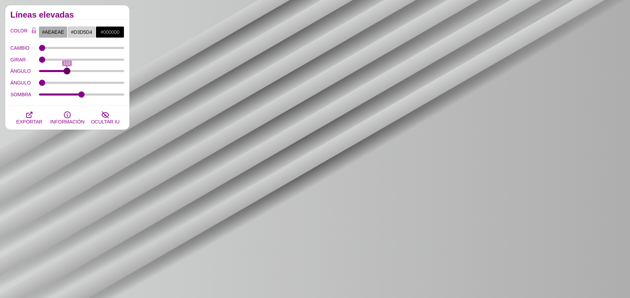
type input "0"
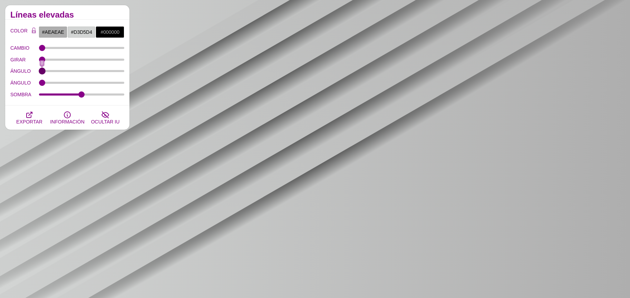
drag, startPoint x: 41, startPoint y: 71, endPoint x: 16, endPoint y: 76, distance: 26.3
click at [39, 72] on input "ÁNGULO" at bounding box center [82, 71] width 86 height 3
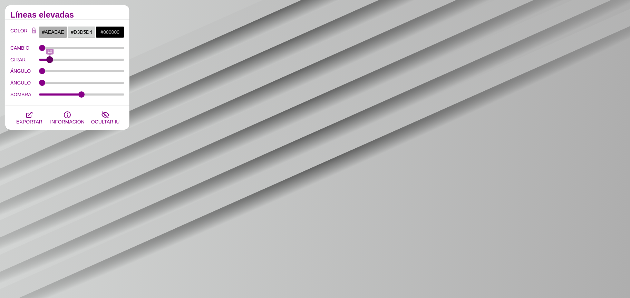
type input "0"
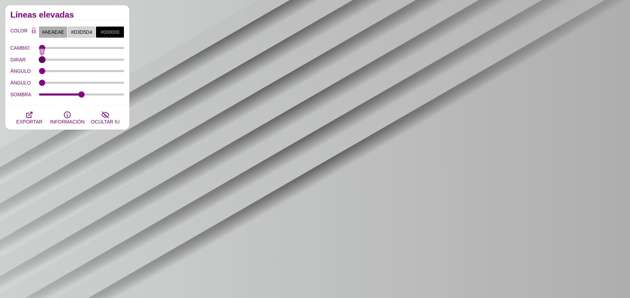
drag, startPoint x: 42, startPoint y: 59, endPoint x: 29, endPoint y: 70, distance: 17.4
click at [39, 61] on input "GIRAR" at bounding box center [82, 59] width 86 height 3
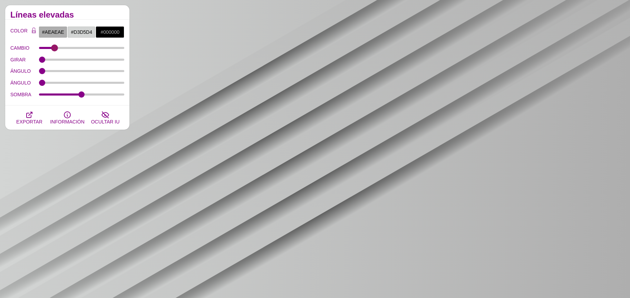
drag, startPoint x: 41, startPoint y: 47, endPoint x: 54, endPoint y: 54, distance: 14.5
click at [54, 49] on input "CAMBIO" at bounding box center [82, 48] width 86 height 3
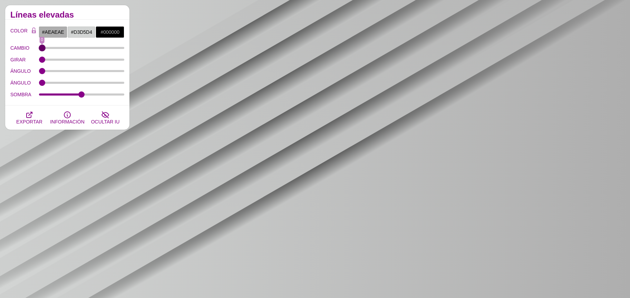
drag, startPoint x: 55, startPoint y: 46, endPoint x: 39, endPoint y: 46, distance: 15.9
type input "0"
click at [39, 47] on input "CAMBIO" at bounding box center [82, 48] width 86 height 3
click at [31, 113] on icon "button" at bounding box center [29, 115] width 8 height 8
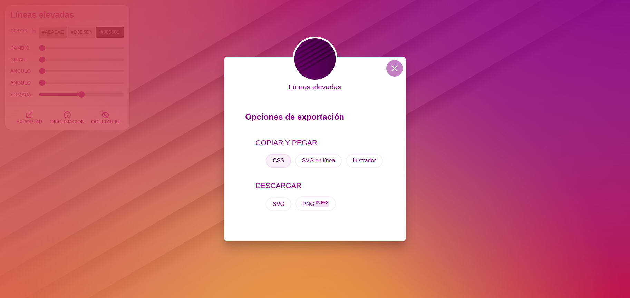
click at [282, 164] on font "CSS" at bounding box center [278, 161] width 11 height 6
click at [281, 163] on font "CSS" at bounding box center [278, 161] width 11 height 6
click at [517, 122] on div "Líneas elevadas Opciones de exportación COPIAR Y PEGAR CSS SVG en línea Ilustra…" at bounding box center [315, 149] width 630 height 298
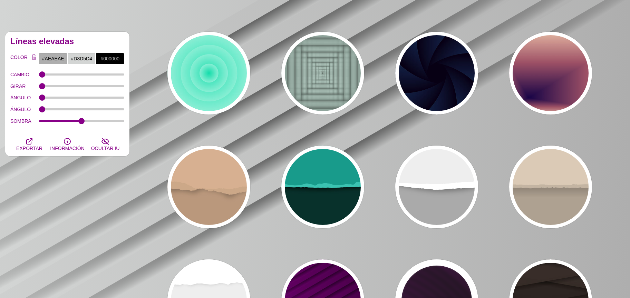
scroll to position [0, 0]
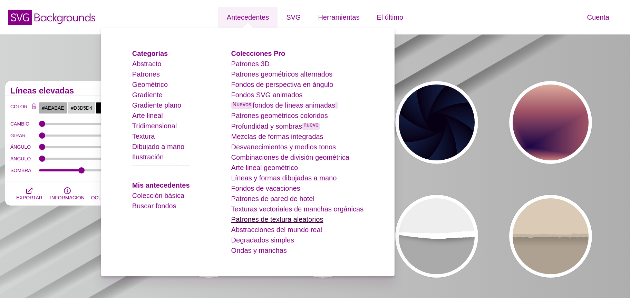
click at [301, 219] on font "Patrones de textura aleatorios" at bounding box center [277, 220] width 92 height 8
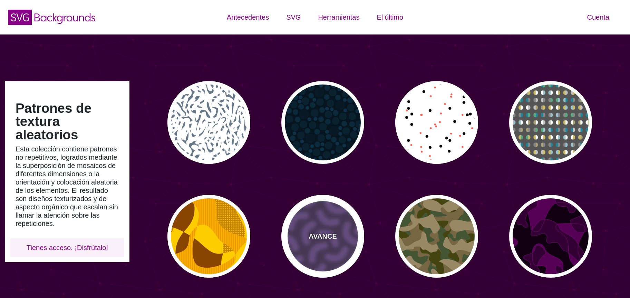
click at [301, 225] on div "AVANCE" at bounding box center [322, 236] width 83 height 83
type input "#46315D"
type input "#735098"
type input "0"
type input "0.3"
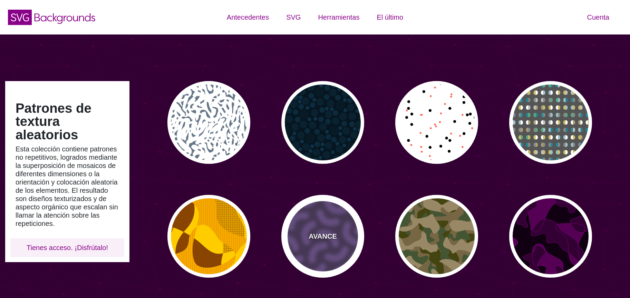
type input "30"
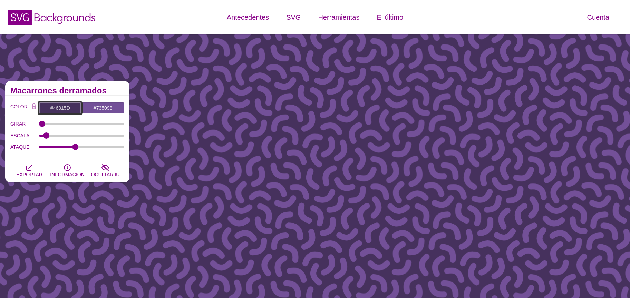
click at [49, 109] on input "#46315D" at bounding box center [60, 108] width 43 height 12
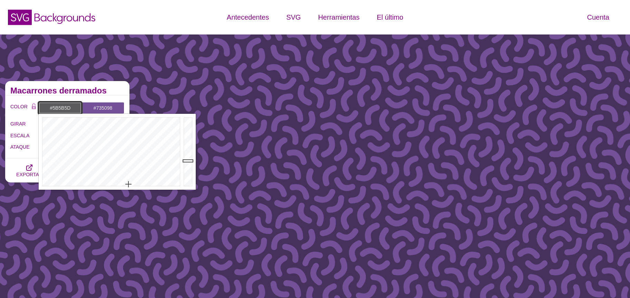
click at [128, 184] on div at bounding box center [110, 152] width 143 height 76
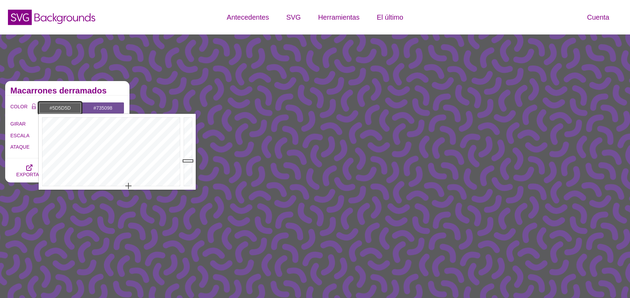
drag, startPoint x: 128, startPoint y: 185, endPoint x: 129, endPoint y: 190, distance: 5.2
type input "#E9E9E9"
click at [190, 123] on div at bounding box center [189, 152] width 14 height 76
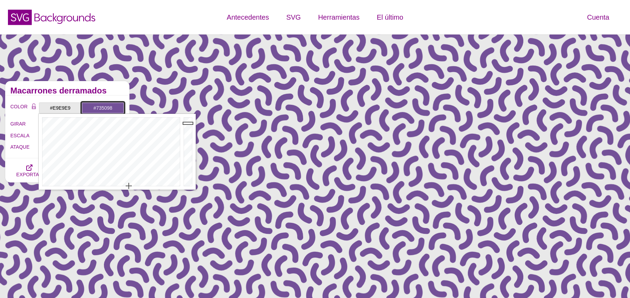
click at [111, 107] on input "#735098" at bounding box center [102, 108] width 43 height 12
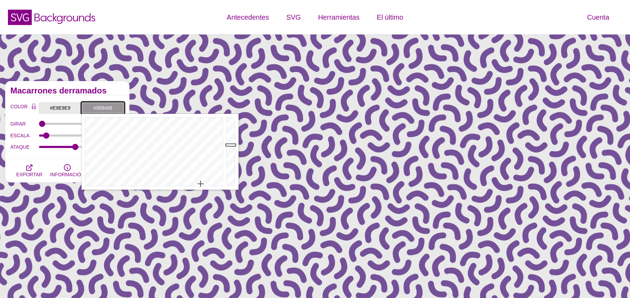
click at [201, 184] on div at bounding box center [152, 152] width 143 height 76
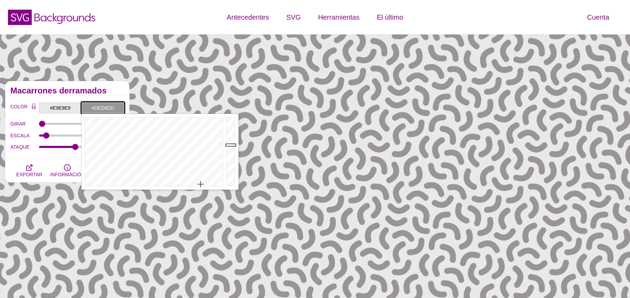
click at [232, 126] on div at bounding box center [232, 152] width 14 height 76
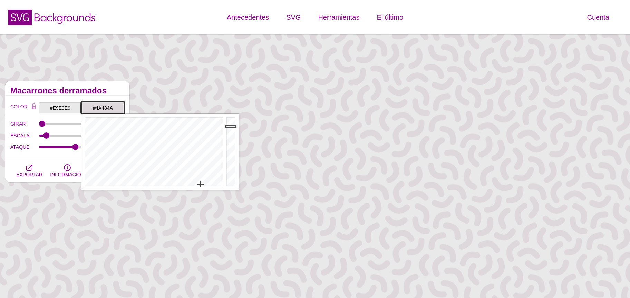
type input "#494749"
click at [231, 166] on div at bounding box center [232, 152] width 14 height 76
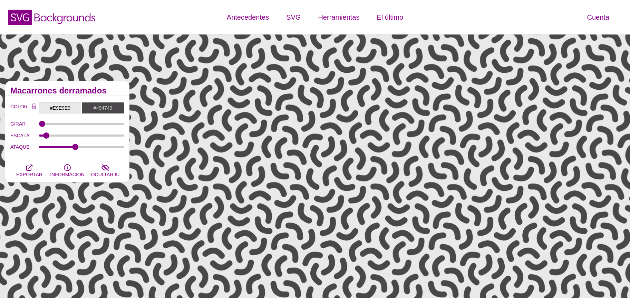
click at [52, 139] on div "ESCALA" at bounding box center [67, 136] width 114 height 12
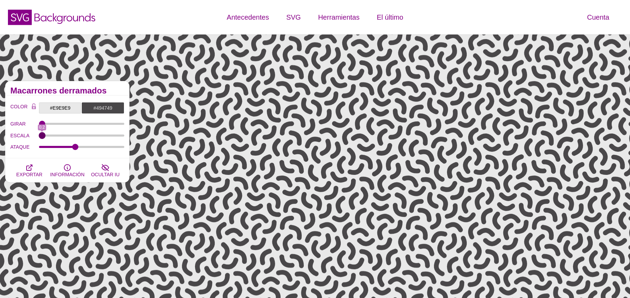
drag, startPoint x: 46, startPoint y: 136, endPoint x: 34, endPoint y: 133, distance: 12.9
type input "0.2"
click at [39, 134] on input "ESCALA" at bounding box center [82, 135] width 86 height 3
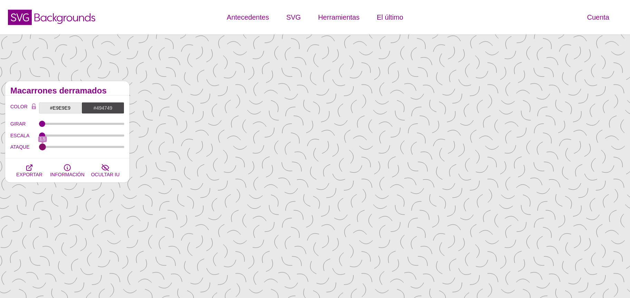
drag, startPoint x: 72, startPoint y: 147, endPoint x: 43, endPoint y: 142, distance: 29.7
type input "1.8"
click at [43, 146] on input "ATAQUE" at bounding box center [82, 147] width 86 height 3
type input "0.2"
drag, startPoint x: 43, startPoint y: 135, endPoint x: 38, endPoint y: 135, distance: 5.5
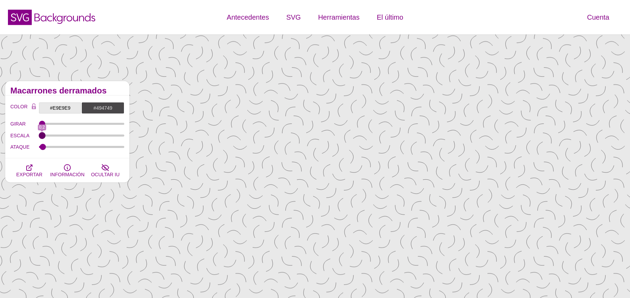
click at [39, 135] on input "ESCALA" at bounding box center [82, 135] width 86 height 3
drag, startPoint x: 42, startPoint y: 149, endPoint x: 38, endPoint y: 151, distance: 4.4
click at [39, 148] on input "ATAQUE" at bounding box center [82, 147] width 86 height 3
type input "2"
click at [27, 172] on font "EXPORTAR" at bounding box center [29, 175] width 26 height 6
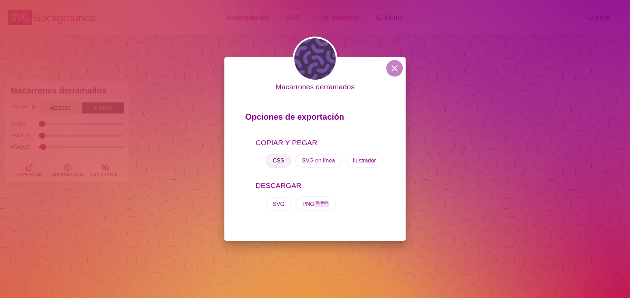
click at [279, 163] on font "CSS" at bounding box center [278, 161] width 11 height 6
click at [192, 73] on div "Macarrones derramados Opciones de exportación COPIAR Y PEGAR CSS SVG en línea I…" at bounding box center [315, 149] width 630 height 298
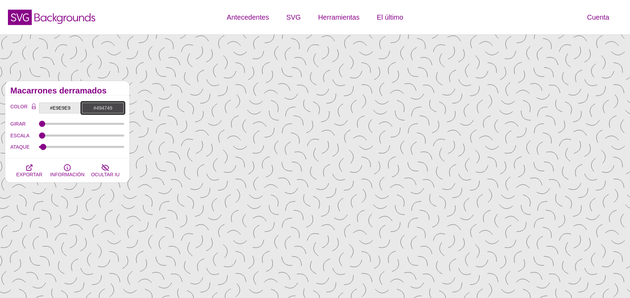
click at [95, 108] on input "#494749" at bounding box center [102, 108] width 43 height 12
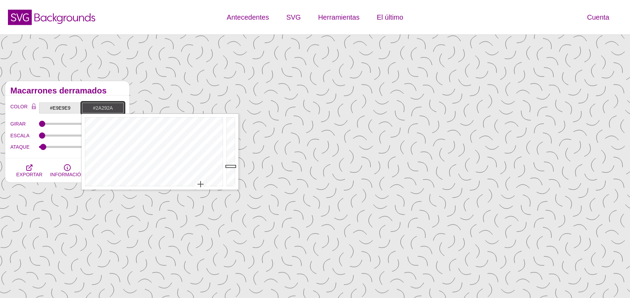
click at [230, 175] on div at bounding box center [232, 152] width 14 height 76
click at [231, 176] on div at bounding box center [232, 152] width 14 height 76
drag, startPoint x: 231, startPoint y: 176, endPoint x: 232, endPoint y: 186, distance: 10.1
click at [232, 186] on div at bounding box center [232, 152] width 14 height 76
click at [230, 175] on div at bounding box center [232, 152] width 14 height 76
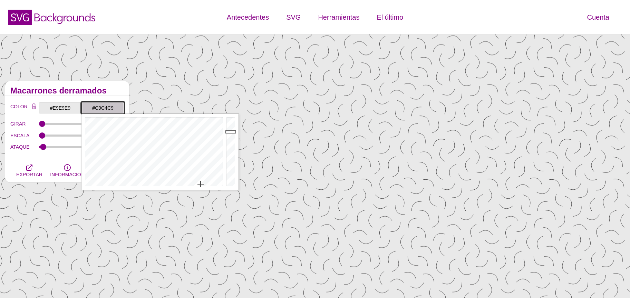
drag, startPoint x: 230, startPoint y: 177, endPoint x: 226, endPoint y: 134, distance: 43.3
click at [223, 132] on div "Close" at bounding box center [159, 152] width 157 height 76
click at [231, 175] on div at bounding box center [232, 152] width 14 height 76
click at [232, 178] on div at bounding box center [232, 152] width 14 height 76
click at [232, 180] on div at bounding box center [232, 152] width 14 height 76
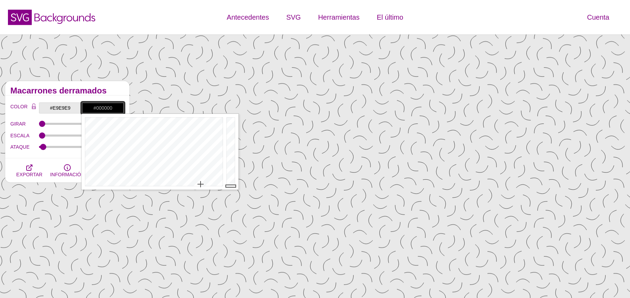
drag, startPoint x: 233, startPoint y: 180, endPoint x: 230, endPoint y: 191, distance: 12.1
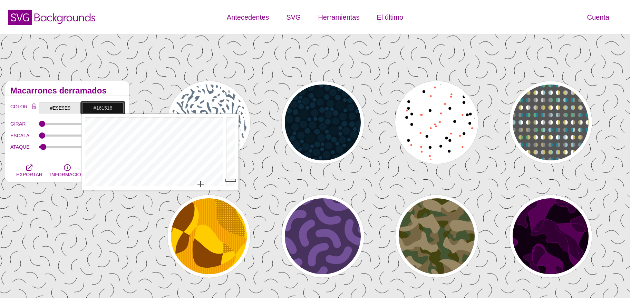
click at [228, 180] on div at bounding box center [232, 152] width 14 height 76
click at [230, 174] on div at bounding box center [232, 152] width 14 height 76
click at [231, 179] on div at bounding box center [232, 152] width 14 height 76
click at [232, 182] on div at bounding box center [232, 152] width 14 height 76
type input "#050505"
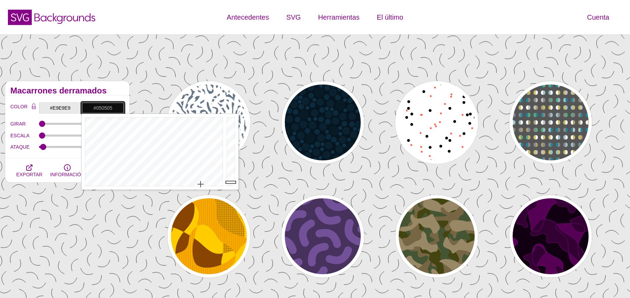
click at [233, 185] on div at bounding box center [232, 152] width 14 height 76
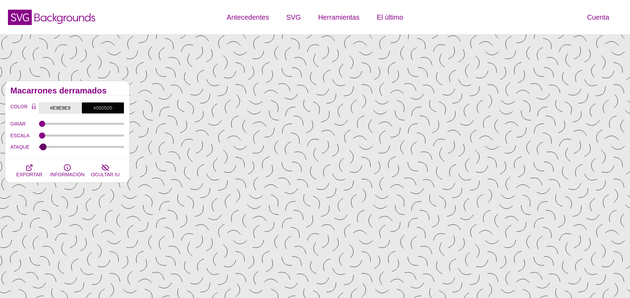
click at [43, 146] on input "ATAQUE" at bounding box center [82, 147] width 86 height 3
type input "2.2"
click at [31, 169] on icon "button" at bounding box center [30, 168] width 6 height 6
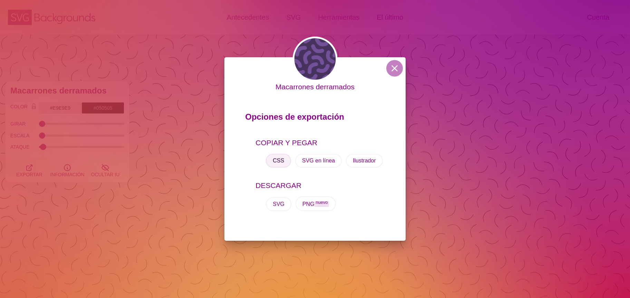
click at [276, 166] on button "CSS" at bounding box center [278, 161] width 25 height 14
click at [136, 137] on div "Macarrones derramados Opciones de exportación COPIAR Y PEGAR CSS SVG en línea I…" at bounding box center [315, 149] width 630 height 298
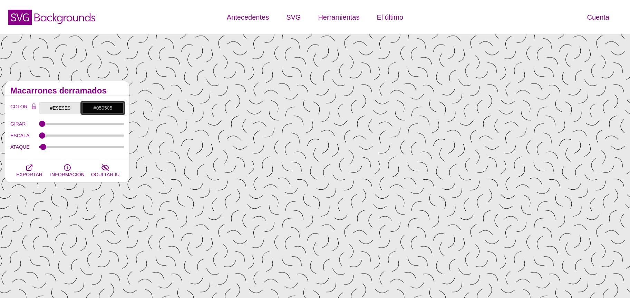
click at [111, 112] on input "#050505" at bounding box center [102, 108] width 43 height 12
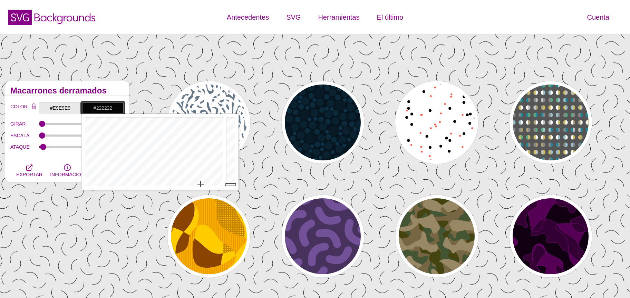
click at [231, 177] on div at bounding box center [232, 152] width 14 height 76
click at [231, 185] on div at bounding box center [232, 152] width 14 height 76
click at [233, 177] on div at bounding box center [232, 152] width 14 height 76
click at [233, 178] on div at bounding box center [232, 152] width 14 height 76
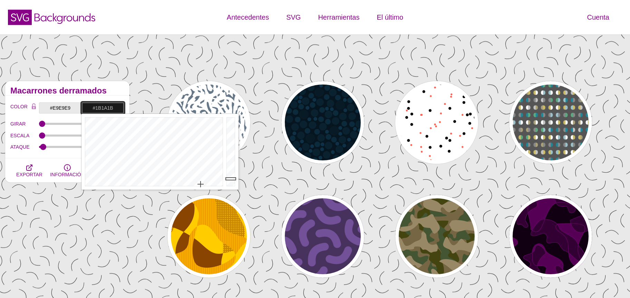
click at [233, 179] on div at bounding box center [232, 152] width 14 height 76
click at [231, 178] on div at bounding box center [232, 152] width 14 height 76
click at [230, 184] on div at bounding box center [232, 152] width 14 height 76
click at [232, 186] on div at bounding box center [232, 152] width 14 height 76
type input "#2D2C2D"
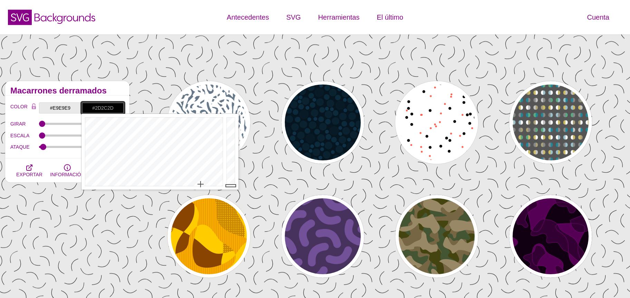
click at [230, 174] on div at bounding box center [232, 152] width 14 height 76
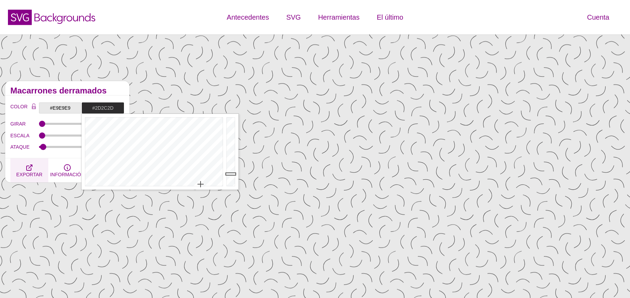
click at [28, 165] on icon "button" at bounding box center [29, 168] width 8 height 8
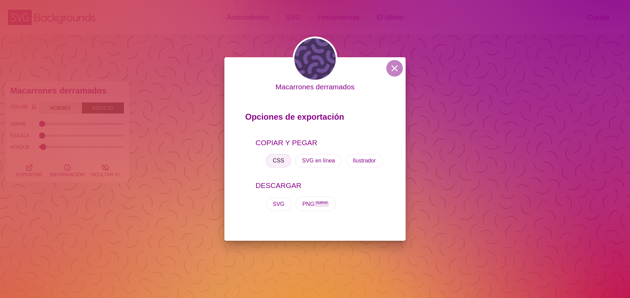
click at [275, 158] on font "CSS" at bounding box center [278, 161] width 11 height 6
